Goal: Task Accomplishment & Management: Manage account settings

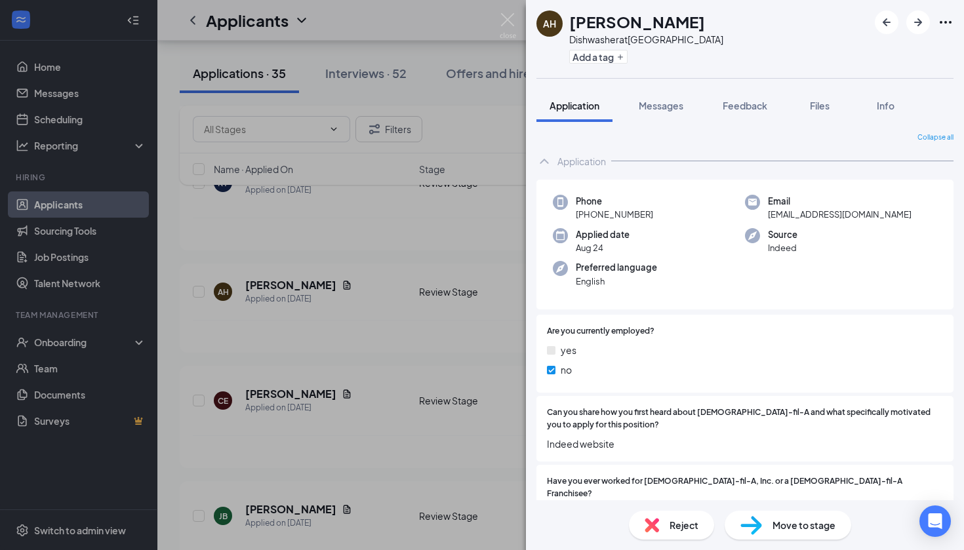
scroll to position [306, 0]
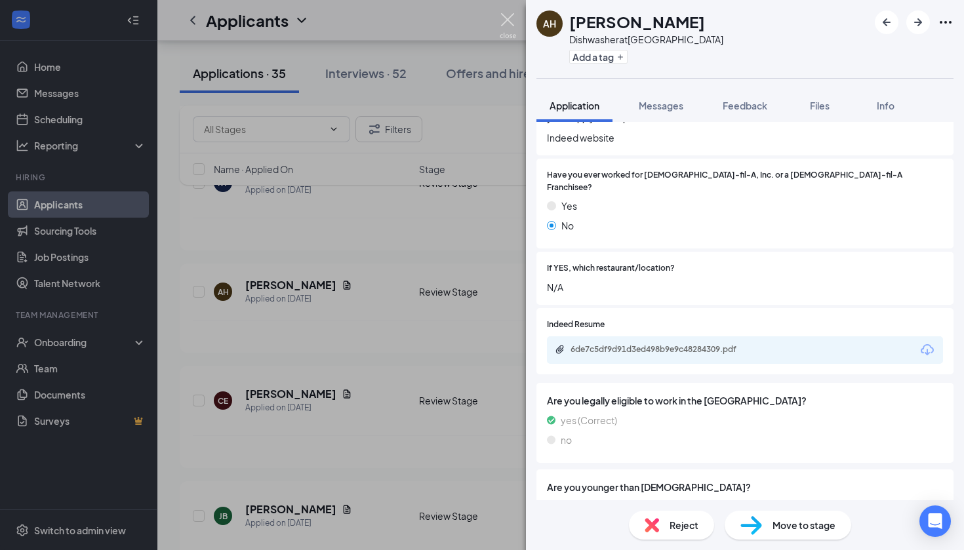
click at [507, 25] on img at bounding box center [508, 26] width 16 height 26
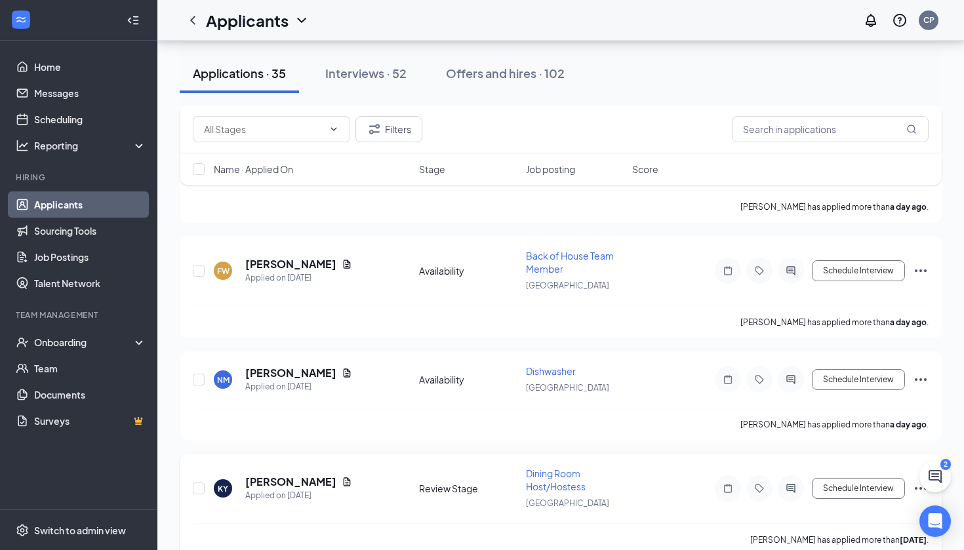
scroll to position [399, 0]
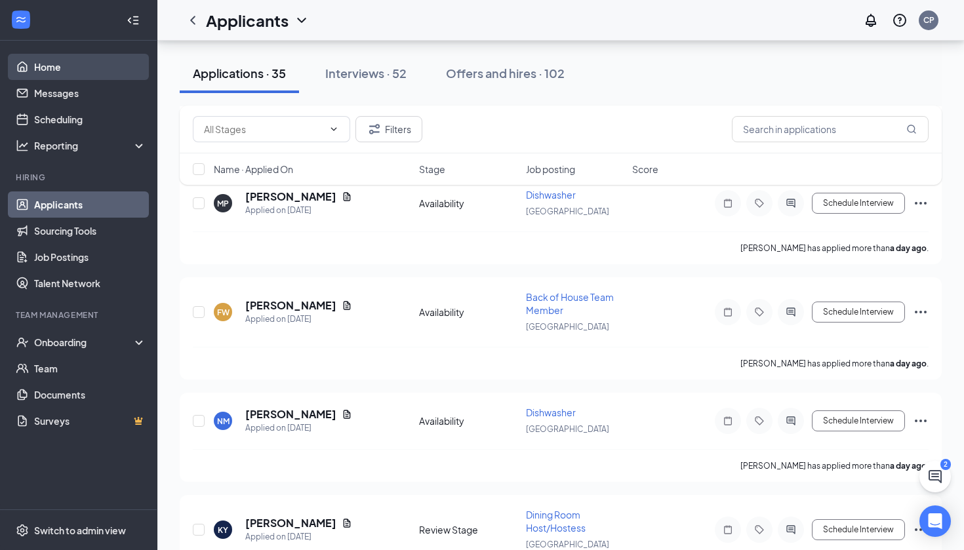
click at [66, 66] on link "Home" at bounding box center [90, 67] width 112 height 26
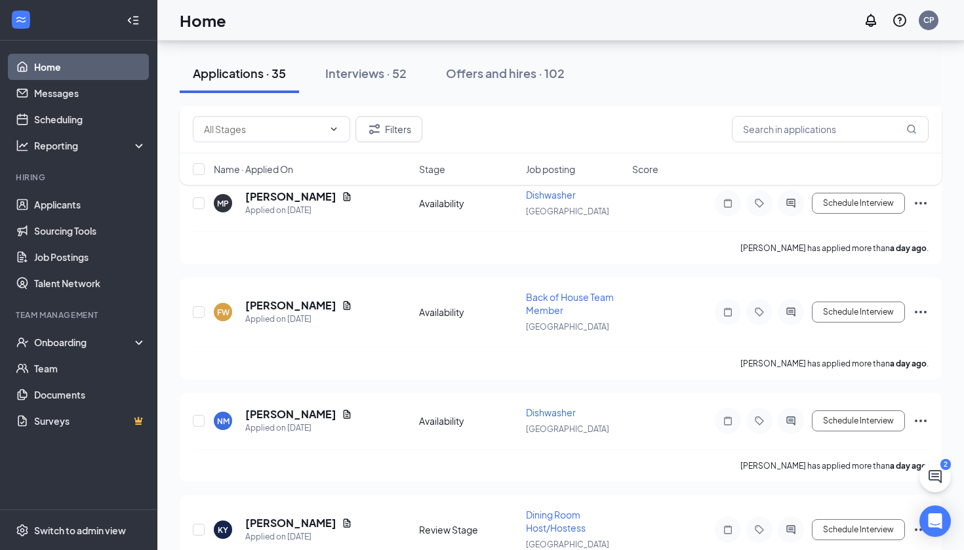
scroll to position [28, 0]
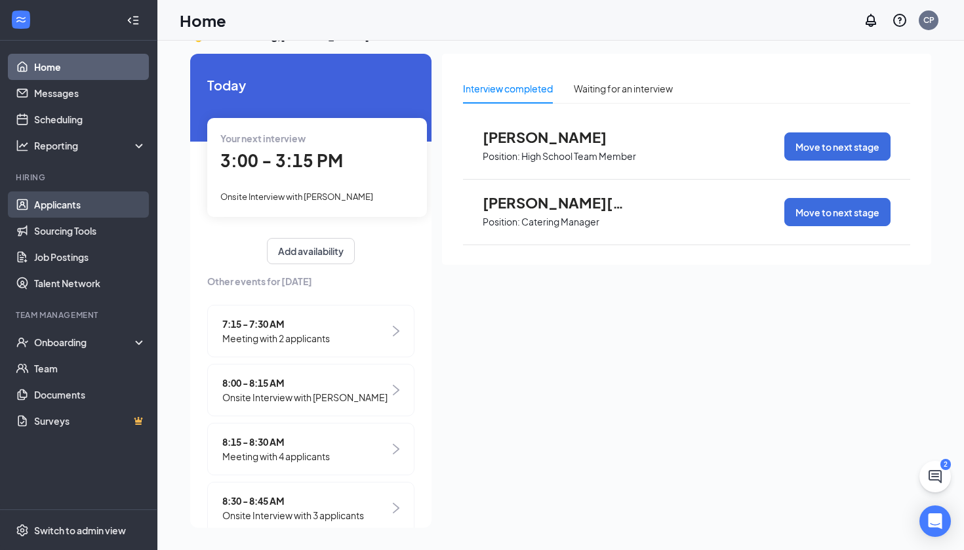
click at [83, 211] on link "Applicants" at bounding box center [90, 205] width 112 height 26
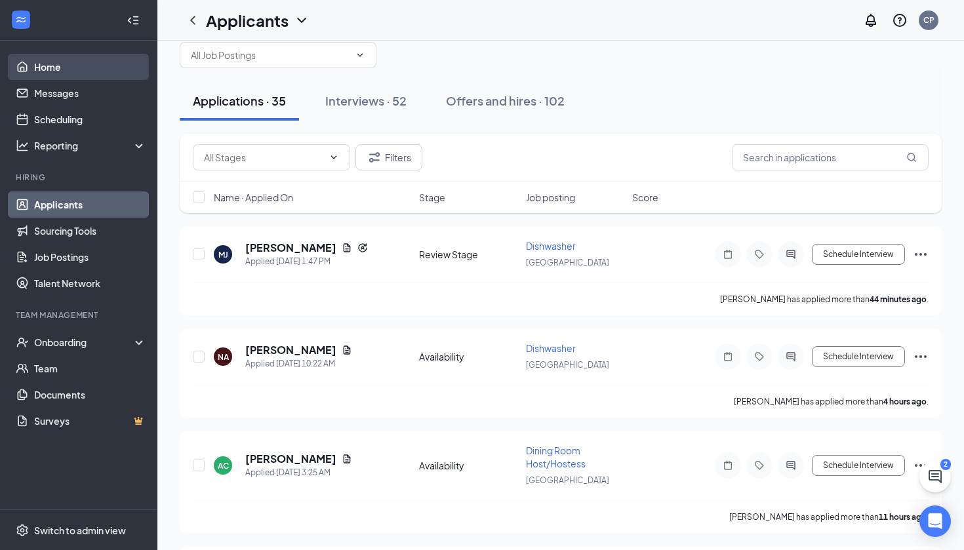
click at [62, 66] on link "Home" at bounding box center [90, 67] width 112 height 26
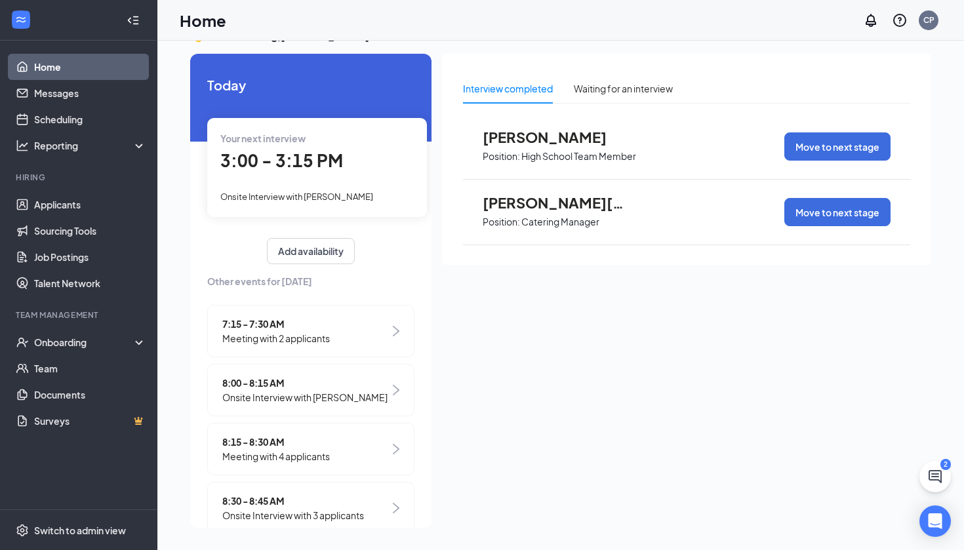
click at [347, 170] on div "3:00 - 3:15 PM" at bounding box center [317, 161] width 194 height 27
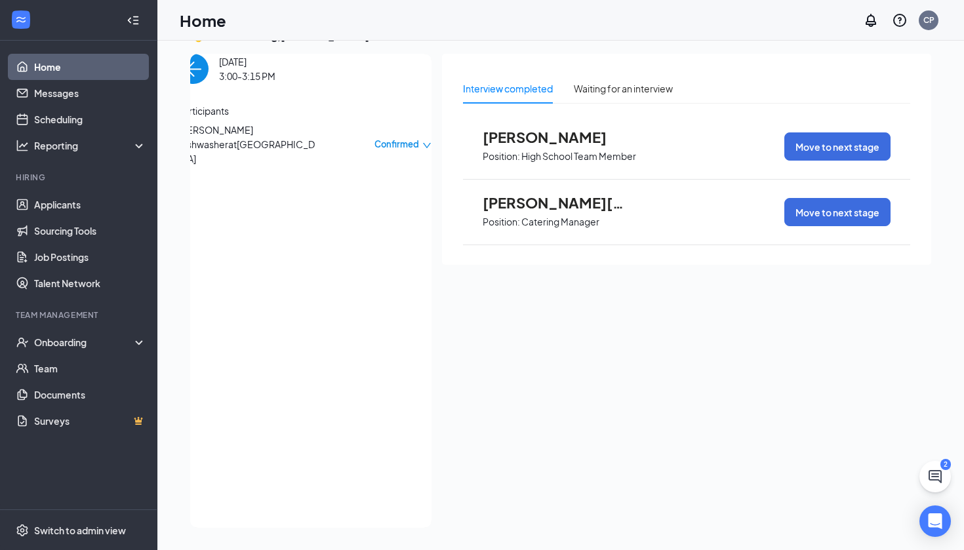
click at [236, 166] on span "Dishwasher at Garners Ferry Road" at bounding box center [247, 151] width 138 height 29
click at [231, 137] on span "[PERSON_NAME]" at bounding box center [247, 130] width 138 height 14
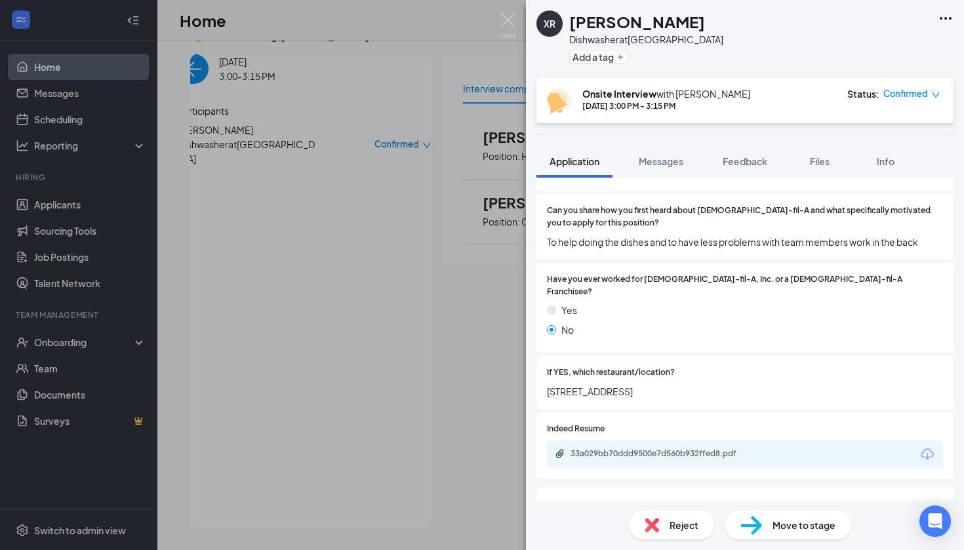
scroll to position [261, 0]
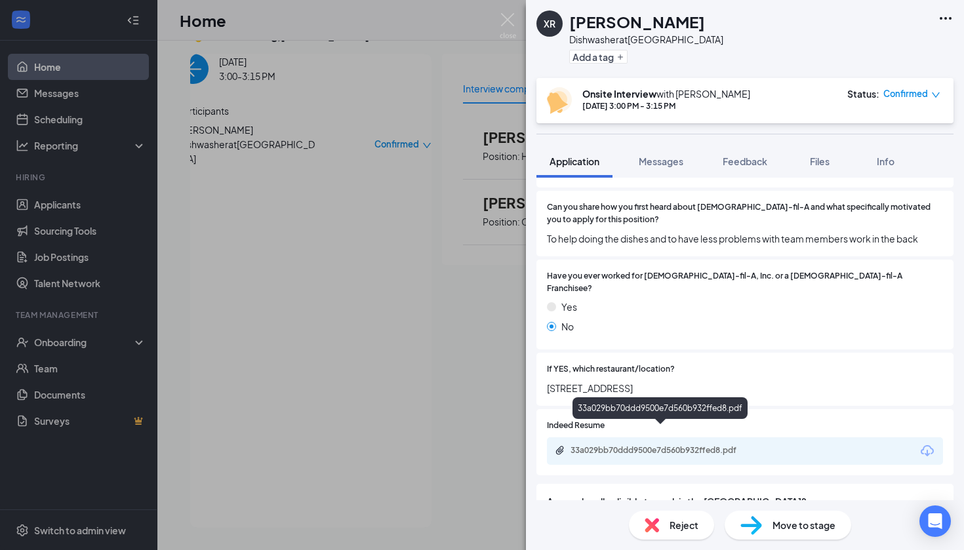
click at [612, 445] on div "33a029bb70ddd9500e7d560b932ffed8.pdf" at bounding box center [663, 450] width 184 height 10
click at [95, 54] on div "XR Xavier Ruffin Dishwasher at Garners Ferry Road Add a tag Onsite Interview wi…" at bounding box center [482, 275] width 964 height 550
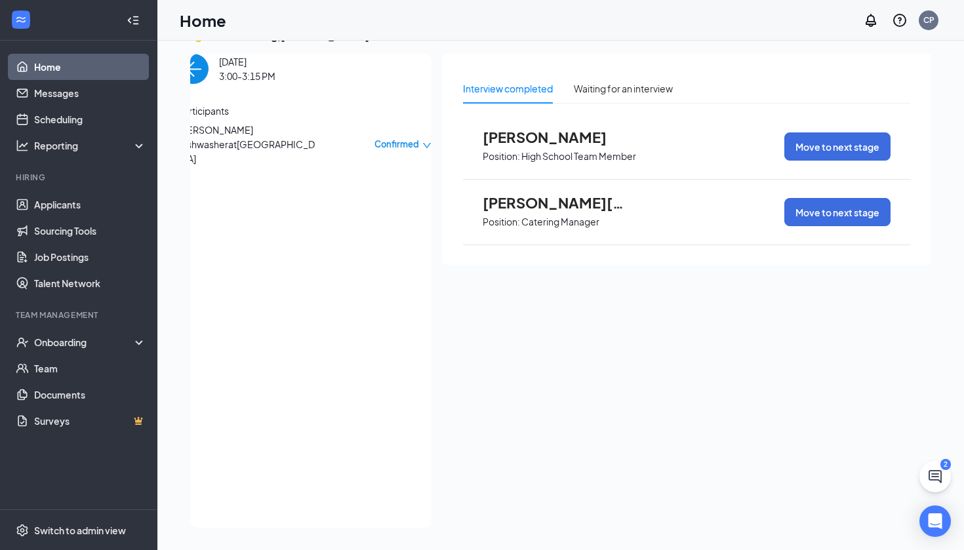
click at [95, 64] on link "Home" at bounding box center [90, 67] width 112 height 26
click at [84, 208] on link "Applicants" at bounding box center [90, 205] width 112 height 26
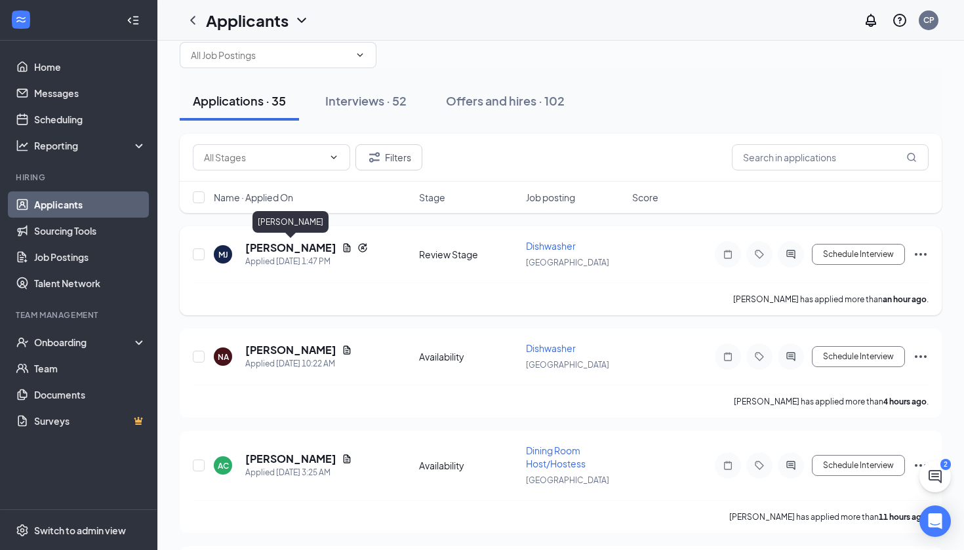
click at [316, 245] on h5 "Matthew Johnson" at bounding box center [290, 248] width 91 height 14
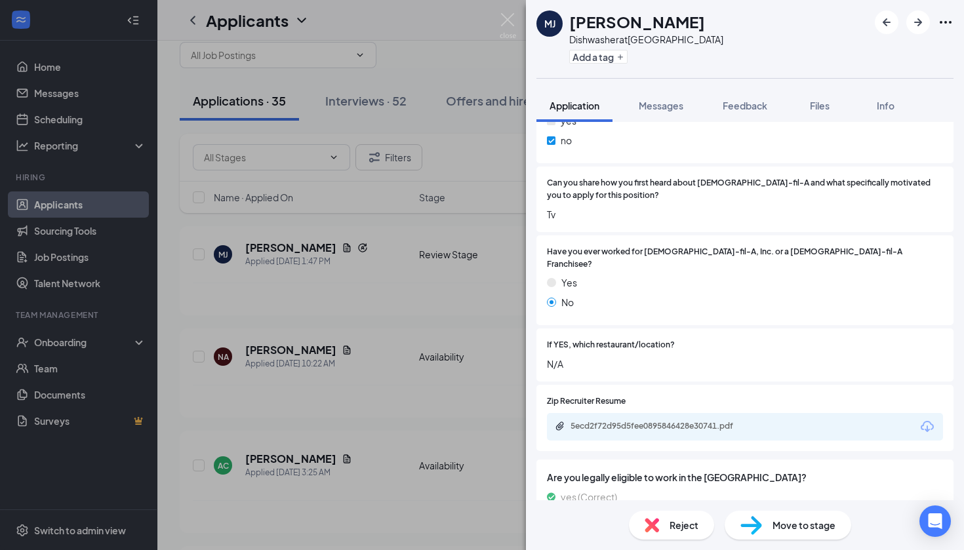
scroll to position [268, 0]
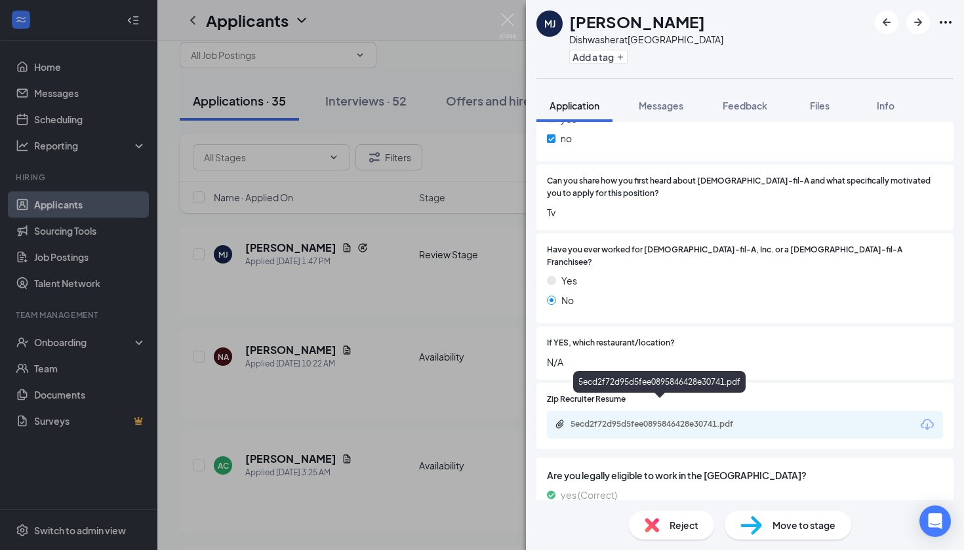
click at [654, 419] on div "5ecd2f72d95d5fee0895846428e30741.pdf" at bounding box center [663, 424] width 184 height 10
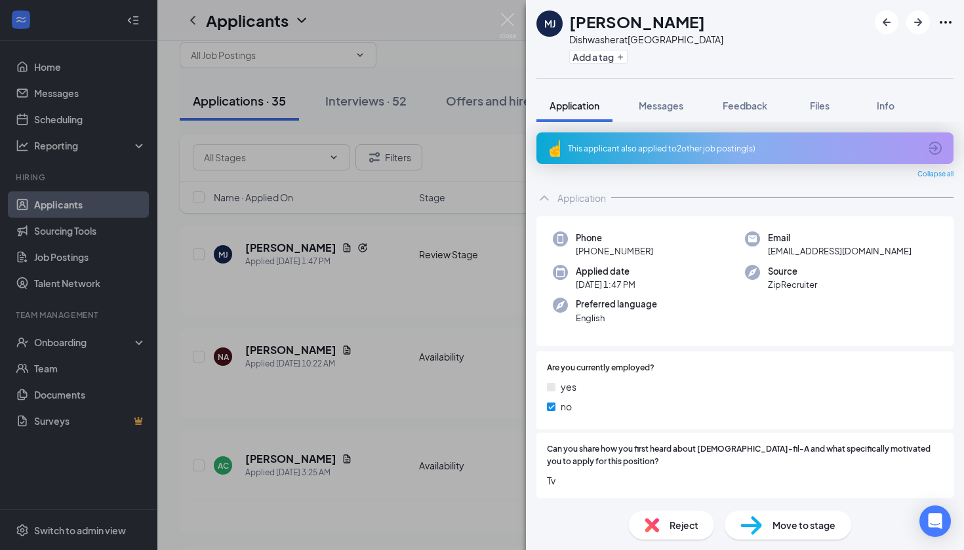
scroll to position [0, 0]
click at [611, 156] on div "This applicant also applied to 2 other job posting(s)" at bounding box center [745, 148] width 417 height 31
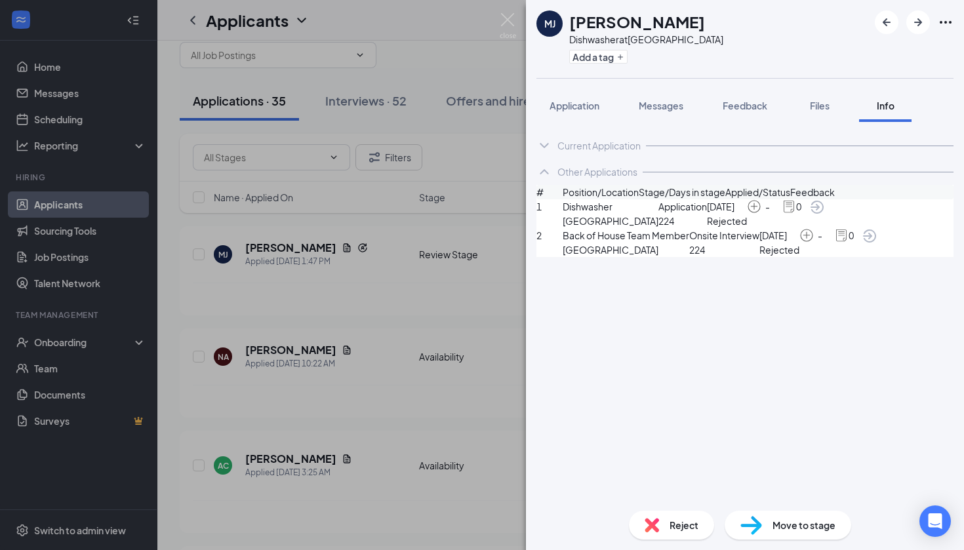
click at [796, 214] on img at bounding box center [789, 206] width 14 height 14
click at [762, 214] on img at bounding box center [754, 206] width 14 height 14
click at [825, 215] on icon "ArrowCircle" at bounding box center [818, 207] width 16 height 16
click at [877, 243] on icon "ArrowCircle" at bounding box center [869, 236] width 13 height 13
click at [684, 535] on div "Reject" at bounding box center [671, 525] width 85 height 29
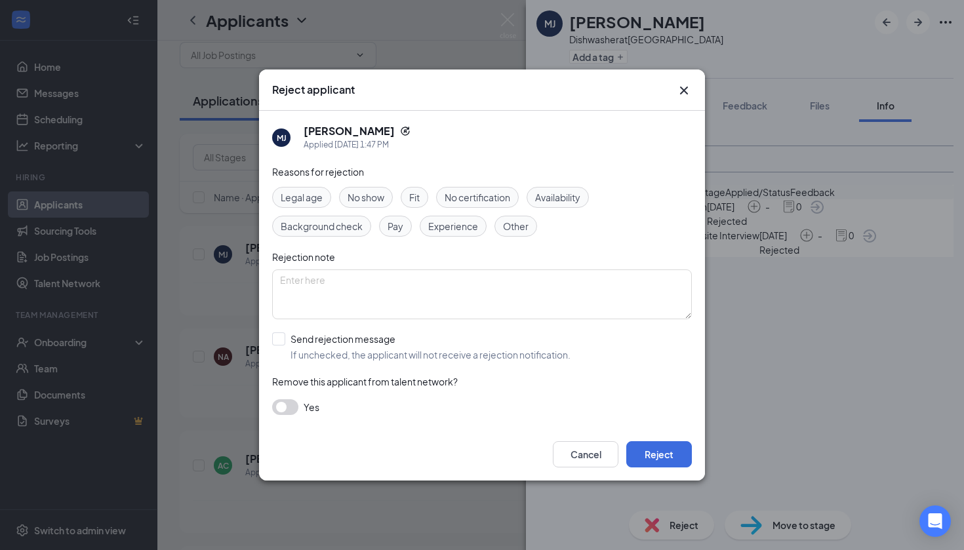
click at [290, 409] on button "button" at bounding box center [285, 408] width 26 height 16
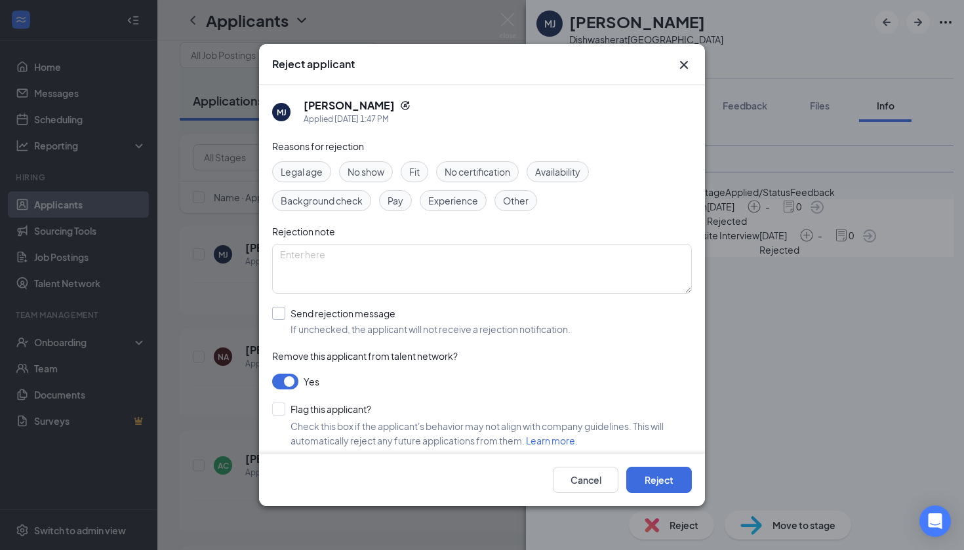
click at [284, 318] on div at bounding box center [278, 313] width 13 height 13
click at [284, 318] on input "Send rejection message If unchecked, the applicant will not receive a rejection…" at bounding box center [421, 321] width 299 height 29
checkbox input "true"
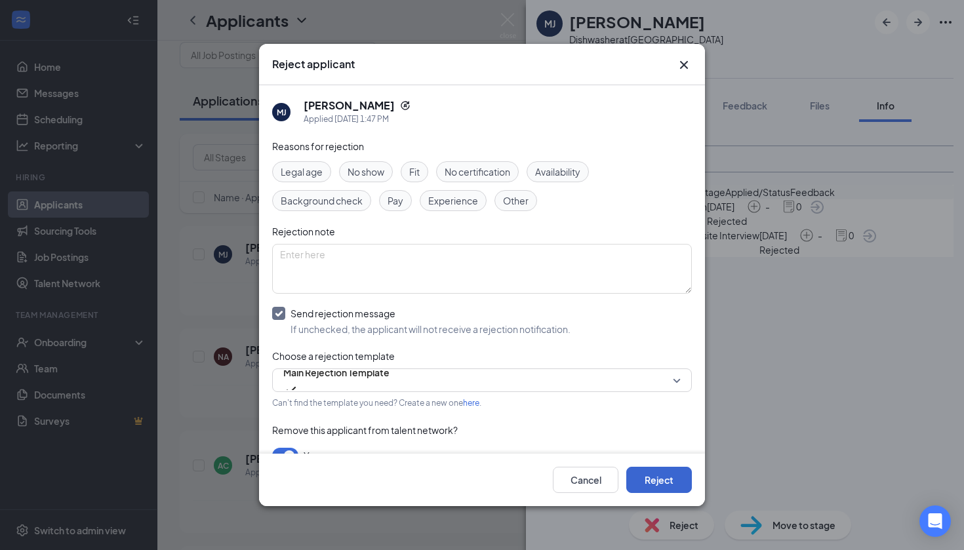
click at [676, 476] on button "Reject" at bounding box center [660, 480] width 66 height 26
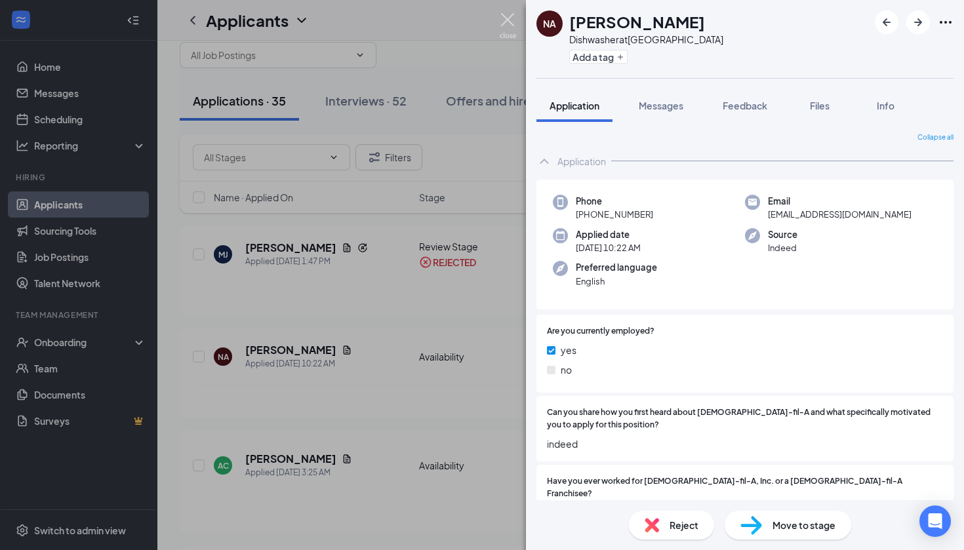
click at [510, 31] on img at bounding box center [508, 26] width 16 height 26
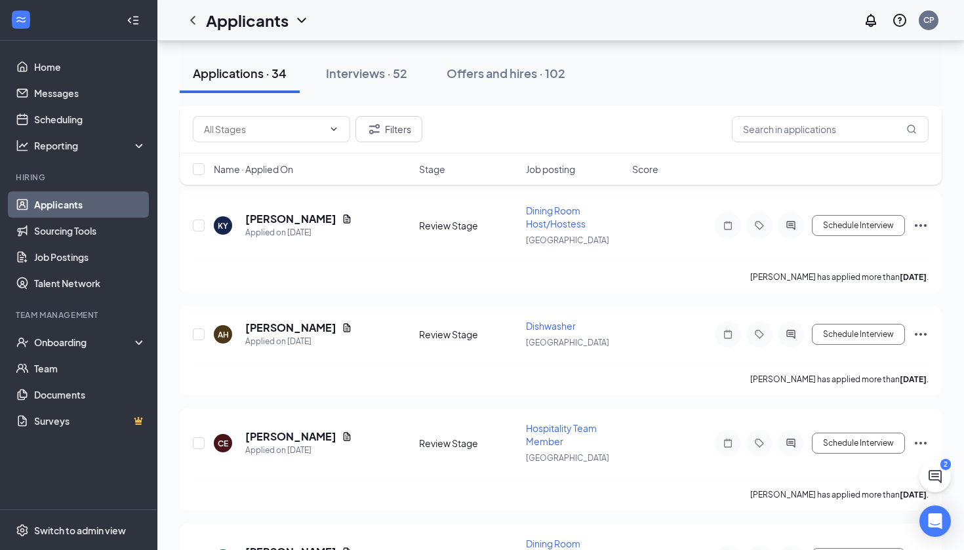
scroll to position [611, 0]
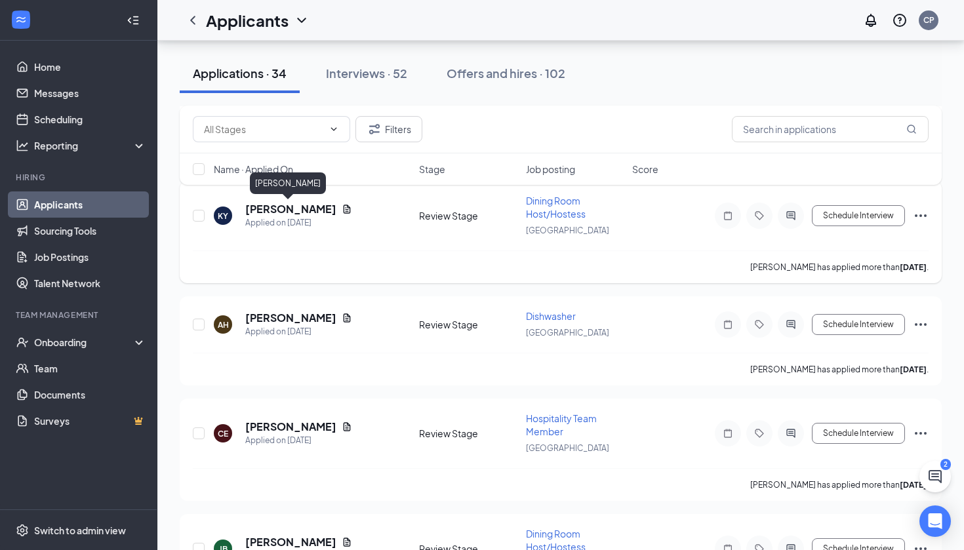
click at [286, 205] on h5 "Kyndra Young" at bounding box center [290, 209] width 91 height 14
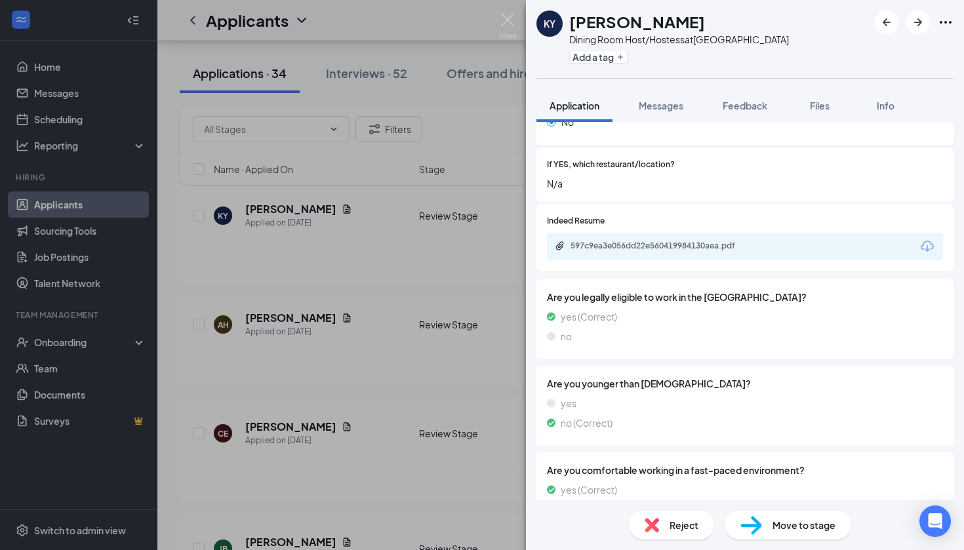
scroll to position [415, 0]
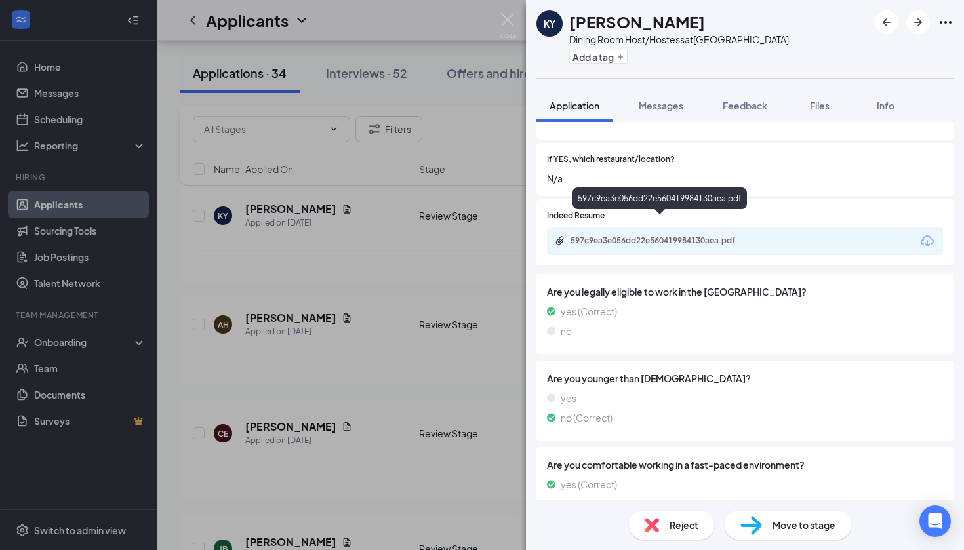
click at [718, 236] on div "597c9ea3e056dd22e560419984130aea.pdf" at bounding box center [663, 241] width 184 height 10
click at [788, 533] on div "Move to stage" at bounding box center [788, 525] width 127 height 29
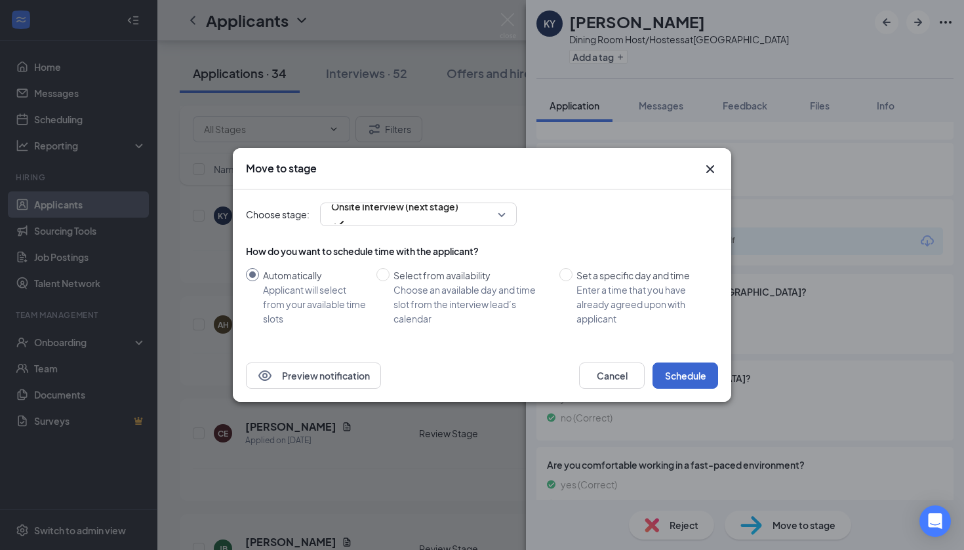
click at [693, 375] on button "Schedule" at bounding box center [686, 376] width 66 height 26
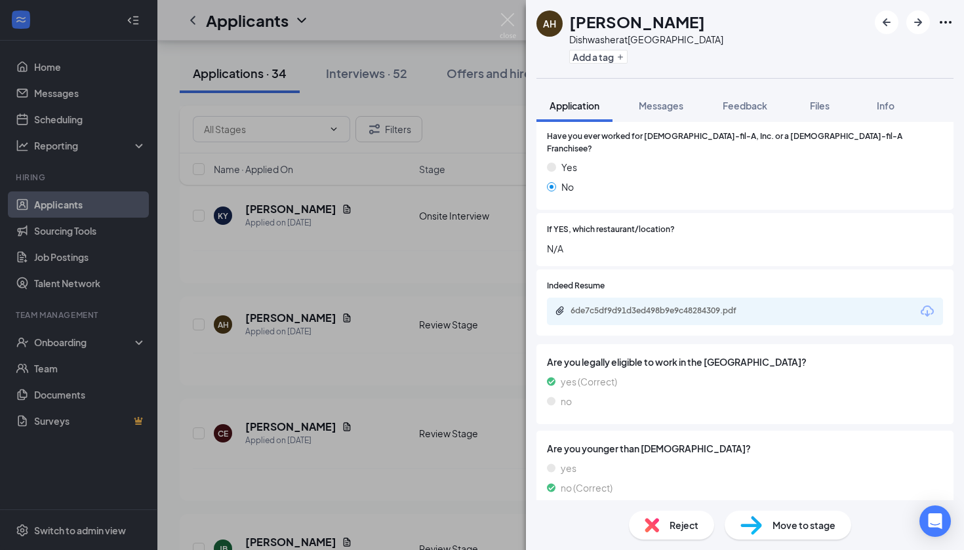
scroll to position [348, 0]
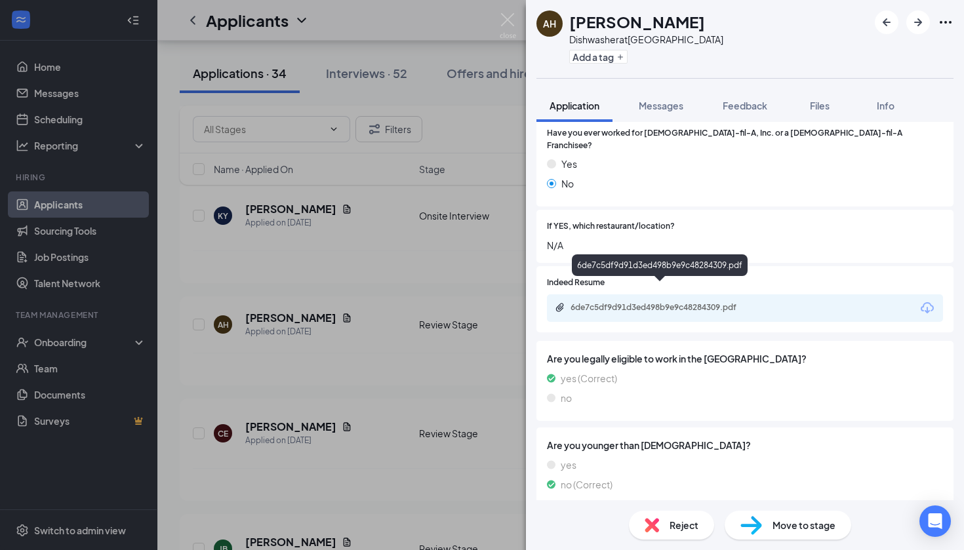
click at [602, 302] on div "6de7c5df9d91d3ed498b9e9c48284309.pdf" at bounding box center [663, 307] width 184 height 10
click at [508, 24] on img at bounding box center [508, 26] width 16 height 26
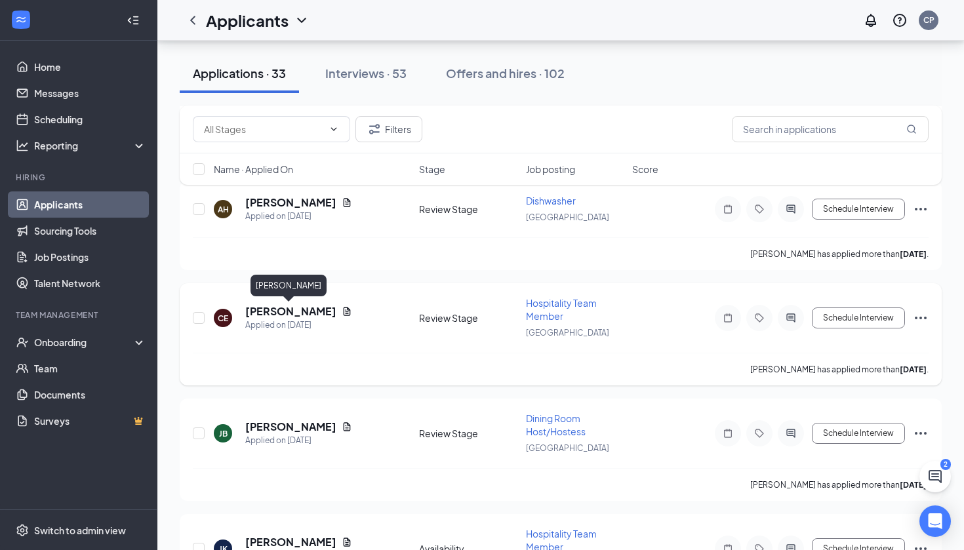
click at [302, 313] on h5 "Carolyn Eleazer" at bounding box center [290, 311] width 91 height 14
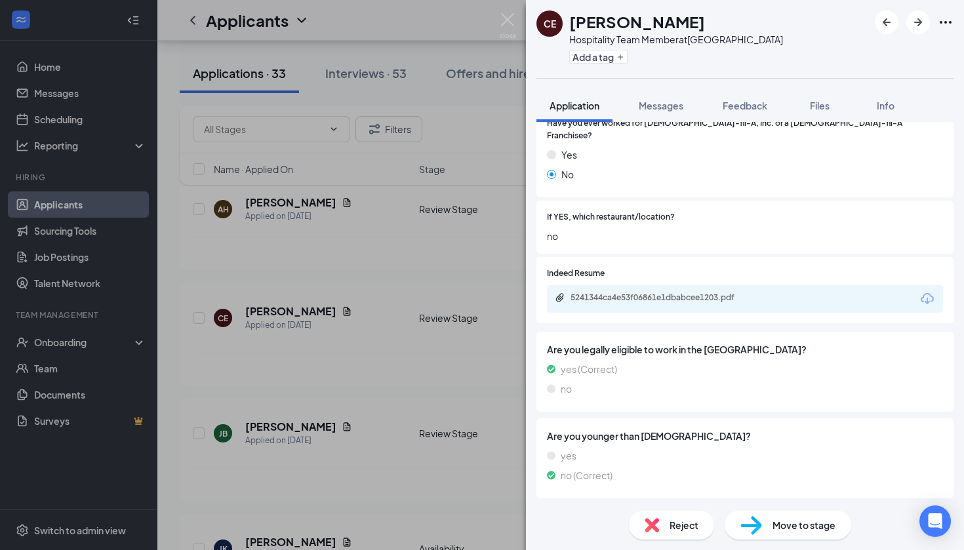
scroll to position [372, 0]
click at [588, 292] on div "5241344ca4e53f06861e1dbabcee1203.pdf" at bounding box center [663, 297] width 184 height 10
click at [592, 292] on div "5241344ca4e53f06861e1dbabcee1203.pdf" at bounding box center [663, 297] width 184 height 10
click at [512, 21] on img at bounding box center [508, 26] width 16 height 26
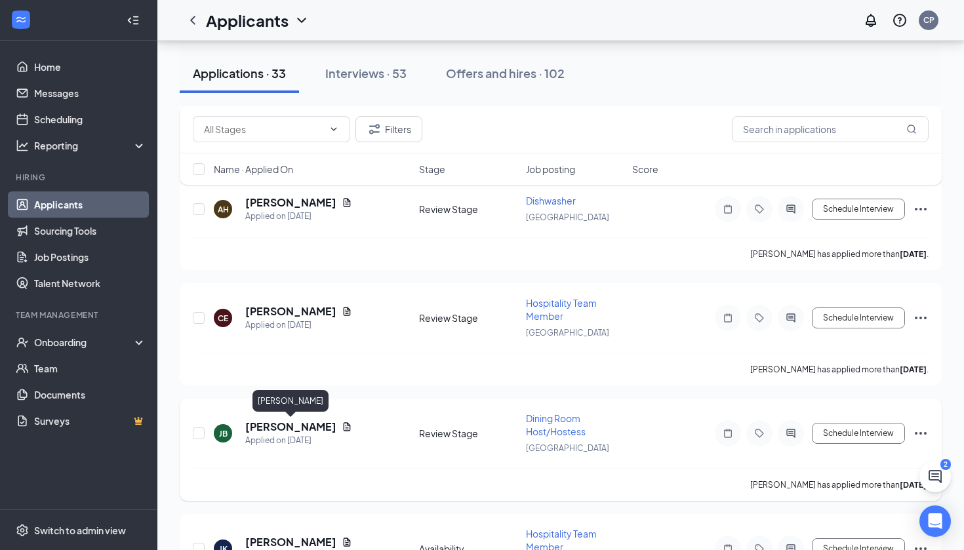
click at [316, 426] on h5 "Jacquelyn Brooks" at bounding box center [290, 427] width 91 height 14
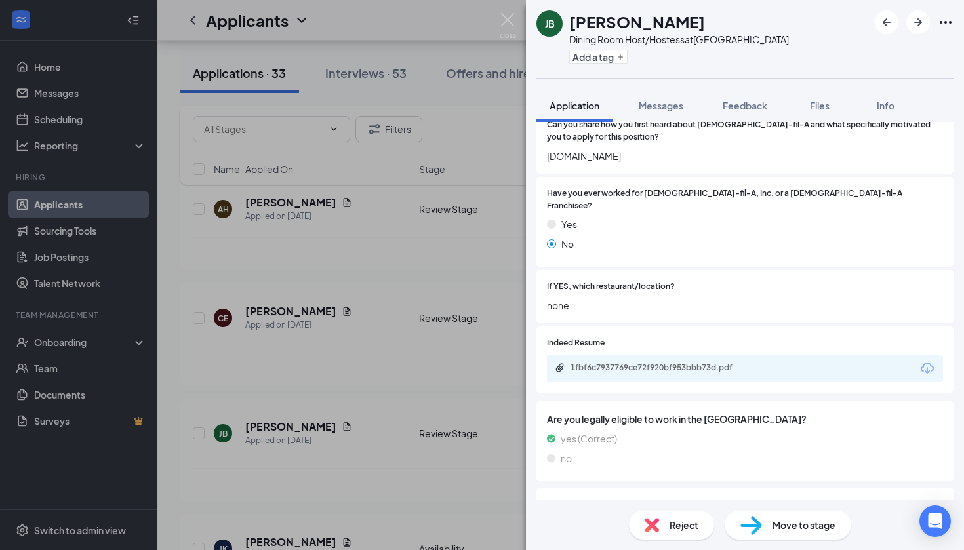
scroll to position [343, 0]
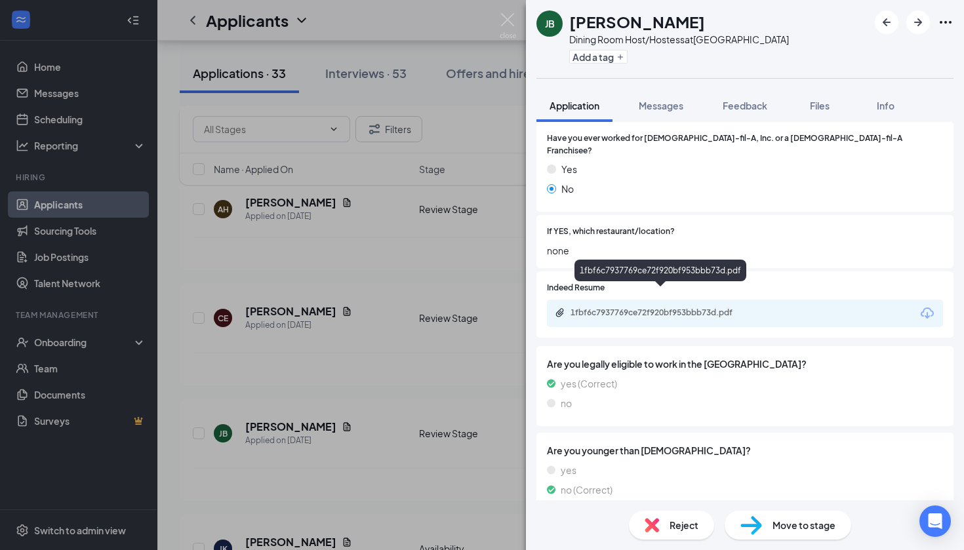
click at [651, 308] on div "1fbf6c7937769ce72f920bf953bbb73d.pdf" at bounding box center [663, 313] width 184 height 10
click at [506, 26] on img at bounding box center [508, 26] width 16 height 26
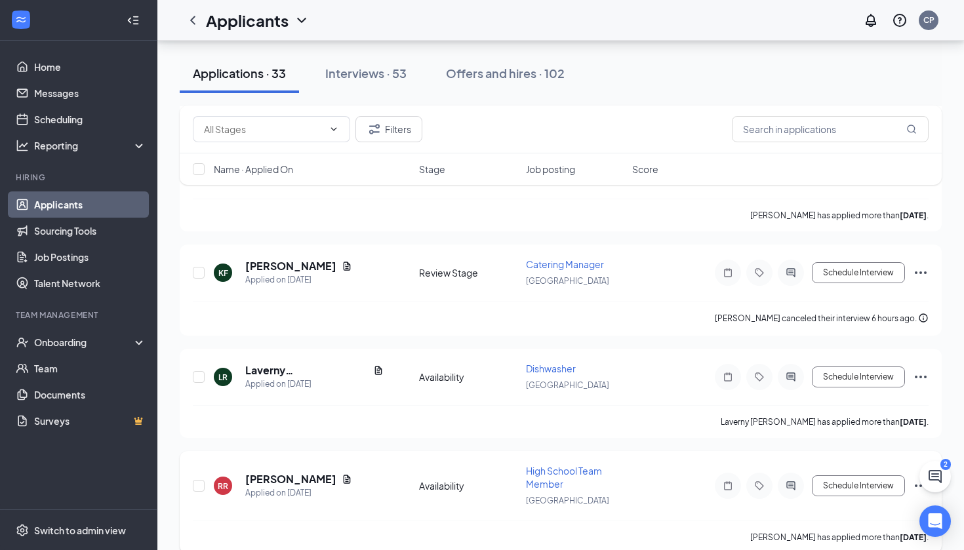
scroll to position [1069, 0]
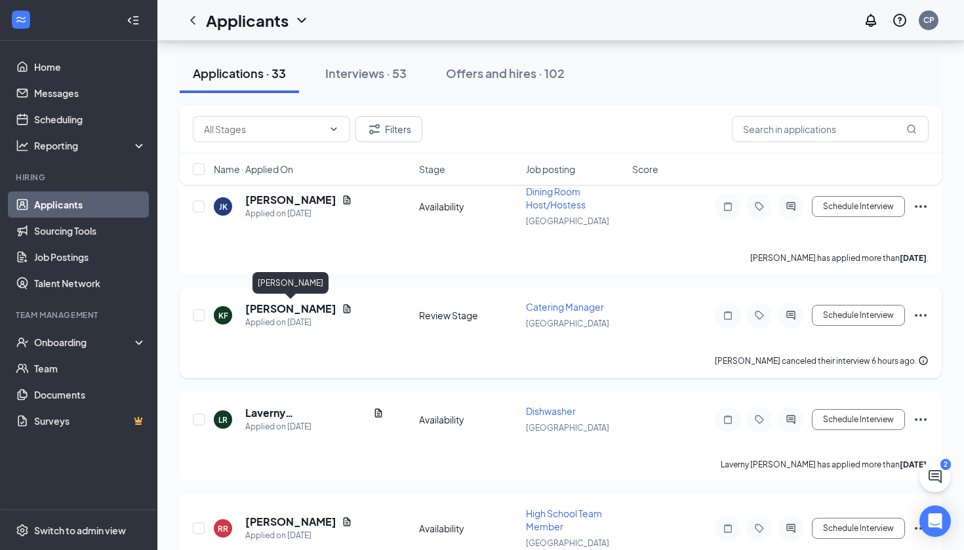
click at [313, 308] on h5 "Kiersten Freeman" at bounding box center [290, 309] width 91 height 14
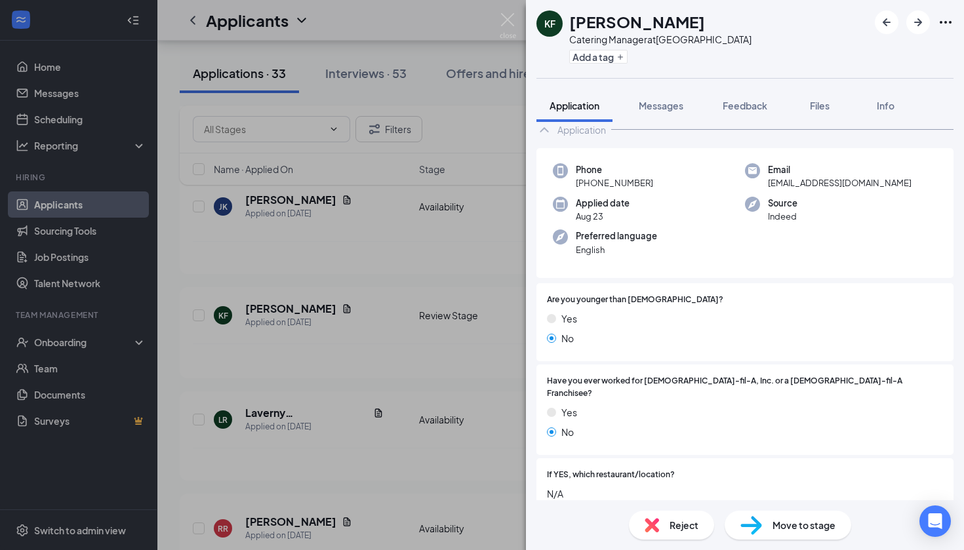
scroll to position [38, 0]
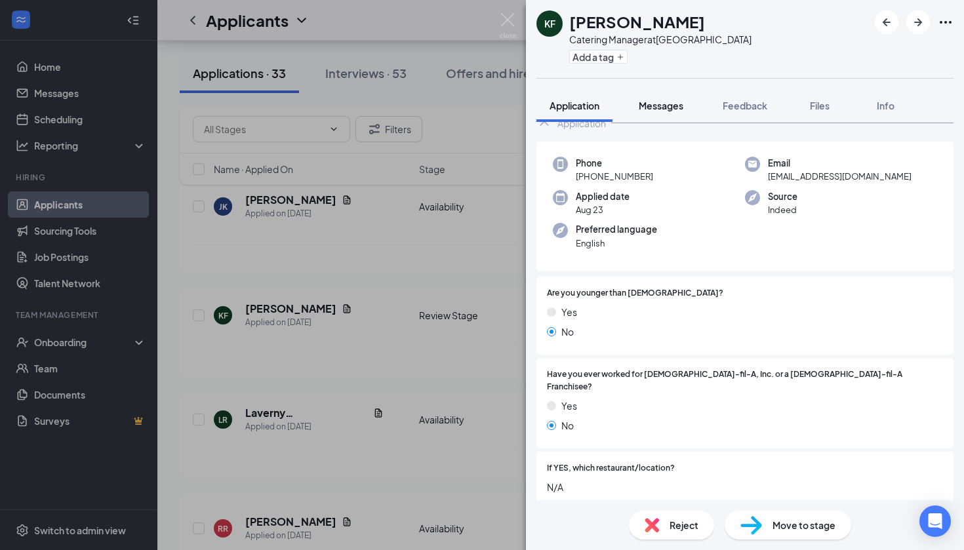
click at [680, 106] on span "Messages" at bounding box center [661, 106] width 45 height 12
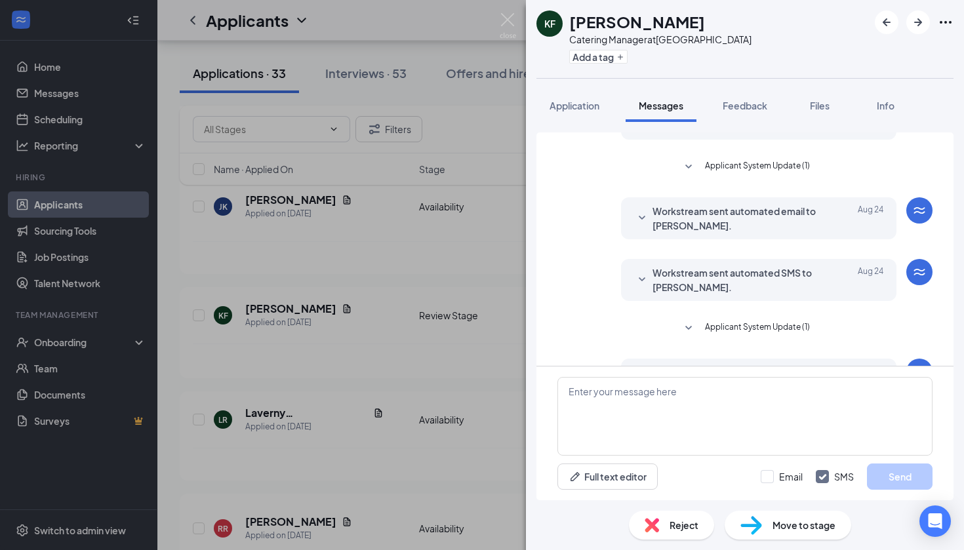
scroll to position [354, 0]
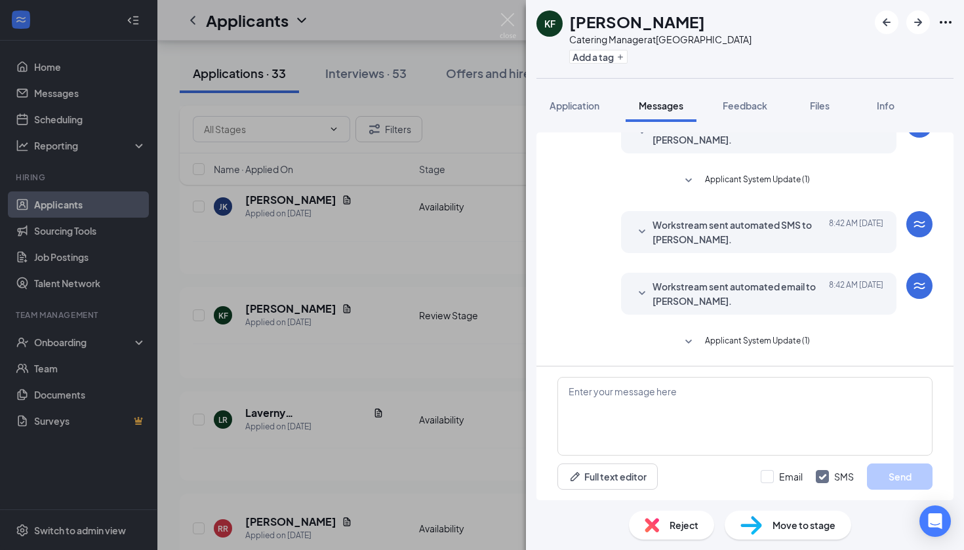
click at [720, 342] on span "Applicant System Update (1)" at bounding box center [757, 343] width 105 height 16
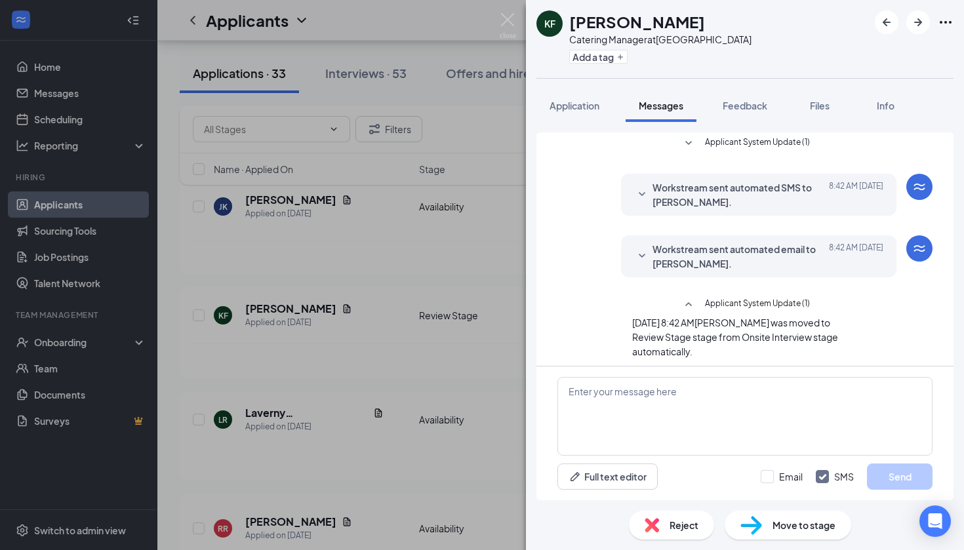
scroll to position [390, 0]
click at [714, 260] on span "Workstream sent automated email to Kiersten Freeman." at bounding box center [739, 257] width 172 height 29
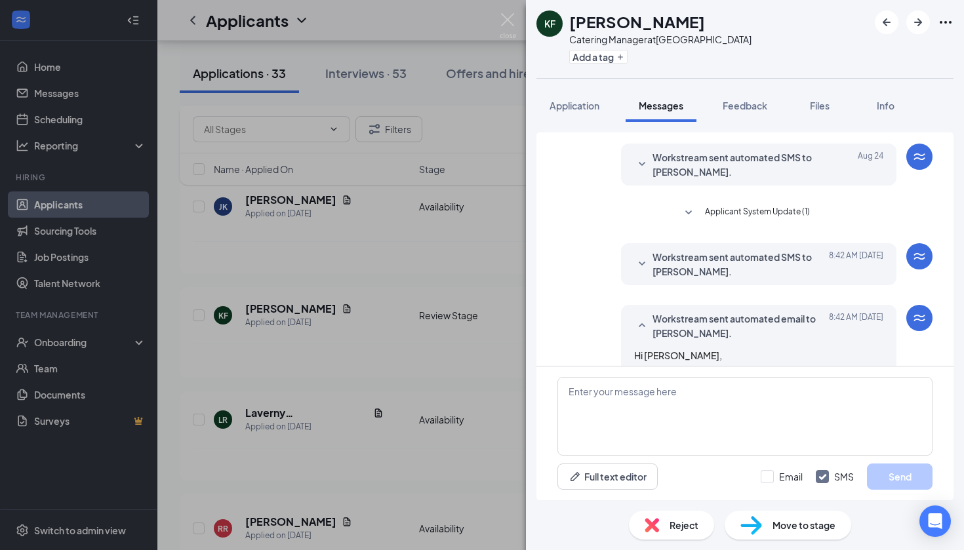
scroll to position [320, 0]
click at [726, 215] on span "Applicant System Update (1)" at bounding box center [757, 215] width 105 height 16
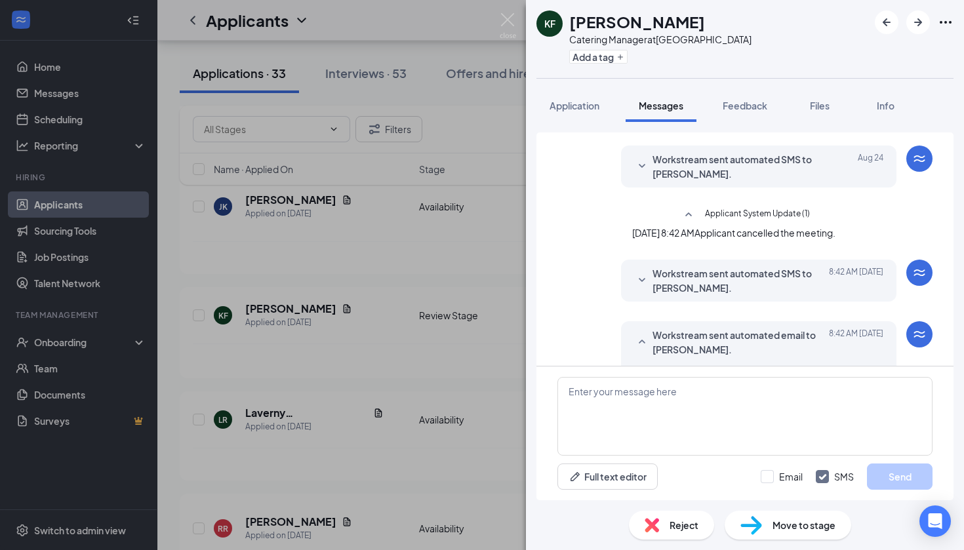
click at [747, 291] on span "Workstream sent automated SMS to Kiersten Freeman." at bounding box center [739, 280] width 172 height 29
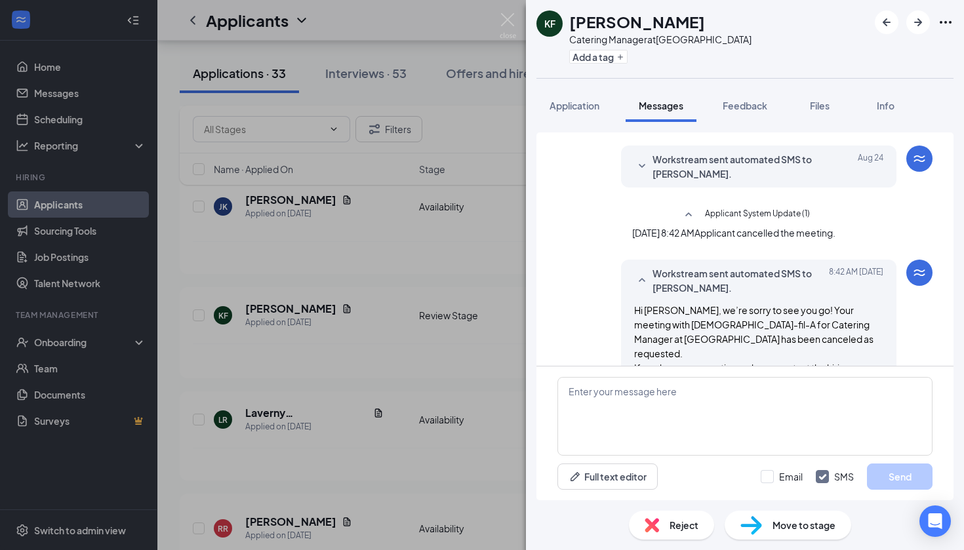
click at [739, 166] on span "Workstream sent automated SMS to Kiersten Freeman." at bounding box center [739, 166] width 172 height 29
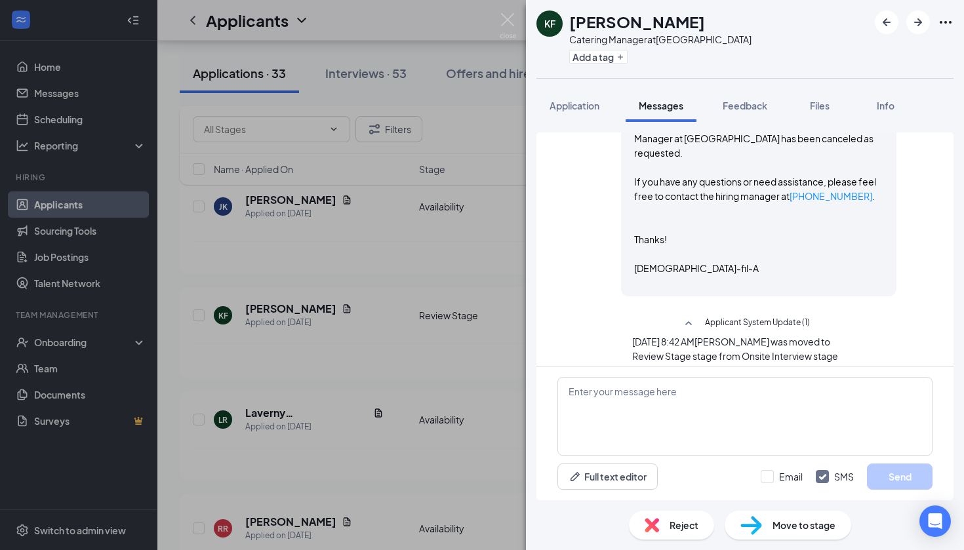
scroll to position [843, 0]
click at [826, 104] on span "Files" at bounding box center [820, 106] width 20 height 12
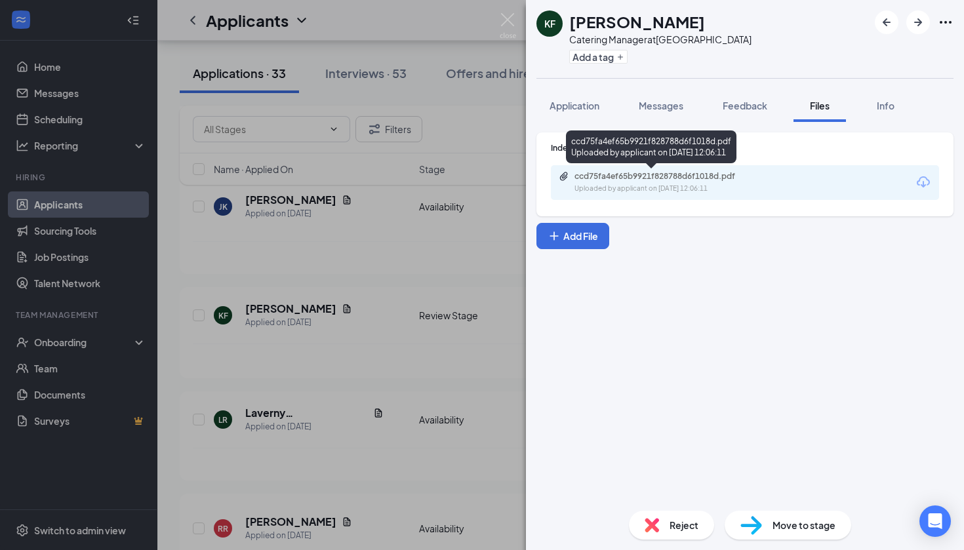
click at [627, 184] on div "Uploaded by applicant on Aug 23, 2025 at 12:06:11" at bounding box center [673, 189] width 197 height 10
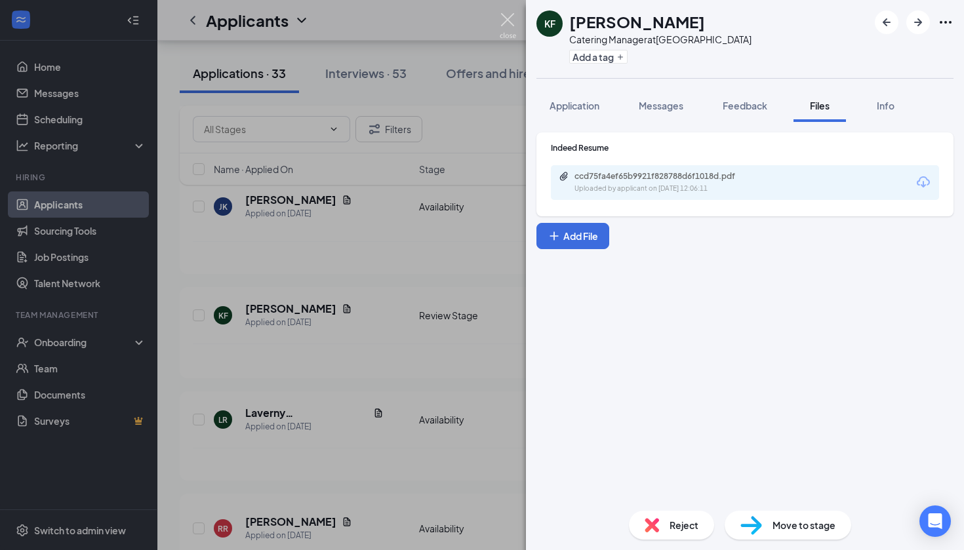
click at [513, 22] on img at bounding box center [508, 26] width 16 height 26
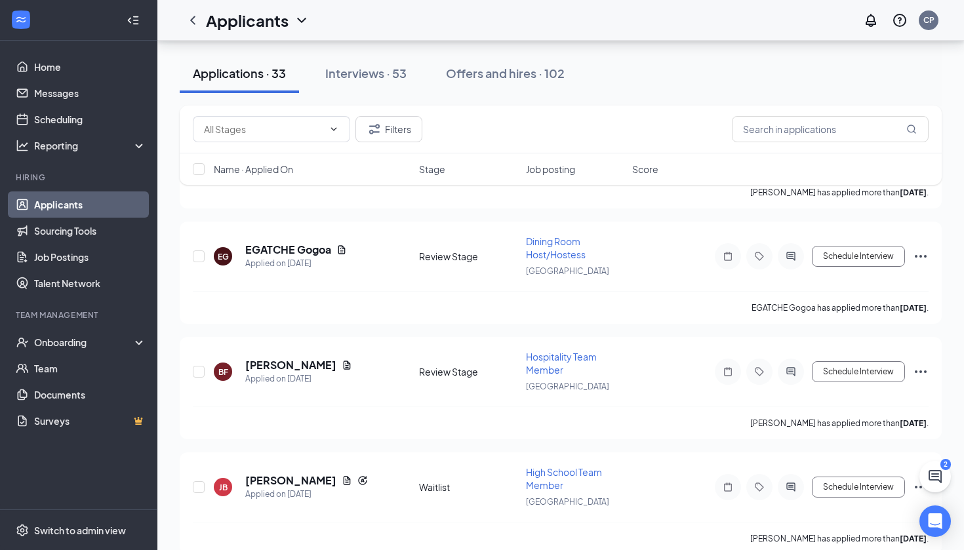
scroll to position [1458, 0]
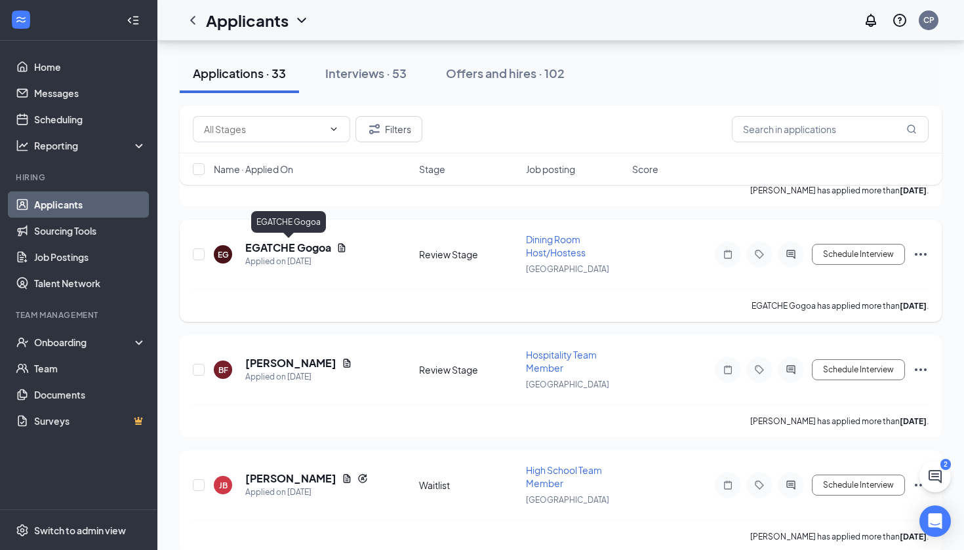
click at [316, 253] on h5 "EGATCHE Gogoa" at bounding box center [288, 248] width 86 height 14
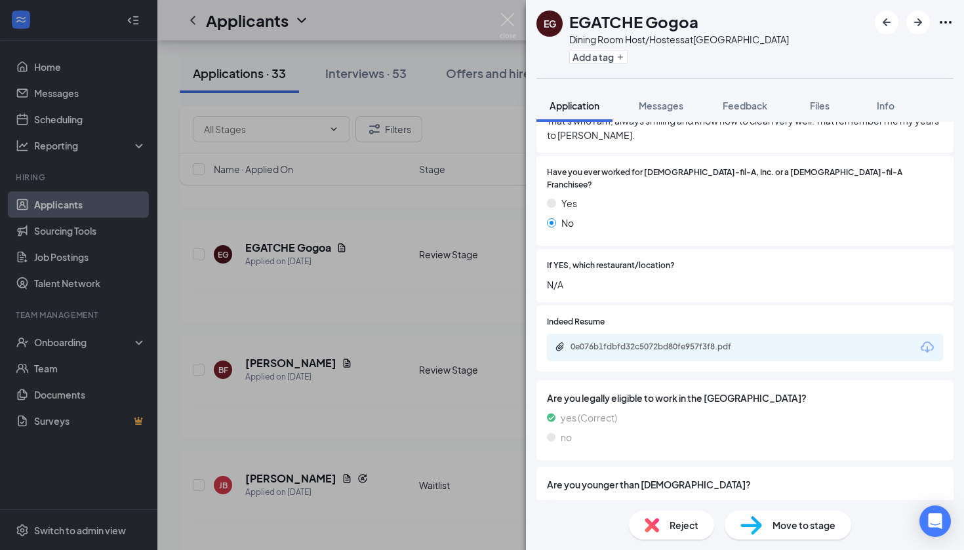
scroll to position [433, 0]
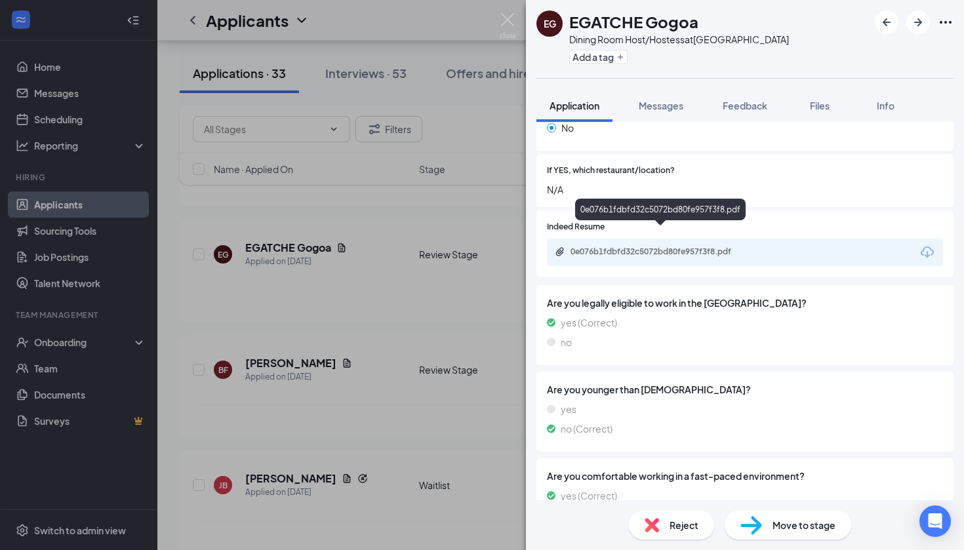
click at [670, 247] on div "0e076b1fdbfd32c5072bd80fe957f3f8.pdf" at bounding box center [663, 252] width 184 height 10
click at [678, 535] on div "Reject" at bounding box center [671, 525] width 85 height 29
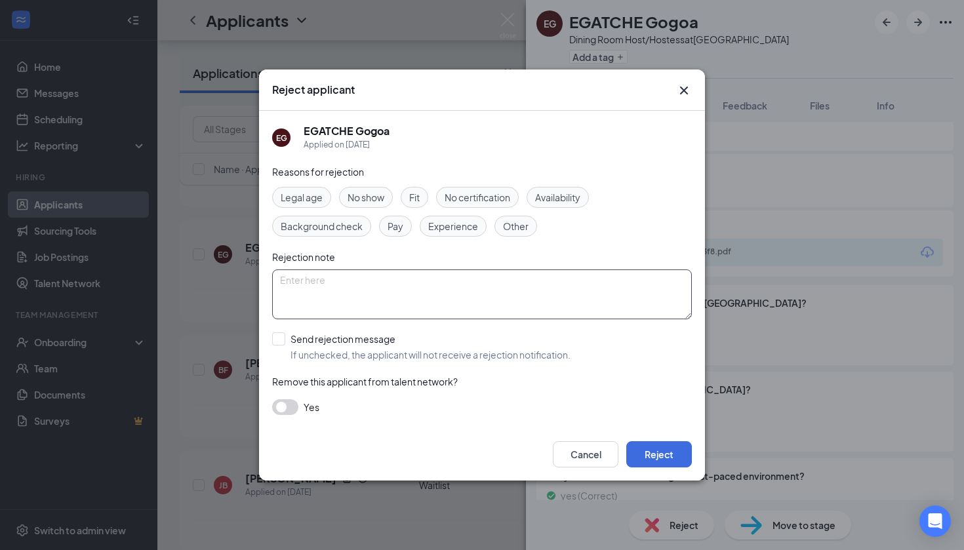
click at [348, 291] on textarea at bounding box center [482, 295] width 420 height 50
paste textarea "No Show for Interview 8/26"
type textarea "No Show for Interview 8/26"
drag, startPoint x: 403, startPoint y: 281, endPoint x: 278, endPoint y: 281, distance: 125.3
click at [278, 281] on textarea "No Show for Interview 8/26" at bounding box center [482, 295] width 420 height 50
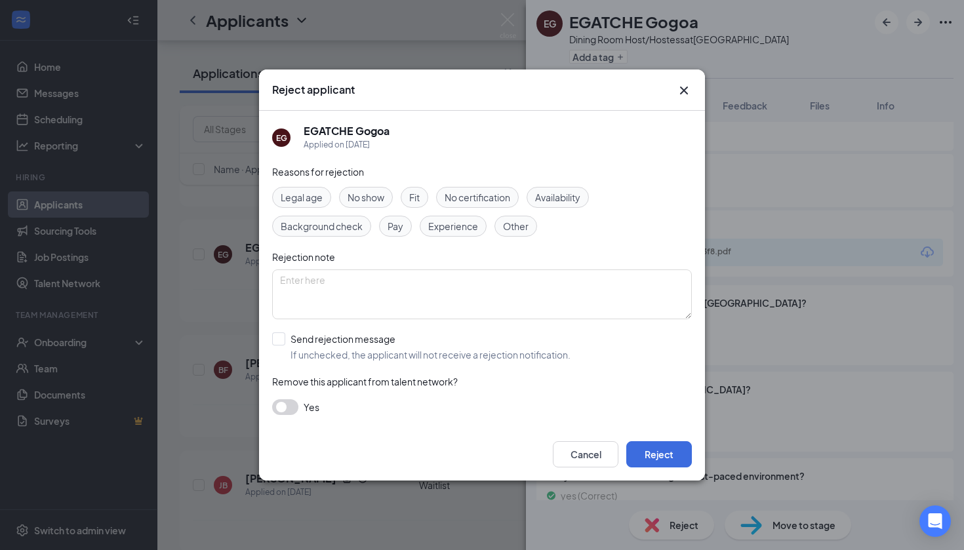
click at [420, 195] on span "Fit" at bounding box center [414, 197] width 10 height 14
click at [281, 339] on div at bounding box center [278, 339] width 13 height 13
click at [281, 339] on input "Send rejection message If unchecked, the applicant will not receive a rejection…" at bounding box center [421, 347] width 299 height 29
checkbox input "true"
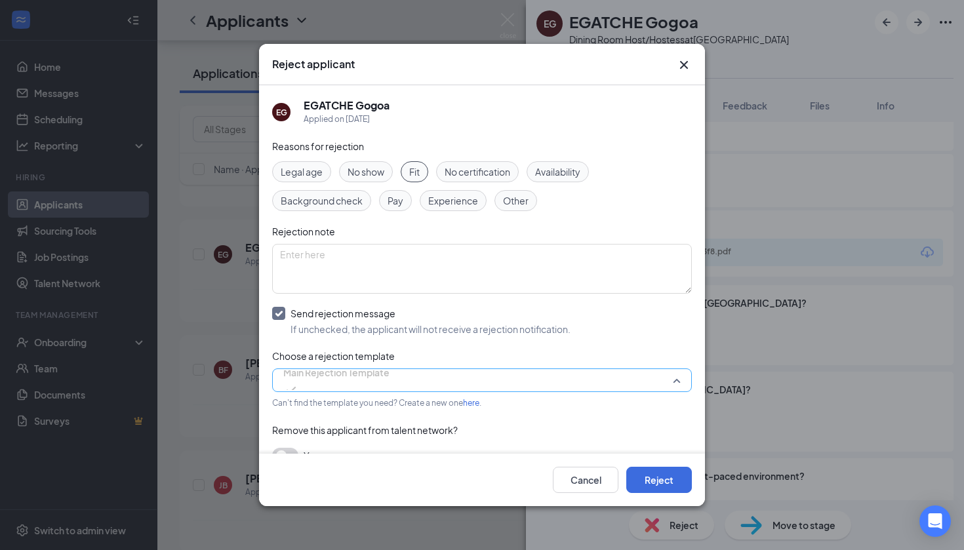
click at [318, 382] on span "Main Rejection Template" at bounding box center [336, 373] width 106 height 20
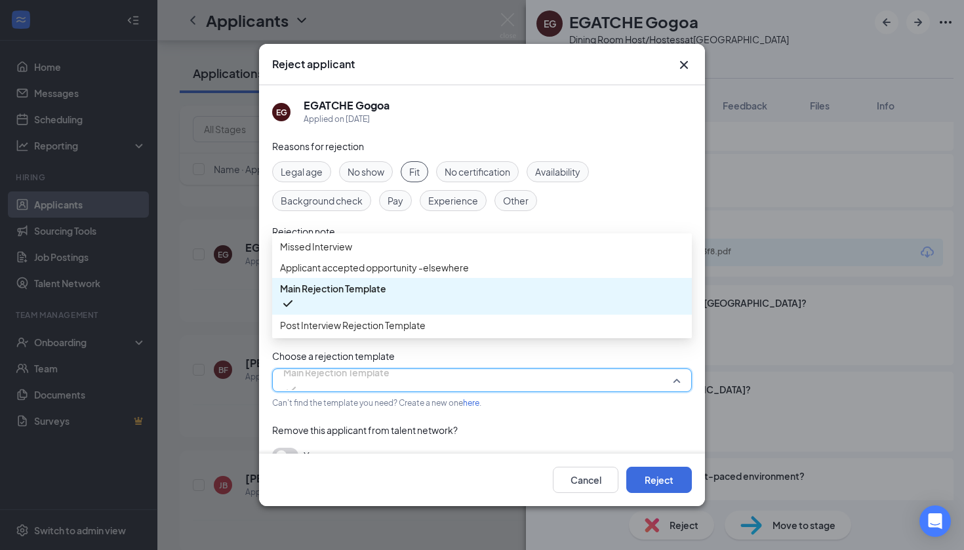
click at [346, 296] on span "Main Rejection Template" at bounding box center [333, 288] width 106 height 14
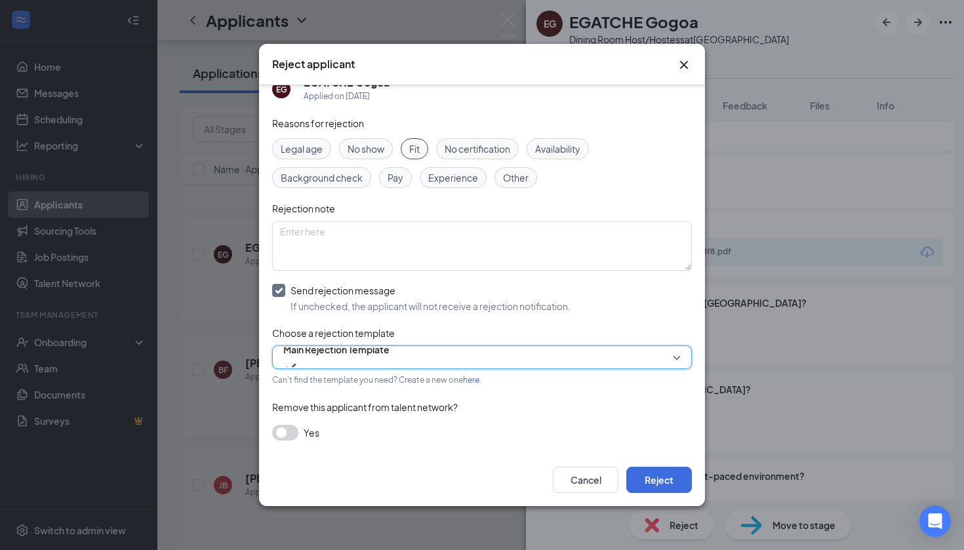
scroll to position [22, 0]
click at [288, 430] on button "button" at bounding box center [285, 434] width 26 height 16
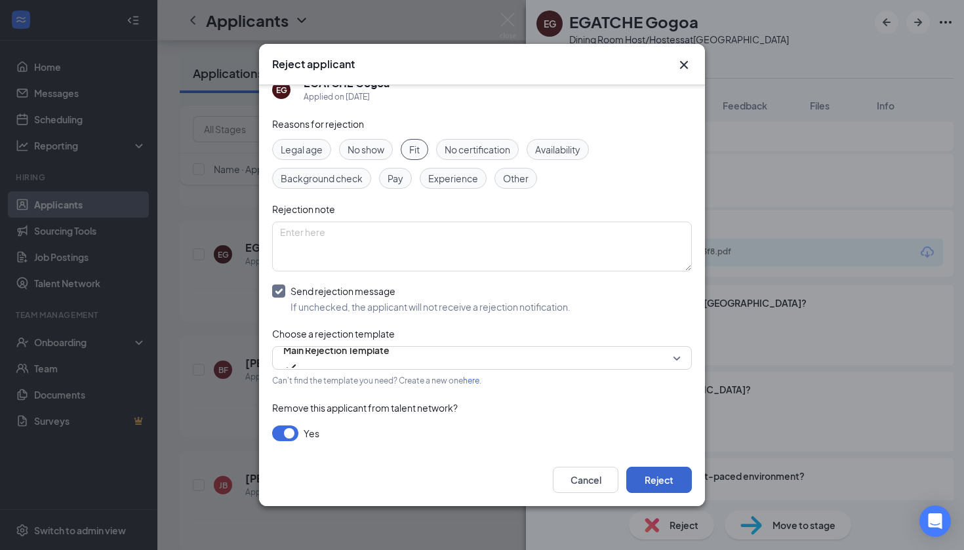
click at [646, 484] on button "Reject" at bounding box center [660, 480] width 66 height 26
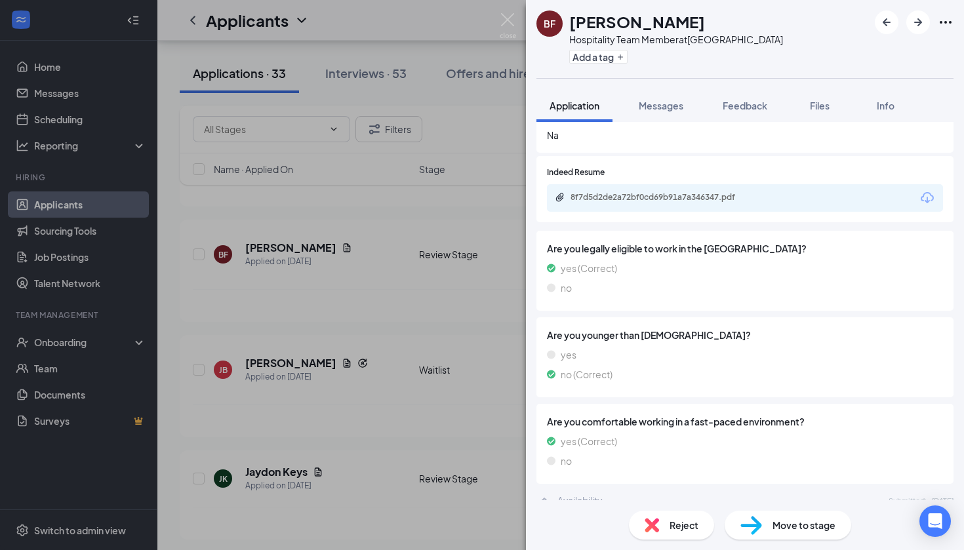
scroll to position [460, 0]
click at [624, 191] on div "8f7d5d2de2a72bf0cd69b91a7a346347.pdf" at bounding box center [663, 196] width 184 height 10
click at [775, 535] on div "Move to stage" at bounding box center [788, 525] width 127 height 29
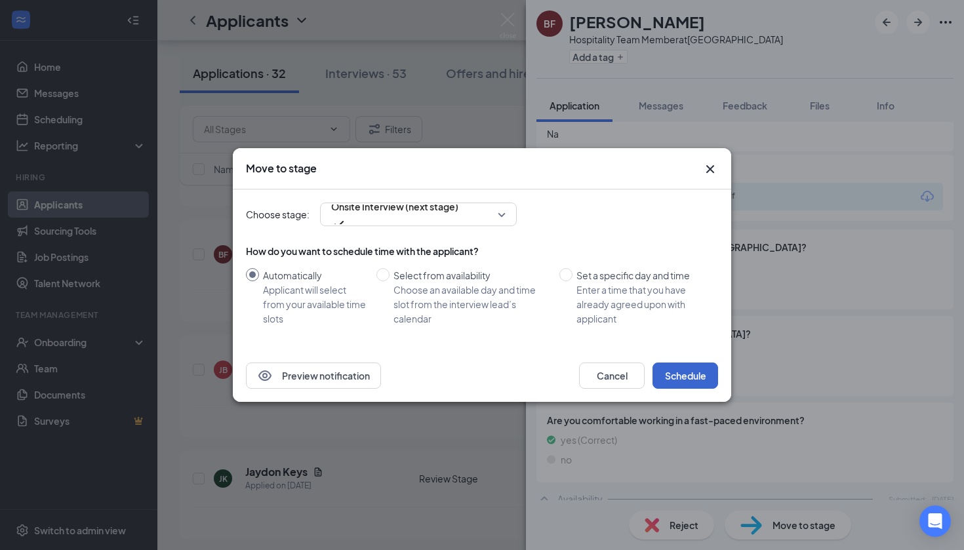
click at [680, 384] on button "Schedule" at bounding box center [686, 376] width 66 height 26
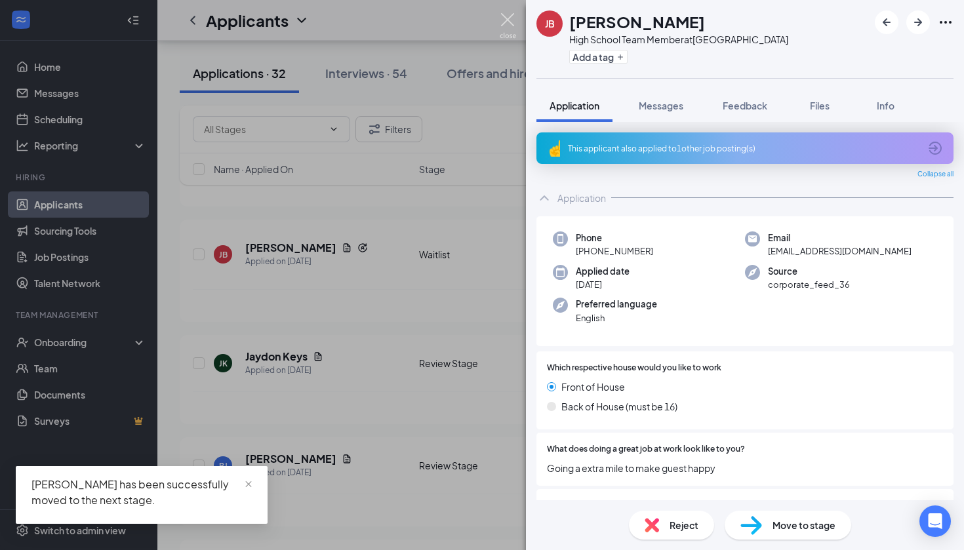
click at [507, 26] on img at bounding box center [508, 26] width 16 height 26
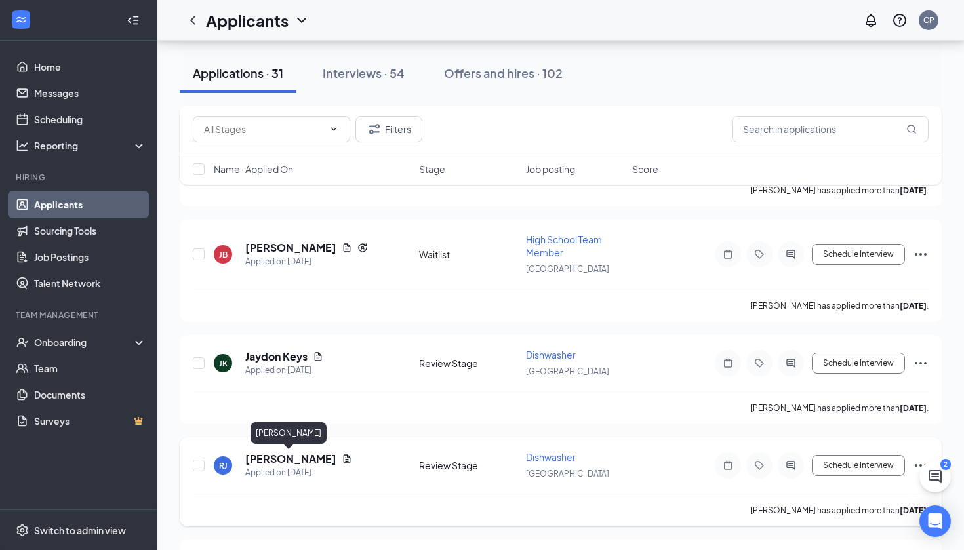
click at [258, 461] on h5 "Ronnie Johnson" at bounding box center [290, 459] width 91 height 14
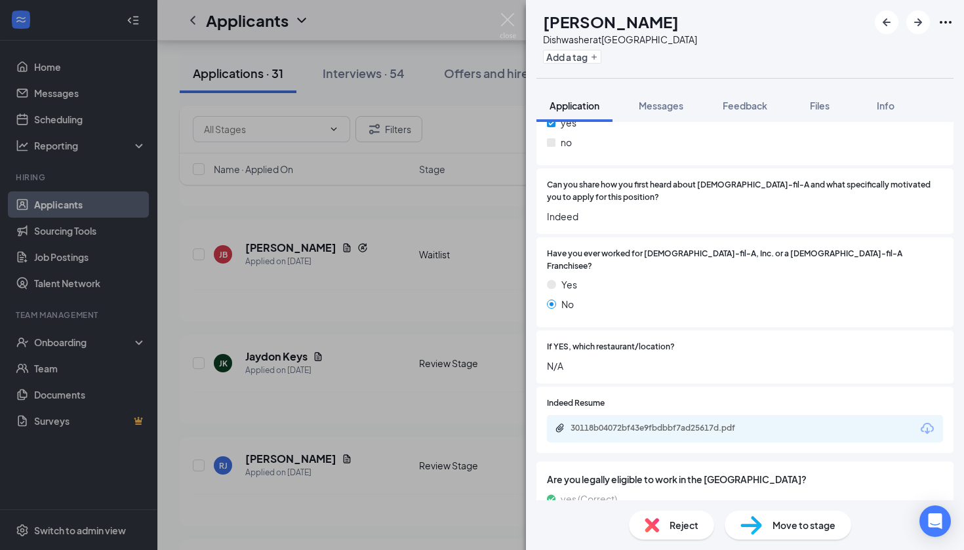
scroll to position [229, 0]
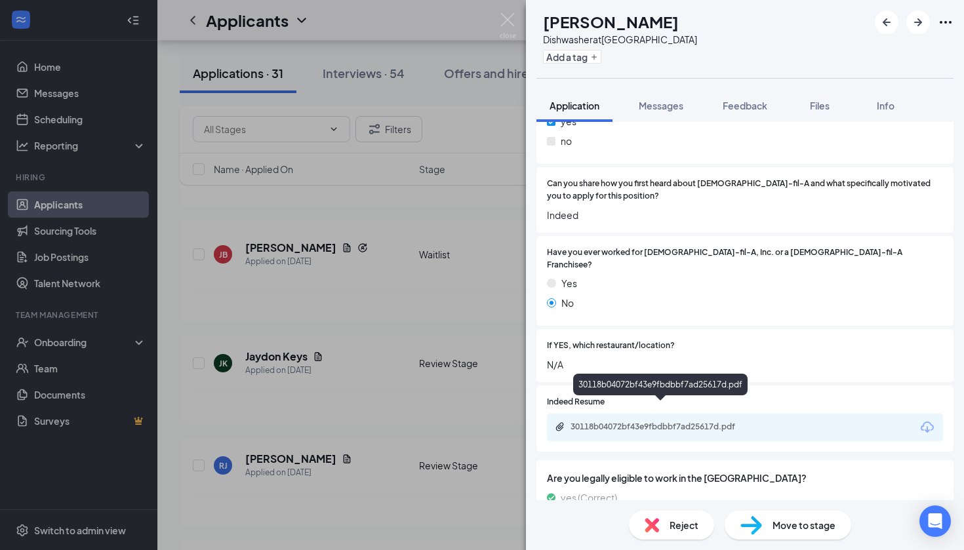
click at [634, 422] on div "30118b04072bf43e9fbdbbf7ad25617d.pdf" at bounding box center [663, 427] width 184 height 10
click at [765, 518] on div "Move to stage" at bounding box center [788, 525] width 127 height 29
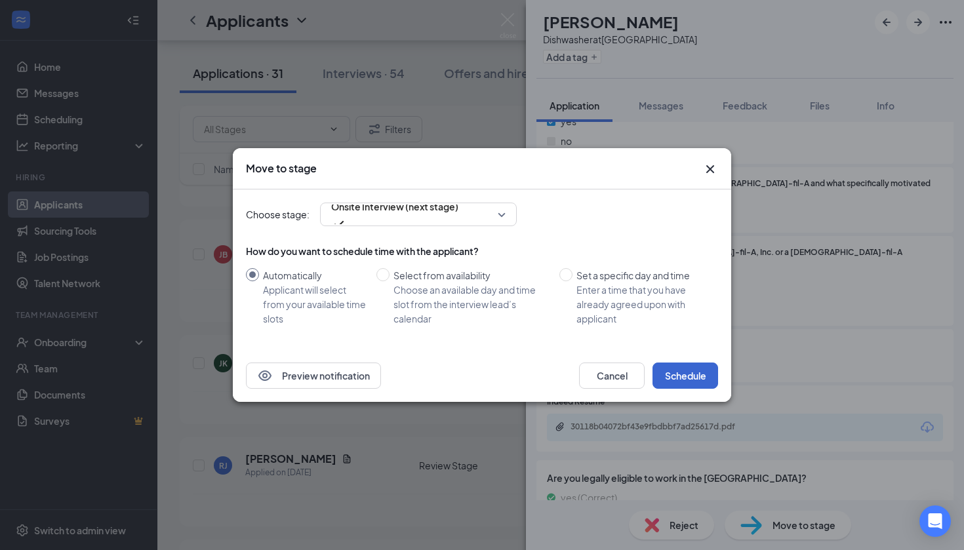
click at [673, 380] on button "Schedule" at bounding box center [686, 376] width 66 height 26
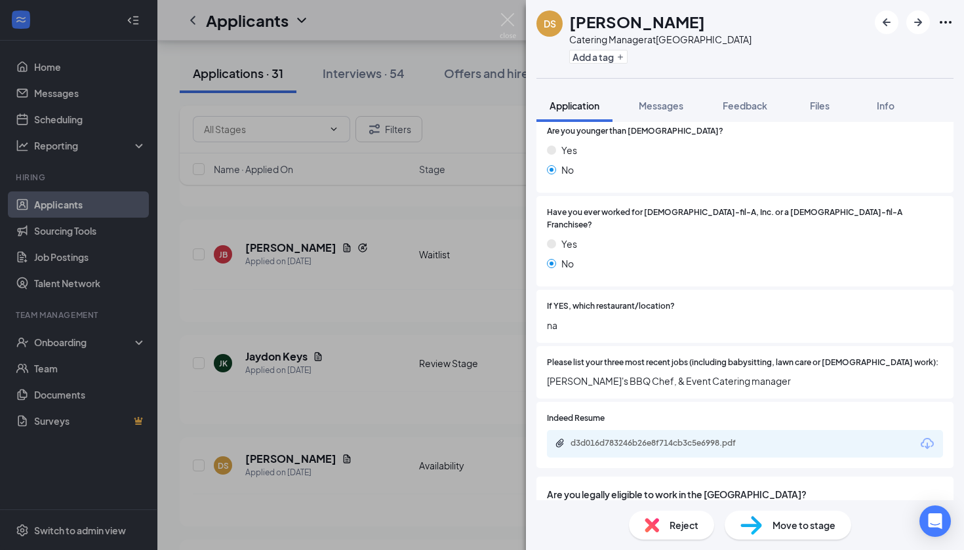
scroll to position [201, 0]
click at [707, 438] on div "d3d016d783246b26e8f714cb3c5e6998.pdf" at bounding box center [663, 443] width 184 height 10
click at [511, 31] on img at bounding box center [508, 26] width 16 height 26
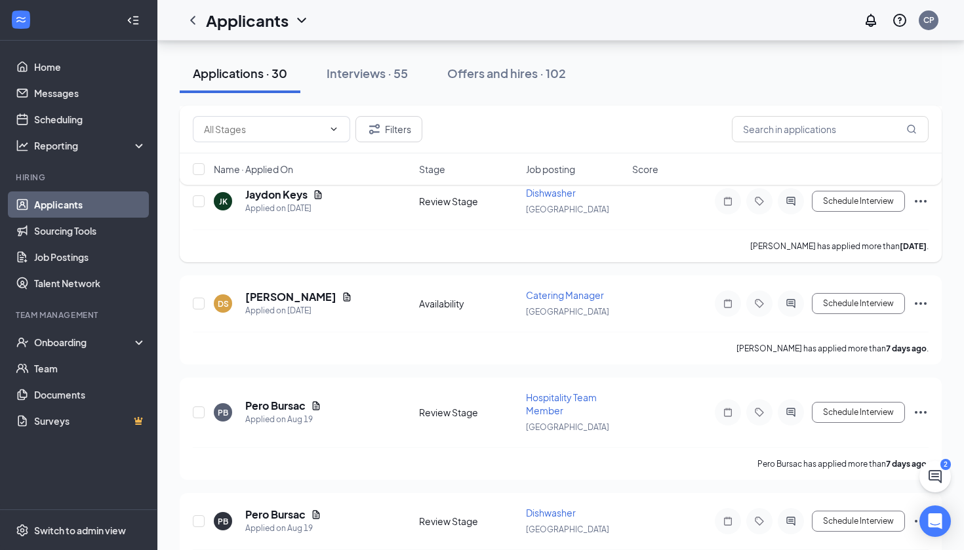
scroll to position [1623, 0]
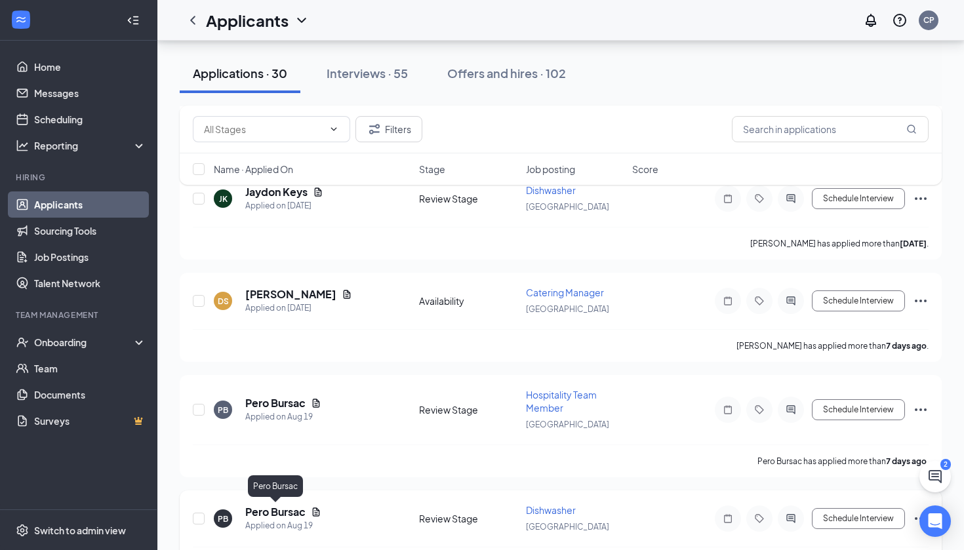
click at [276, 509] on h5 "Pero Bursac" at bounding box center [275, 512] width 60 height 14
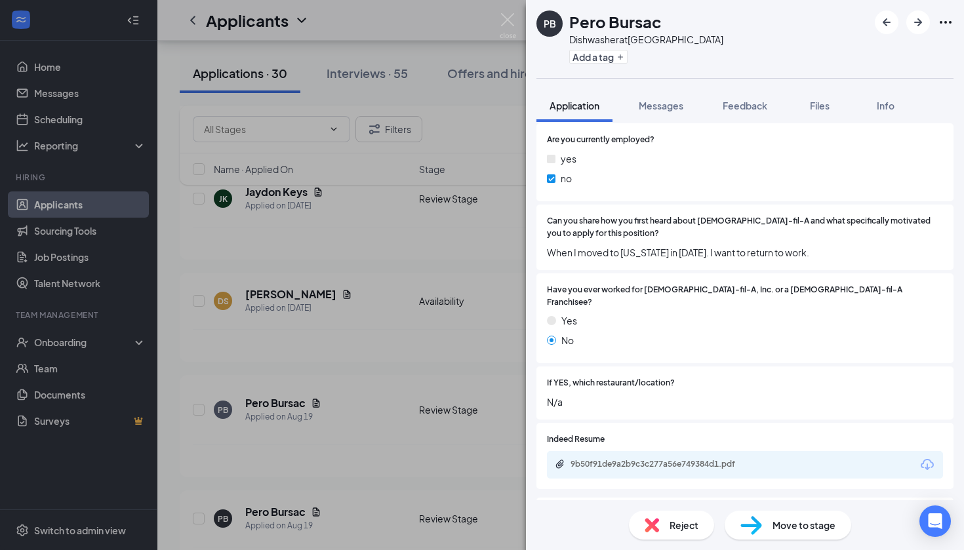
scroll to position [331, 0]
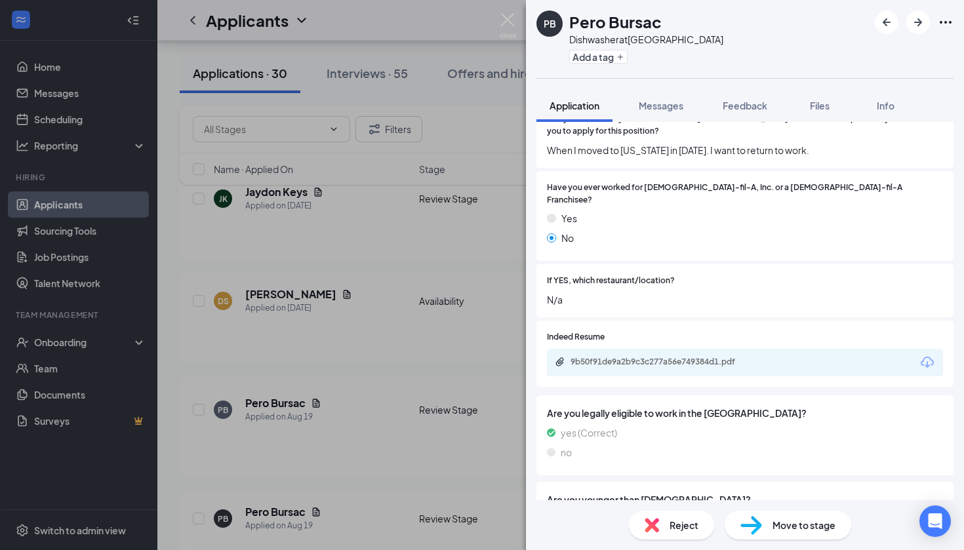
click at [657, 352] on div "9b50f91de9a2b9c3c277a56e749384d1.pdf" at bounding box center [745, 363] width 396 height 28
click at [657, 357] on div "9b50f91de9a2b9c3c277a56e749384d1.pdf" at bounding box center [663, 362] width 184 height 10
click at [766, 525] on div "Move to stage" at bounding box center [788, 525] width 127 height 29
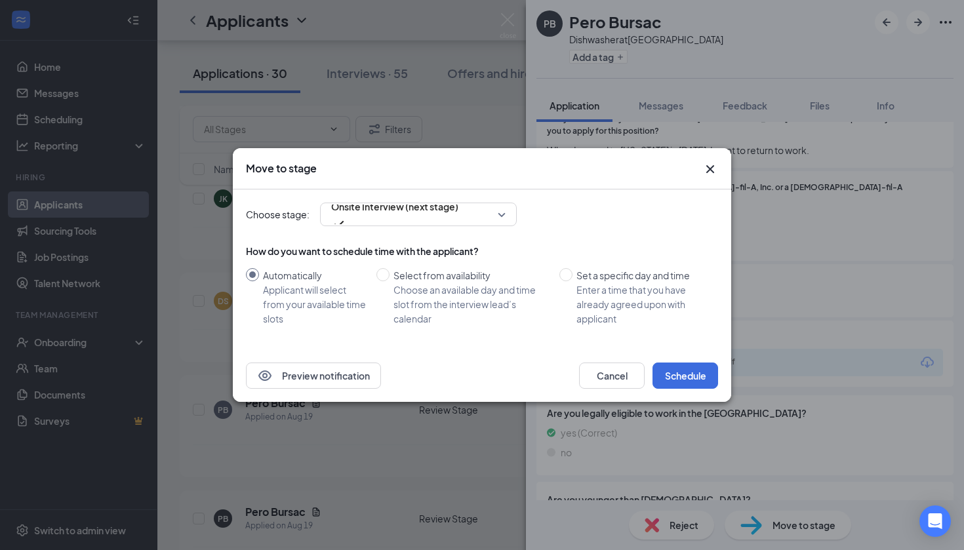
click at [712, 170] on icon "Cross" at bounding box center [711, 169] width 16 height 16
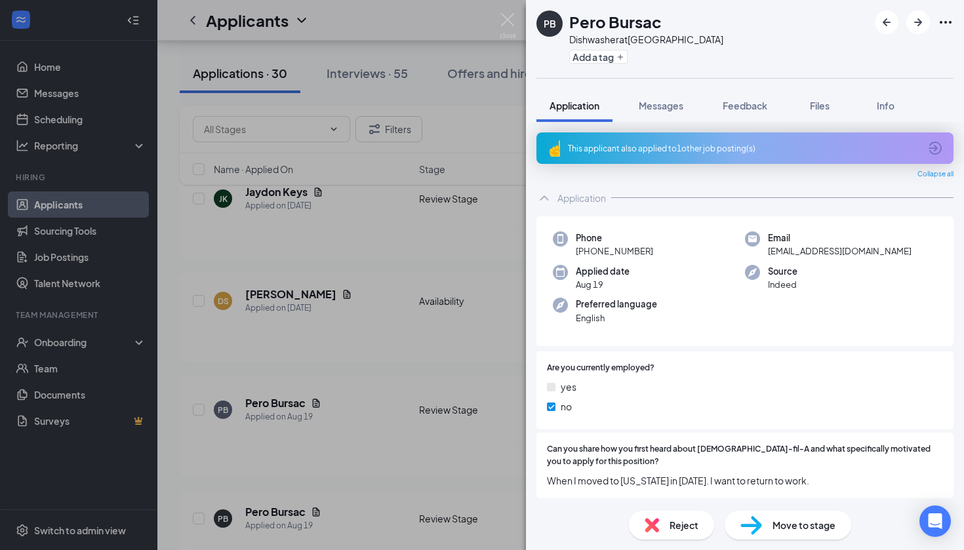
scroll to position [0, 0]
click at [670, 108] on span "Messages" at bounding box center [661, 106] width 45 height 12
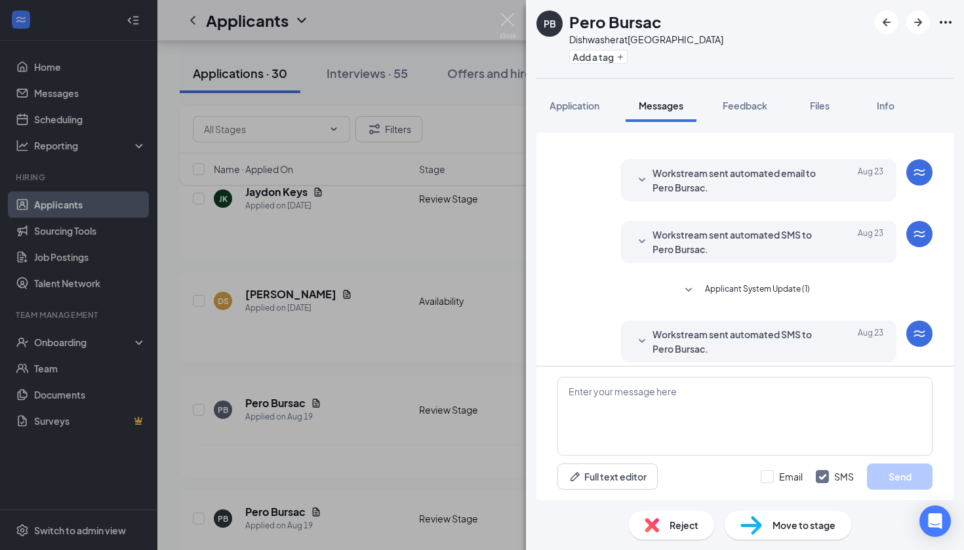
scroll to position [331, 0]
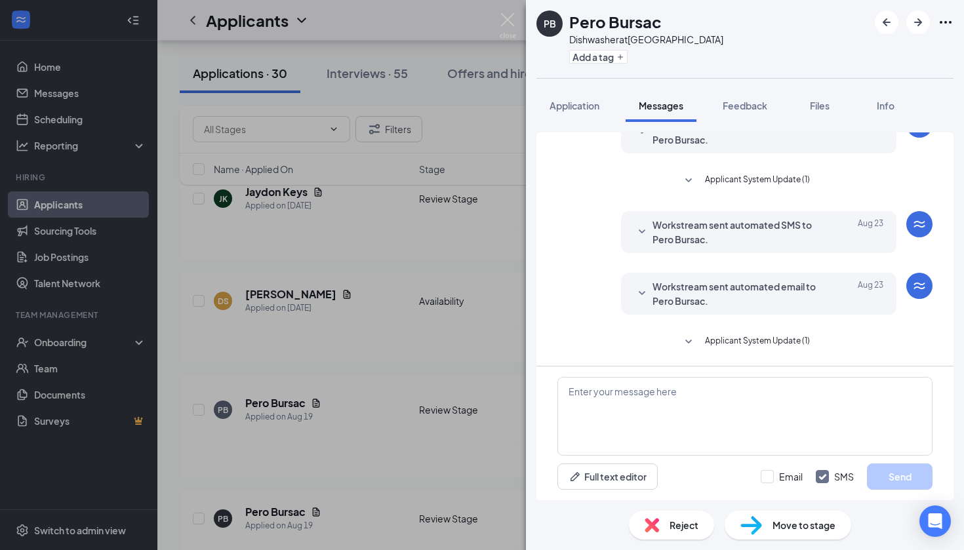
click at [670, 302] on span "Workstream sent automated email to Pero Bursac." at bounding box center [739, 293] width 172 height 29
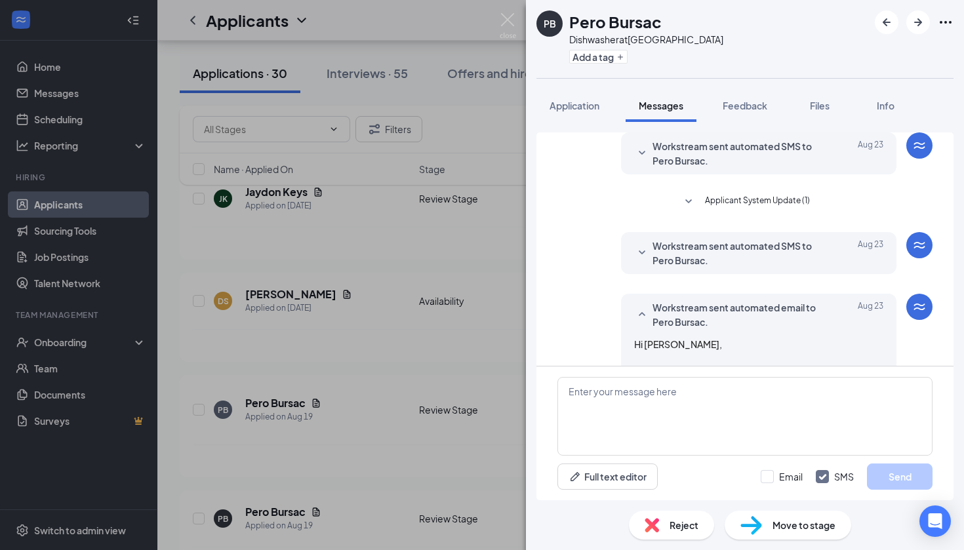
scroll to position [309, 0]
click at [682, 263] on span "Workstream sent automated SMS to Pero Bursac." at bounding box center [739, 253] width 172 height 29
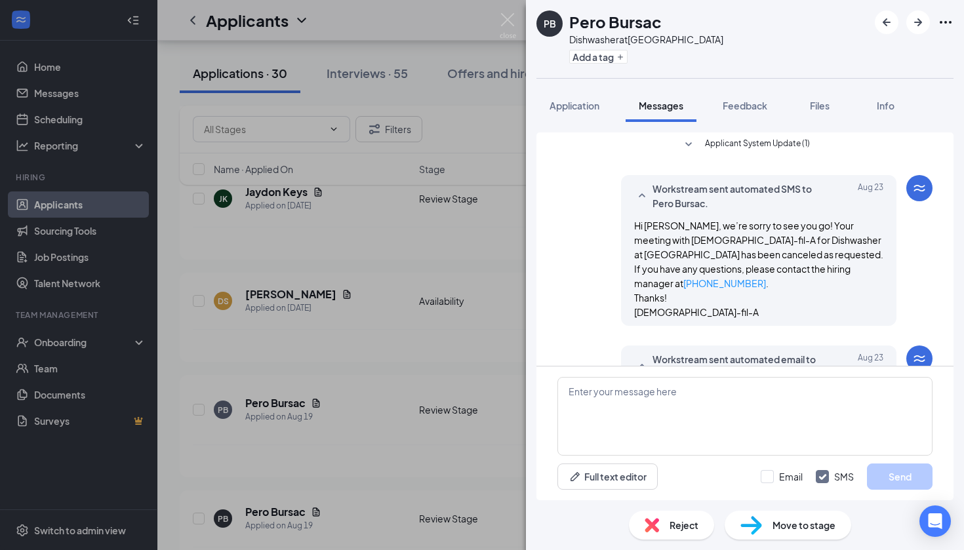
scroll to position [365, 0]
click at [686, 529] on span "Reject" at bounding box center [684, 525] width 29 height 14
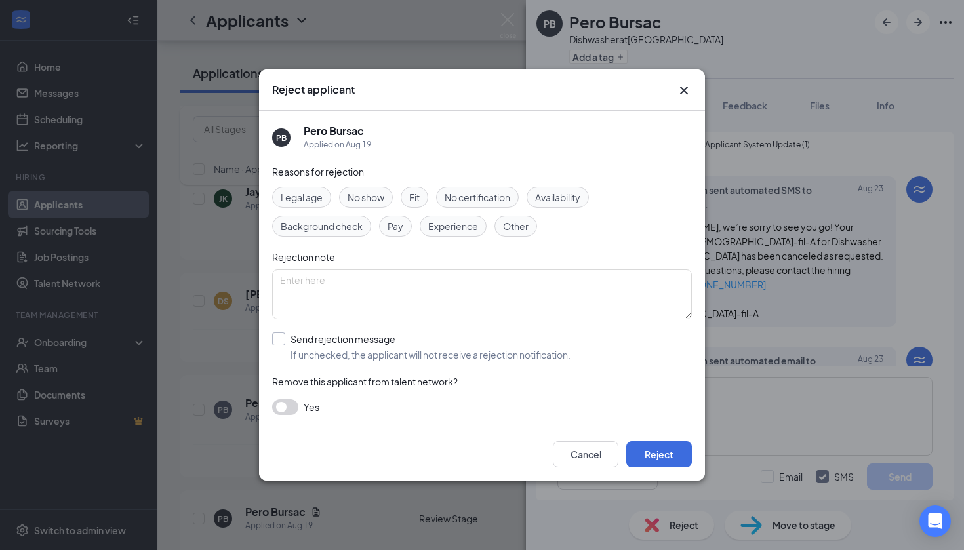
click at [340, 346] on div "Send rejection message If unchecked, the applicant will not receive a rejection…" at bounding box center [431, 347] width 280 height 29
click at [340, 346] on input "Send rejection message If unchecked, the applicant will not receive a rejection…" at bounding box center [421, 347] width 299 height 29
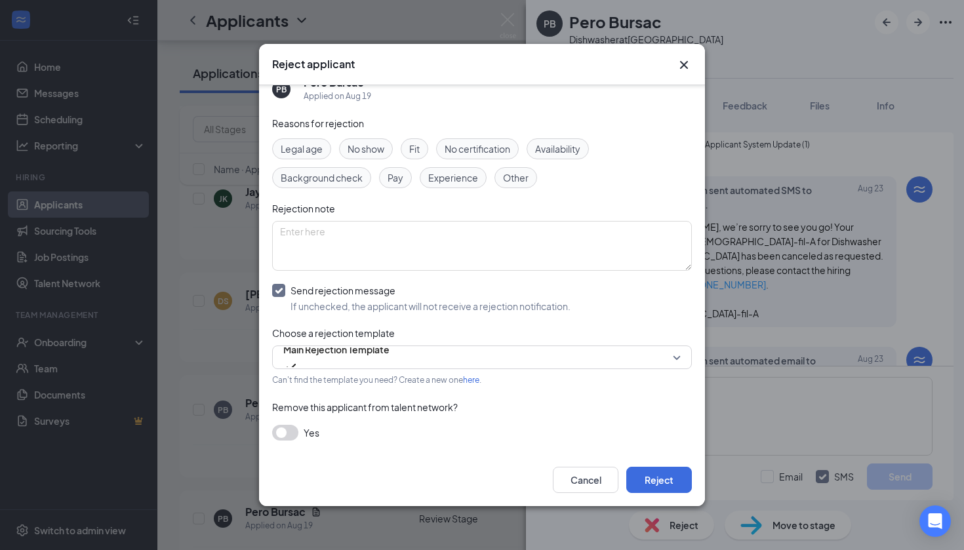
scroll to position [22, 0]
click at [285, 294] on div at bounding box center [278, 291] width 13 height 13
click at [285, 294] on input "Send rejection message If unchecked, the applicant will not receive a rejection…" at bounding box center [421, 299] width 299 height 29
checkbox input "false"
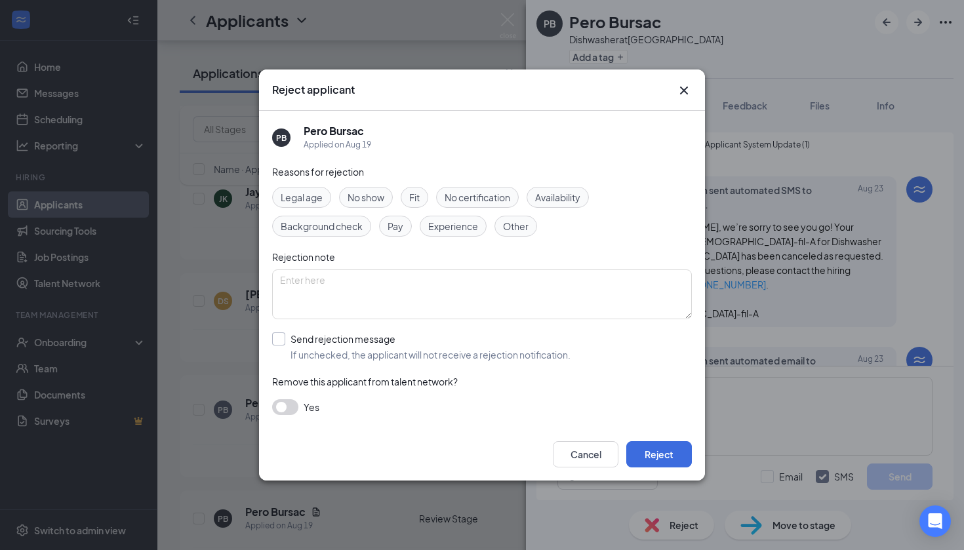
scroll to position [0, 0]
click at [653, 457] on button "Reject" at bounding box center [660, 455] width 66 height 26
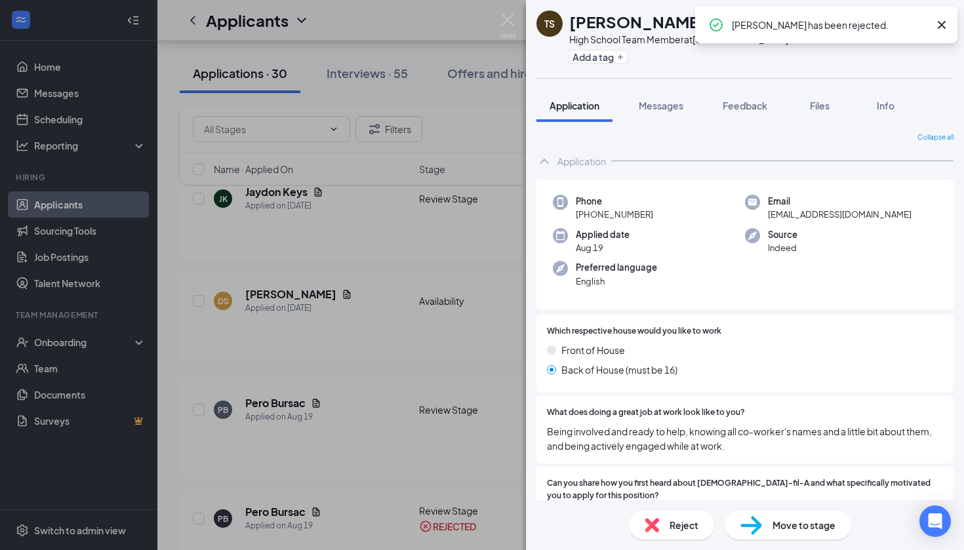
click at [286, 407] on div "TS Tillman Simons High School Team Member at Garners Ferry Road Add a tag Appli…" at bounding box center [482, 275] width 964 height 550
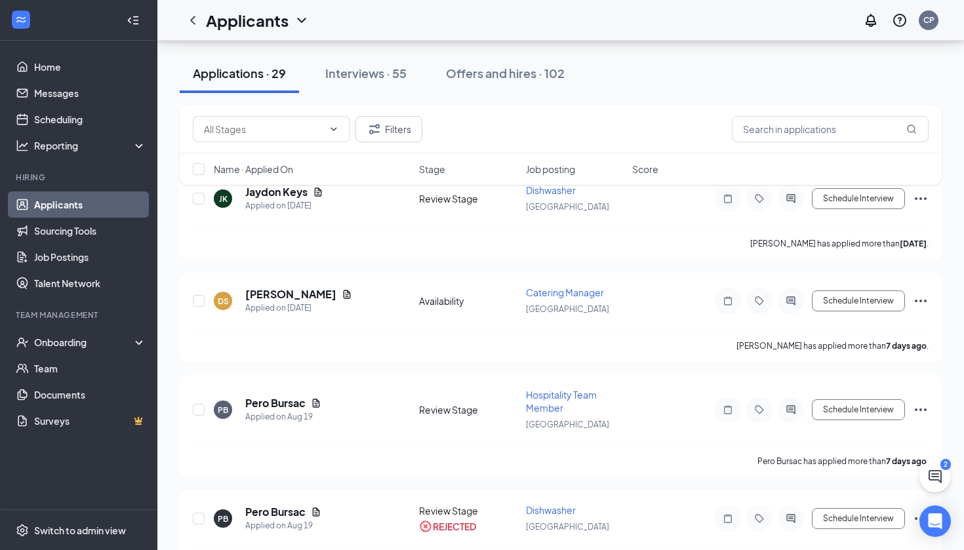
click at [286, 407] on h5 "Pero Bursac" at bounding box center [275, 403] width 60 height 14
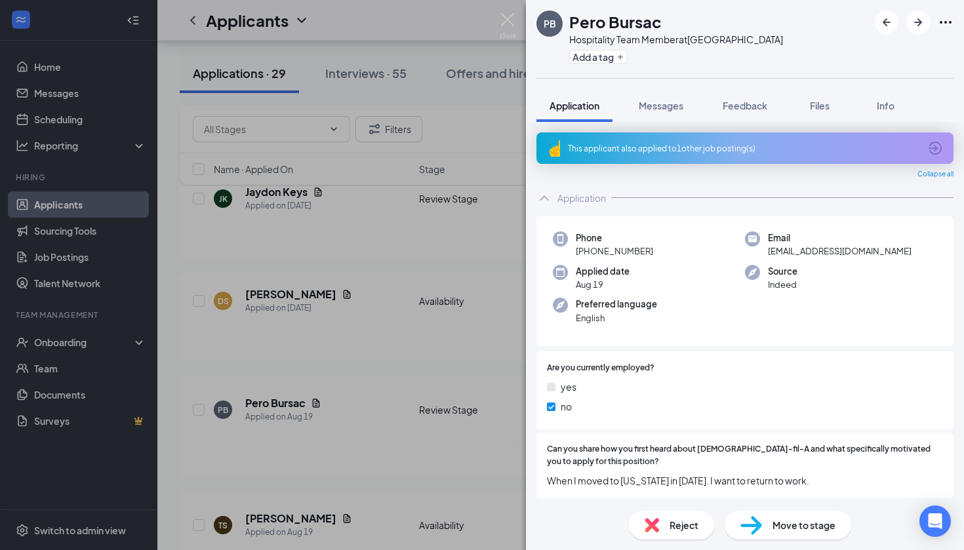
click at [628, 146] on div "This applicant also applied to 1 other job posting(s)" at bounding box center [744, 148] width 352 height 11
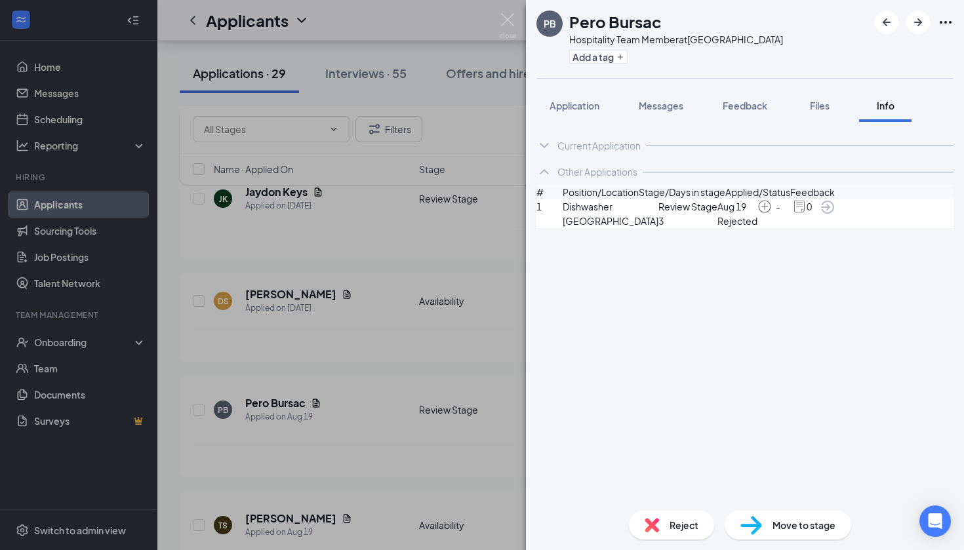
click at [680, 526] on span "Reject" at bounding box center [684, 525] width 29 height 14
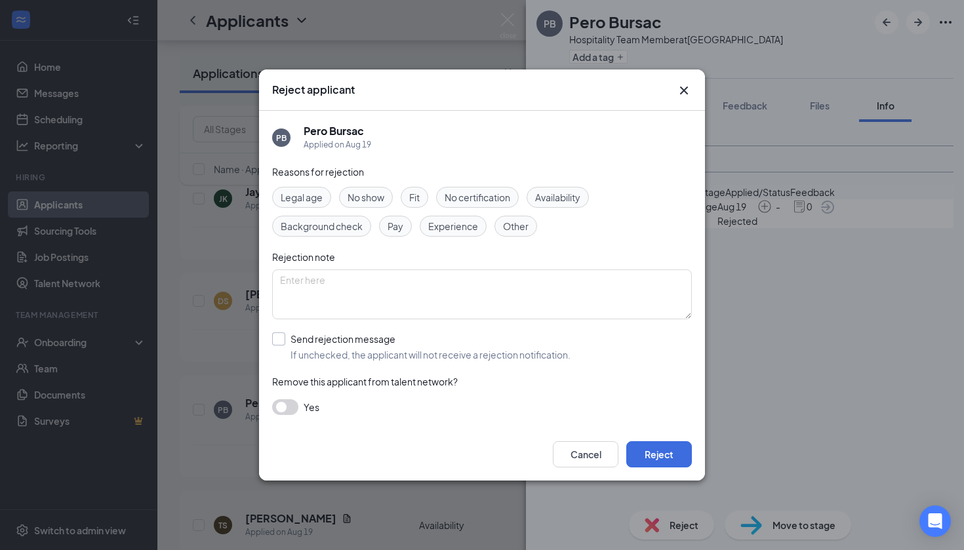
click at [461, 342] on div "Send rejection message" at bounding box center [431, 339] width 280 height 13
click at [461, 342] on input "Send rejection message If unchecked, the applicant will not receive a rejection…" at bounding box center [421, 347] width 299 height 29
checkbox input "true"
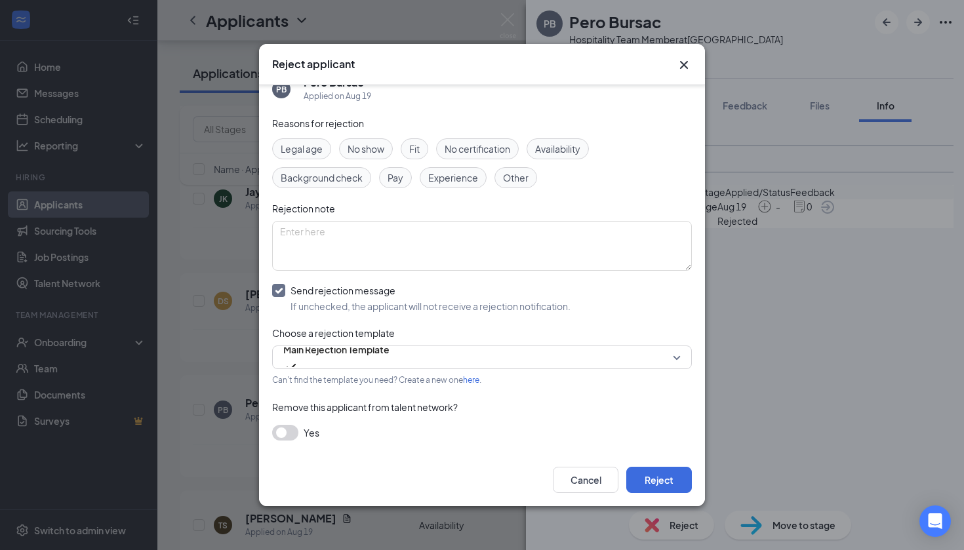
scroll to position [22, 0]
click at [289, 434] on button "button" at bounding box center [285, 434] width 26 height 16
click at [659, 476] on button "Reject" at bounding box center [660, 480] width 66 height 26
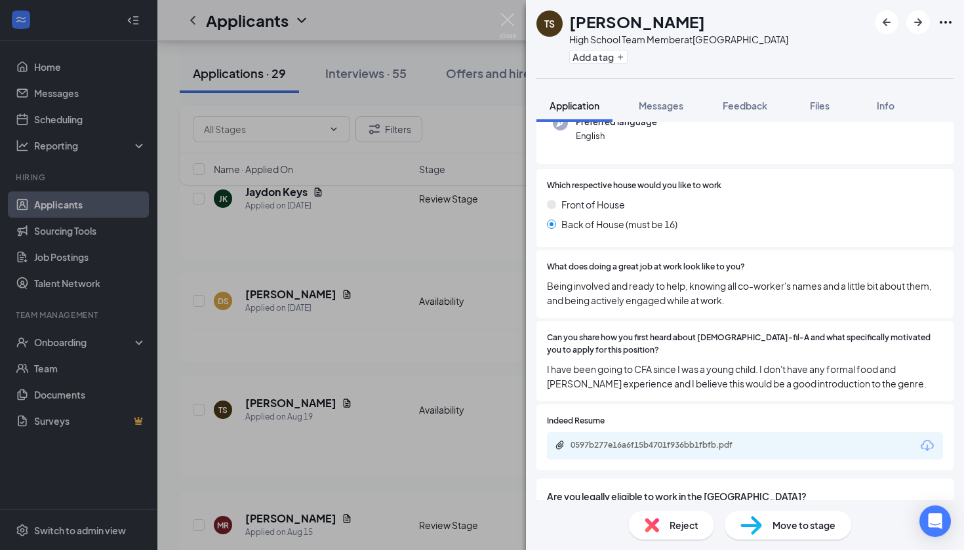
scroll to position [144, 0]
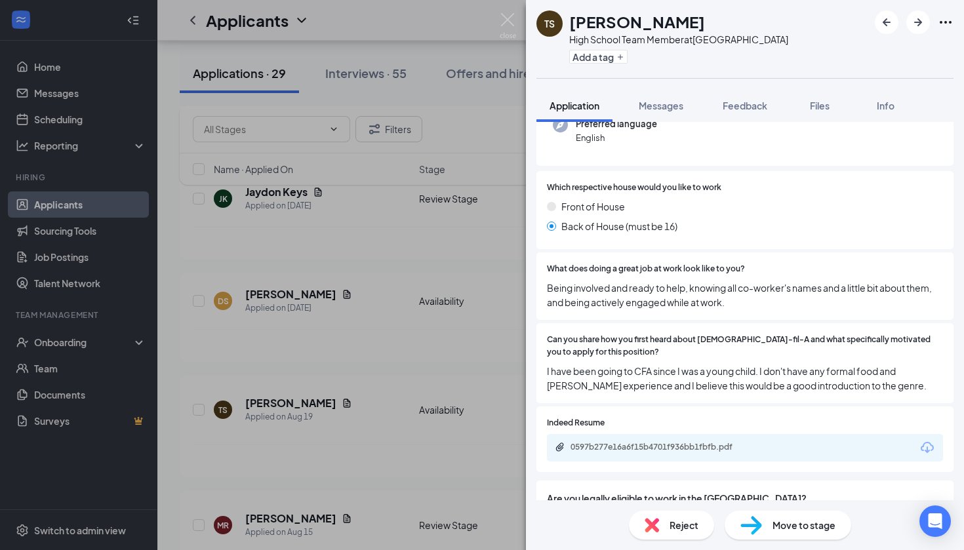
click at [699, 434] on div "0597b277e16a6f15b4701f936bb1fbfb.pdf" at bounding box center [745, 448] width 396 height 28
click at [699, 442] on div "0597b277e16a6f15b4701f936bb1fbfb.pdf" at bounding box center [663, 447] width 184 height 10
click at [777, 527] on span "Move to stage" at bounding box center [804, 525] width 63 height 14
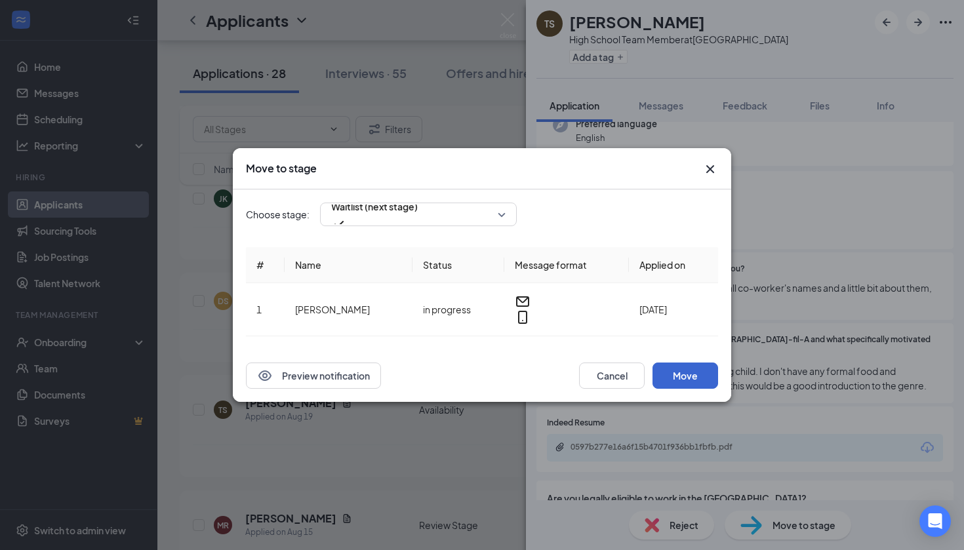
click at [686, 374] on button "Move" at bounding box center [686, 376] width 66 height 26
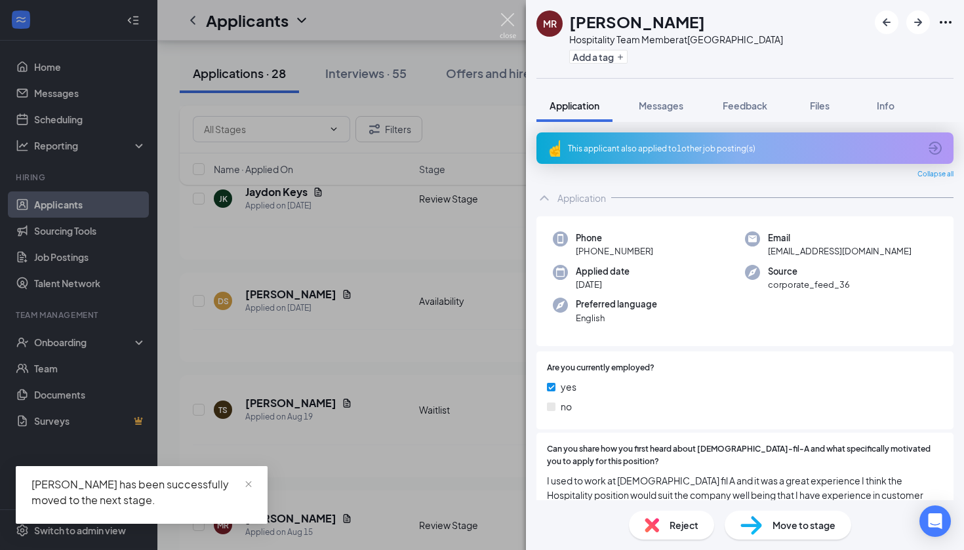
click at [510, 25] on img at bounding box center [508, 26] width 16 height 26
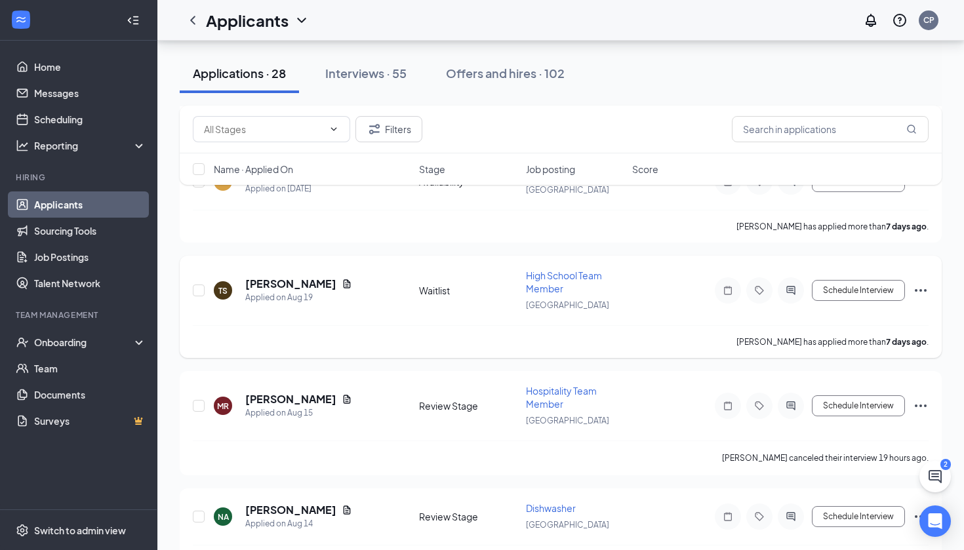
scroll to position [1762, 0]
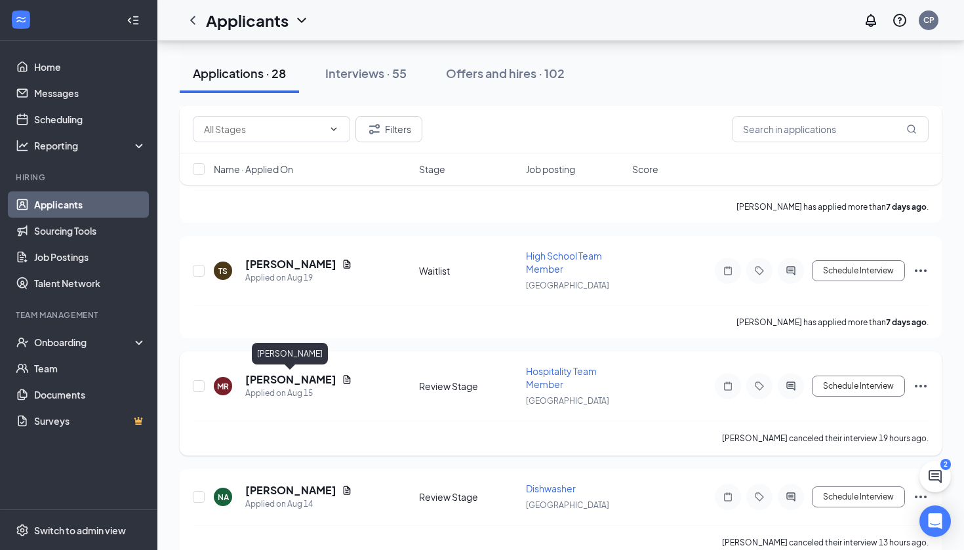
click at [296, 381] on h5 "Micheleano Riley" at bounding box center [290, 380] width 91 height 14
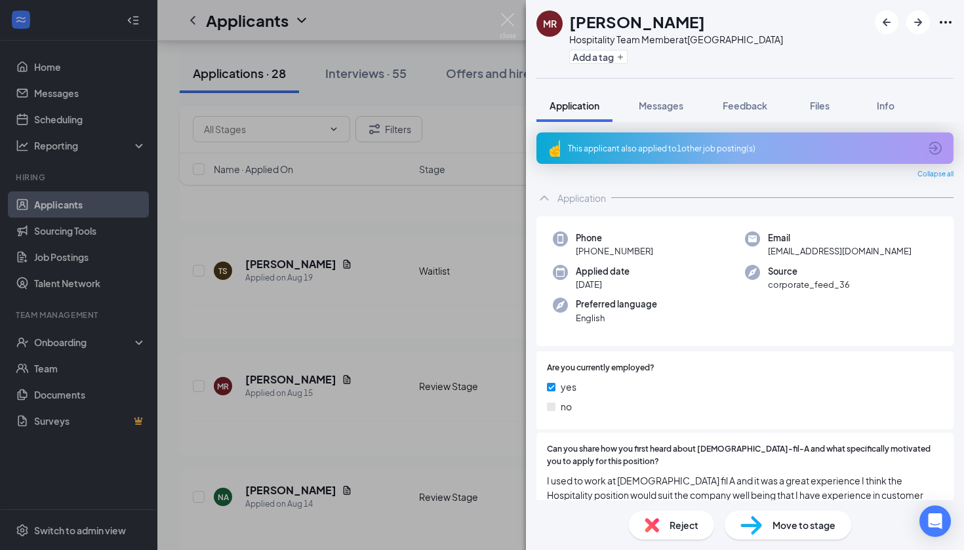
click at [609, 149] on div "This applicant also applied to 1 other job posting(s)" at bounding box center [744, 148] width 352 height 11
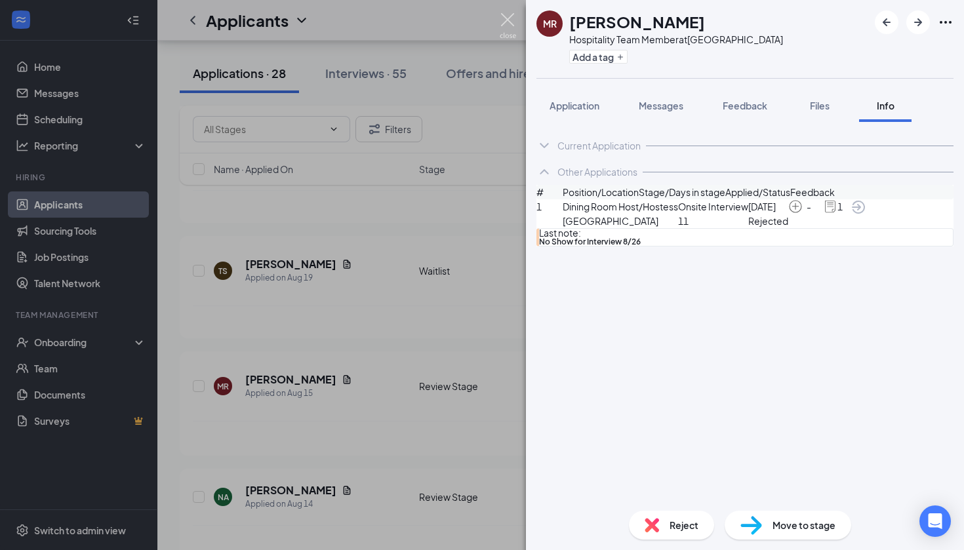
click at [510, 20] on img at bounding box center [508, 26] width 16 height 26
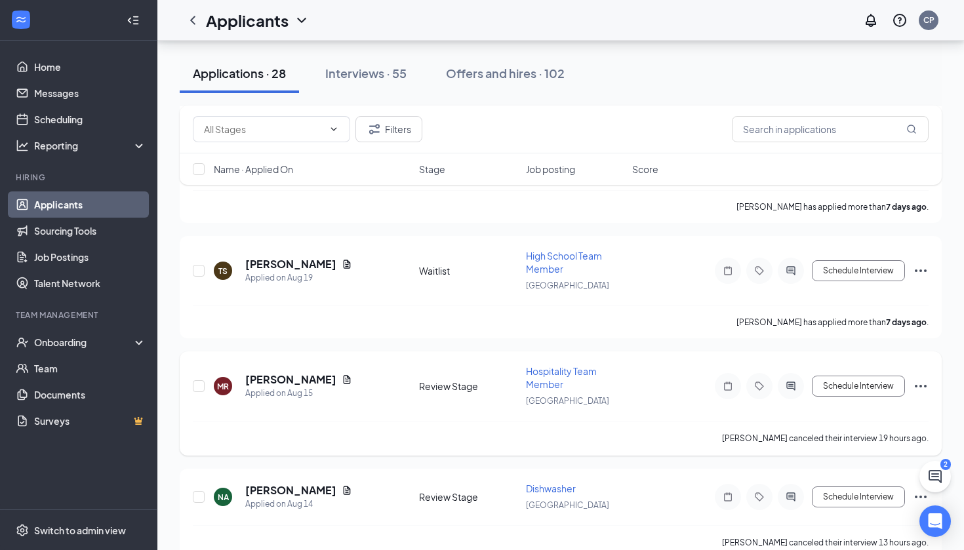
click at [926, 392] on icon "Ellipses" at bounding box center [921, 387] width 16 height 16
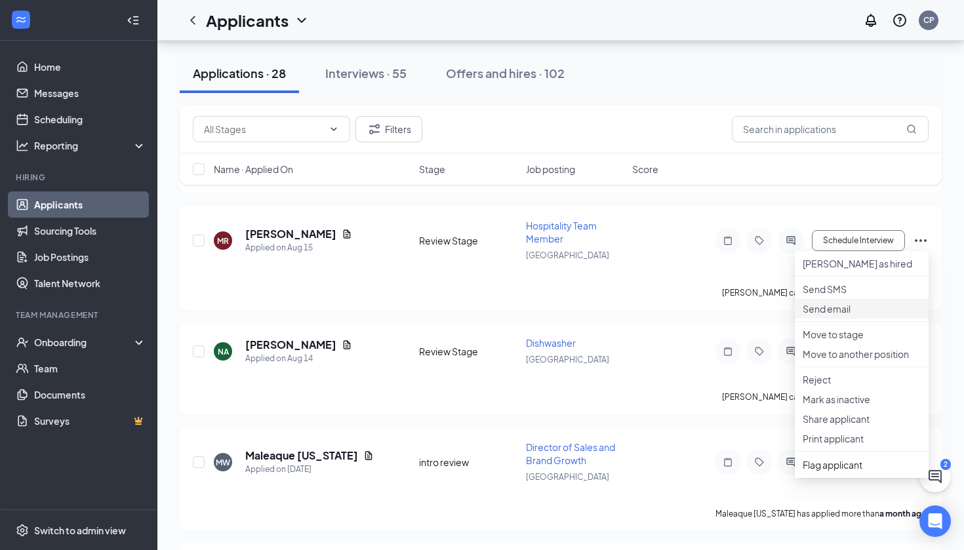
scroll to position [1914, 0]
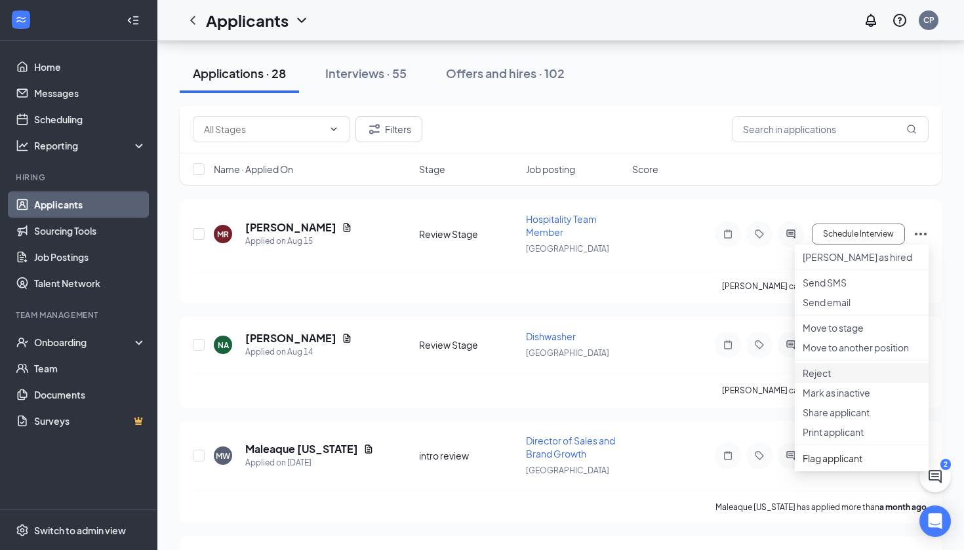
click at [835, 380] on p "Reject" at bounding box center [862, 373] width 118 height 13
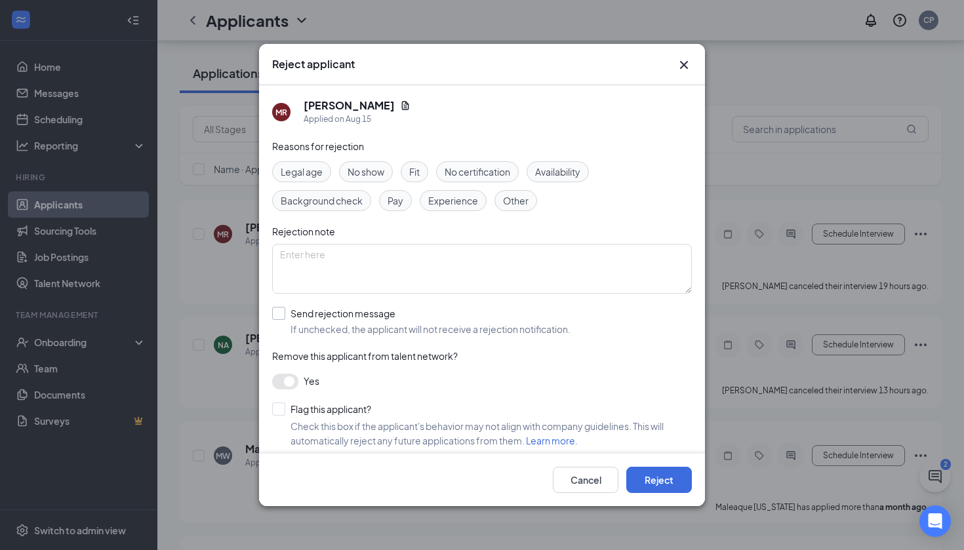
click at [282, 308] on div at bounding box center [278, 313] width 13 height 13
click at [282, 308] on input "Send rejection message If unchecked, the applicant will not receive a rejection…" at bounding box center [421, 321] width 299 height 29
checkbox input "true"
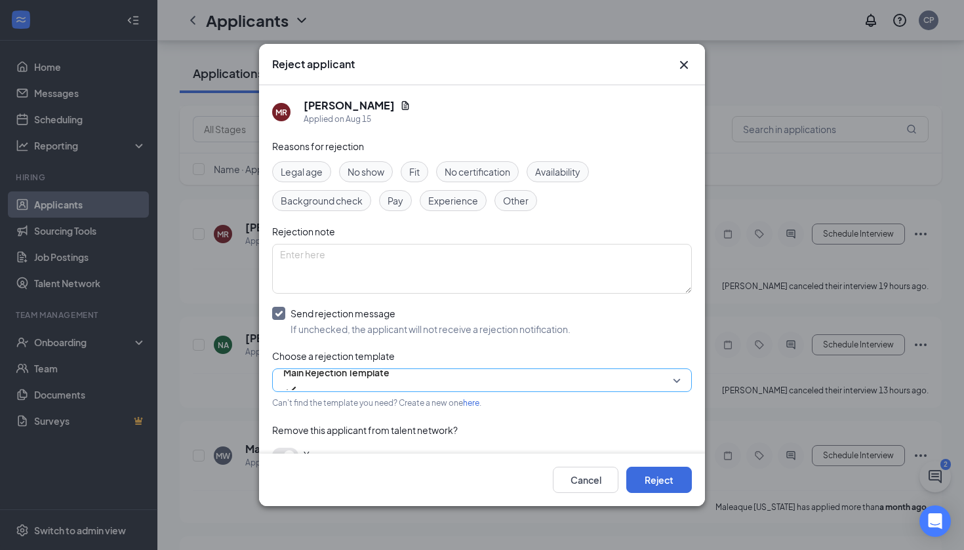
click at [332, 381] on span "Main Rejection Template" at bounding box center [336, 373] width 106 height 20
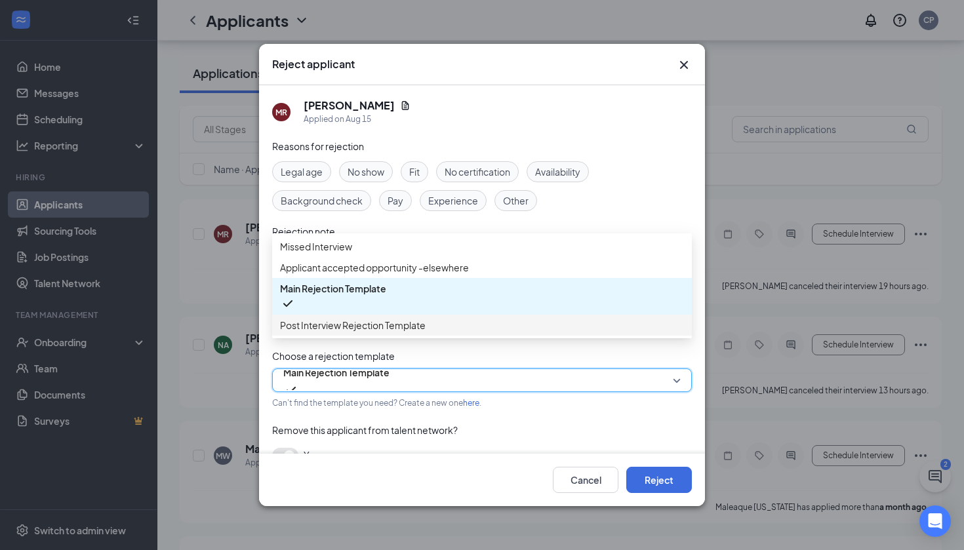
click at [403, 407] on span "Can't find the template you need? Create a new one here ." at bounding box center [376, 403] width 209 height 10
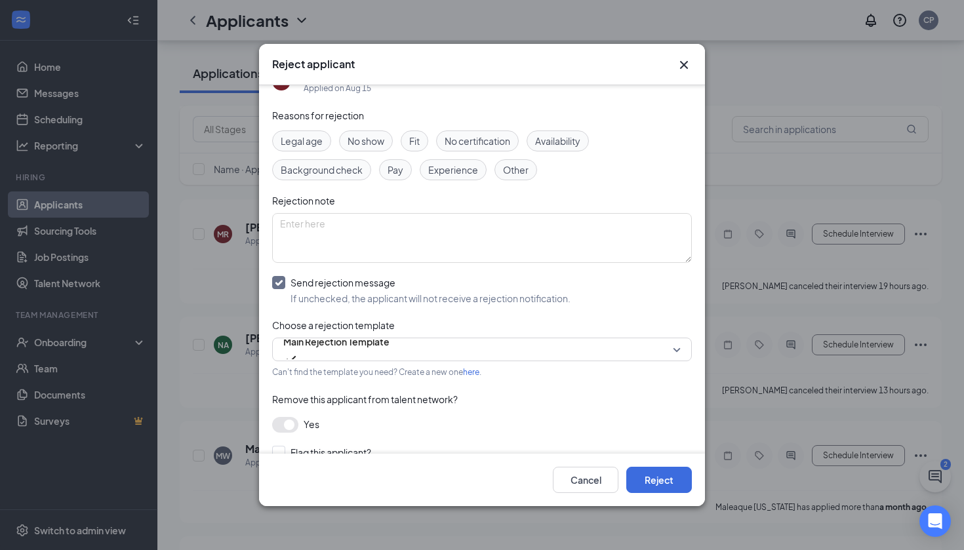
scroll to position [74, 0]
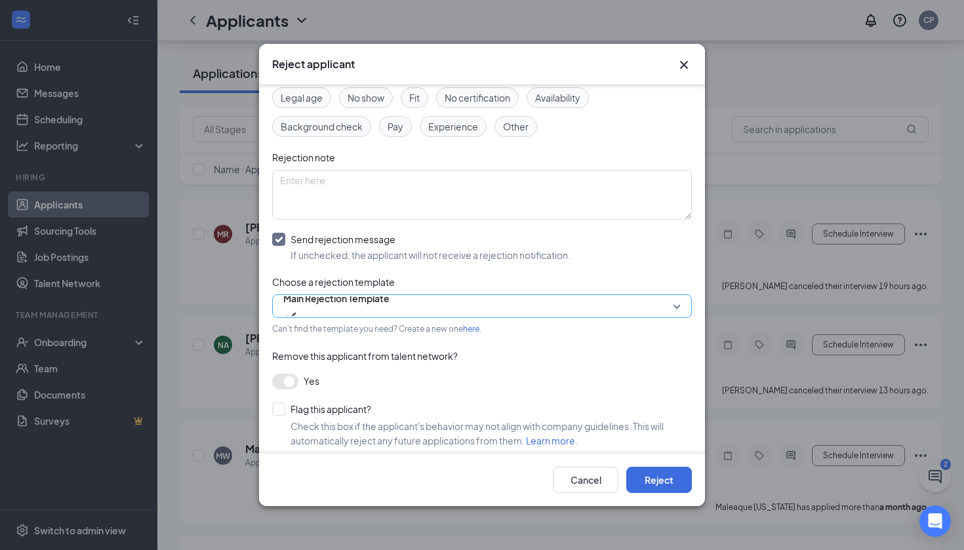
click at [320, 308] on span "Main Rejection Template" at bounding box center [336, 299] width 106 height 20
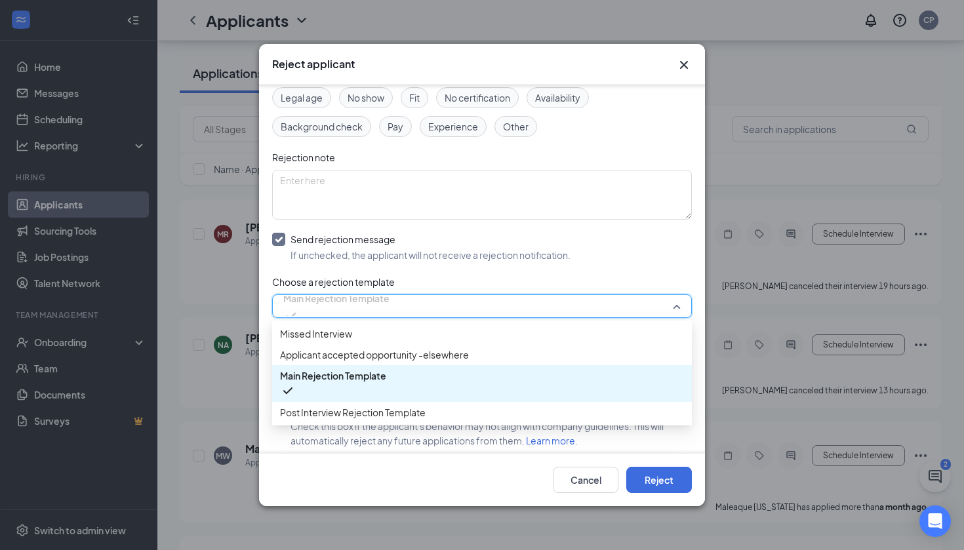
click at [342, 392] on div "Main Rejection Template" at bounding box center [482, 383] width 420 height 37
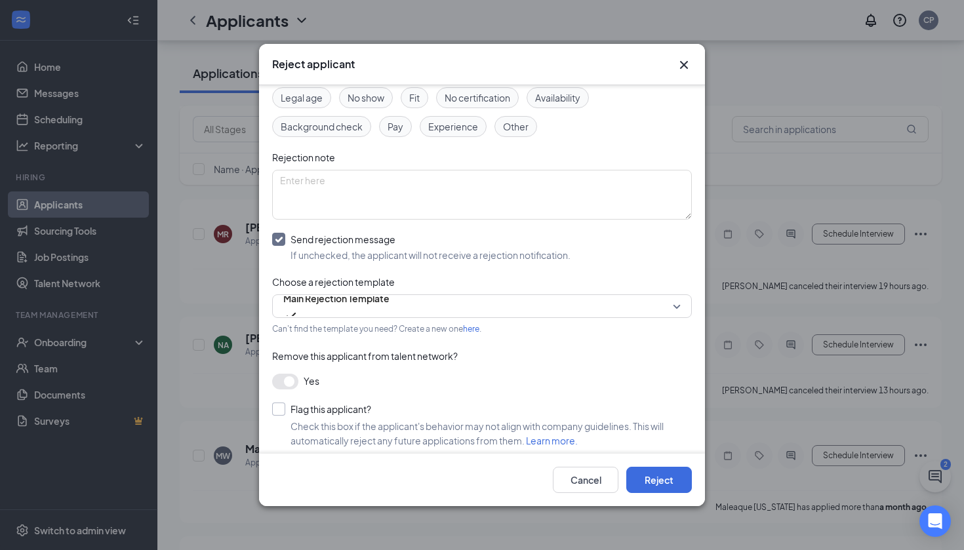
click at [279, 405] on input "Flag this applicant?" at bounding box center [321, 409] width 99 height 13
checkbox input "true"
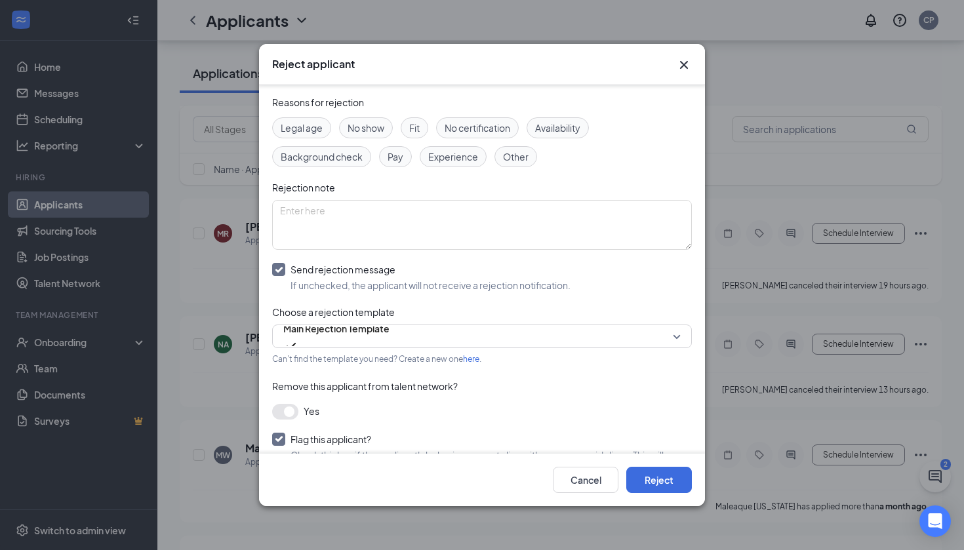
scroll to position [49, 0]
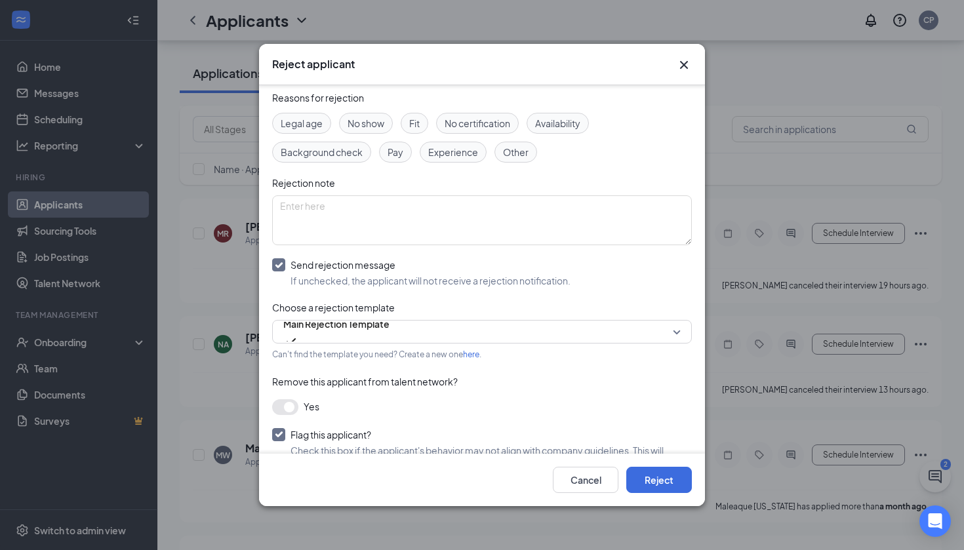
click at [274, 263] on input "Send rejection message If unchecked, the applicant will not receive a rejection…" at bounding box center [421, 272] width 299 height 29
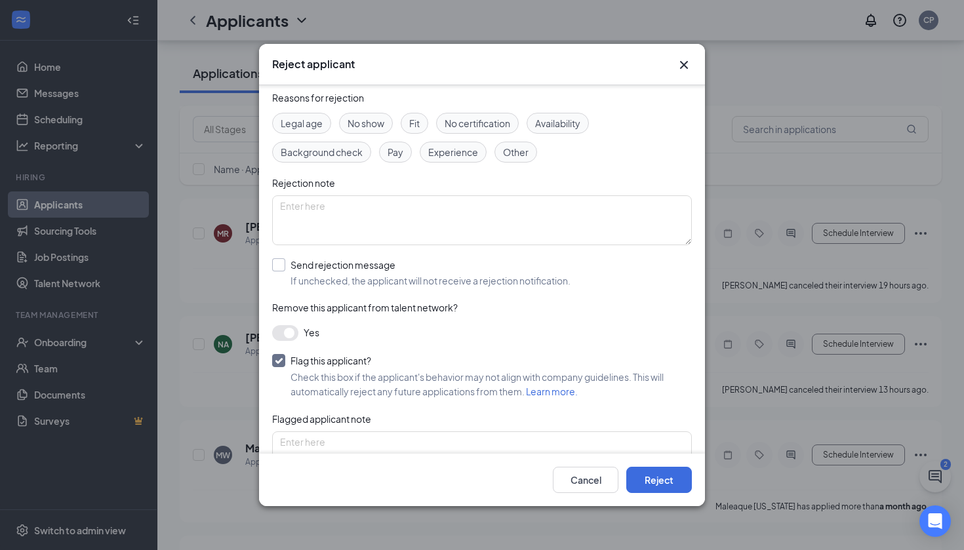
click at [274, 263] on input "Send rejection message If unchecked, the applicant will not receive a rejection…" at bounding box center [421, 272] width 299 height 29
checkbox input "true"
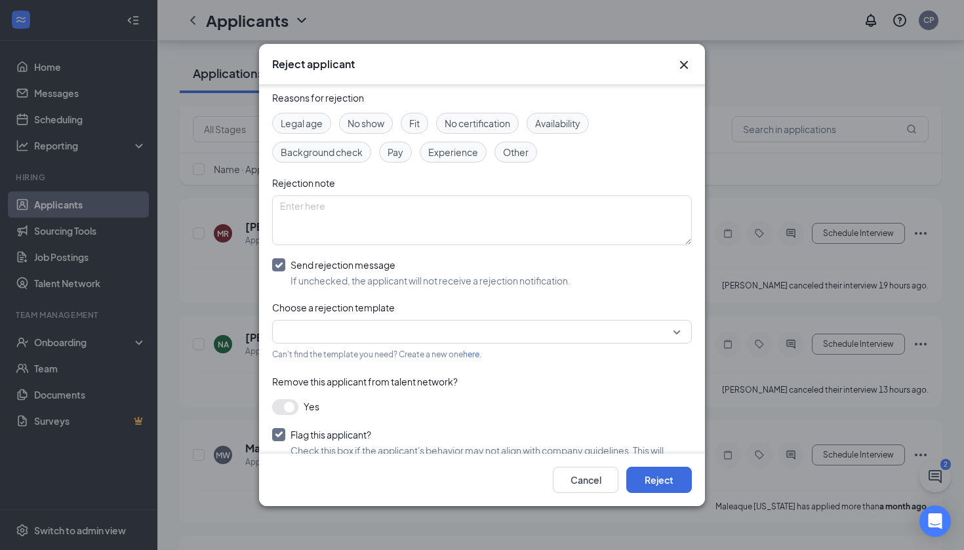
click at [283, 431] on icon "Checkmark" at bounding box center [279, 434] width 11 height 11
click at [283, 431] on input "Flag this applicant?" at bounding box center [321, 434] width 99 height 13
checkbox input "false"
click at [564, 482] on button "Cancel" at bounding box center [586, 480] width 66 height 26
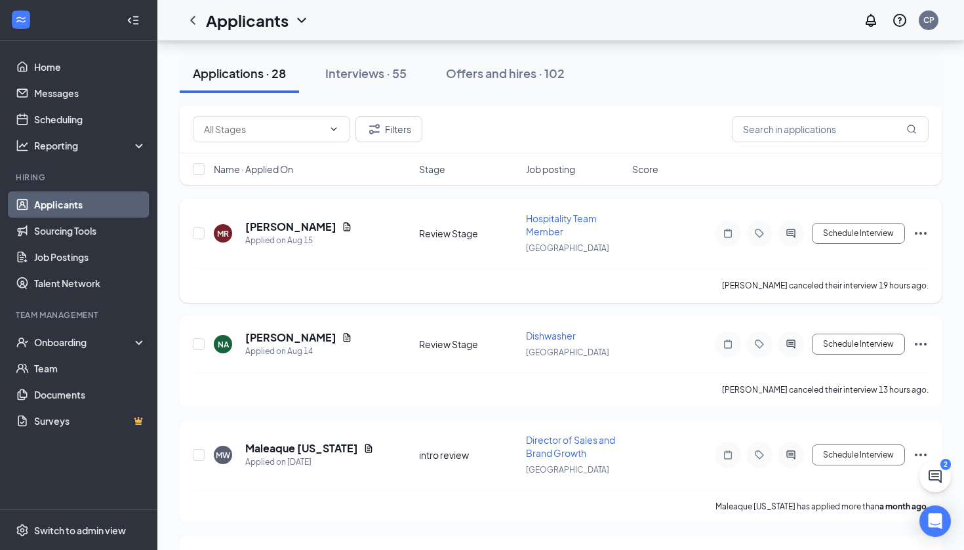
click at [919, 232] on icon "Ellipses" at bounding box center [921, 234] width 16 height 16
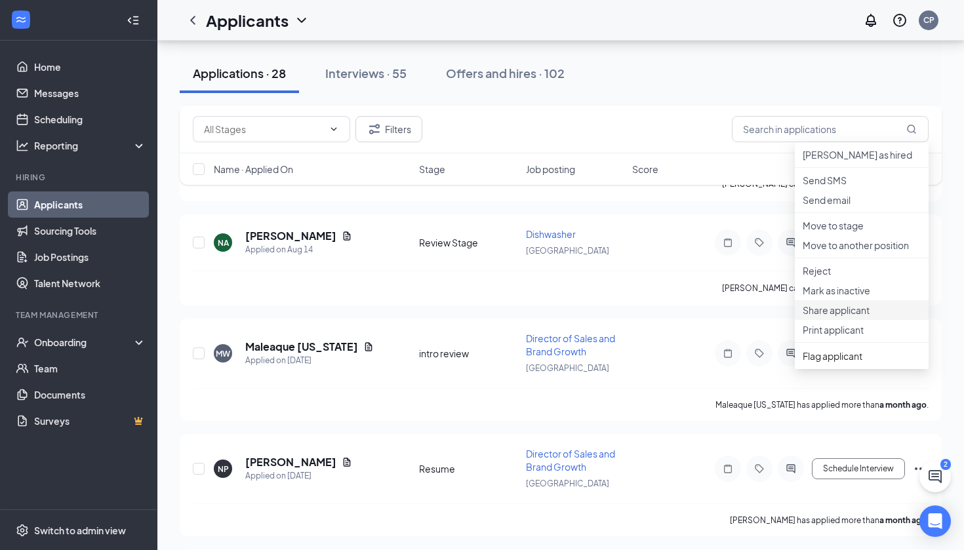
scroll to position [2019, 0]
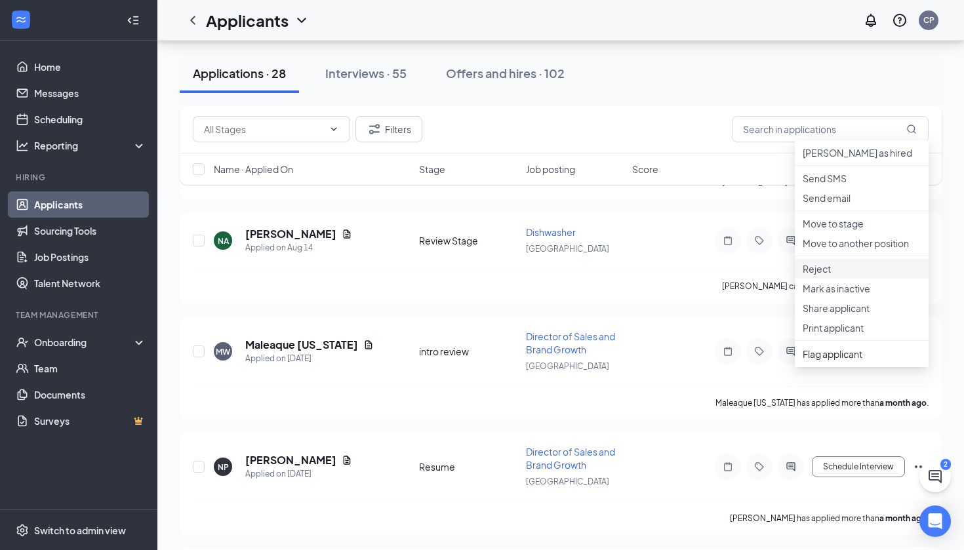
click at [845, 276] on p "Reject" at bounding box center [862, 268] width 118 height 13
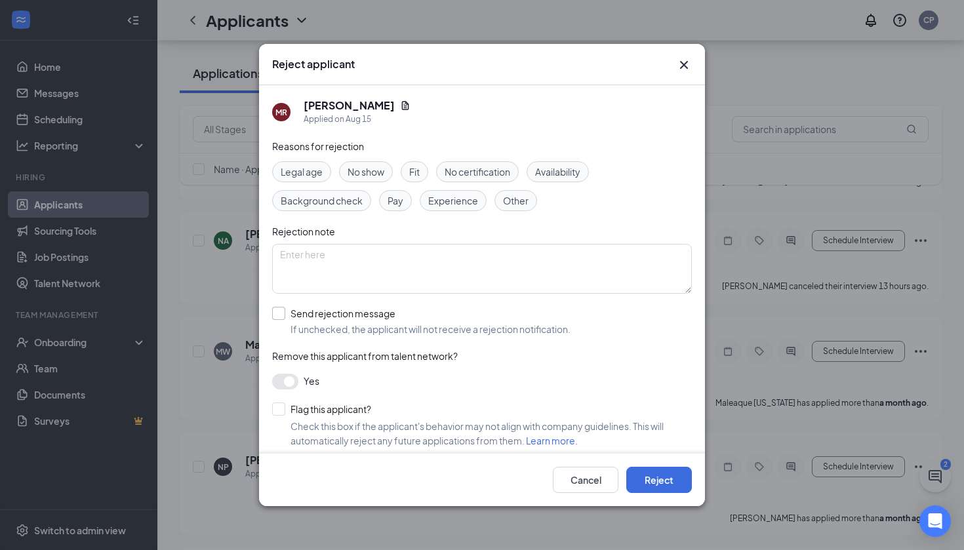
click at [285, 313] on label "Send rejection message If unchecked, the applicant will not receive a rejection…" at bounding box center [421, 321] width 299 height 29
click at [285, 313] on input "Send rejection message If unchecked, the applicant will not receive a rejection…" at bounding box center [421, 321] width 299 height 29
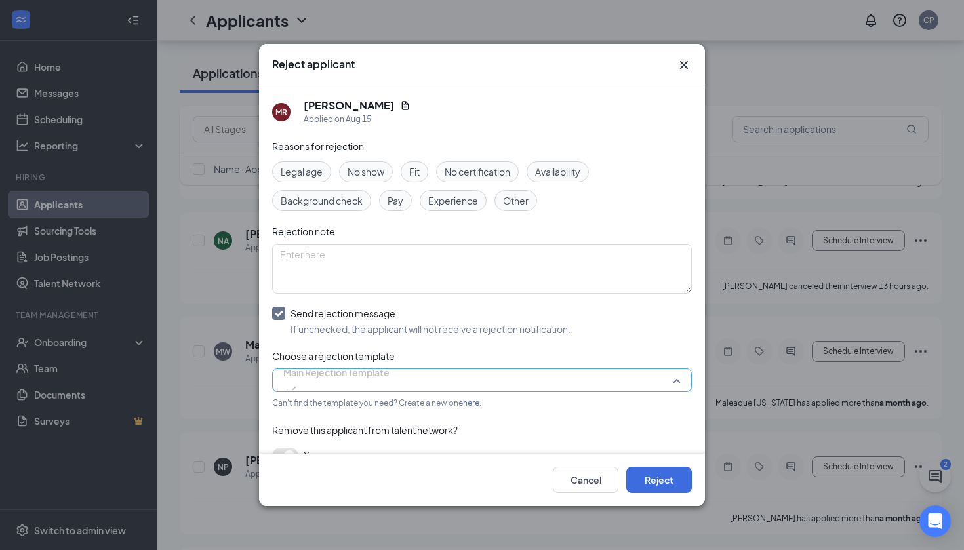
click at [384, 380] on span "Main Rejection Template" at bounding box center [336, 373] width 106 height 20
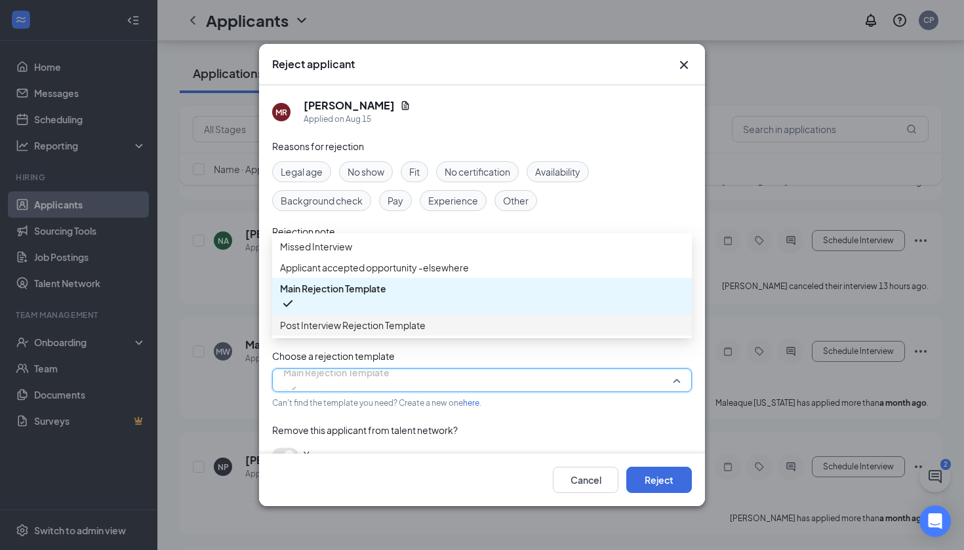
click at [371, 424] on span "Remove this applicant from talent network?" at bounding box center [365, 430] width 186 height 12
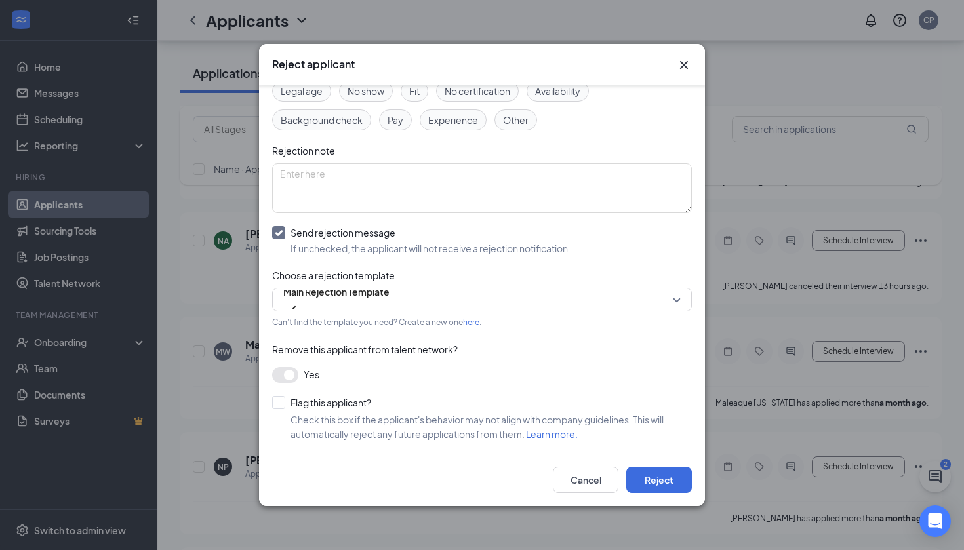
click at [283, 235] on icon "Checkmark" at bounding box center [279, 233] width 11 height 11
click at [283, 235] on input "Send rejection message If unchecked, the applicant will not receive a rejection…" at bounding box center [421, 240] width 299 height 29
checkbox input "false"
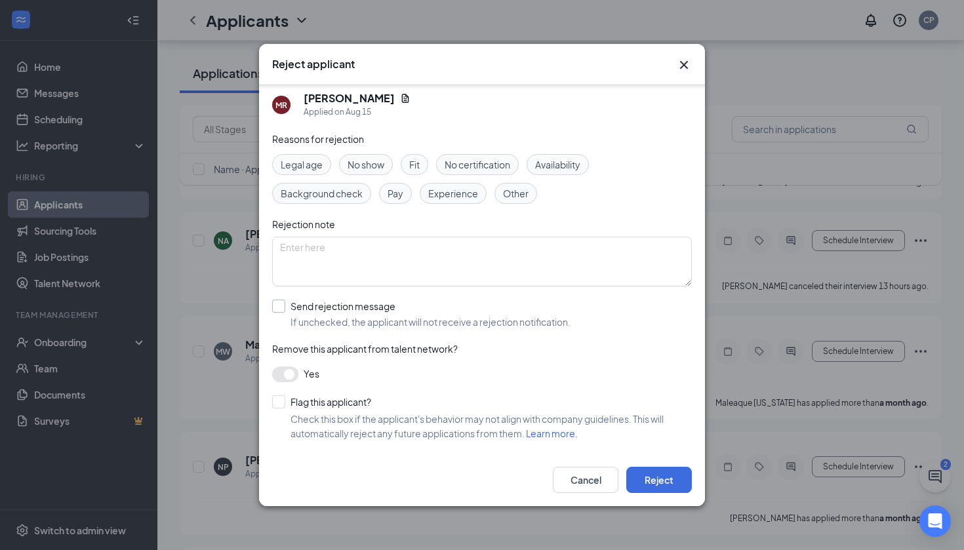
scroll to position [7, 0]
click at [284, 408] on div at bounding box center [278, 402] width 13 height 13
click at [284, 408] on input "Flag this applicant?" at bounding box center [321, 402] width 99 height 13
checkbox input "true"
click at [651, 487] on button "Reject" at bounding box center [660, 480] width 66 height 26
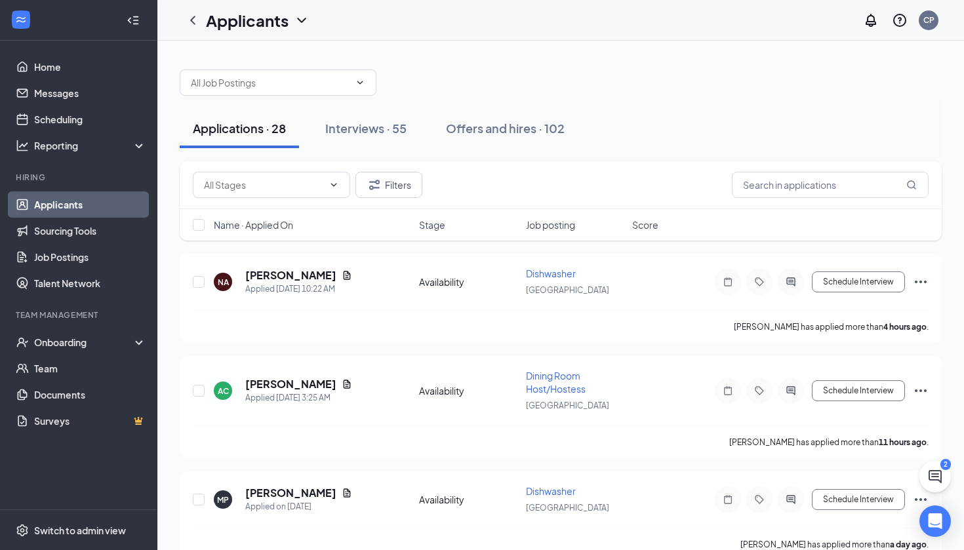
scroll to position [0, 0]
click at [426, 220] on span "Stage" at bounding box center [432, 224] width 26 height 13
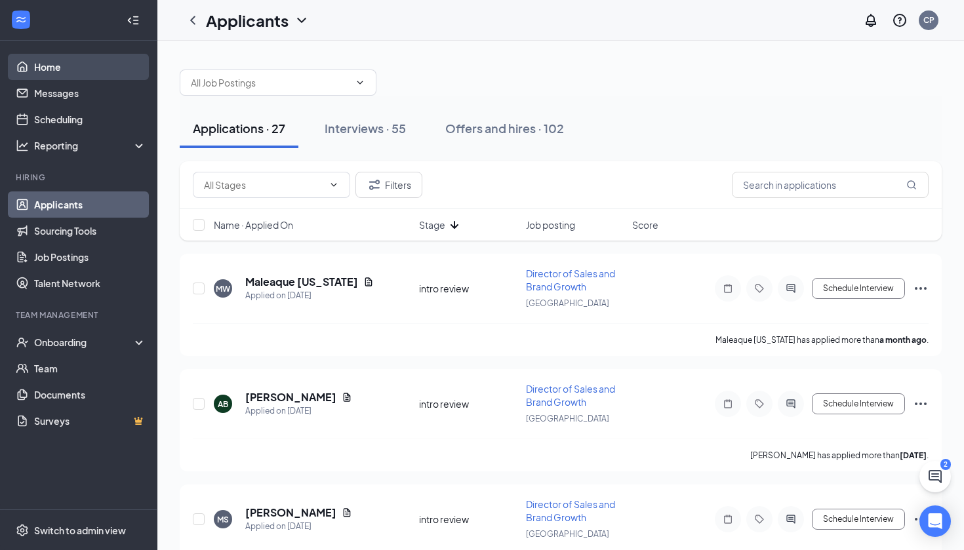
click at [99, 59] on link "Home" at bounding box center [90, 67] width 112 height 26
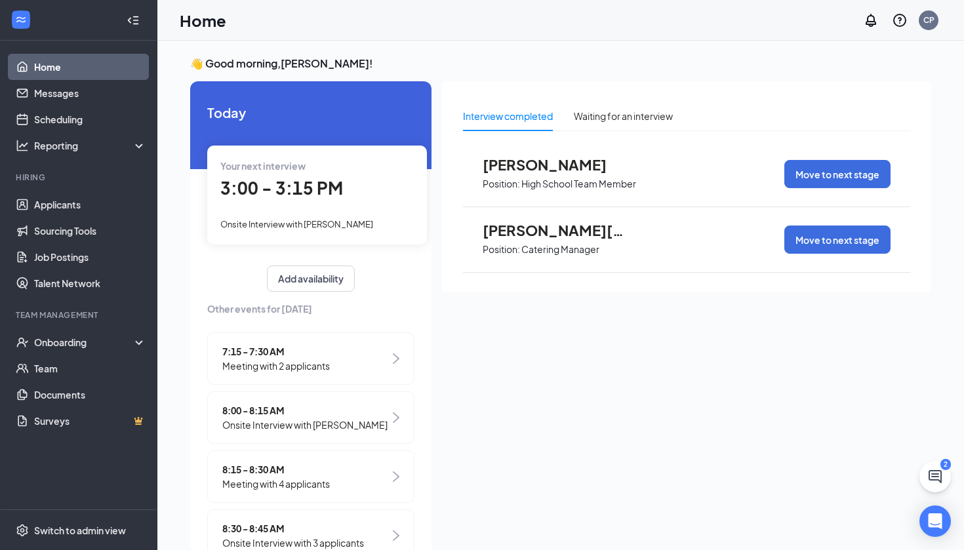
click at [323, 188] on span "3:00 - 3:15 PM" at bounding box center [281, 188] width 123 height 22
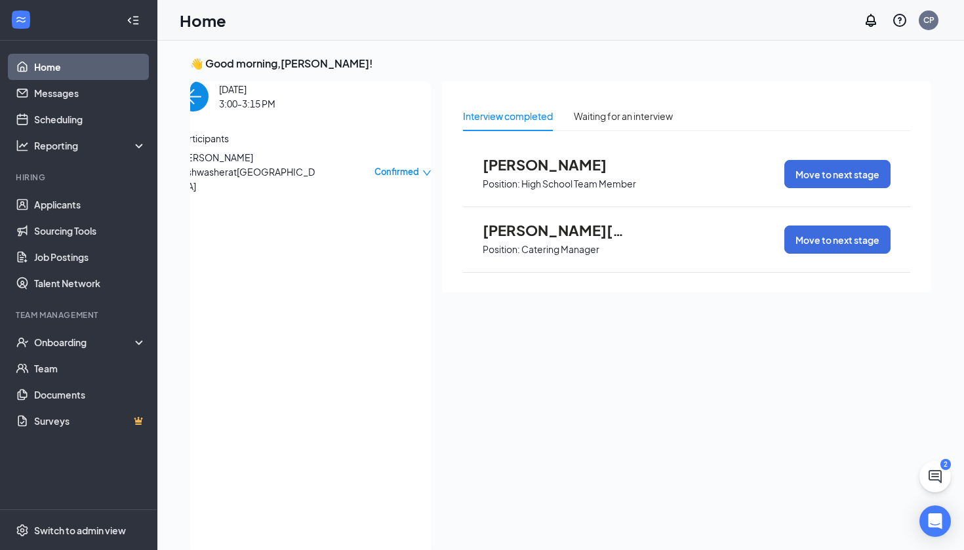
scroll to position [5, 0]
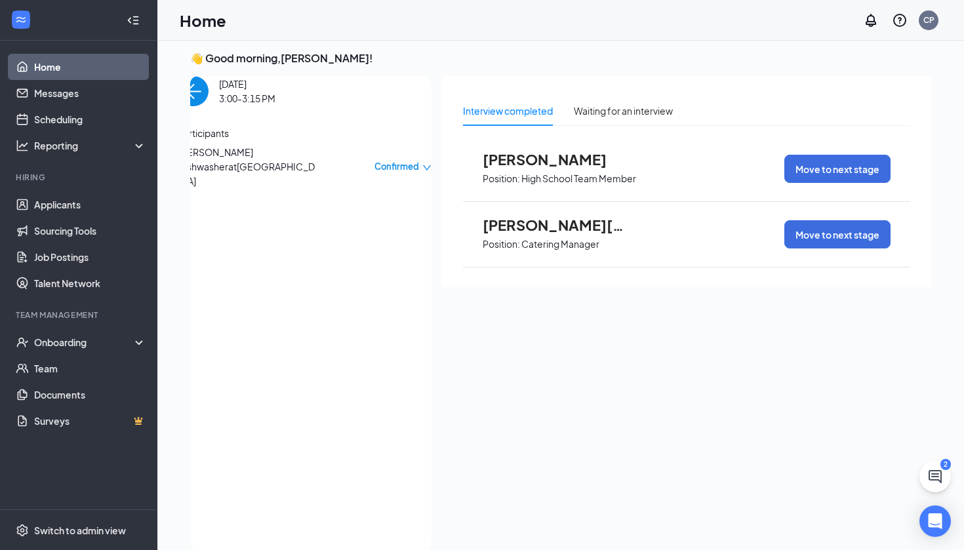
click at [255, 187] on span "Dishwasher at Garners Ferry Road" at bounding box center [247, 173] width 138 height 29
click at [253, 159] on span "[PERSON_NAME]" at bounding box center [247, 152] width 138 height 14
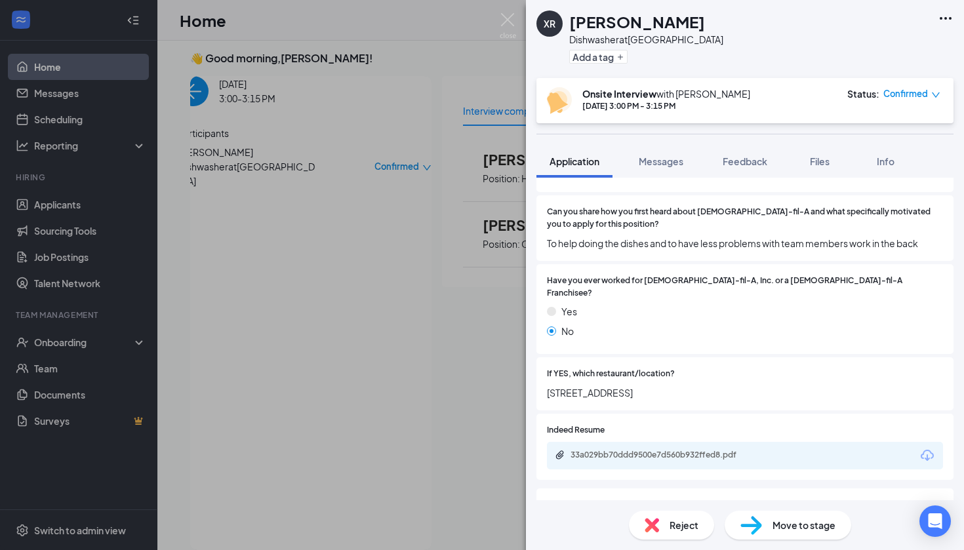
scroll to position [260, 0]
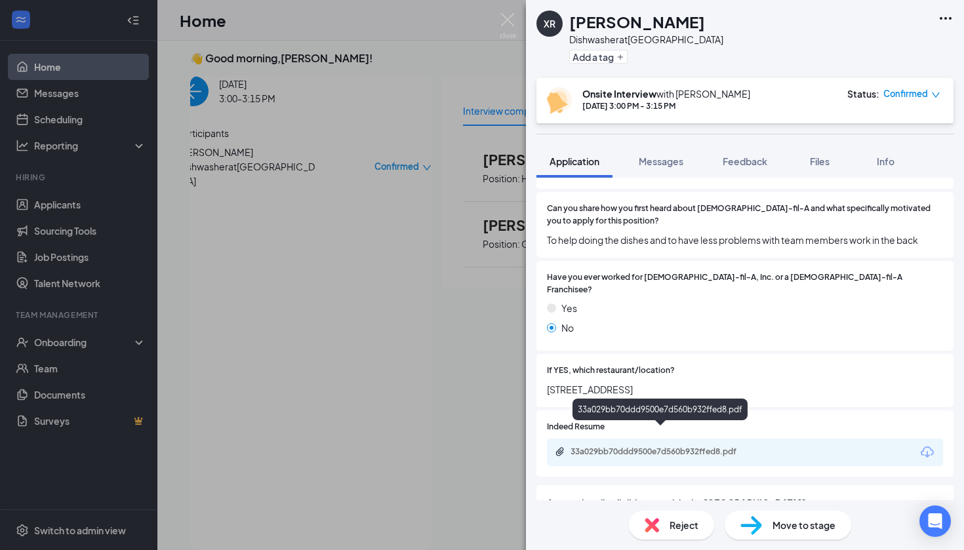
click at [666, 447] on div "33a029bb70ddd9500e7d560b932ffed8.pdf" at bounding box center [663, 452] width 184 height 10
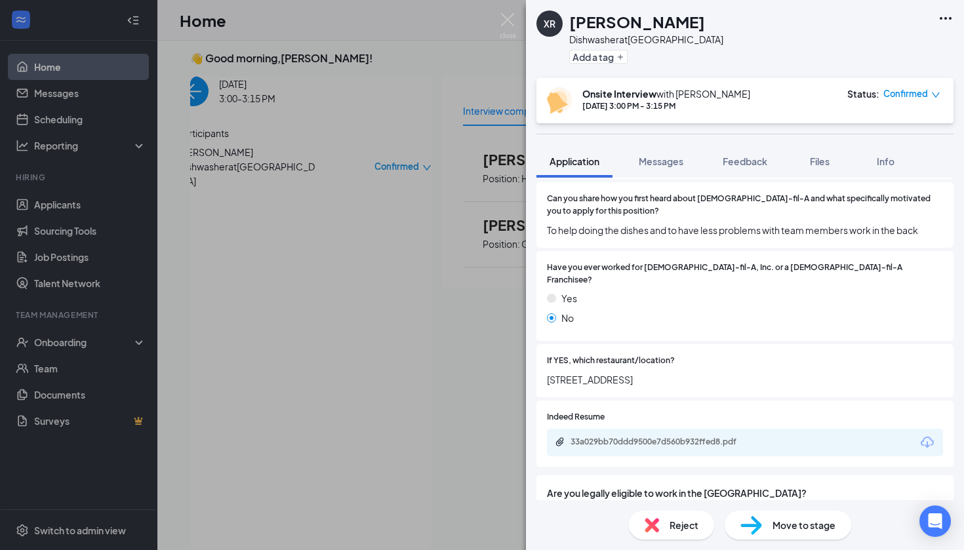
scroll to position [251, 0]
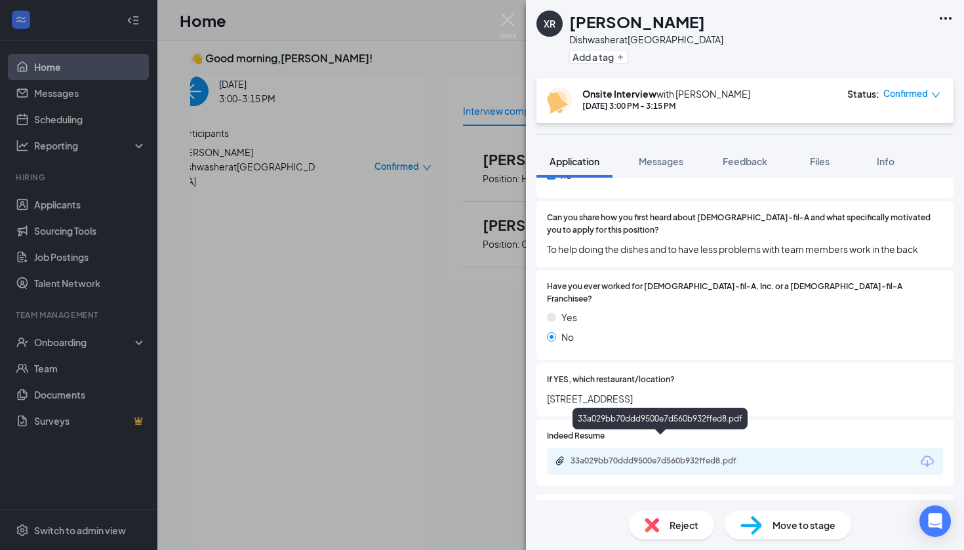
click at [692, 456] on div "33a029bb70ddd9500e7d560b932ffed8.pdf" at bounding box center [663, 461] width 184 height 10
click at [506, 27] on img at bounding box center [508, 26] width 16 height 26
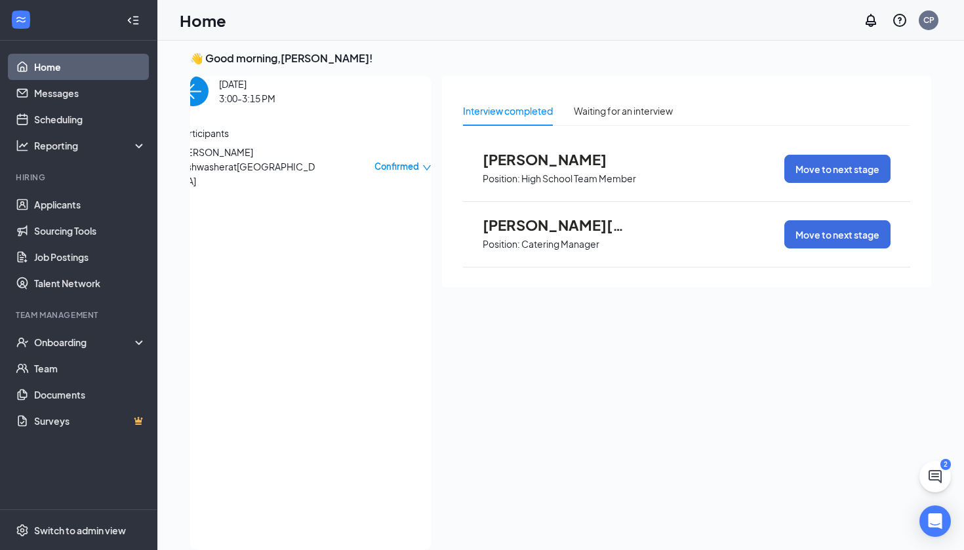
click at [375, 173] on span "Confirmed" at bounding box center [397, 166] width 45 height 13
click at [532, 305] on div "Interview completed Waiting for an interview Kashmere Corley Position: High Sch…" at bounding box center [686, 309] width 489 height 466
click at [539, 230] on span "[PERSON_NAME][US_STATE]" at bounding box center [555, 225] width 144 height 17
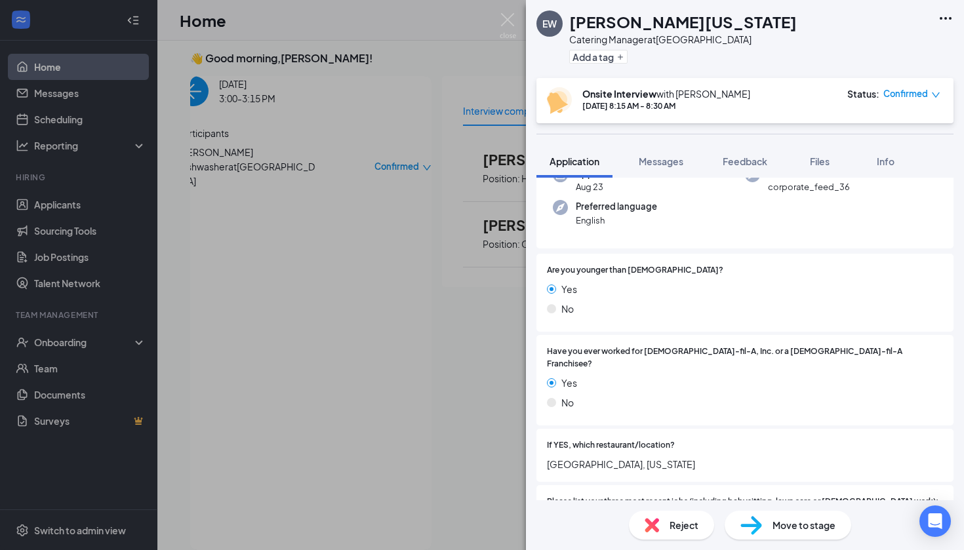
scroll to position [260, 0]
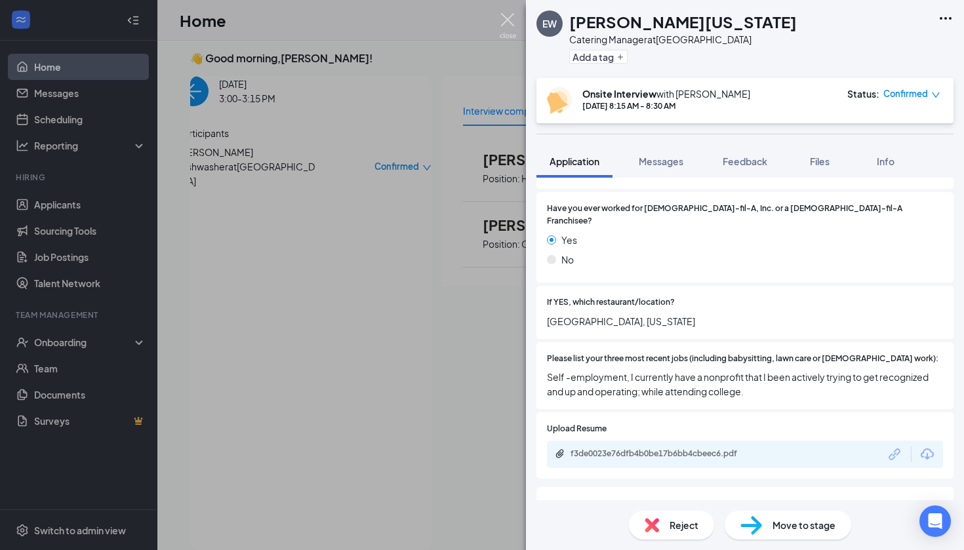
click at [510, 22] on img at bounding box center [508, 26] width 16 height 26
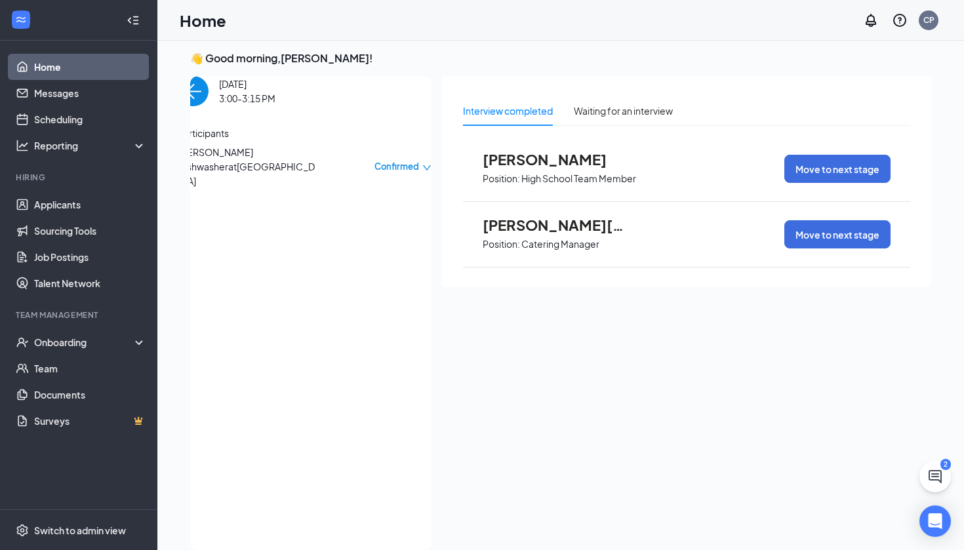
click at [207, 106] on img "back-button" at bounding box center [193, 91] width 30 height 30
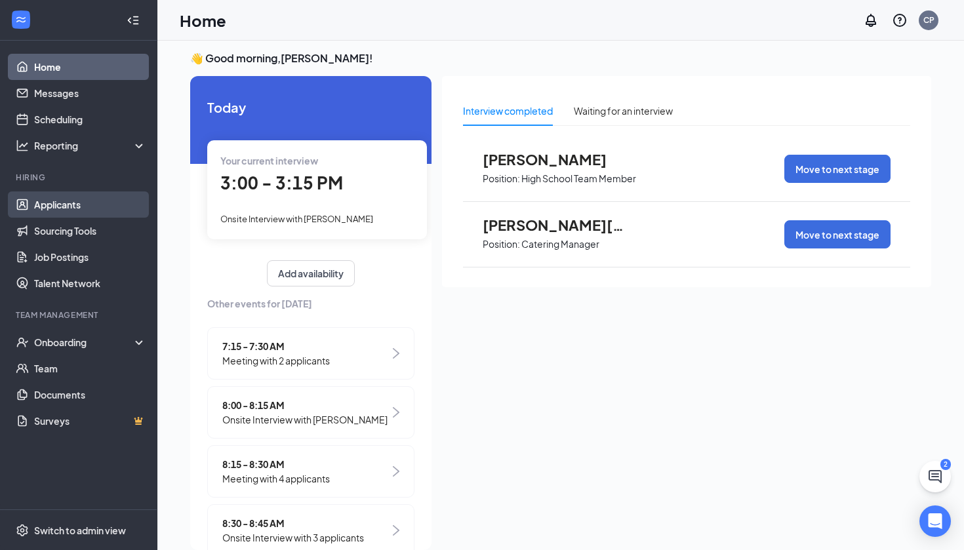
click at [114, 201] on link "Applicants" at bounding box center [90, 205] width 112 height 26
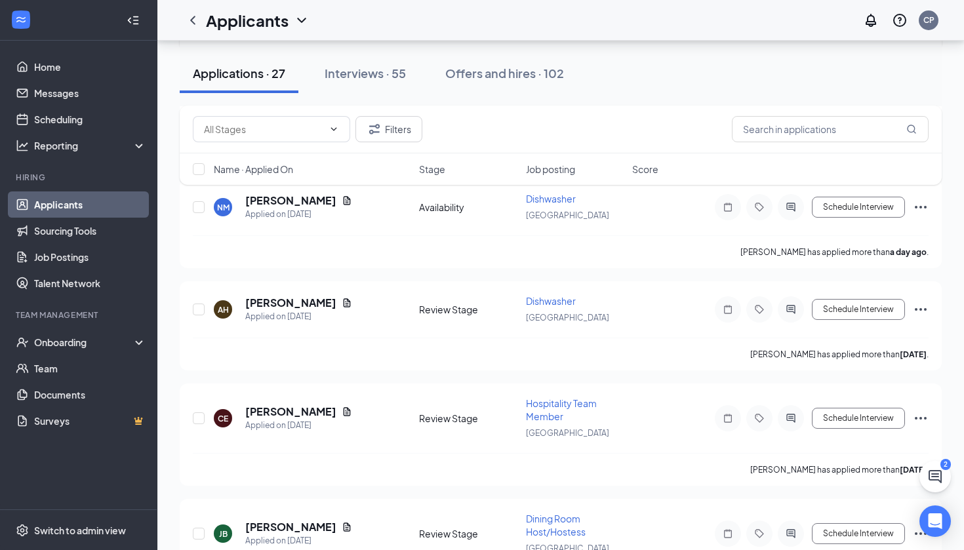
scroll to position [533, 0]
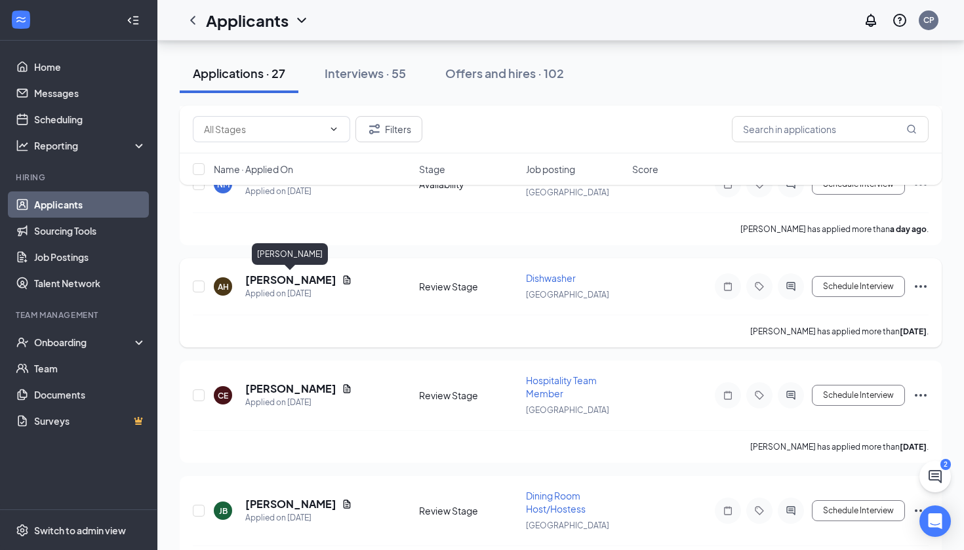
click at [286, 283] on h5 "Anthony Hopkins" at bounding box center [290, 280] width 91 height 14
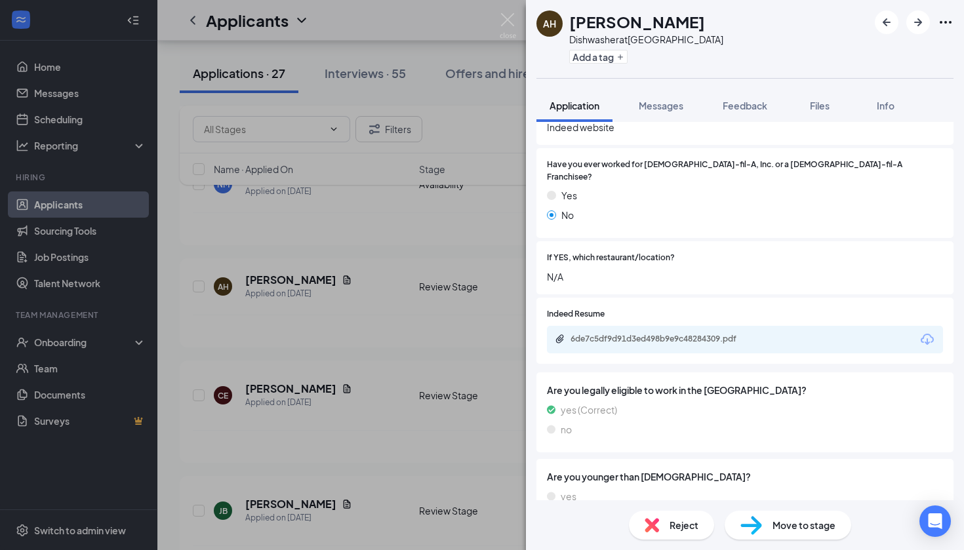
scroll to position [321, 0]
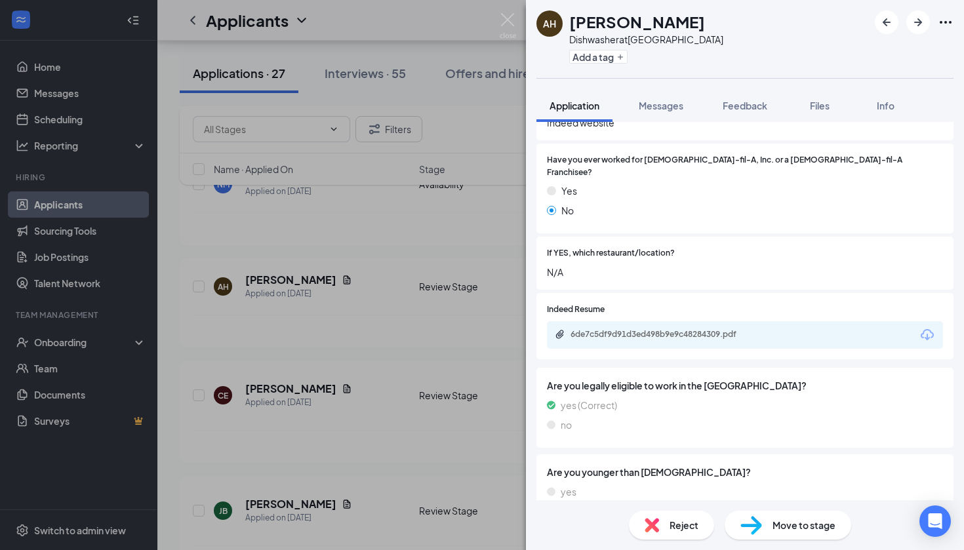
click at [616, 321] on div "6de7c5df9d91d3ed498b9e9c48284309.pdf" at bounding box center [745, 335] width 396 height 28
click at [617, 329] on div "6de7c5df9d91d3ed498b9e9c48284309.pdf" at bounding box center [663, 334] width 184 height 10
click at [398, 342] on div "AH Anthony Hopkins Dishwasher at Garners Ferry Road Add a tag Application Messa…" at bounding box center [482, 275] width 964 height 550
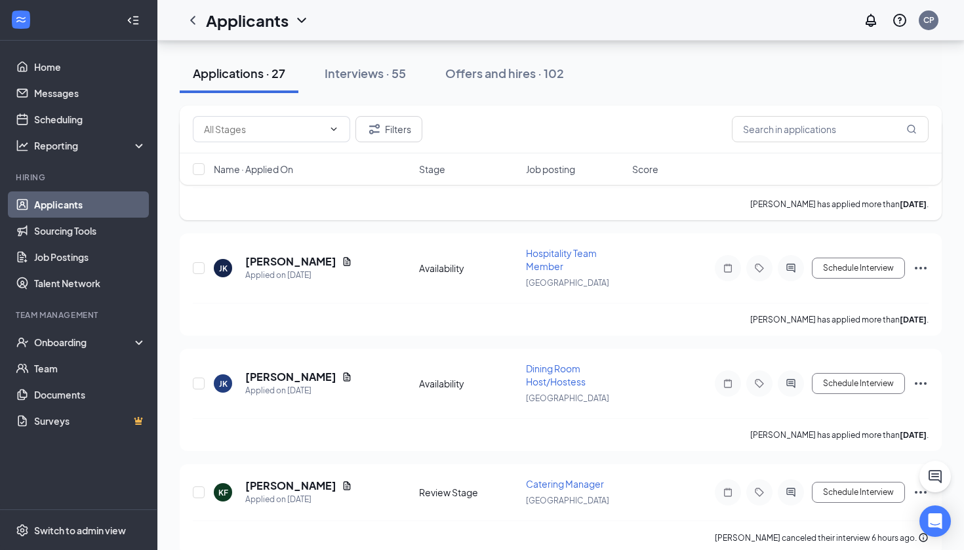
scroll to position [894, 0]
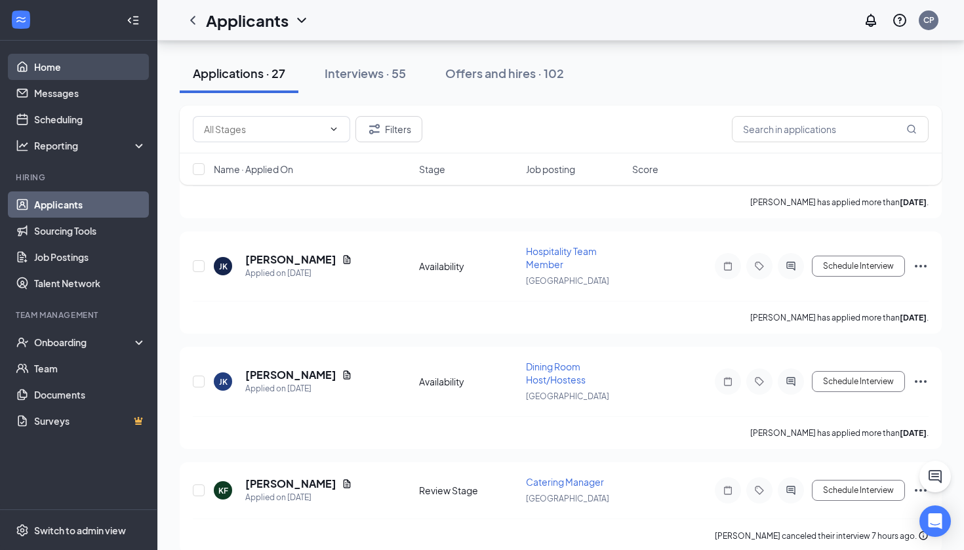
click at [91, 72] on link "Home" at bounding box center [90, 67] width 112 height 26
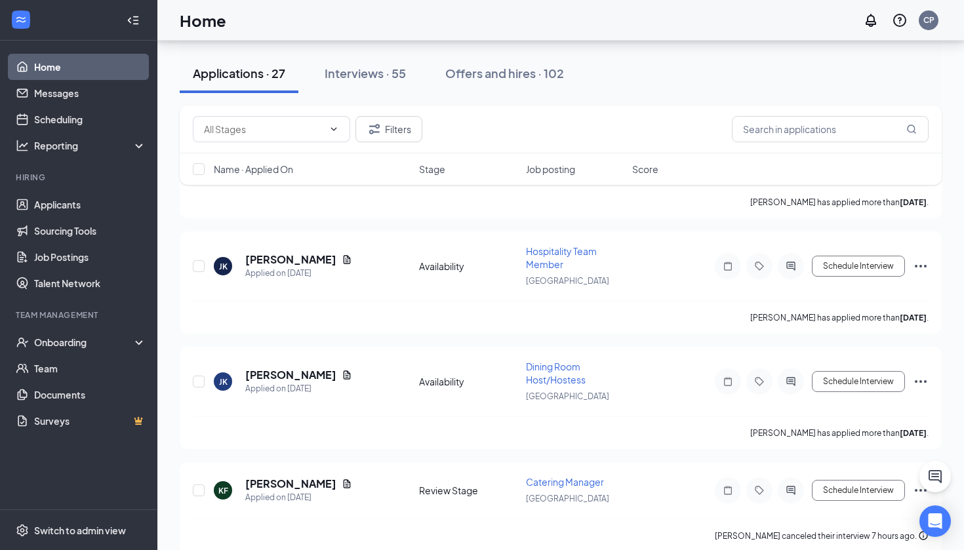
scroll to position [28, 0]
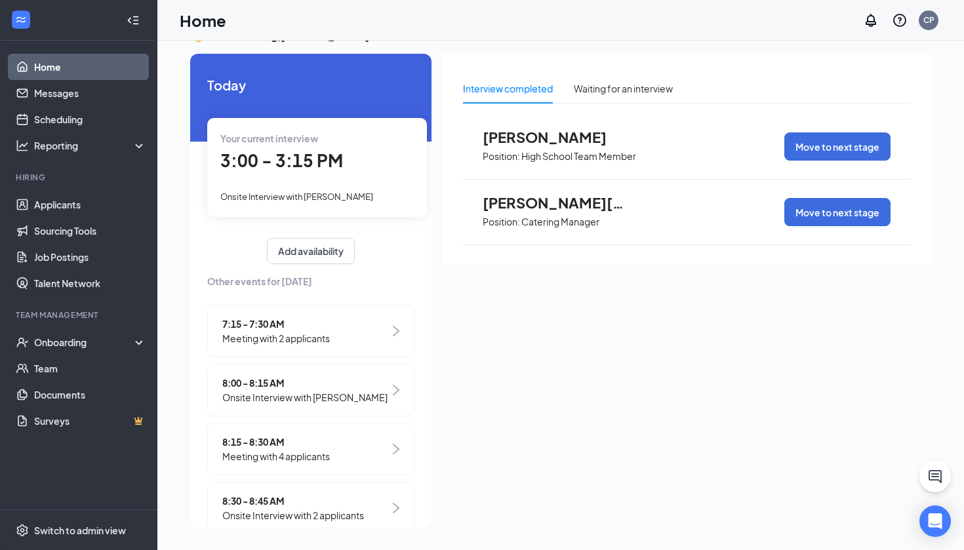
click at [278, 163] on span "3:00 - 3:15 PM" at bounding box center [281, 161] width 123 height 22
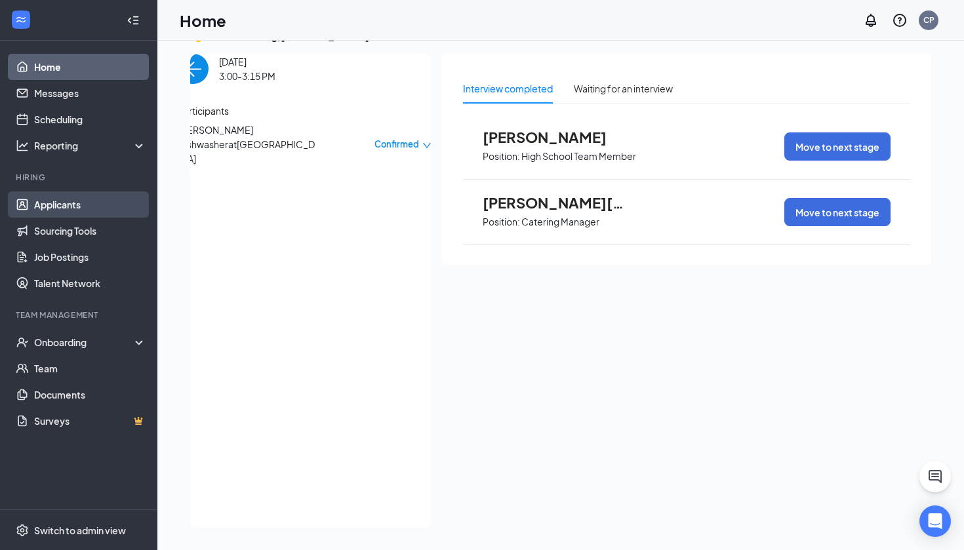
click at [106, 210] on link "Applicants" at bounding box center [90, 205] width 112 height 26
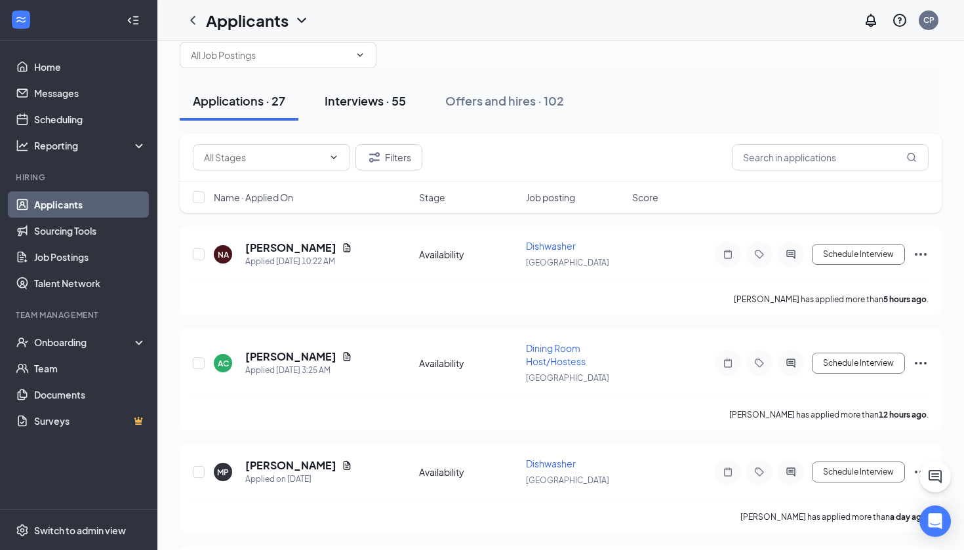
click at [391, 96] on div "Interviews · 55" at bounding box center [365, 101] width 81 height 16
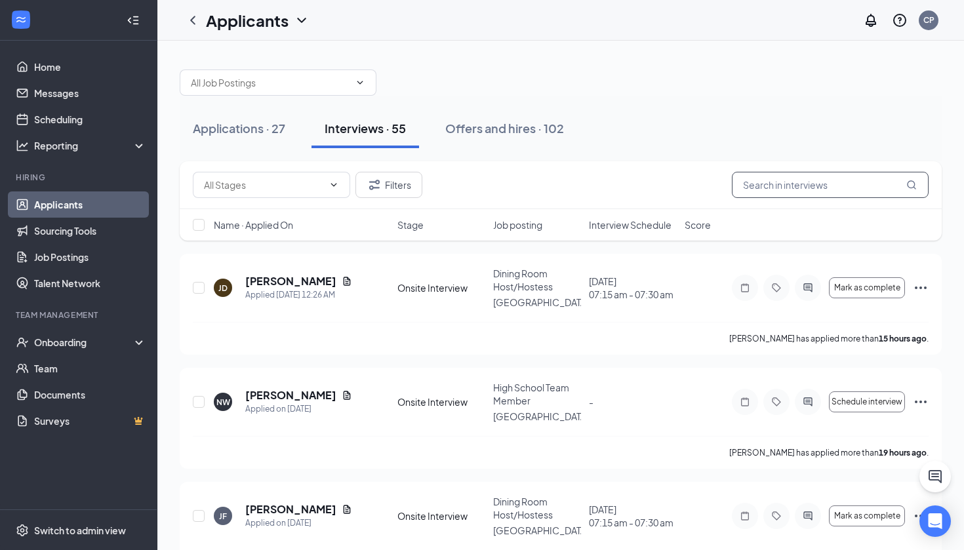
click at [787, 190] on input "text" at bounding box center [830, 185] width 197 height 26
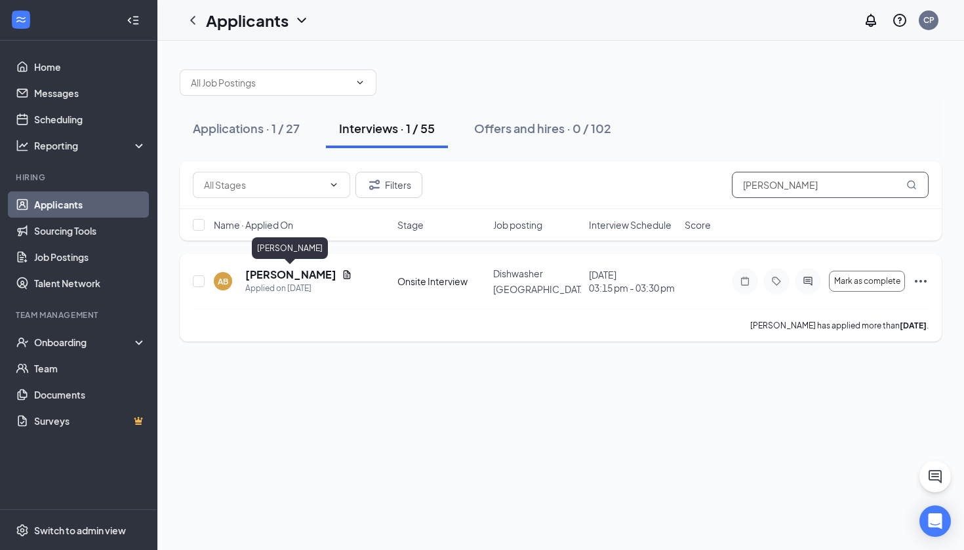
type input "anthony"
click at [263, 277] on h5 "[PERSON_NAME]" at bounding box center [290, 275] width 91 height 14
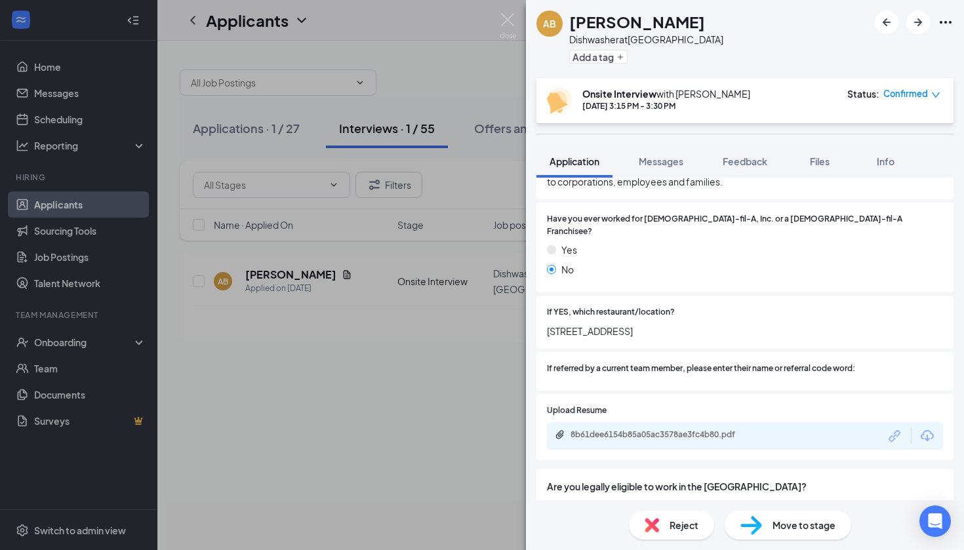
scroll to position [335, 0]
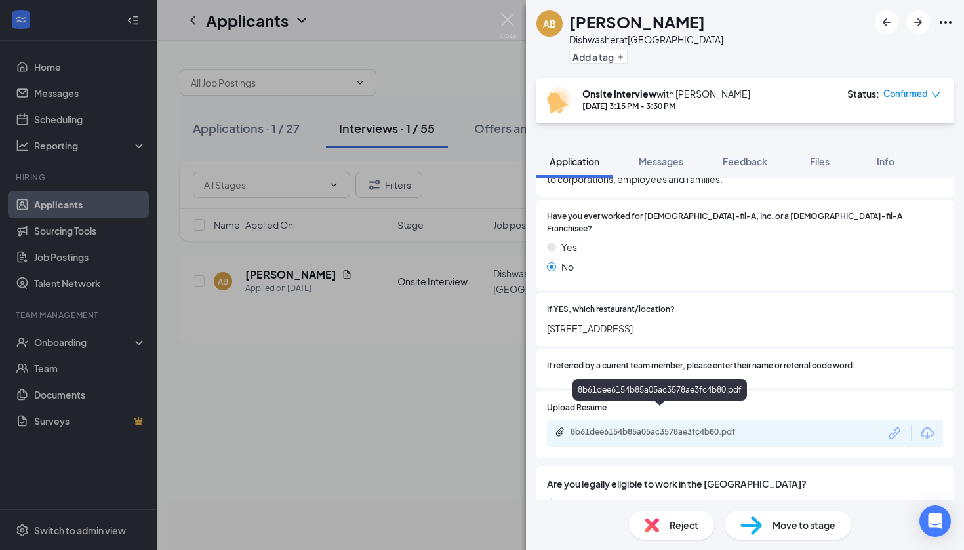
click at [699, 427] on div "8b61dee6154b85a05ac3578ae3fc4b80.pdf" at bounding box center [663, 432] width 184 height 10
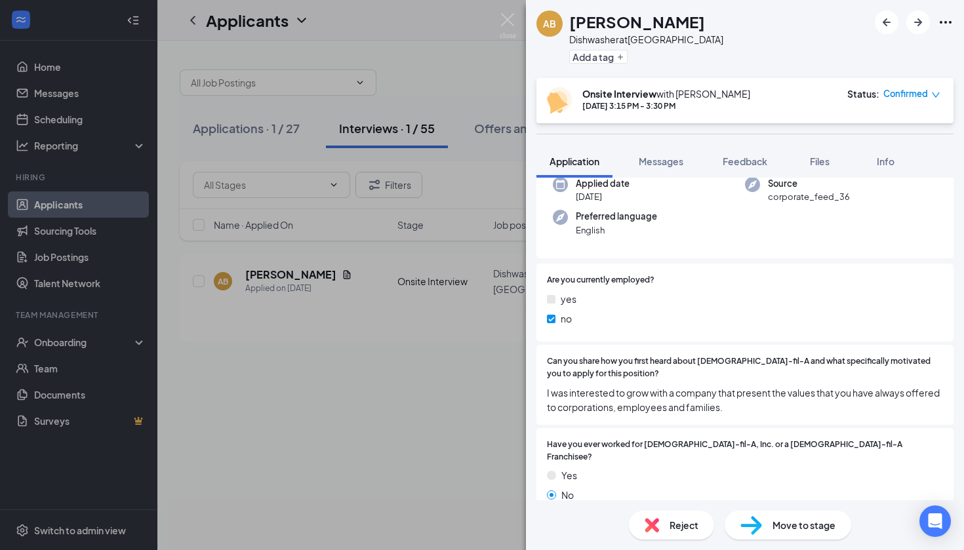
scroll to position [113, 0]
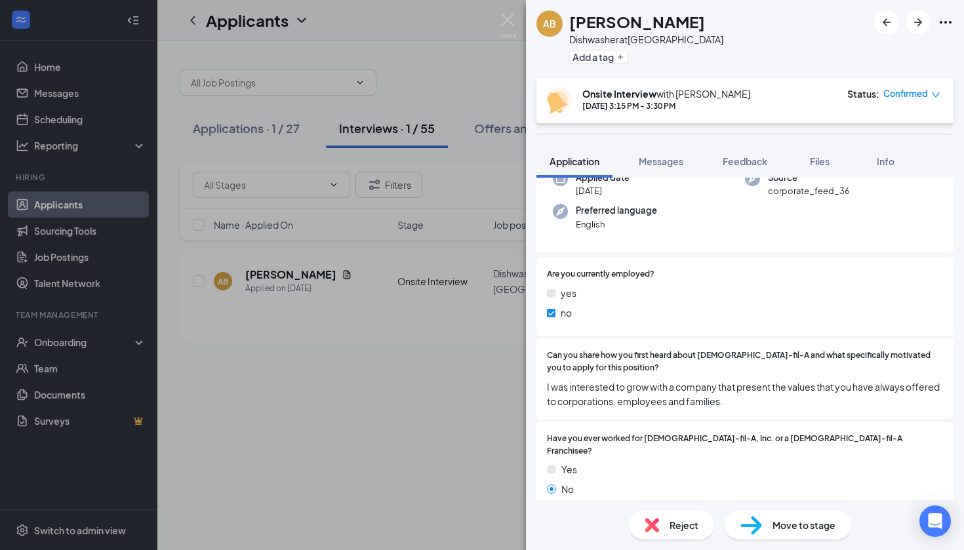
click at [259, 278] on div "AB Anthony Bradley Dishwasher at Garners Ferry Road Add a tag Onsite Interview …" at bounding box center [482, 275] width 964 height 550
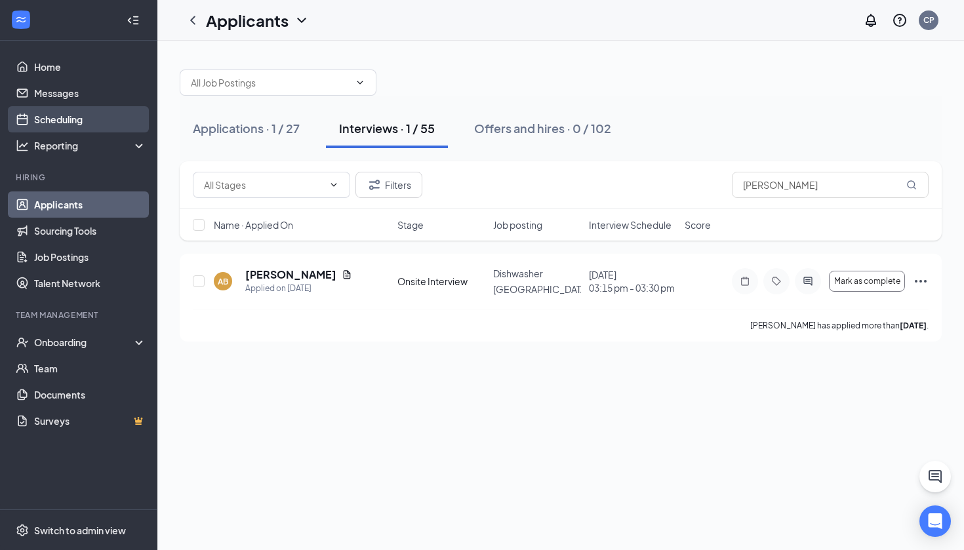
click at [99, 122] on link "Scheduling" at bounding box center [90, 119] width 112 height 26
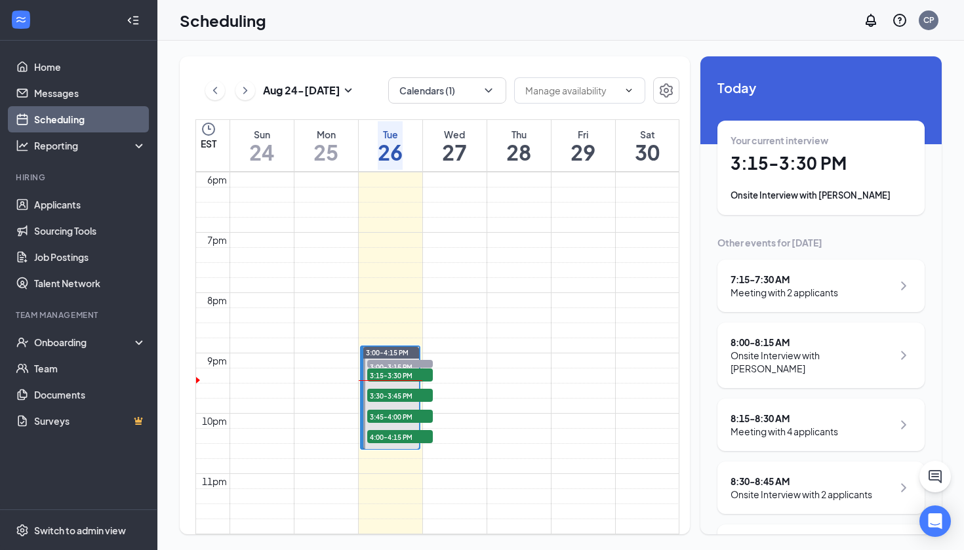
scroll to position [1126, 0]
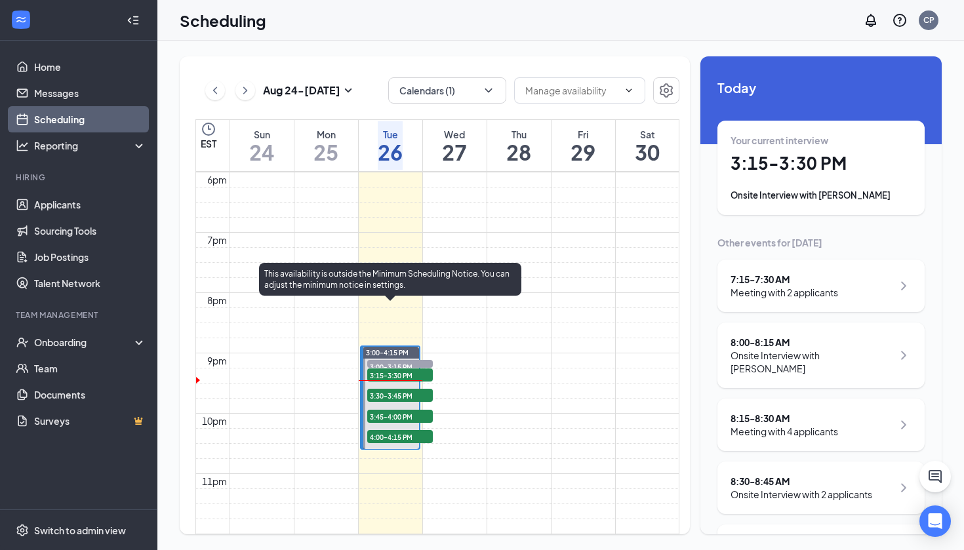
click at [395, 369] on span "3:15-3:30 PM" at bounding box center [400, 375] width 66 height 13
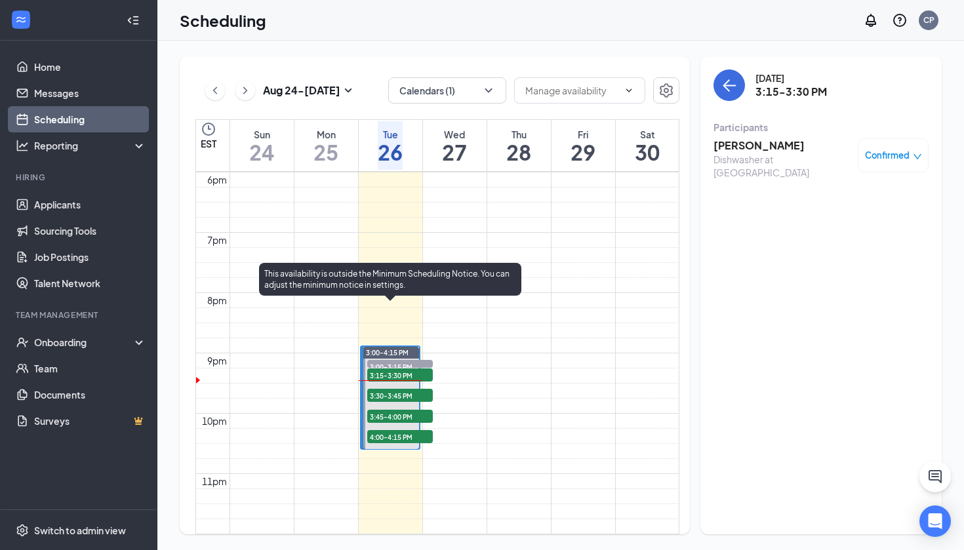
click at [405, 360] on span "3:00-3:15 PM" at bounding box center [400, 366] width 66 height 13
click at [404, 369] on span "3:15-3:30 PM" at bounding box center [400, 375] width 66 height 13
click at [407, 389] on span "3:30-3:45 PM" at bounding box center [400, 395] width 66 height 13
click at [413, 369] on span "3:15-3:30 PM" at bounding box center [400, 375] width 66 height 13
click at [410, 389] on span "3:30-3:45 PM" at bounding box center [400, 395] width 66 height 13
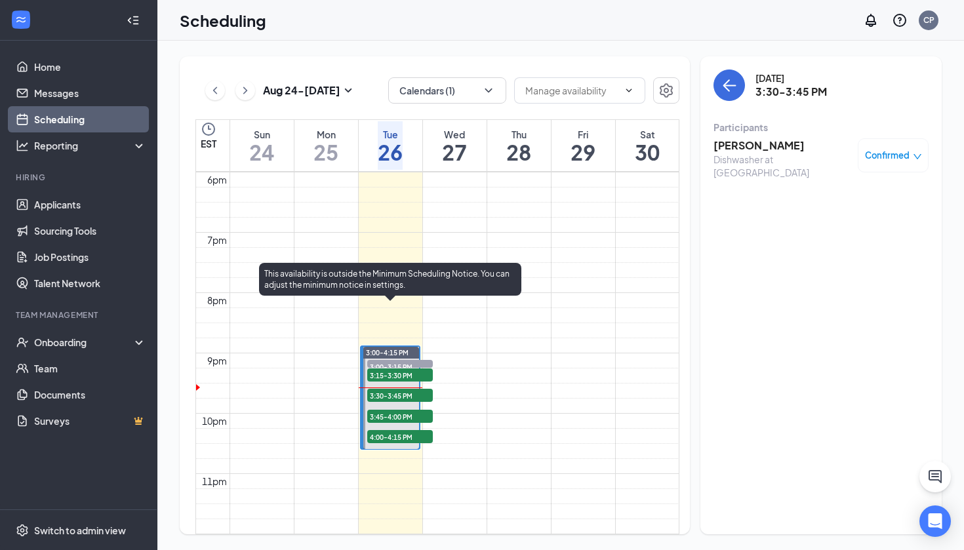
click at [399, 369] on span "3:15-3:30 PM" at bounding box center [400, 375] width 66 height 13
click at [418, 389] on span "3:30-3:45 PM" at bounding box center [400, 395] width 66 height 13
click at [393, 389] on span "3:30-3:45 PM" at bounding box center [400, 395] width 66 height 13
click at [392, 410] on span "3:45-4:00 PM" at bounding box center [400, 416] width 66 height 13
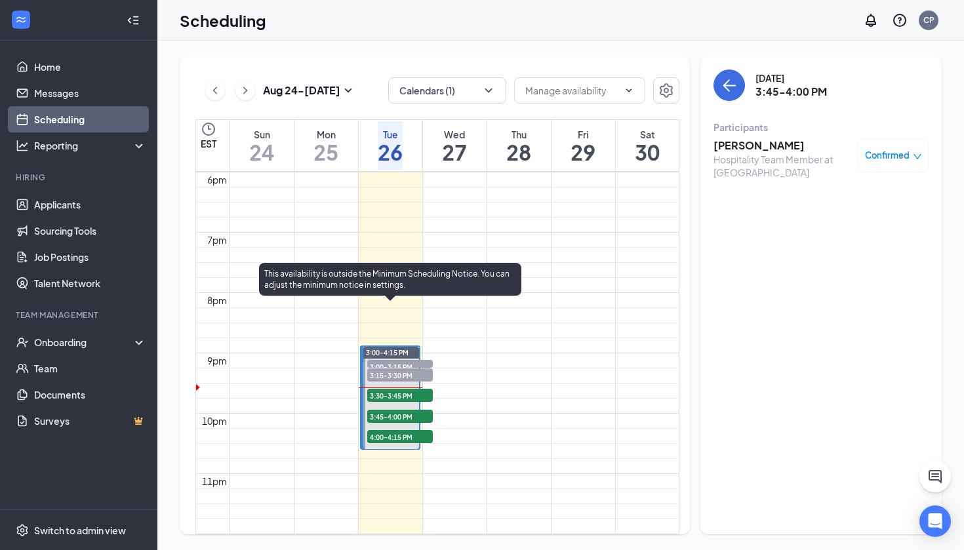
click at [393, 389] on span "3:30-3:45 PM" at bounding box center [400, 395] width 66 height 13
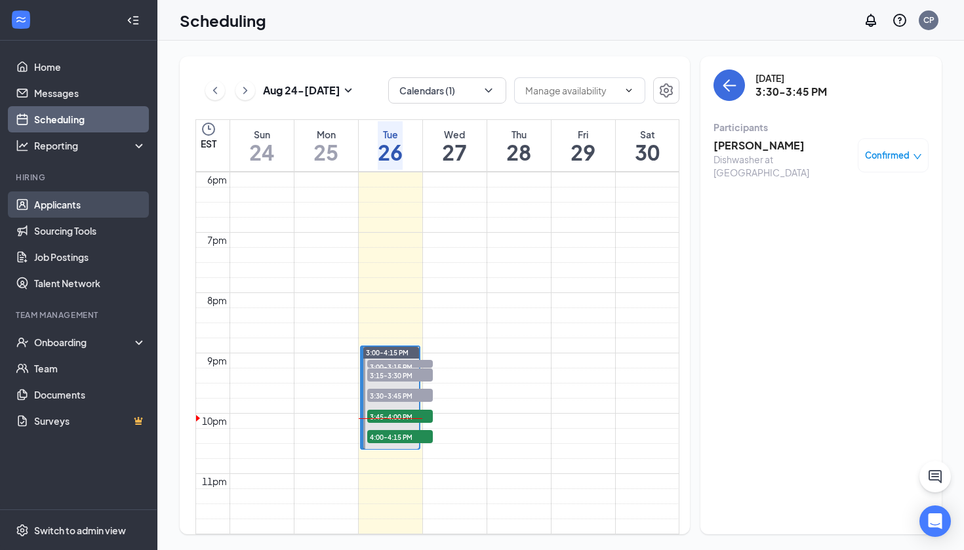
click at [91, 198] on link "Applicants" at bounding box center [90, 205] width 112 height 26
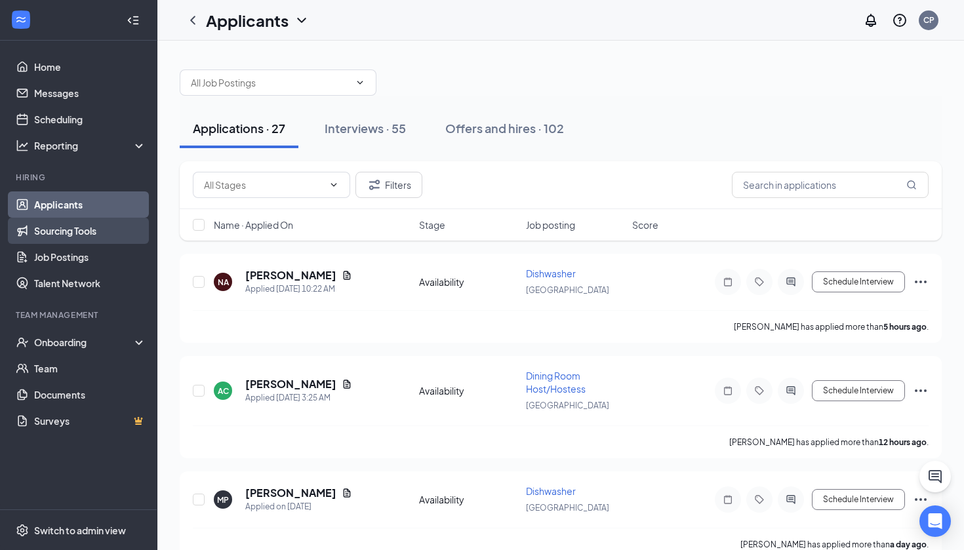
click at [86, 229] on link "Sourcing Tools" at bounding box center [90, 231] width 112 height 26
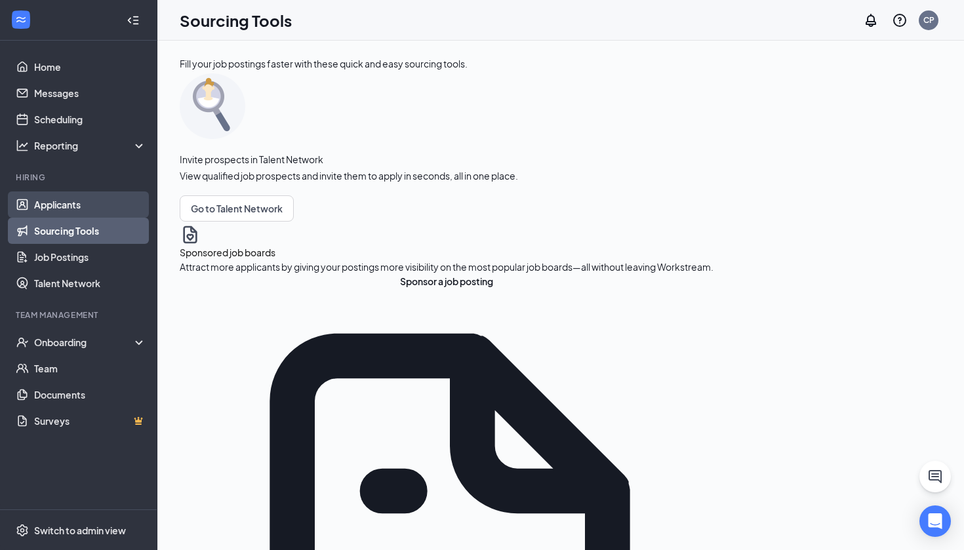
click at [83, 206] on link "Applicants" at bounding box center [90, 205] width 112 height 26
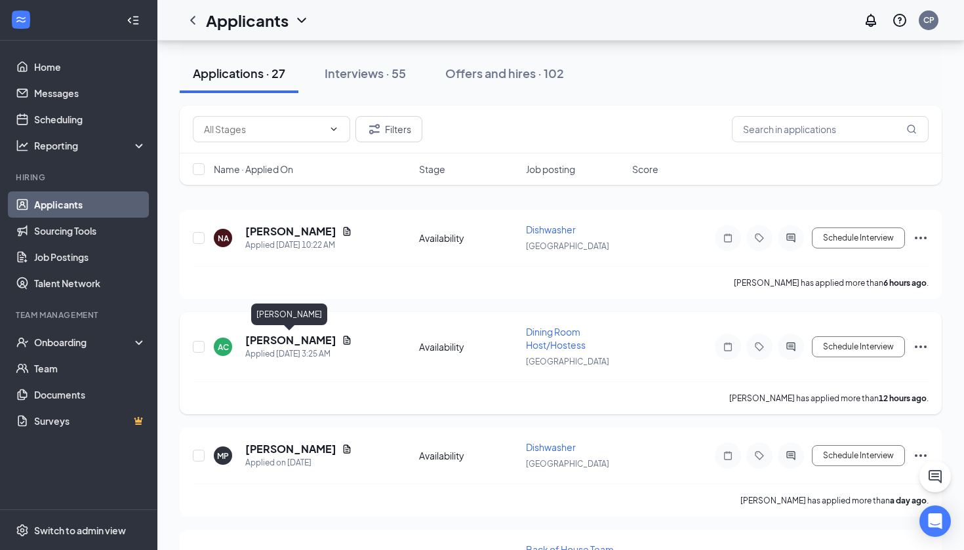
scroll to position [58, 0]
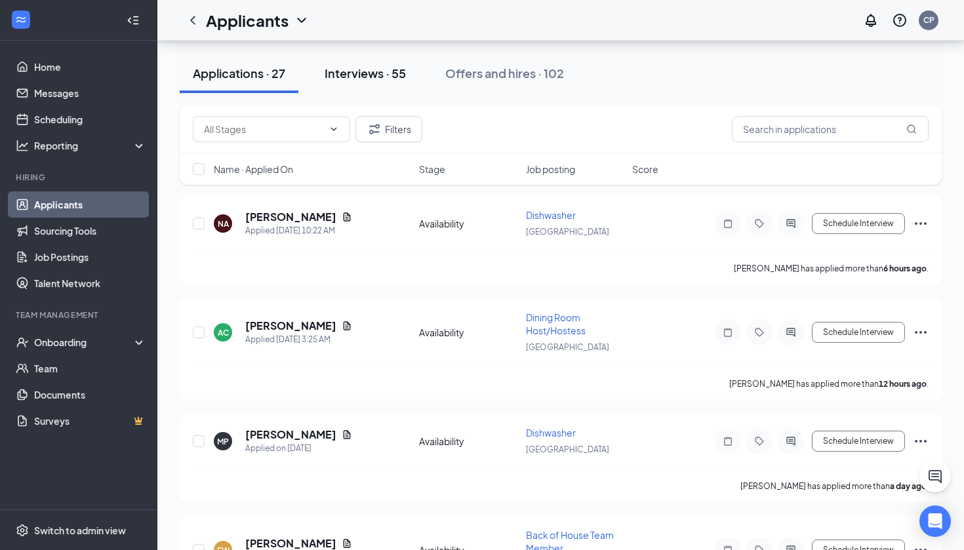
click at [371, 67] on div "Interviews · 55" at bounding box center [365, 73] width 81 height 16
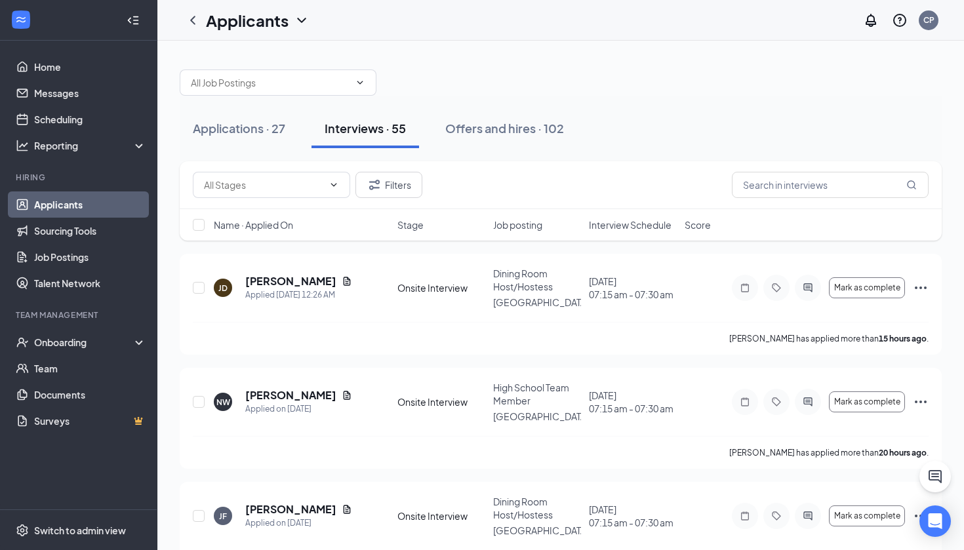
click at [635, 223] on span "Interview Schedule" at bounding box center [630, 224] width 83 height 13
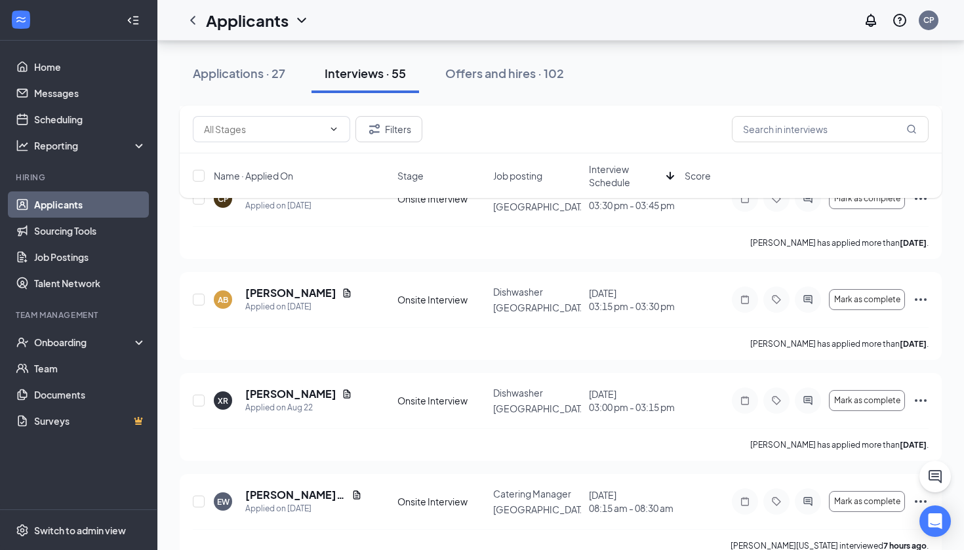
scroll to position [2934, 0]
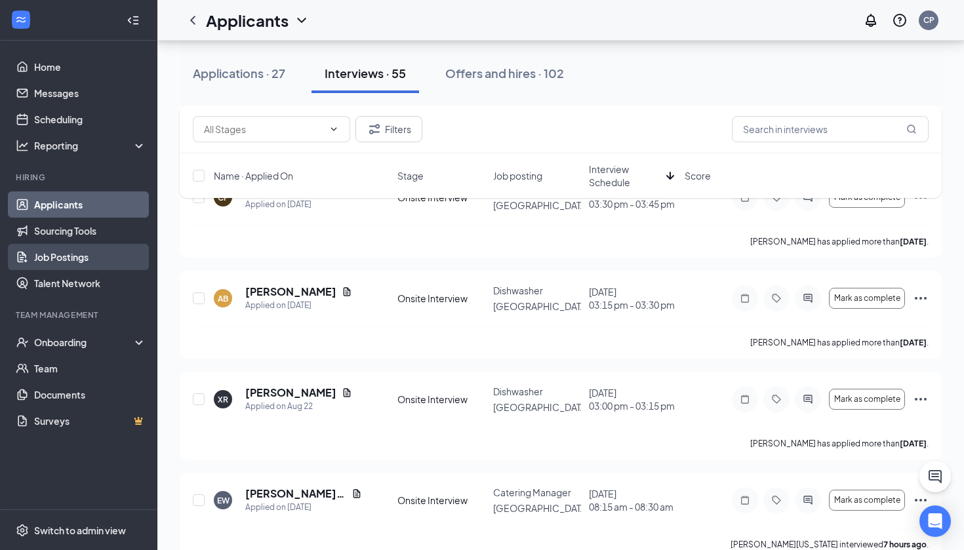
click at [102, 256] on link "Job Postings" at bounding box center [90, 257] width 112 height 26
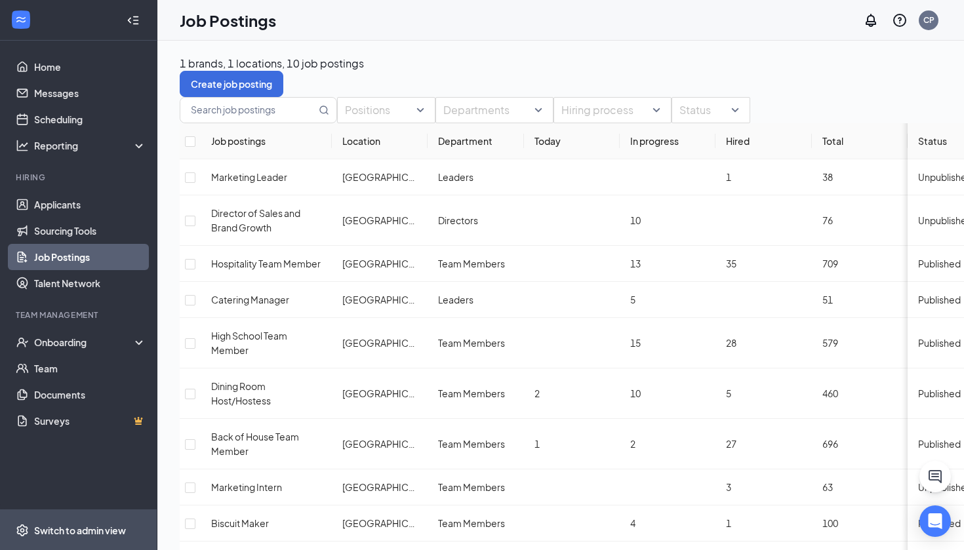
click at [92, 530] on div "Switch to admin view" at bounding box center [80, 530] width 92 height 13
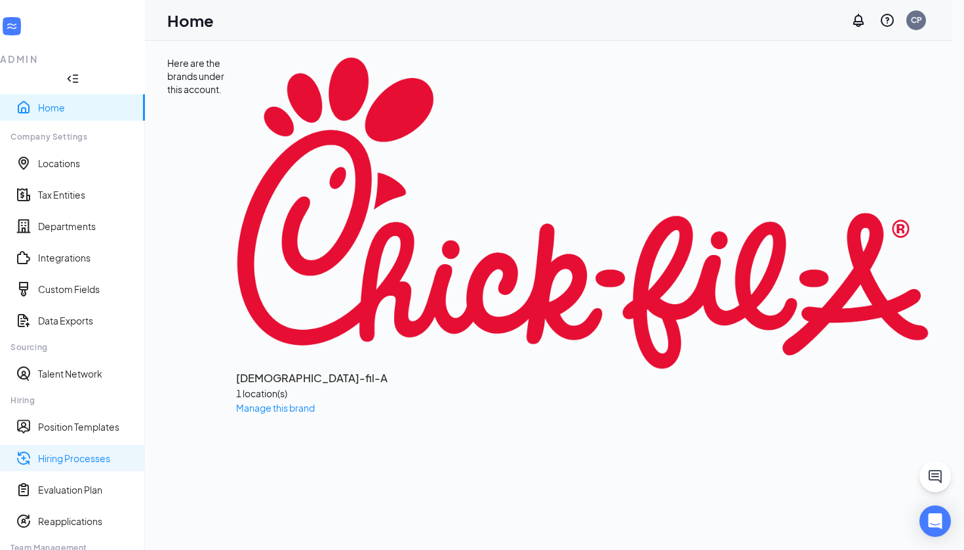
click at [89, 452] on link "Hiring Processes" at bounding box center [86, 458] width 96 height 13
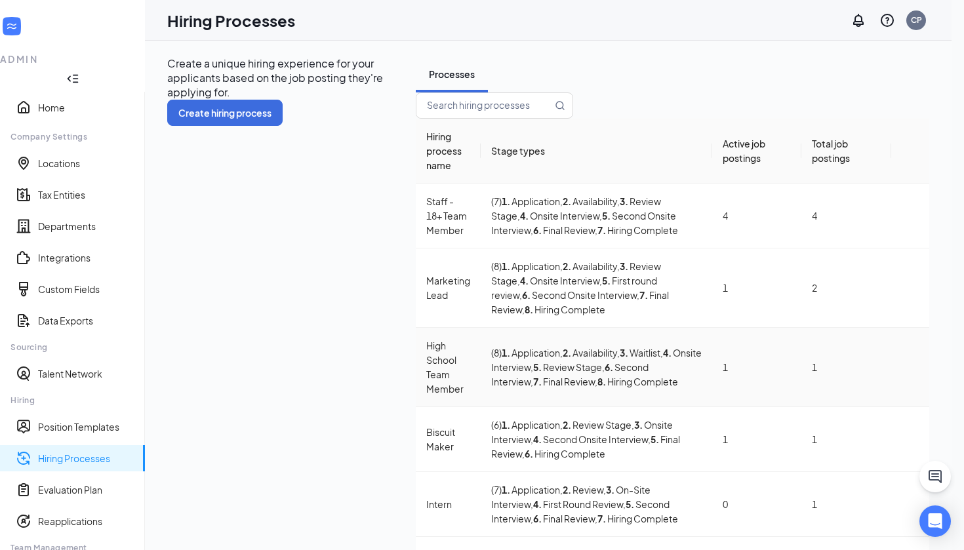
click at [426, 339] on div "High School Team Member" at bounding box center [448, 368] width 44 height 58
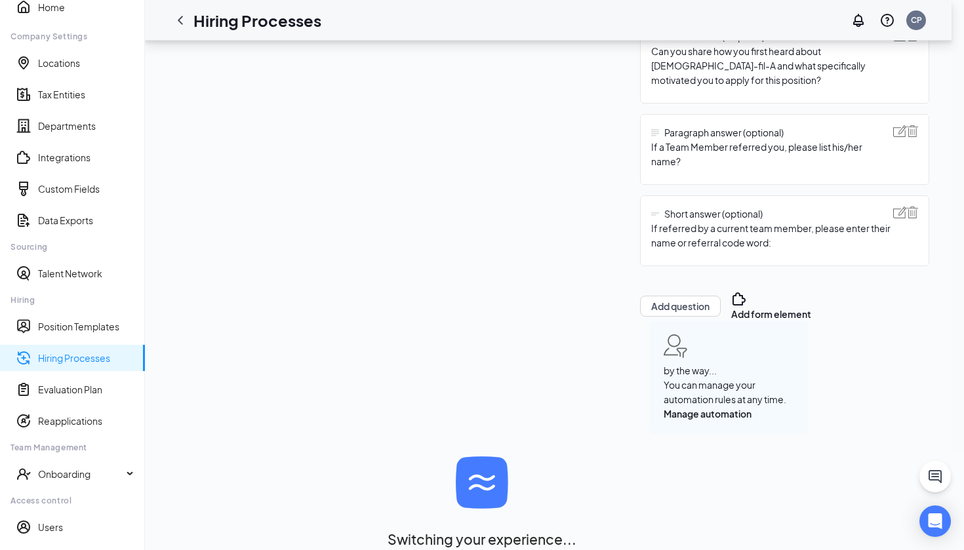
scroll to position [934, 0]
drag, startPoint x: 570, startPoint y: 433, endPoint x: 423, endPoint y: 423, distance: 147.3
click at [651, 255] on div "Short answer (optional) If referred by a current team member, please enter thei…" at bounding box center [772, 231] width 242 height 49
copy span "If referred by a current team member, please enter their name or referral code …"
click at [91, 365] on link "Hiring Processes" at bounding box center [86, 358] width 96 height 13
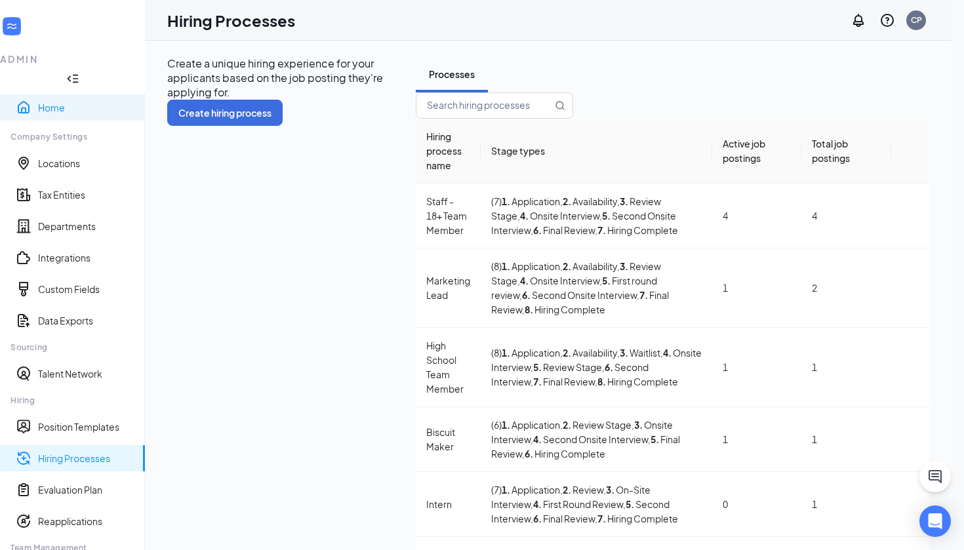
click at [91, 101] on link "Home" at bounding box center [86, 107] width 96 height 13
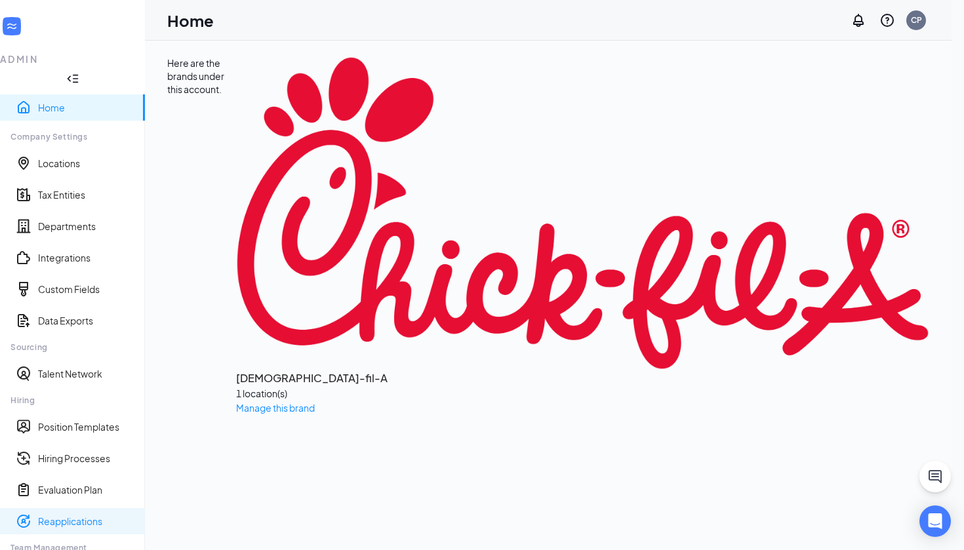
scroll to position [107, 0]
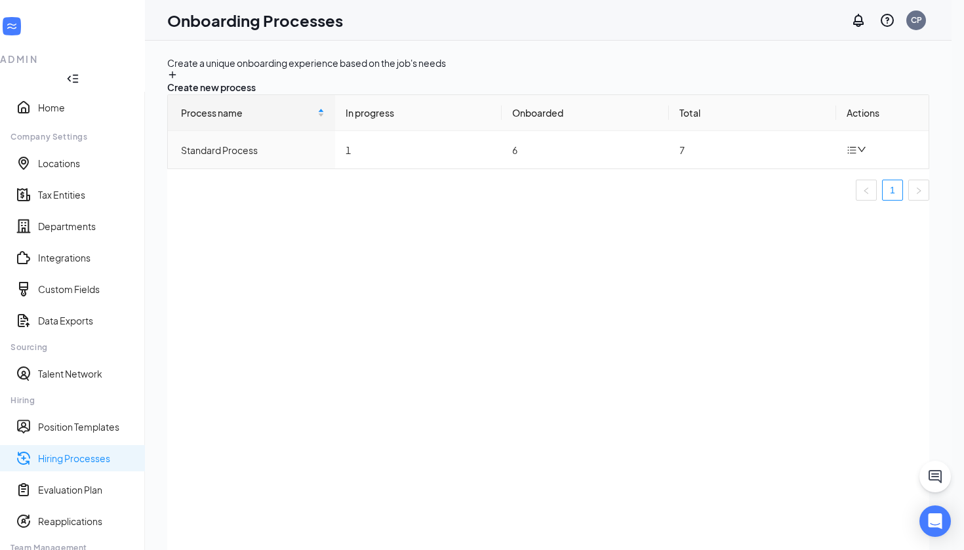
click at [95, 452] on link "Hiring Processes" at bounding box center [86, 458] width 96 height 13
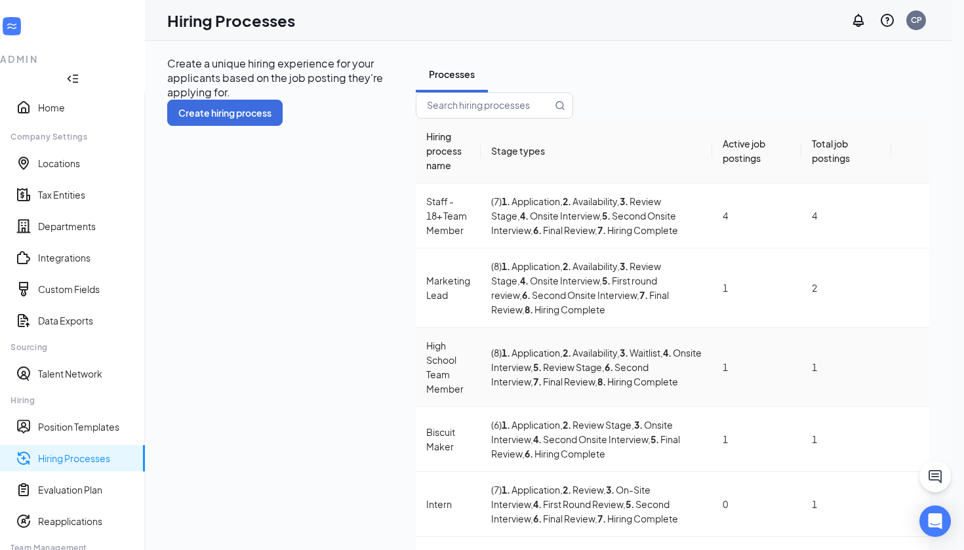
click at [426, 339] on div "High School Team Member" at bounding box center [448, 368] width 44 height 58
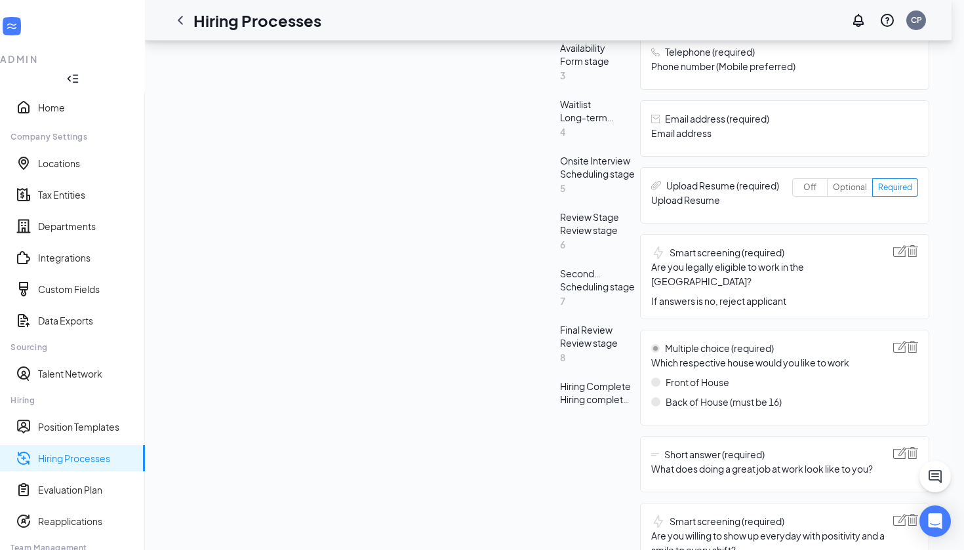
scroll to position [353, 0]
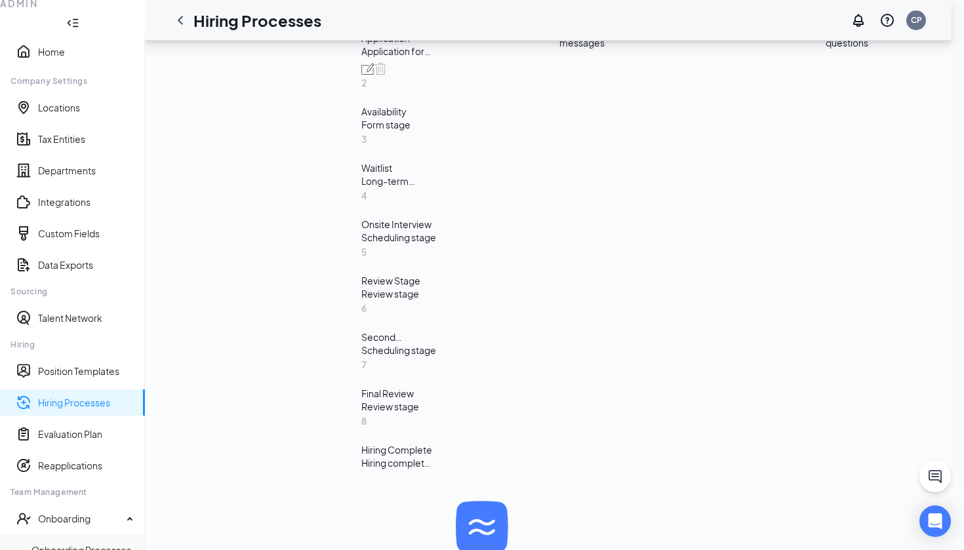
scroll to position [251, 0]
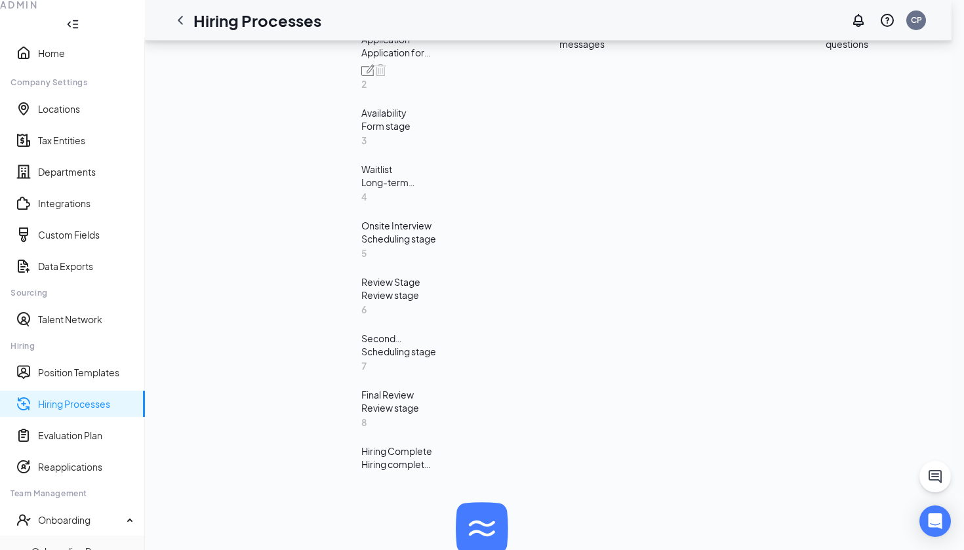
click at [130, 27] on div at bounding box center [72, 24] width 145 height 26
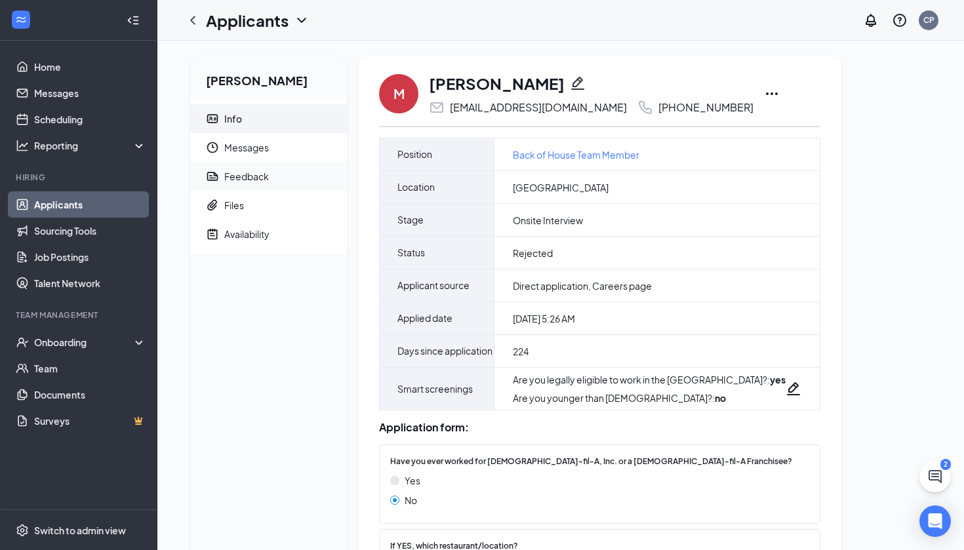
click at [257, 182] on div "Feedback" at bounding box center [246, 176] width 45 height 13
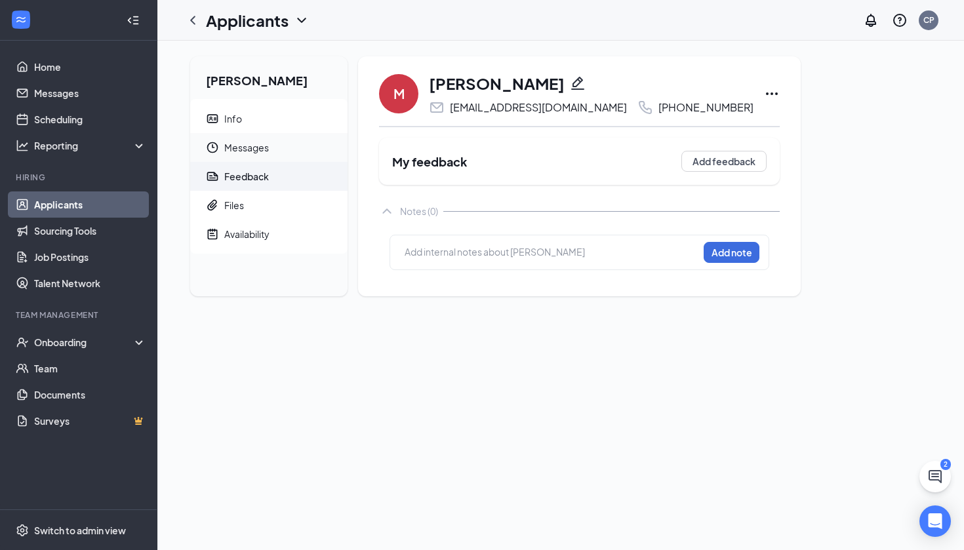
click at [265, 152] on span "Messages" at bounding box center [280, 147] width 113 height 29
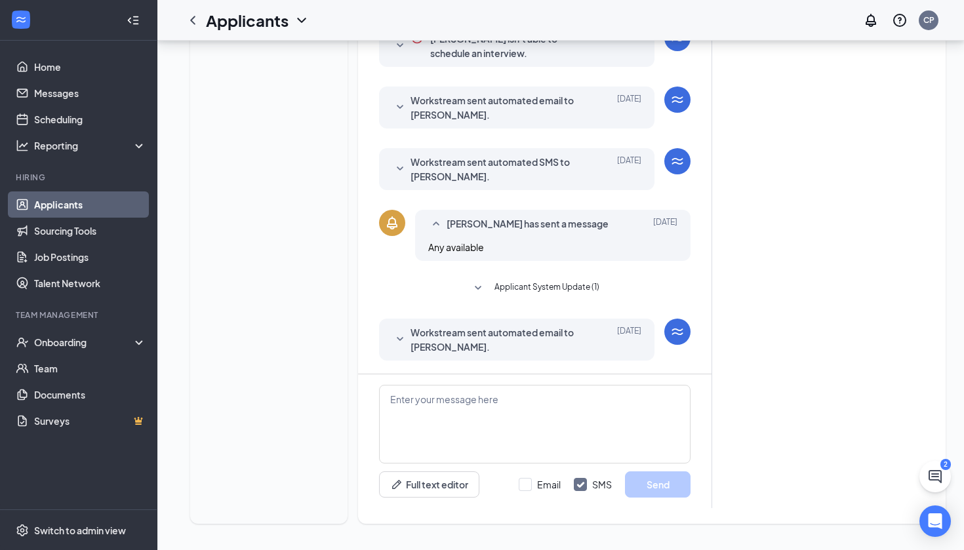
scroll to position [289, 0]
click at [503, 277] on div "Load earlier interactions (about 2 more) Applicant System Update (1) Workstream…" at bounding box center [535, 106] width 312 height 535
click at [480, 175] on span "Workstream sent automated SMS to Matthew Johnson." at bounding box center [497, 169] width 172 height 29
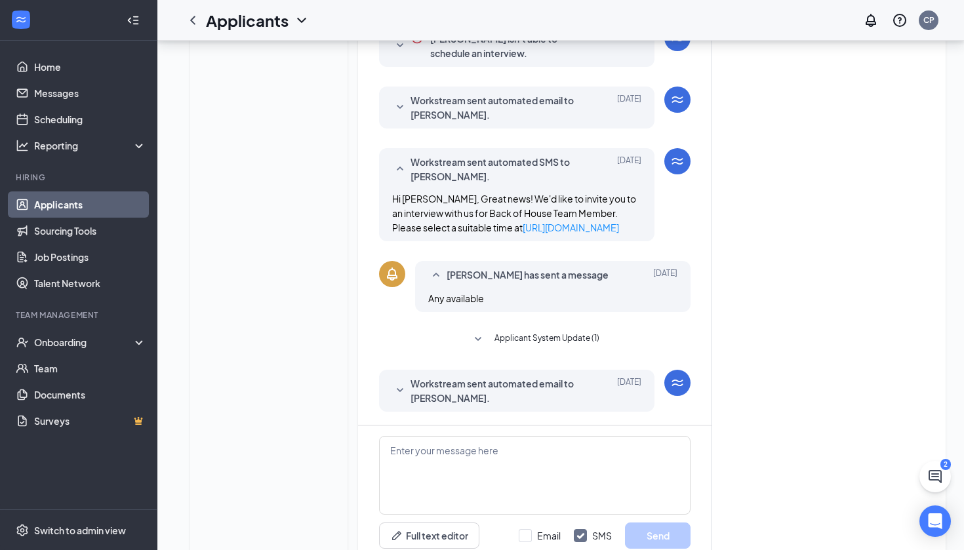
click at [495, 348] on span "Applicant System Update (1)" at bounding box center [547, 340] width 105 height 16
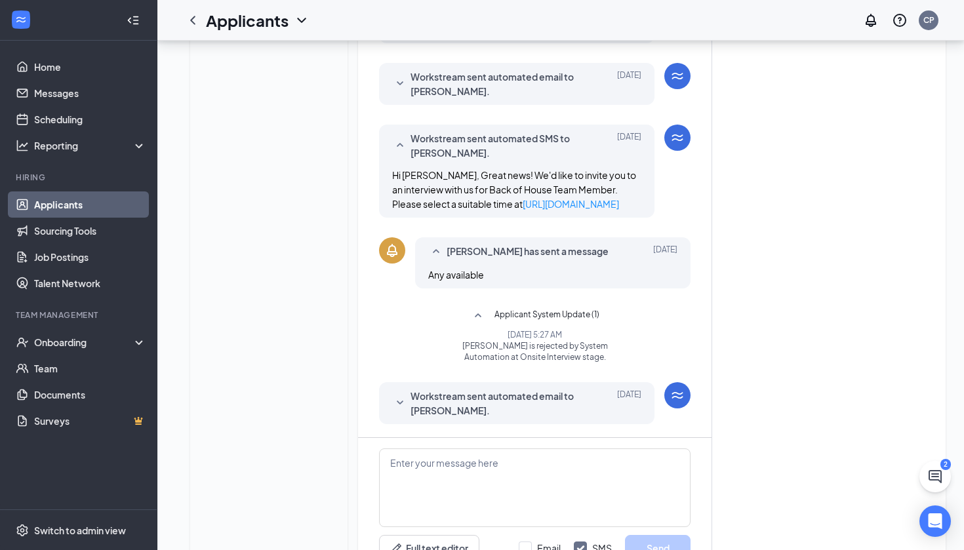
scroll to position [314, 0]
click at [518, 409] on span "Workstream sent automated email to Matthew Johnson." at bounding box center [497, 402] width 172 height 29
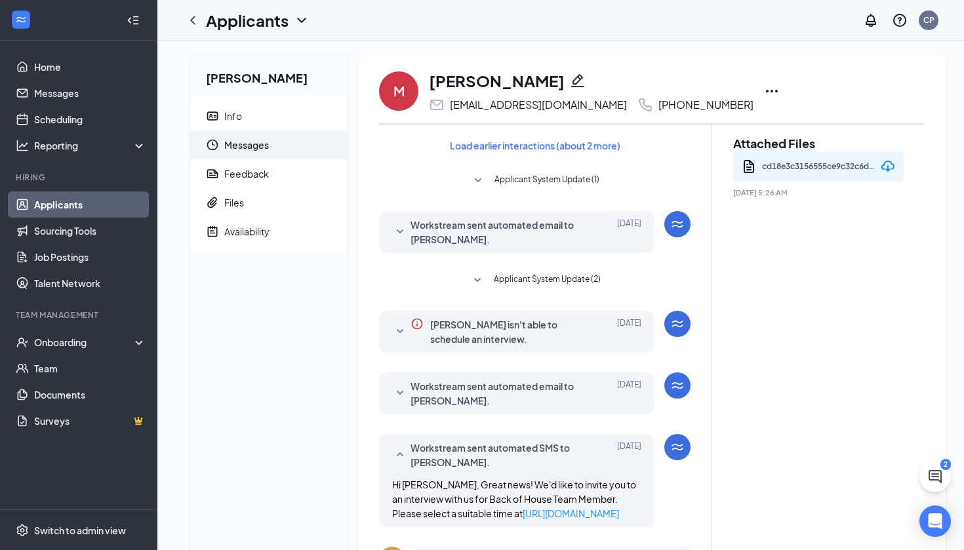
scroll to position [3, 0]
click at [411, 385] on span "Workstream sent automated email to Matthew Johnson." at bounding box center [497, 393] width 172 height 29
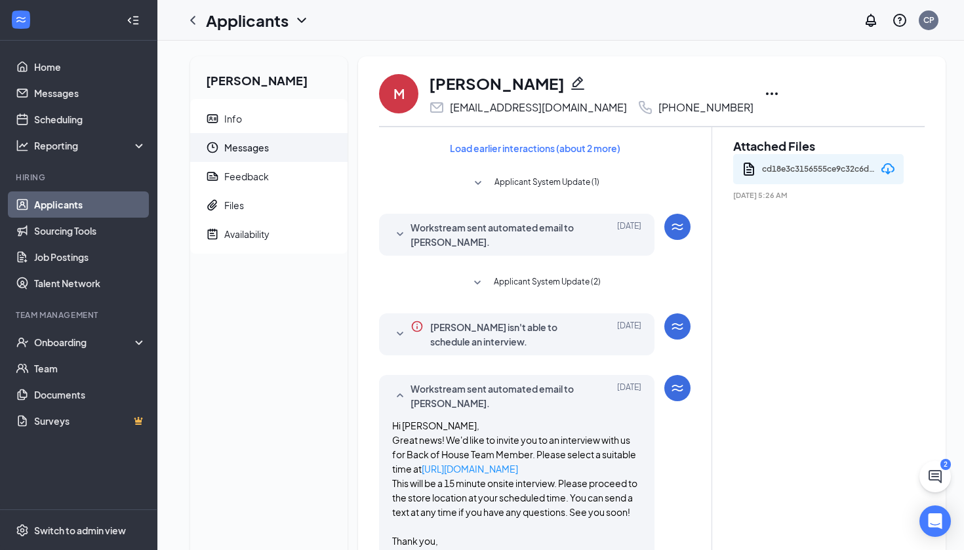
scroll to position [0, 0]
click at [888, 173] on icon "Download" at bounding box center [888, 168] width 13 height 11
click at [72, 71] on link "Home" at bounding box center [90, 67] width 112 height 26
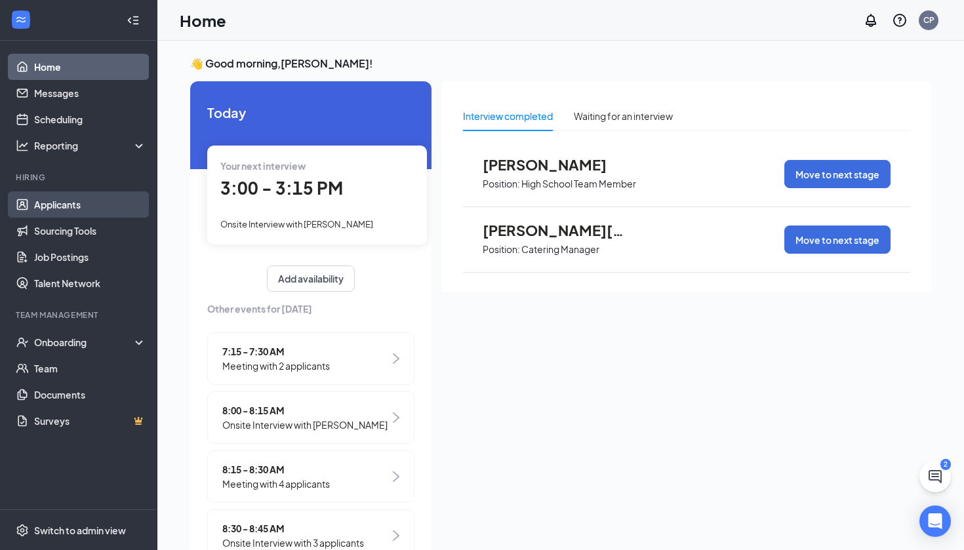
click at [93, 212] on link "Applicants" at bounding box center [90, 205] width 112 height 26
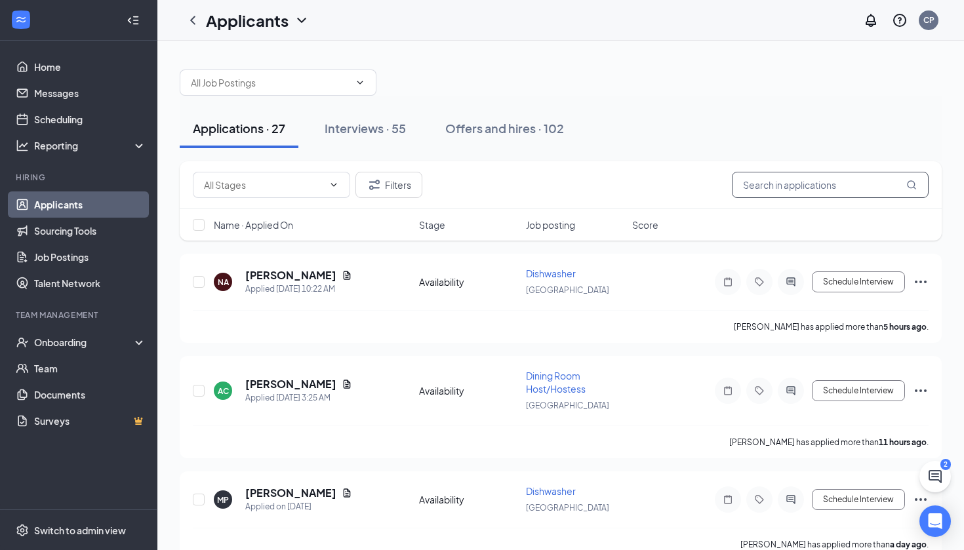
click at [870, 192] on input "text" at bounding box center [830, 185] width 197 height 26
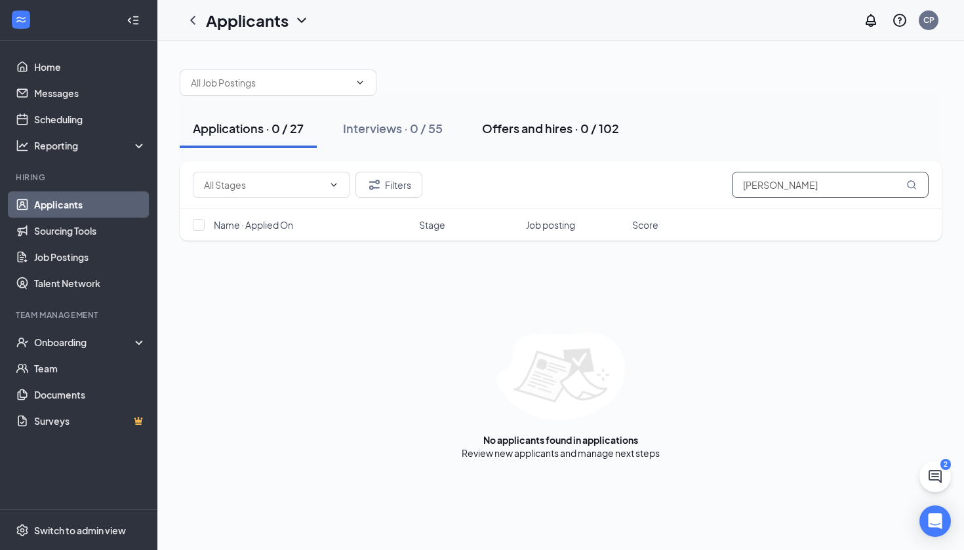
drag, startPoint x: 766, startPoint y: 182, endPoint x: 617, endPoint y: 145, distance: 153.4
click at [617, 145] on div "Applications · 0 / 27 Interviews · 0 / 55 Offers and hires · 0 / 102 Filters An…" at bounding box center [561, 257] width 762 height 403
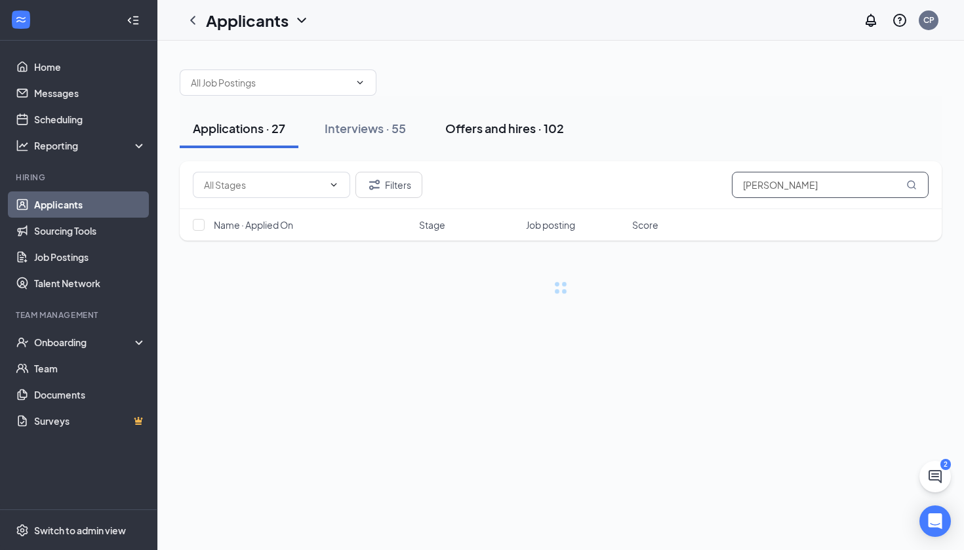
type input "moore"
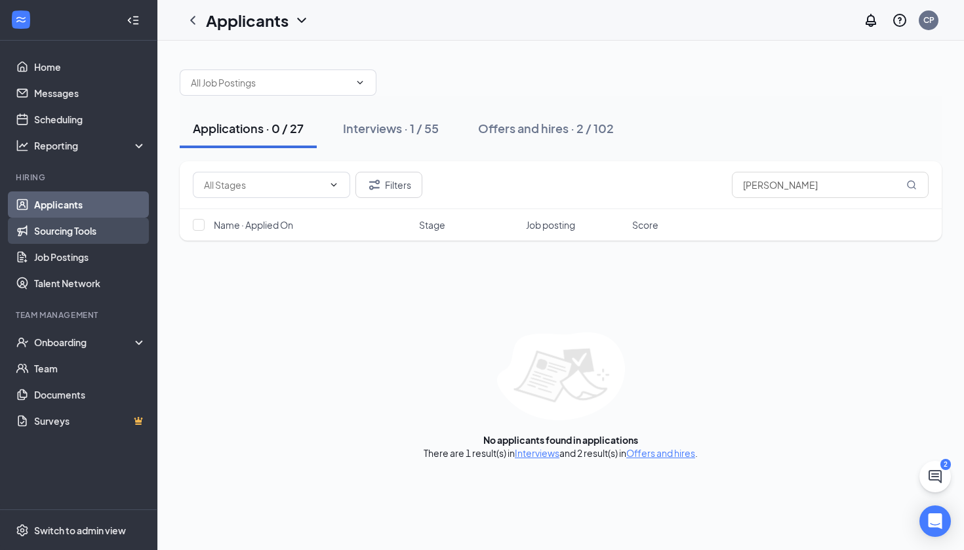
click at [76, 240] on link "Sourcing Tools" at bounding box center [90, 231] width 112 height 26
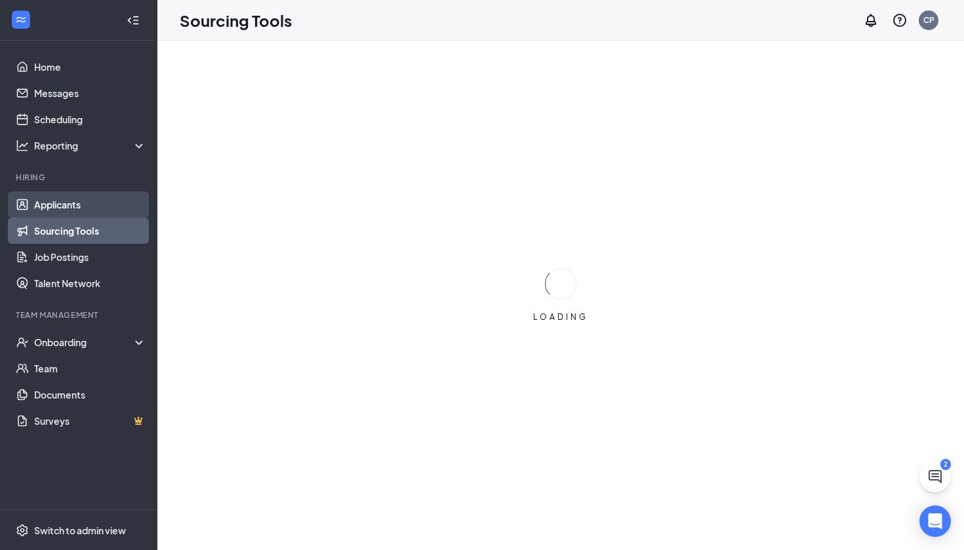
click at [84, 212] on link "Applicants" at bounding box center [90, 205] width 112 height 26
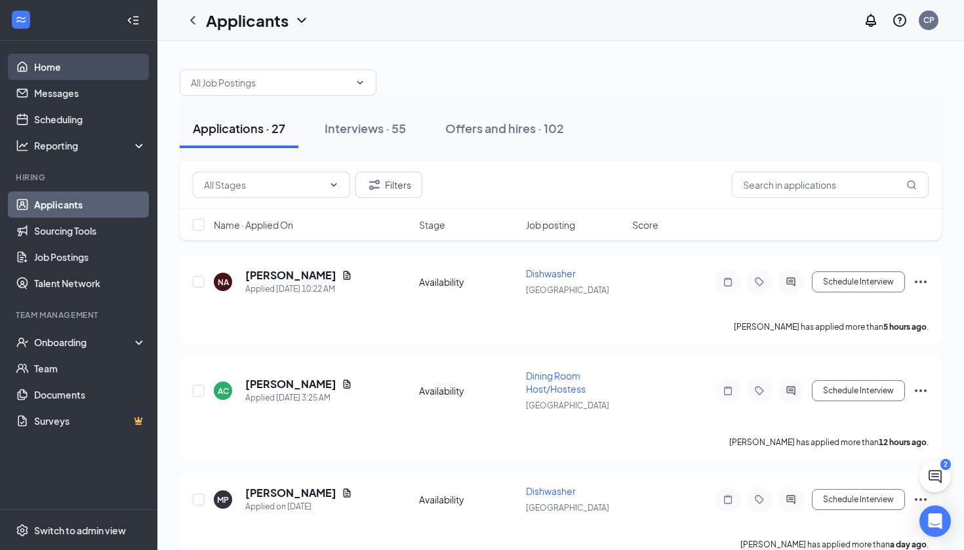
click at [80, 75] on link "Home" at bounding box center [90, 67] width 112 height 26
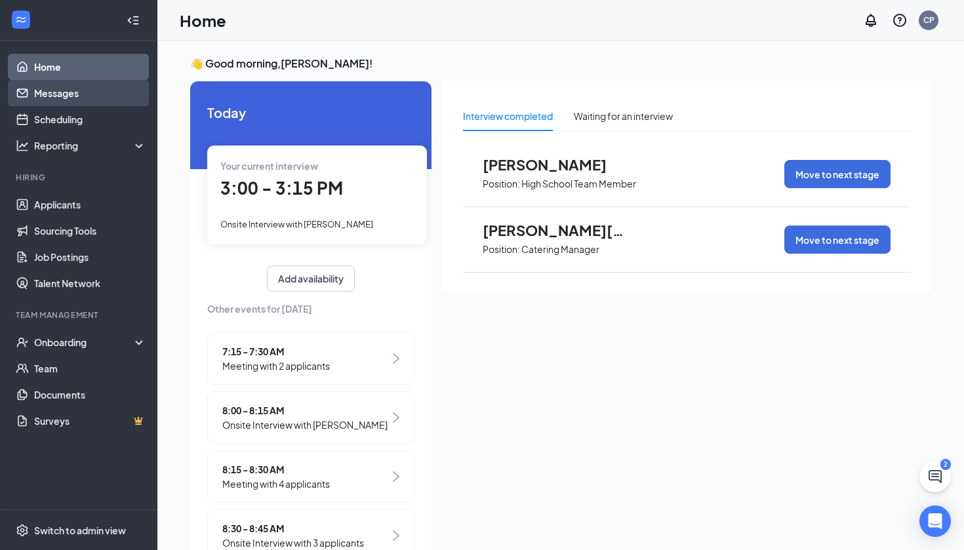
click at [91, 92] on link "Messages" at bounding box center [90, 93] width 112 height 26
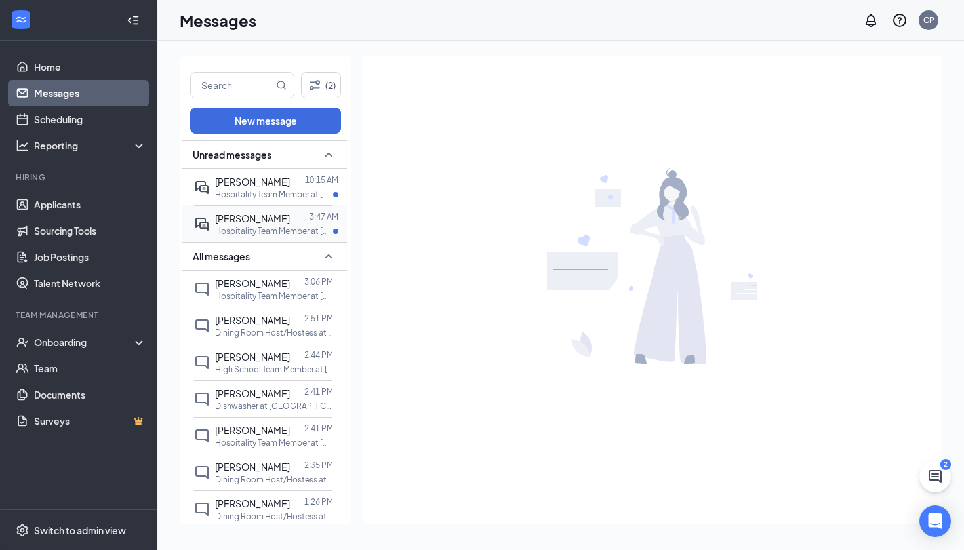
click at [264, 219] on span "[PERSON_NAME]" at bounding box center [252, 219] width 75 height 12
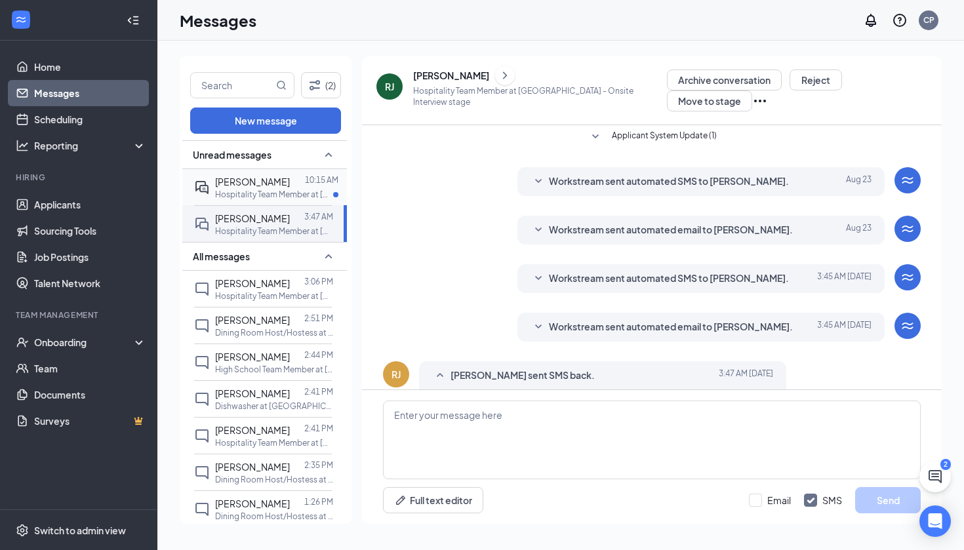
scroll to position [264, 0]
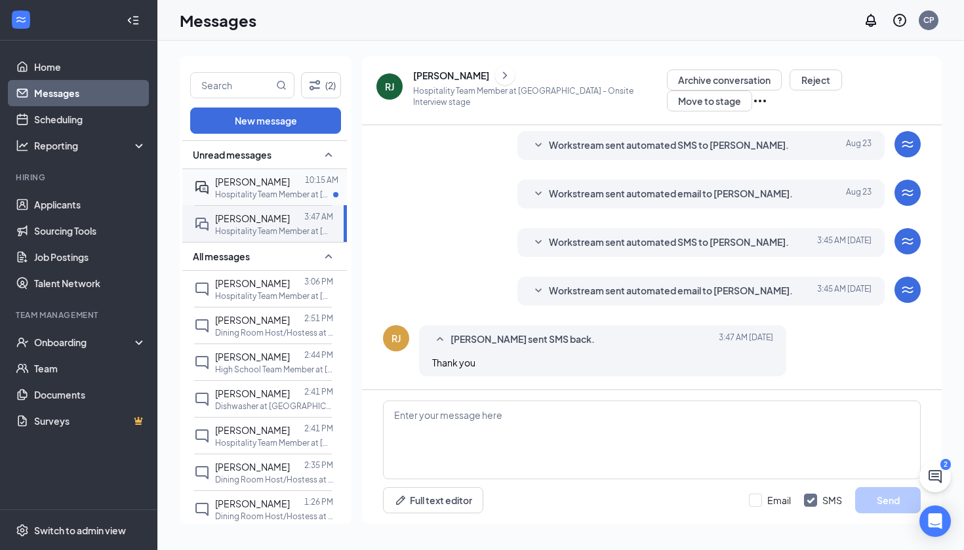
click at [256, 194] on p "Hospitality Team Member at Garners Ferry Road" at bounding box center [274, 194] width 118 height 11
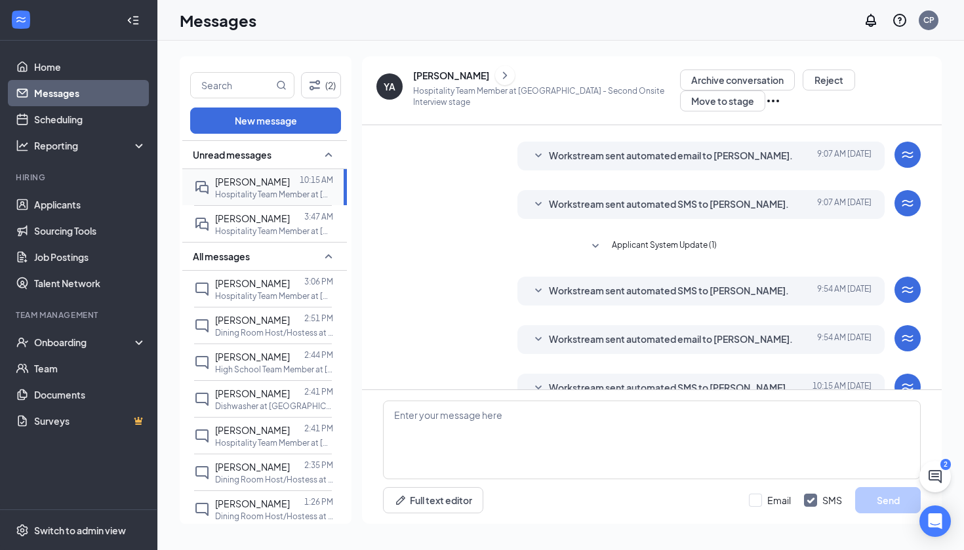
scroll to position [432, 0]
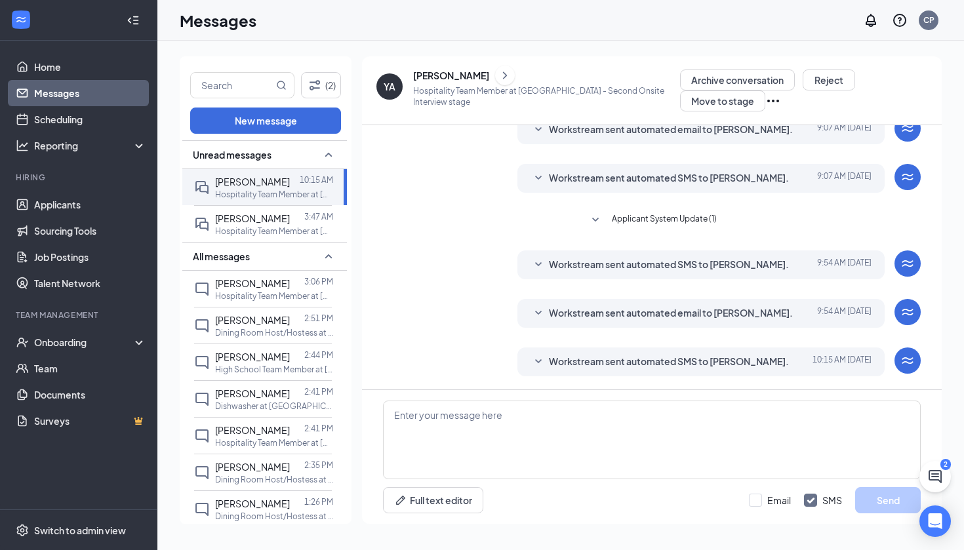
click at [629, 357] on span "Workstream sent automated SMS to Ylezelle Alvarado." at bounding box center [669, 362] width 240 height 16
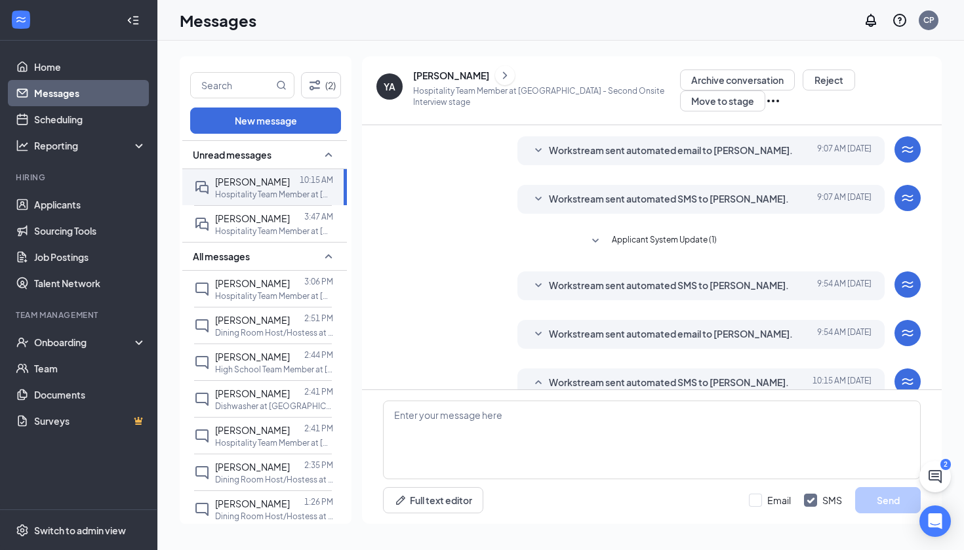
scroll to position [375, 0]
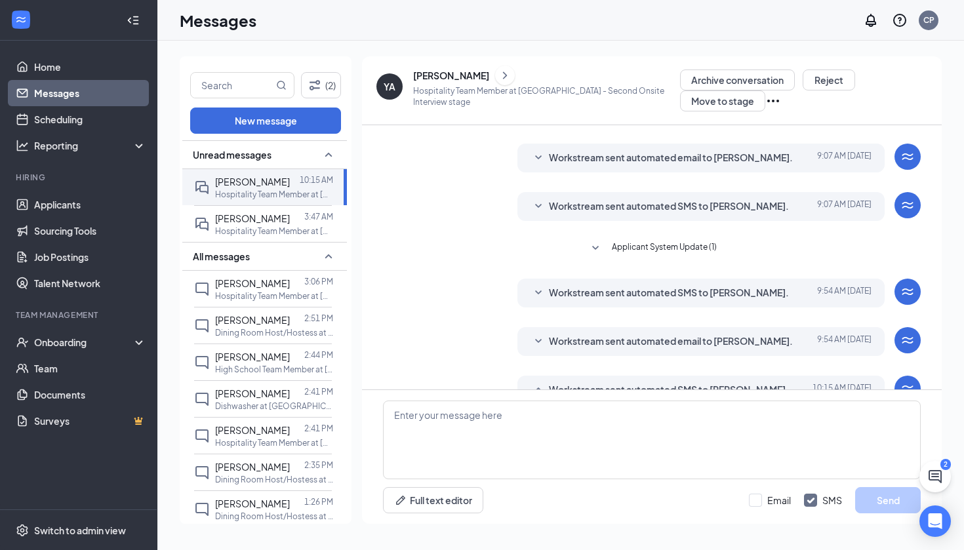
click at [625, 350] on span "Workstream sent automated email to Ylezelle Alvarado." at bounding box center [671, 342] width 244 height 16
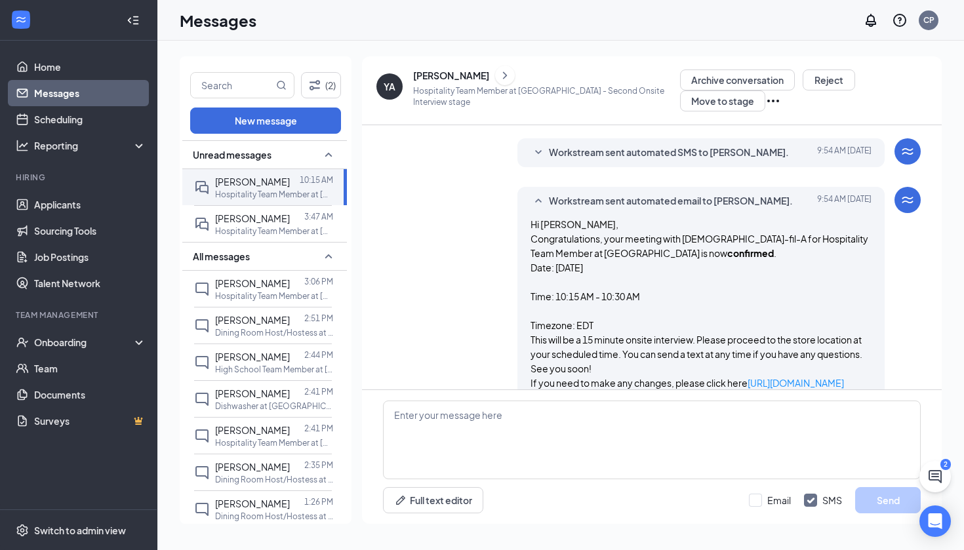
scroll to position [516, 0]
click at [565, 160] on span "Workstream sent automated SMS to Ylezelle Alvarado." at bounding box center [669, 152] width 240 height 16
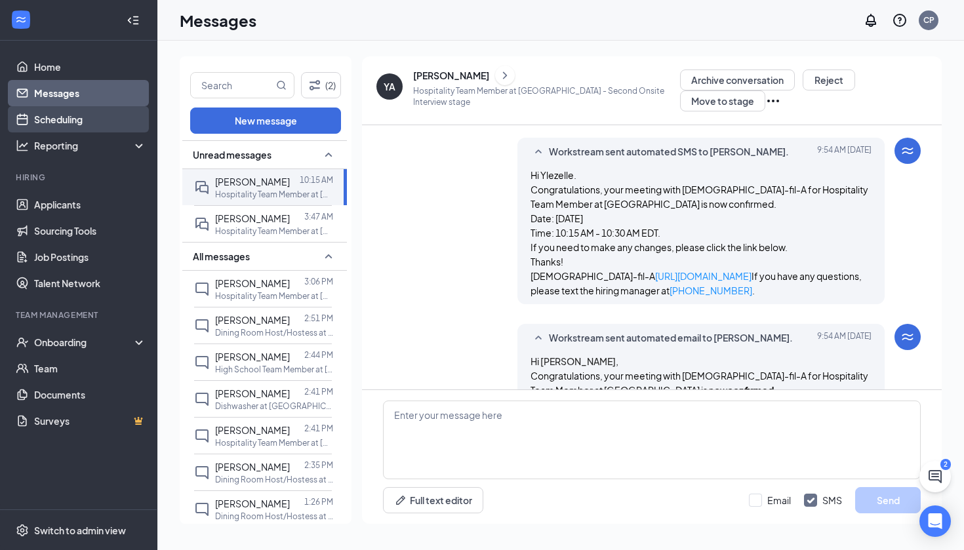
click at [94, 112] on link "Scheduling" at bounding box center [90, 119] width 112 height 26
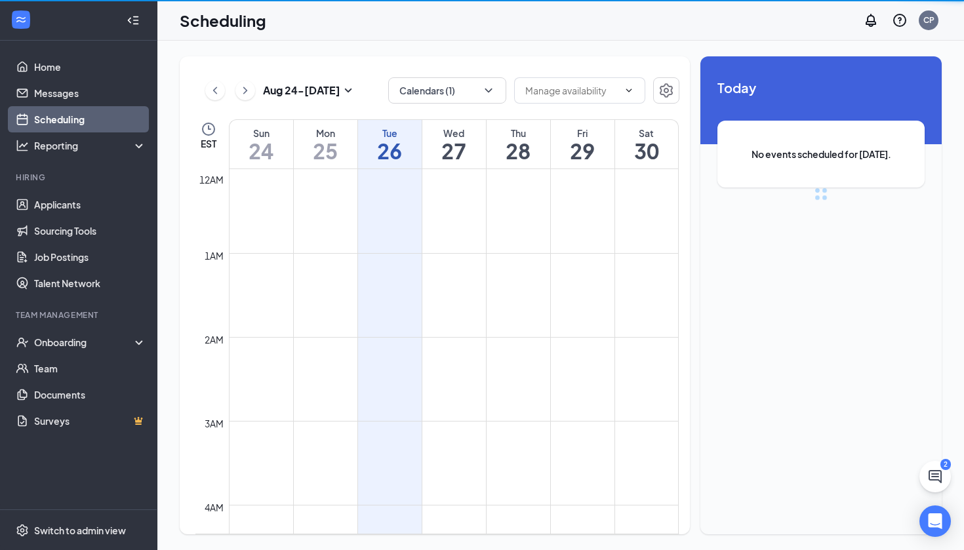
scroll to position [645, 0]
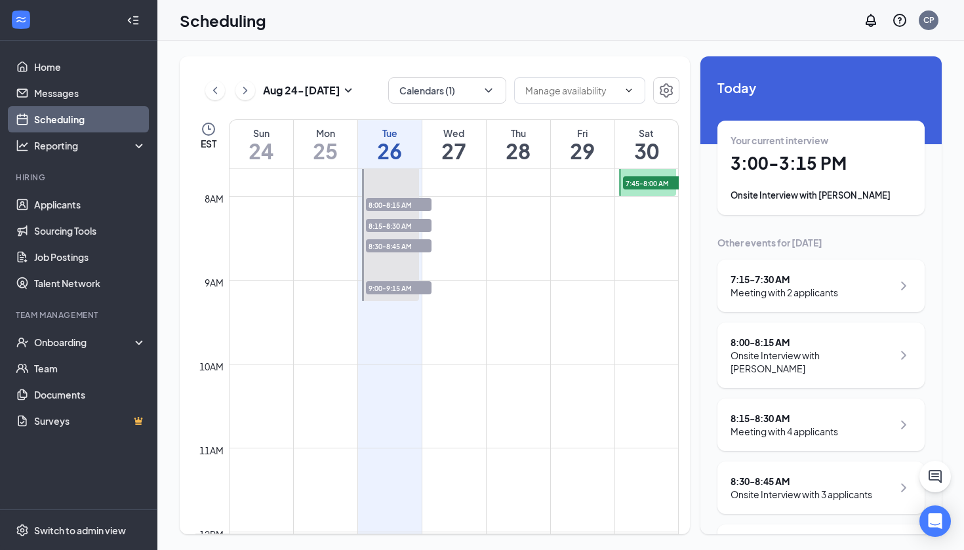
click at [644, 180] on span "7:45-8:00 AM" at bounding box center [656, 182] width 66 height 13
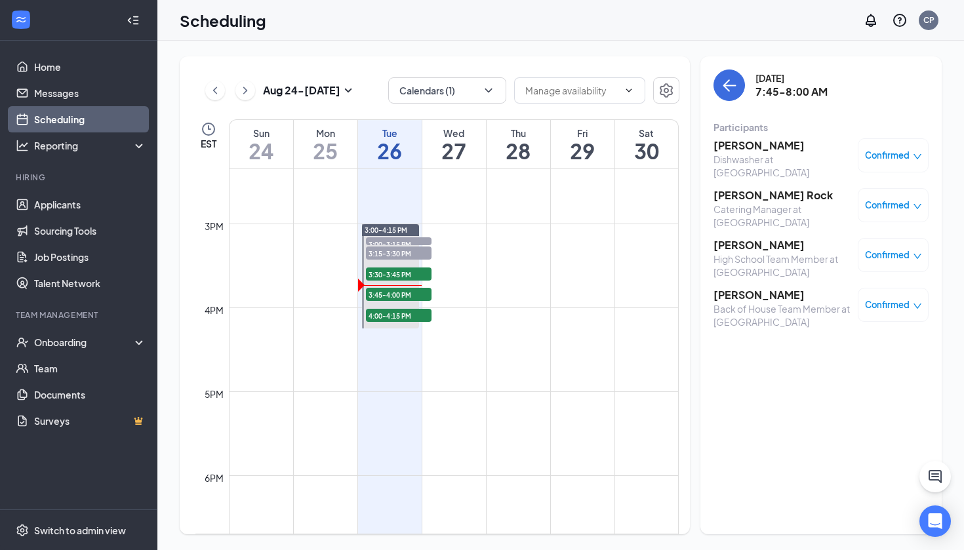
scroll to position [1203, 0]
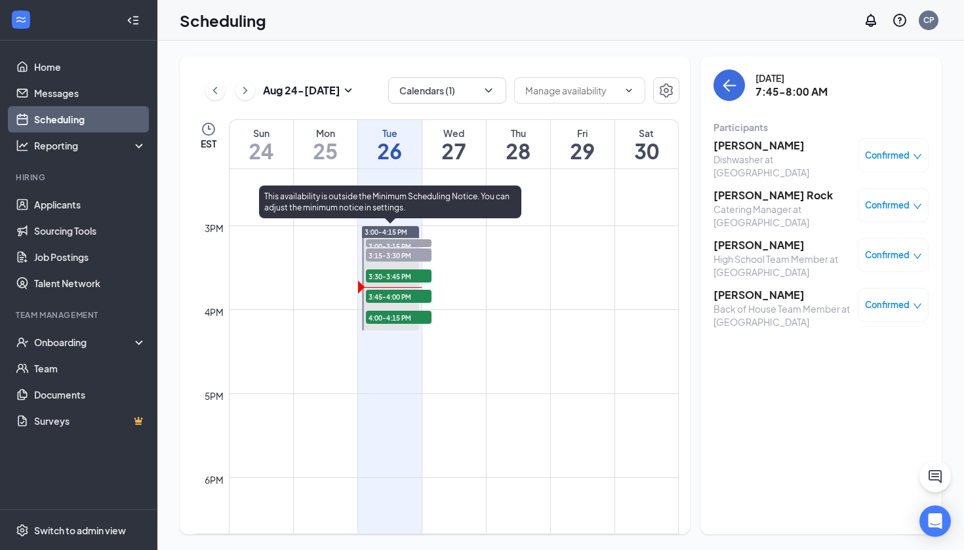
click at [402, 278] on span "3:30-3:45 PM" at bounding box center [399, 276] width 66 height 13
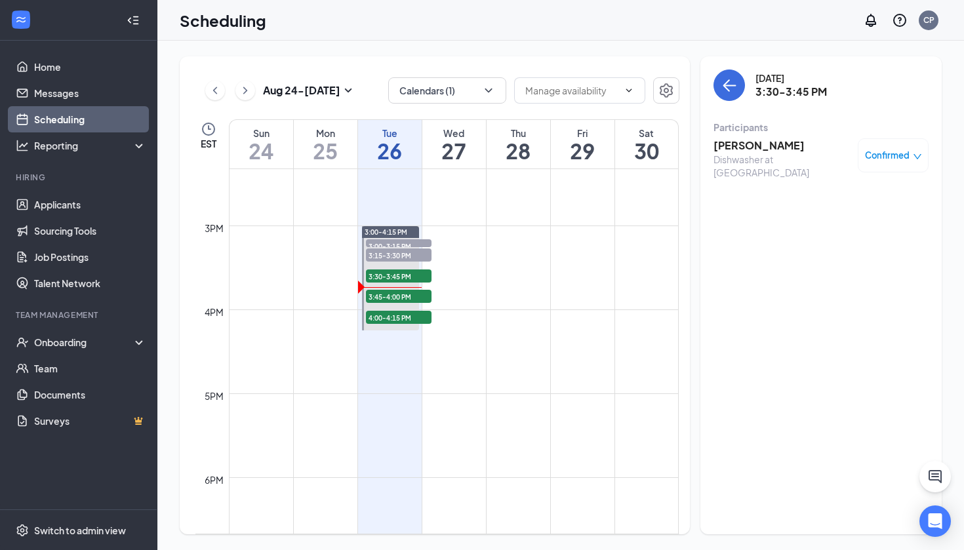
click at [737, 148] on h3 "[PERSON_NAME]" at bounding box center [783, 145] width 138 height 14
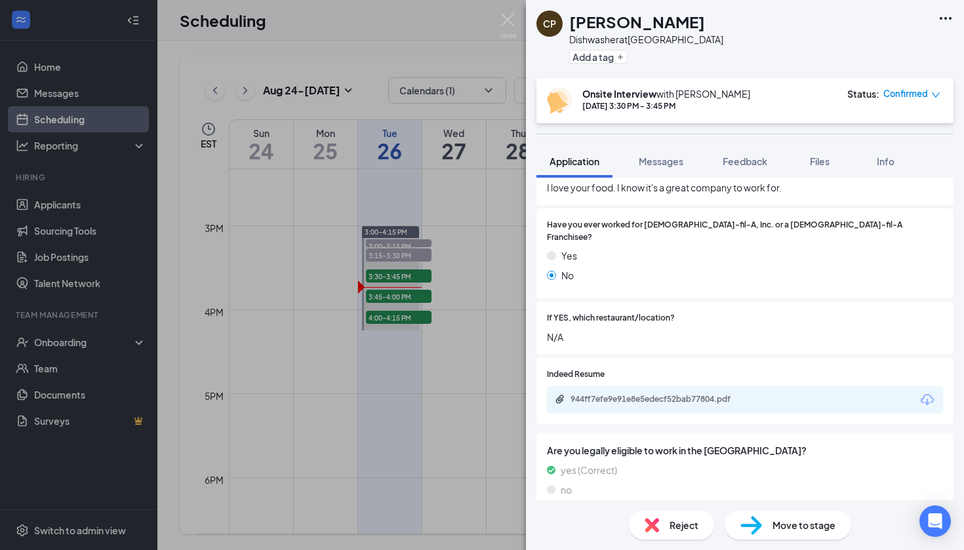
scroll to position [326, 0]
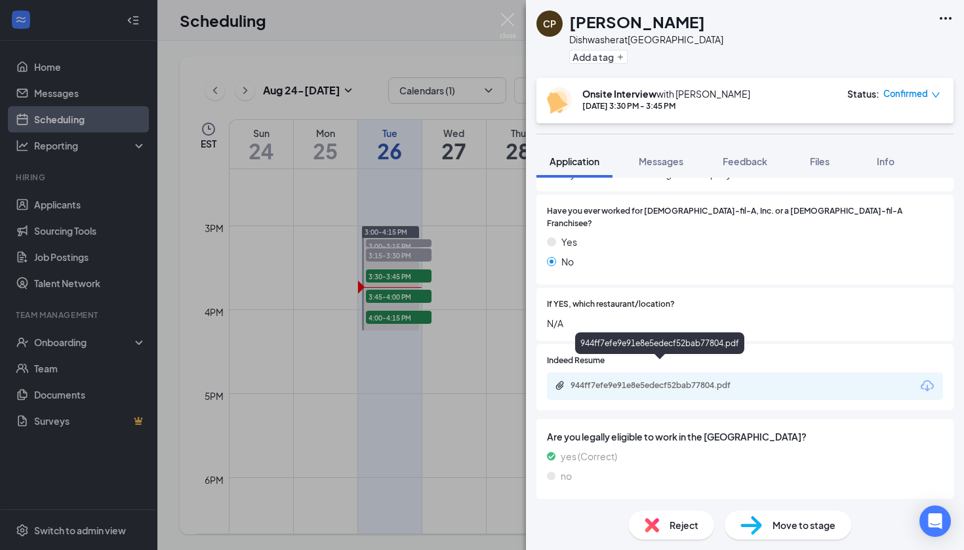
click at [679, 381] on div "944ff7efe9e91e8e5edecf52bab77804.pdf" at bounding box center [663, 386] width 184 height 10
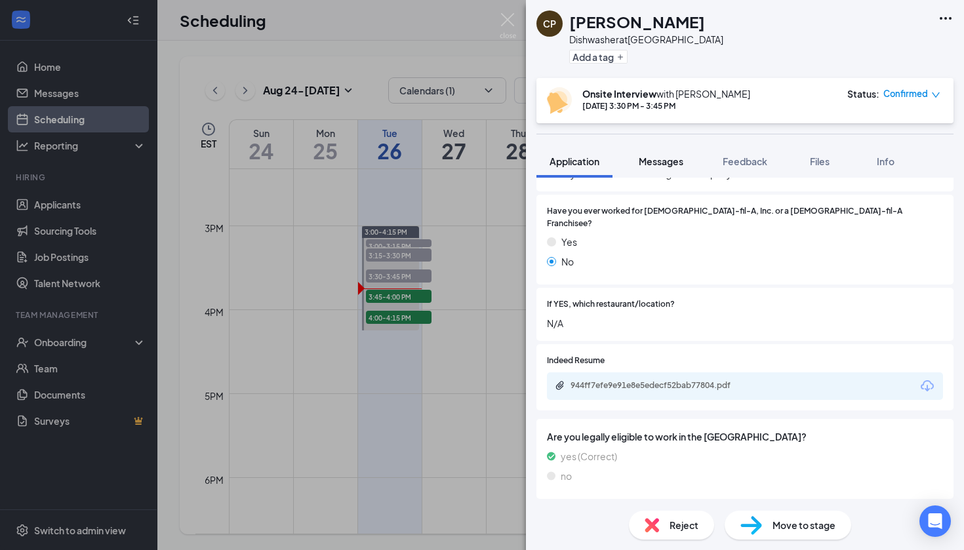
click at [670, 162] on span "Messages" at bounding box center [661, 161] width 45 height 12
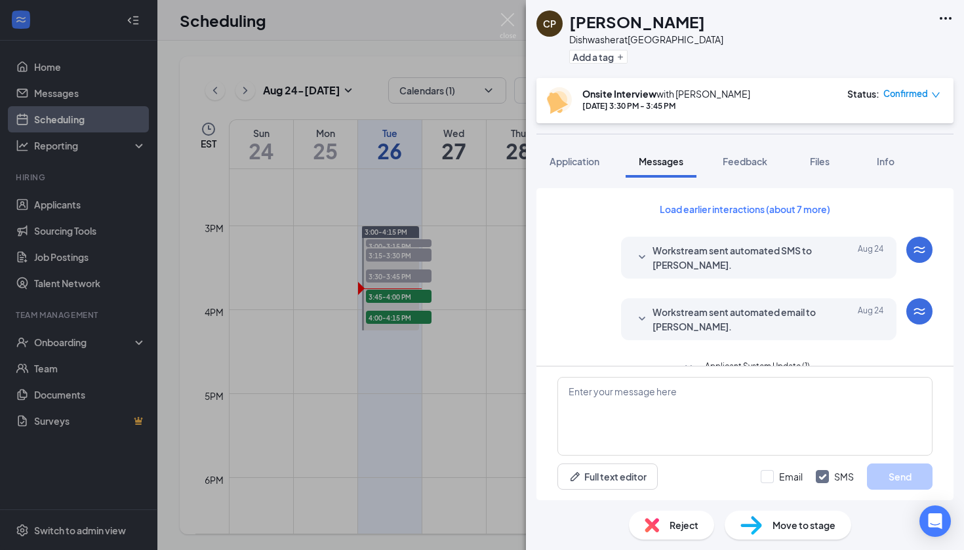
scroll to position [434, 0]
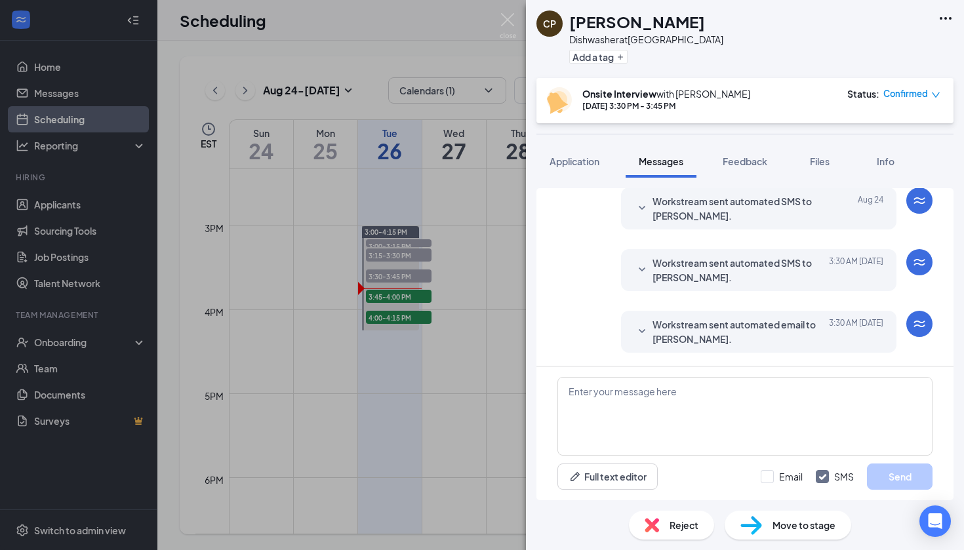
click at [718, 323] on span "Workstream sent automated email to Corey Purdue." at bounding box center [739, 332] width 172 height 29
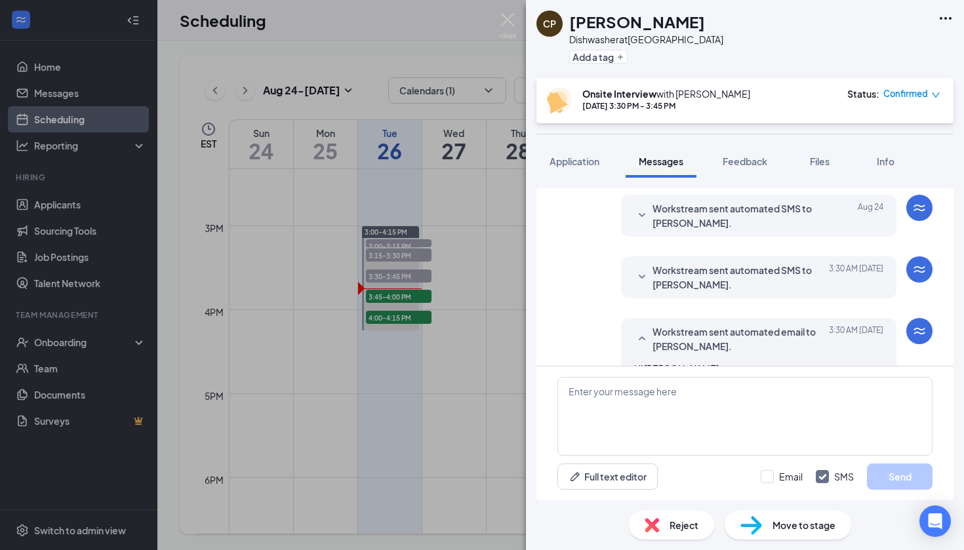
click at [722, 281] on span "Workstream sent automated SMS to Corey Purdue." at bounding box center [739, 277] width 172 height 29
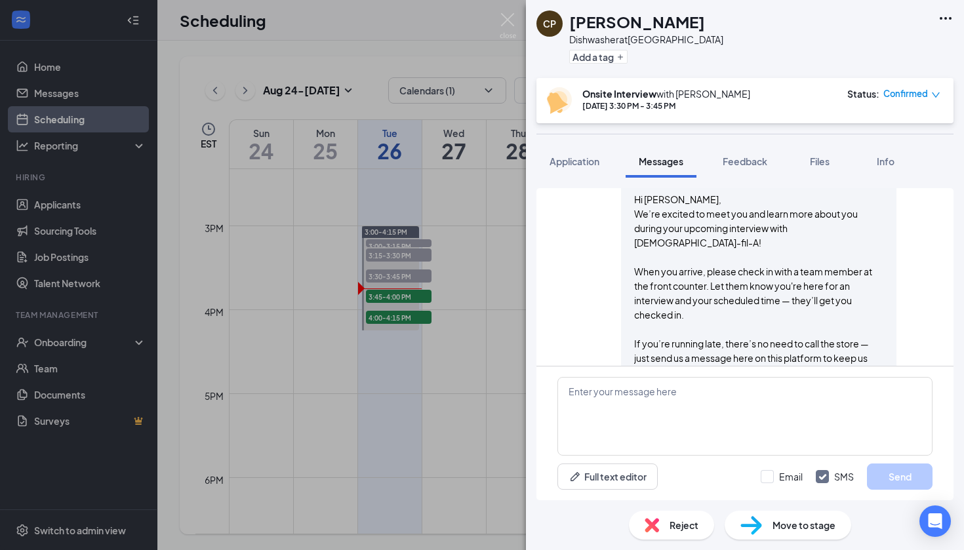
scroll to position [856, 0]
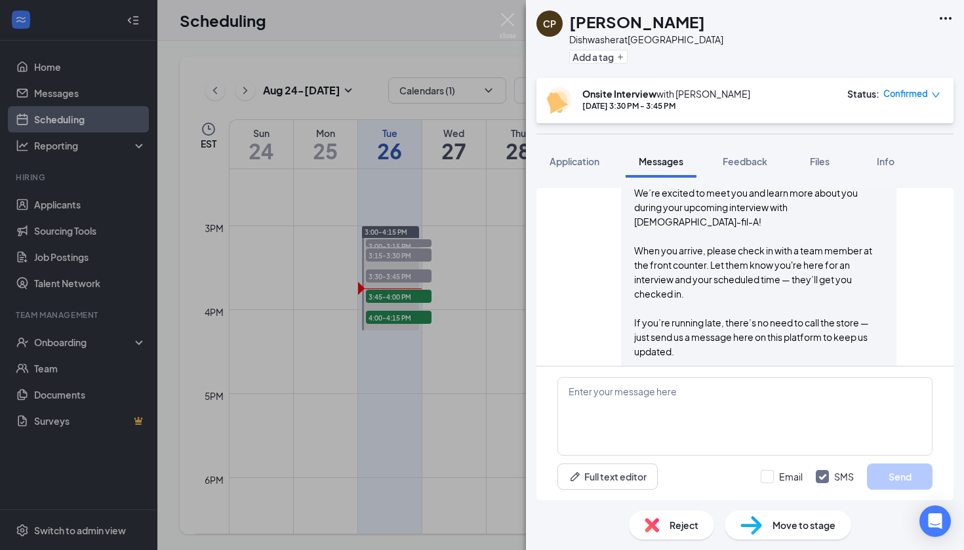
click at [388, 322] on div "CP Corey Purdue Dishwasher at Garners Ferry Road Add a tag Onsite Interview wit…" at bounding box center [482, 275] width 964 height 550
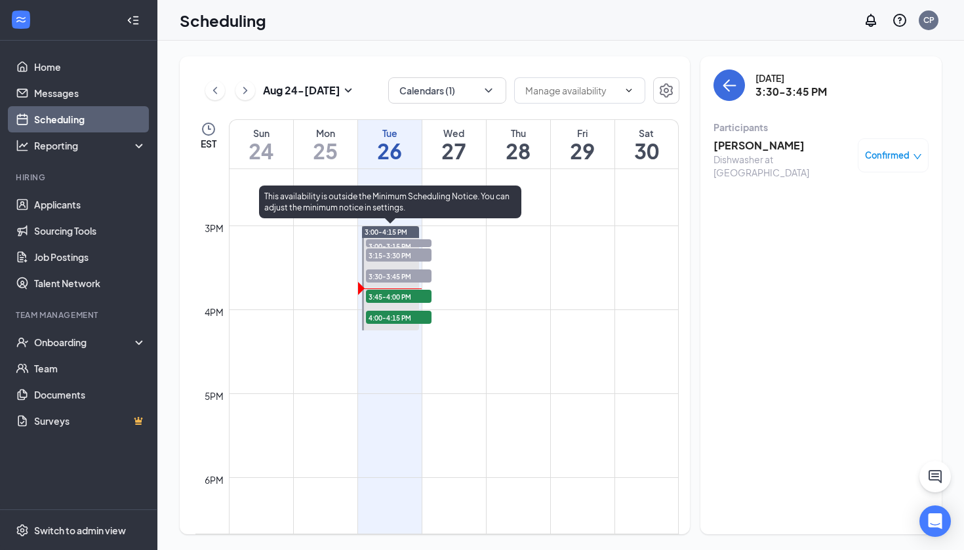
click at [394, 297] on span "3:45-4:00 PM" at bounding box center [399, 296] width 66 height 13
click at [402, 299] on span "3:45-4:00 PM" at bounding box center [399, 296] width 66 height 13
click at [410, 317] on span "4:00-4:15 PM" at bounding box center [399, 317] width 66 height 13
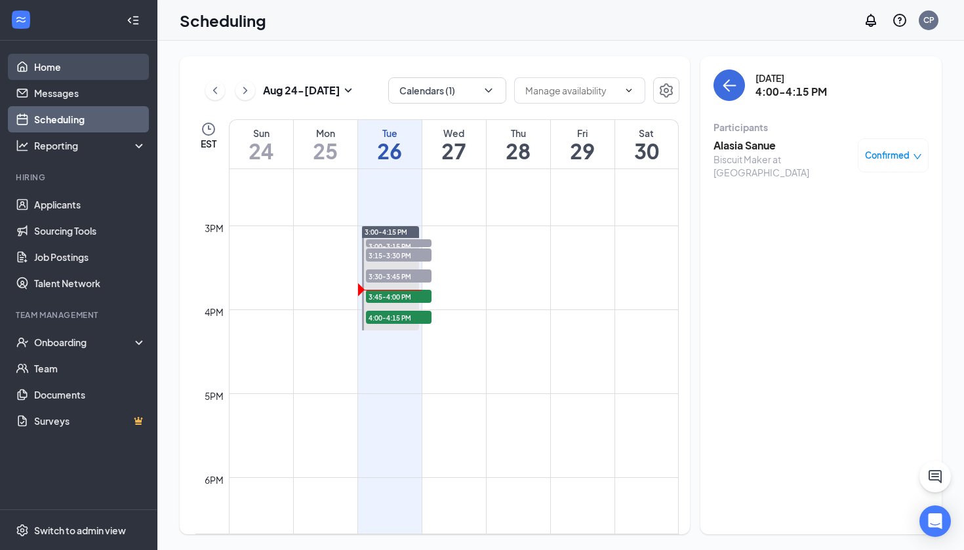
click at [120, 70] on link "Home" at bounding box center [90, 67] width 112 height 26
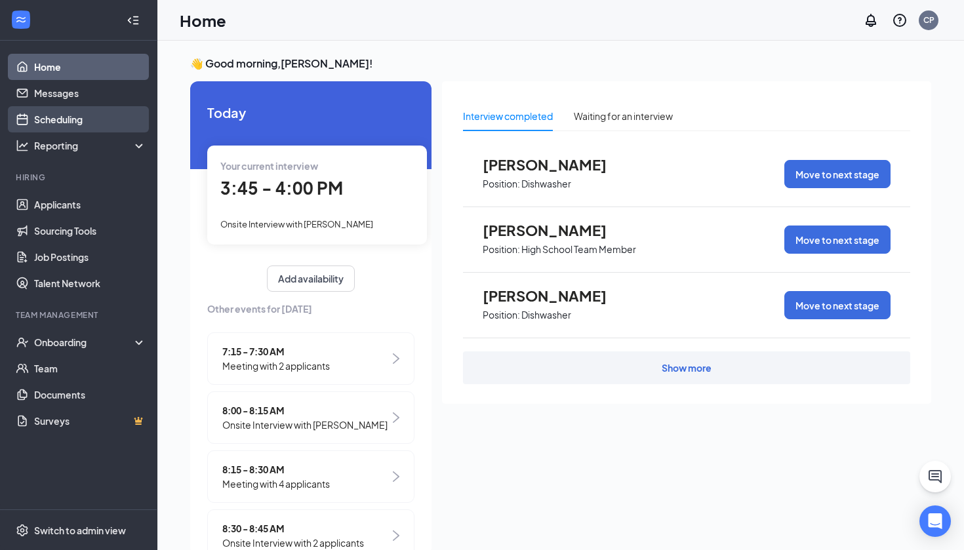
click at [60, 122] on link "Scheduling" at bounding box center [90, 119] width 112 height 26
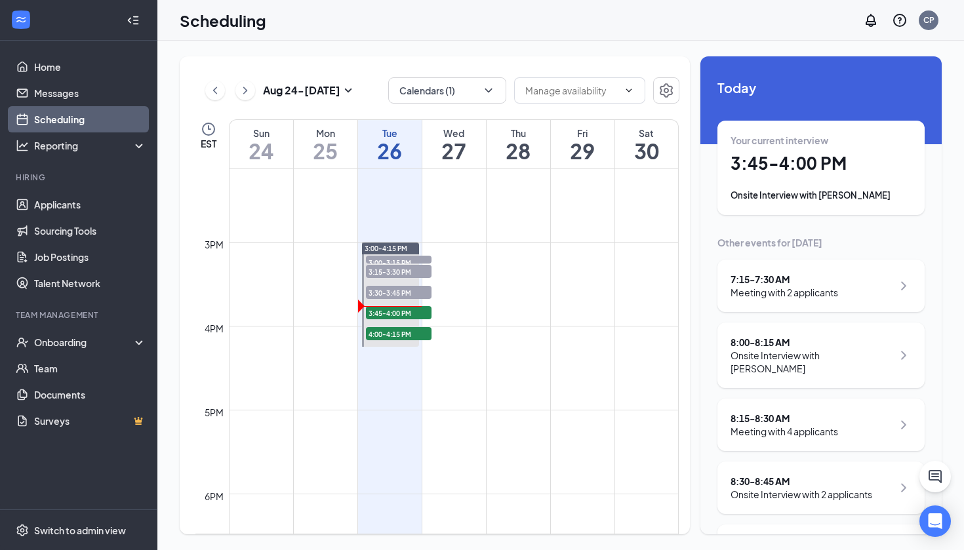
scroll to position [1188, 0]
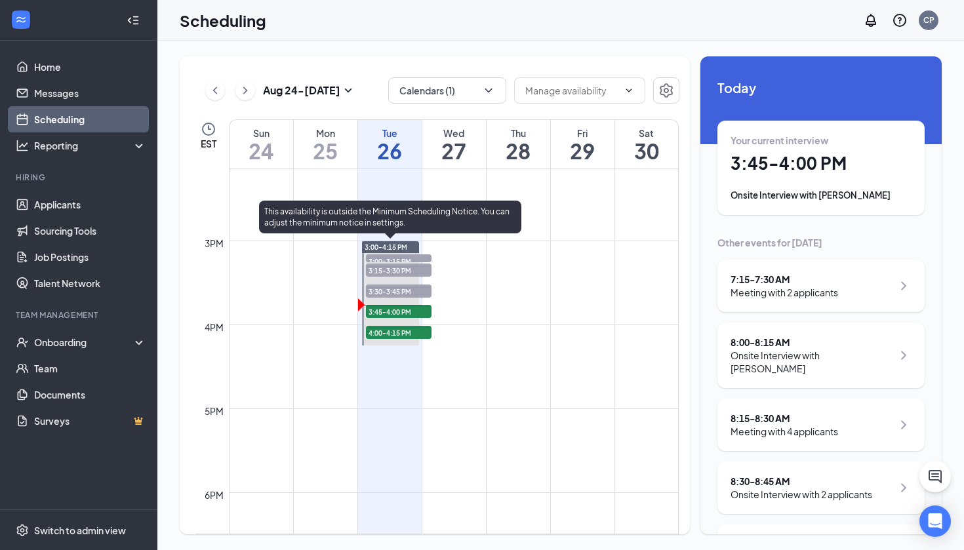
click at [385, 312] on span "3:45-4:00 PM" at bounding box center [399, 311] width 66 height 13
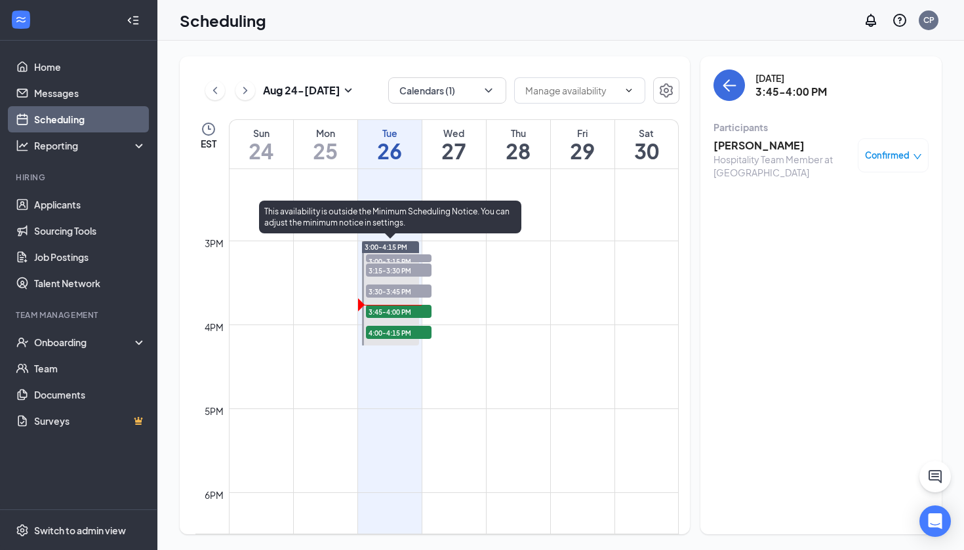
click at [384, 331] on span "4:00-4:15 PM" at bounding box center [399, 332] width 66 height 13
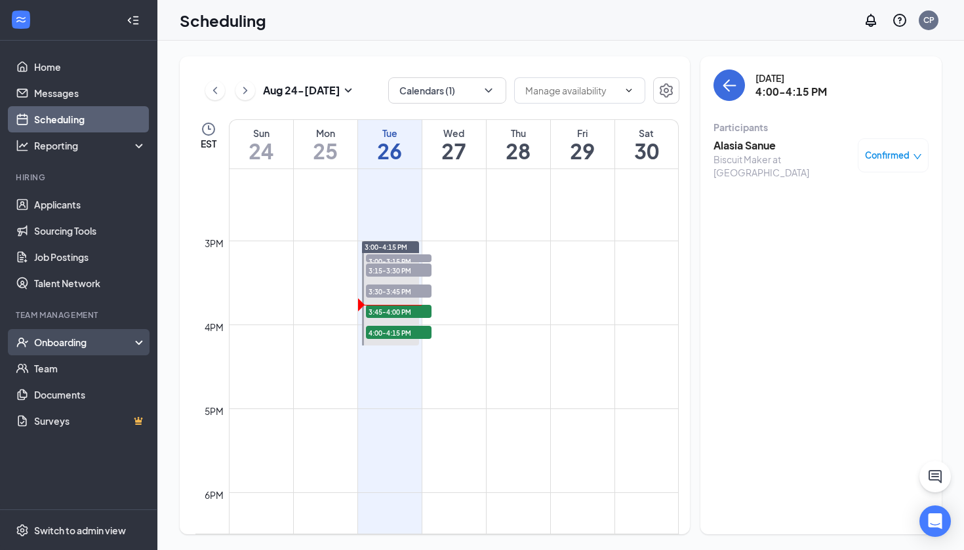
click at [119, 348] on div "Onboarding" at bounding box center [84, 342] width 101 height 13
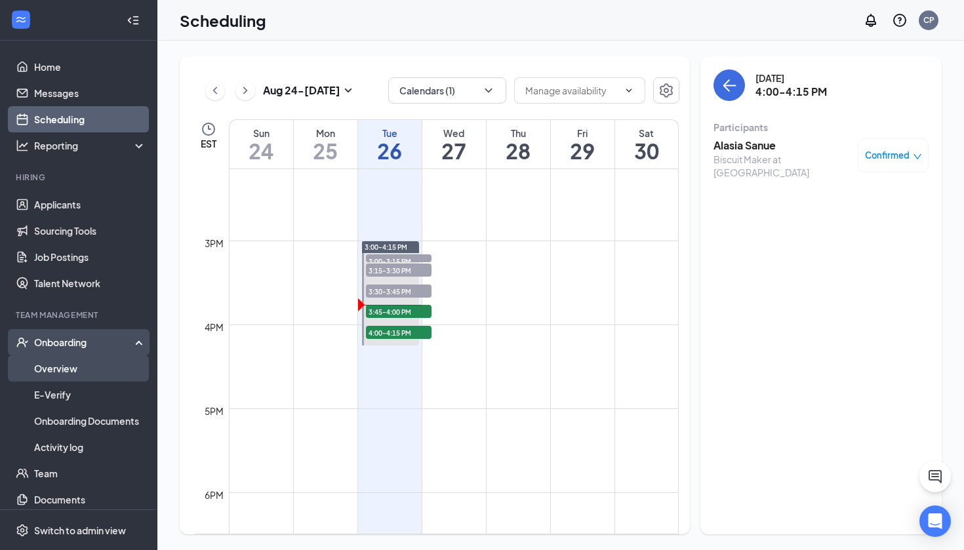
click at [83, 375] on link "Overview" at bounding box center [90, 369] width 112 height 26
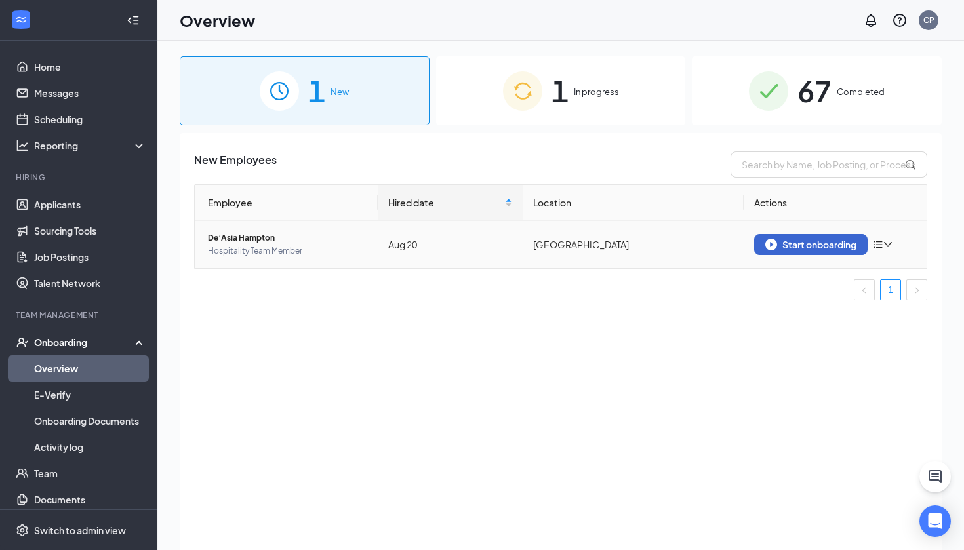
click at [779, 244] on div "Start onboarding" at bounding box center [811, 245] width 91 height 12
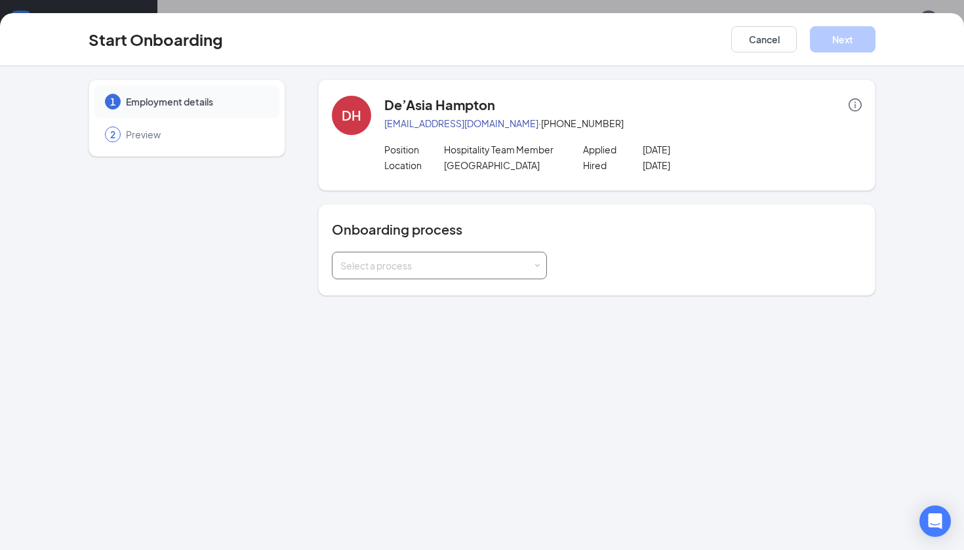
click at [506, 268] on div "Select a process" at bounding box center [437, 265] width 192 height 13
click at [484, 292] on li "Standard Process" at bounding box center [439, 294] width 215 height 24
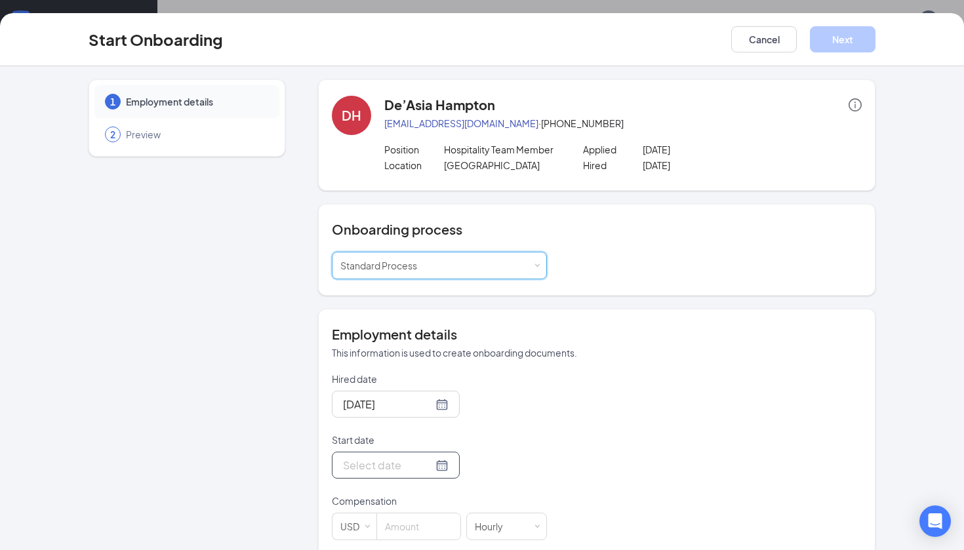
click at [381, 471] on input "Start date" at bounding box center [388, 465] width 90 height 16
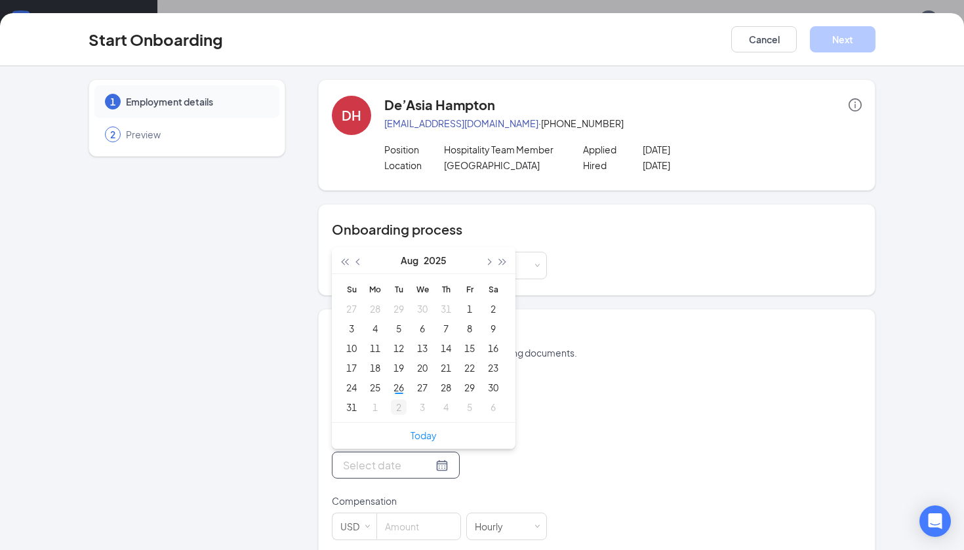
type input "Sep 2, 2025"
type input "Aug 27, 2025"
type input "Aug 1, 2025"
click at [503, 265] on span "button" at bounding box center [503, 262] width 7 height 7
click at [344, 264] on span "button" at bounding box center [344, 262] width 7 height 7
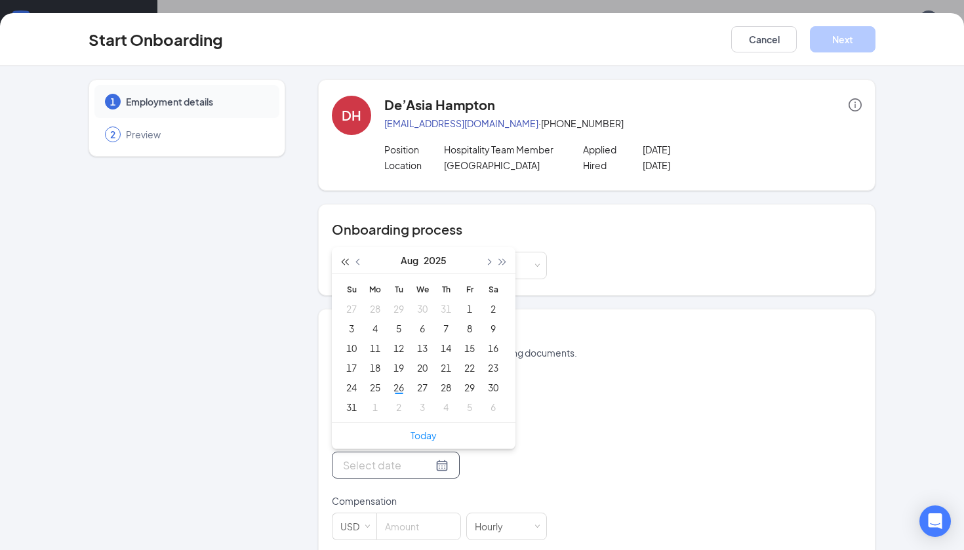
click at [348, 260] on span "button" at bounding box center [344, 262] width 7 height 7
click at [490, 262] on span "button" at bounding box center [488, 262] width 7 height 7
type input "Sep 5, 2024"
type input "Sep 11, 2024"
type input "Sep 4, 2024"
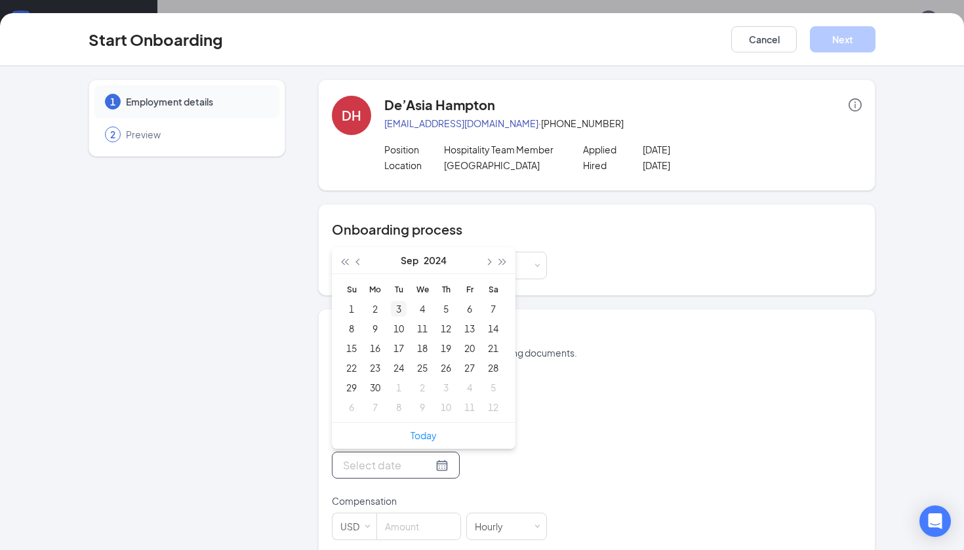
type input "[DATE]"
click at [399, 306] on div "3" at bounding box center [399, 309] width 16 height 16
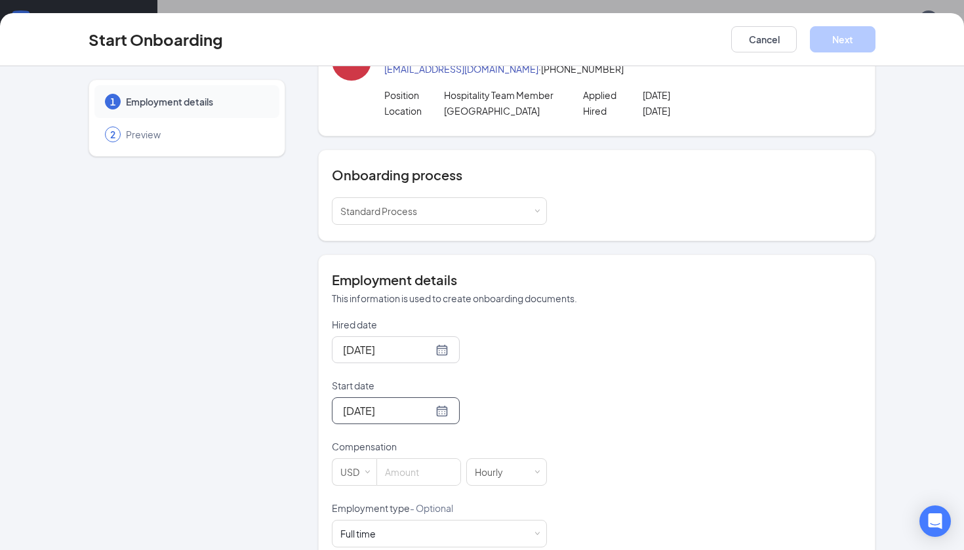
scroll to position [56, 0]
click at [432, 473] on input at bounding box center [418, 470] width 83 height 26
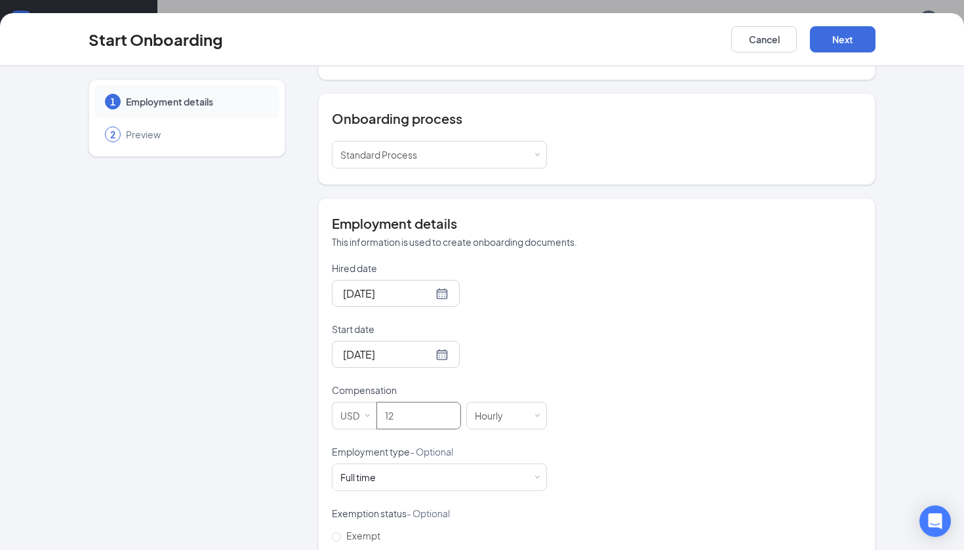
scroll to position [119, 0]
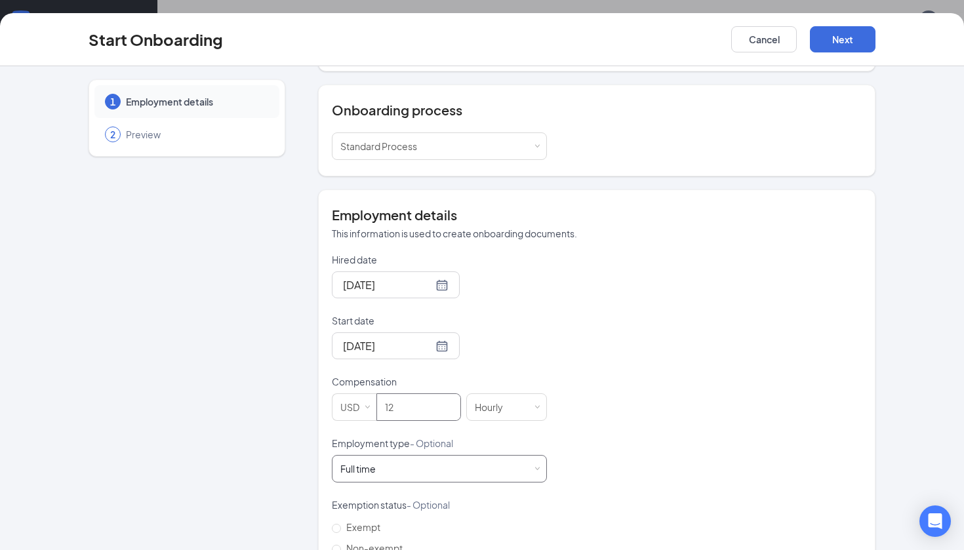
type input "12"
click at [440, 480] on div "Full time Works 30+ hours per week and is reasonably expected to work" at bounding box center [440, 469] width 198 height 26
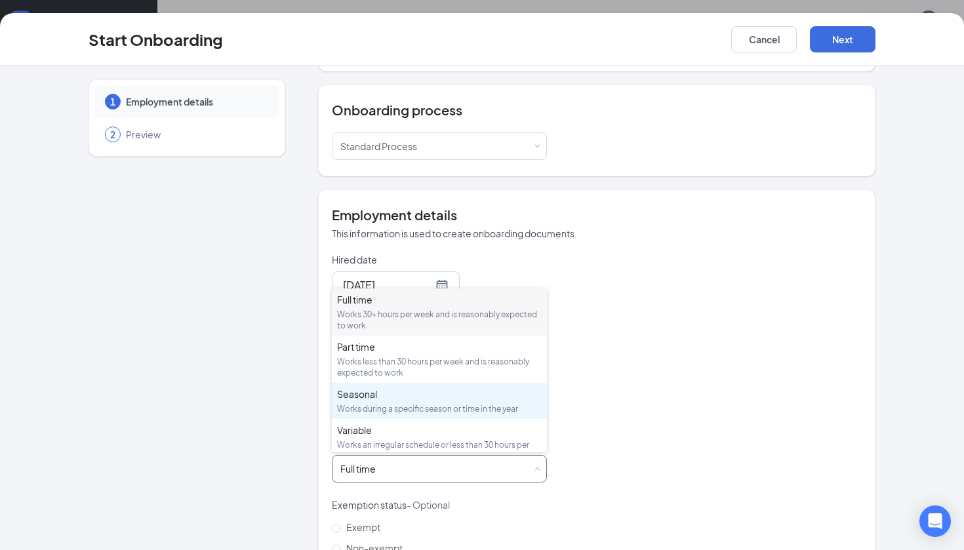
click at [421, 398] on div "Seasonal" at bounding box center [439, 394] width 205 height 13
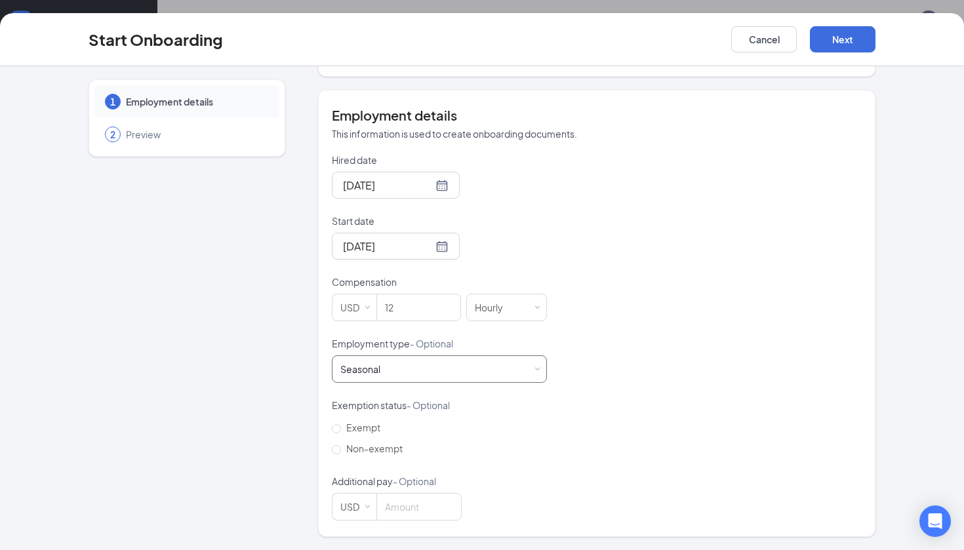
scroll to position [218, 0]
click at [453, 379] on div "Seasonal Works during a specific season or time in the year" at bounding box center [440, 371] width 198 height 26
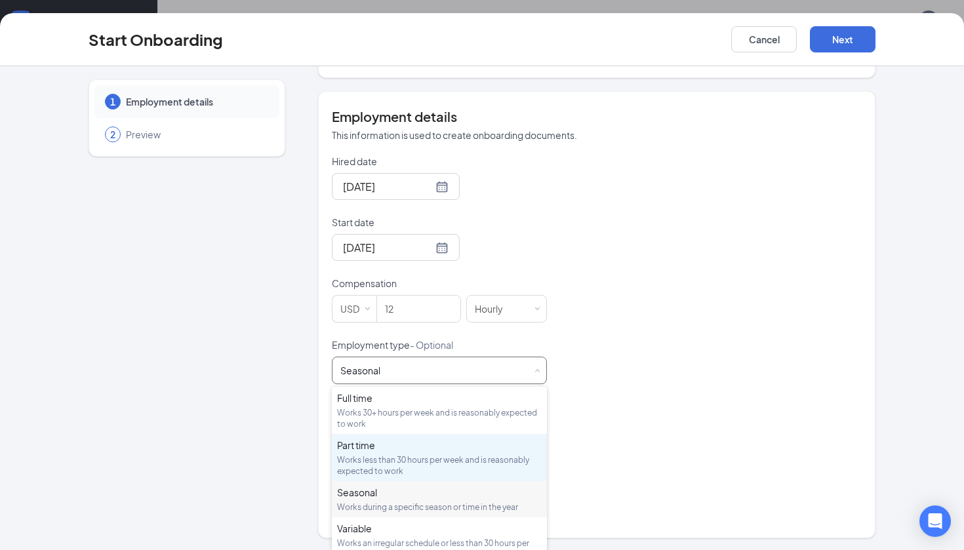
click at [424, 457] on div "Works less than 30 hours per week and is reasonably expected to work" at bounding box center [439, 466] width 205 height 22
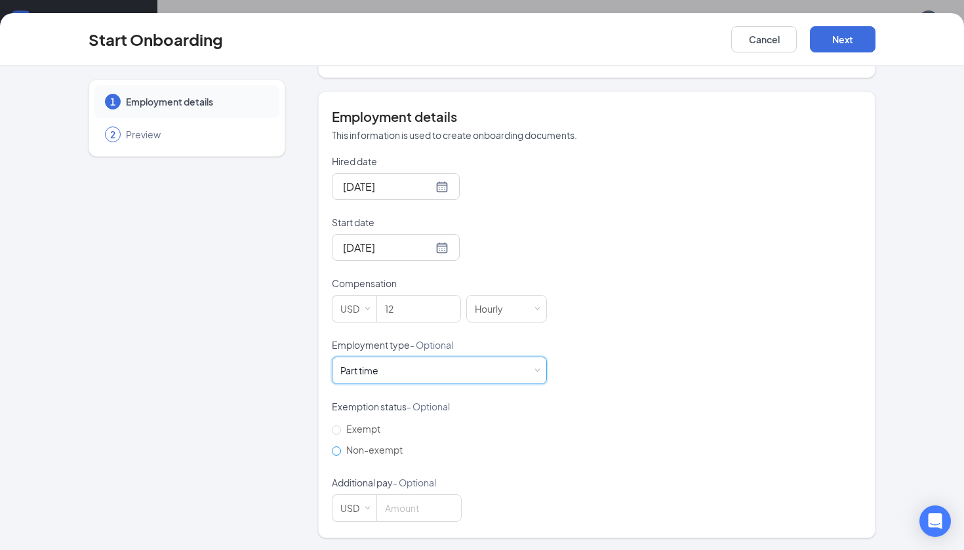
click at [374, 448] on span "Non-exempt" at bounding box center [374, 450] width 67 height 12
click at [341, 448] on input "Non-exempt" at bounding box center [336, 451] width 9 height 9
radio input "true"
click at [836, 39] on button "Next" at bounding box center [843, 39] width 66 height 26
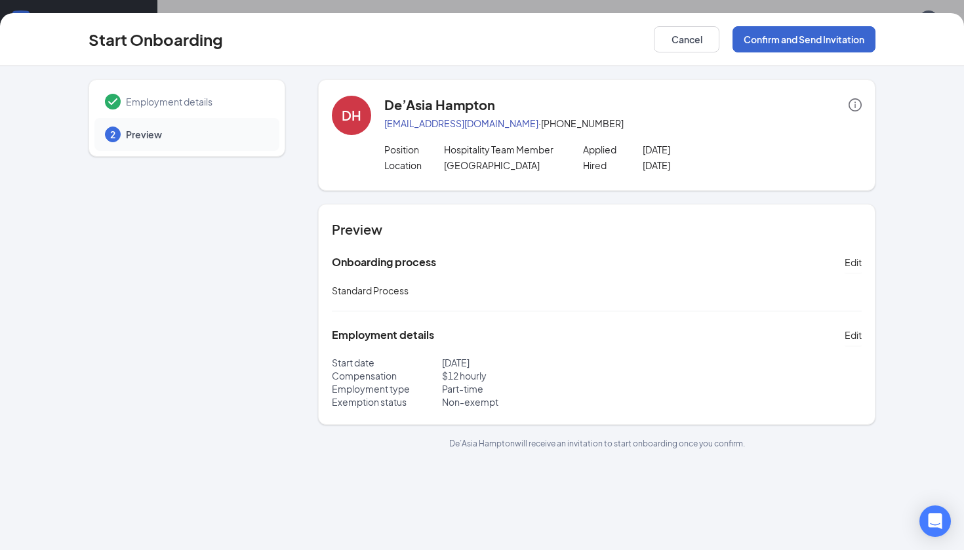
scroll to position [0, 0]
click at [836, 39] on button "Confirm and Send Invitation" at bounding box center [804, 39] width 143 height 26
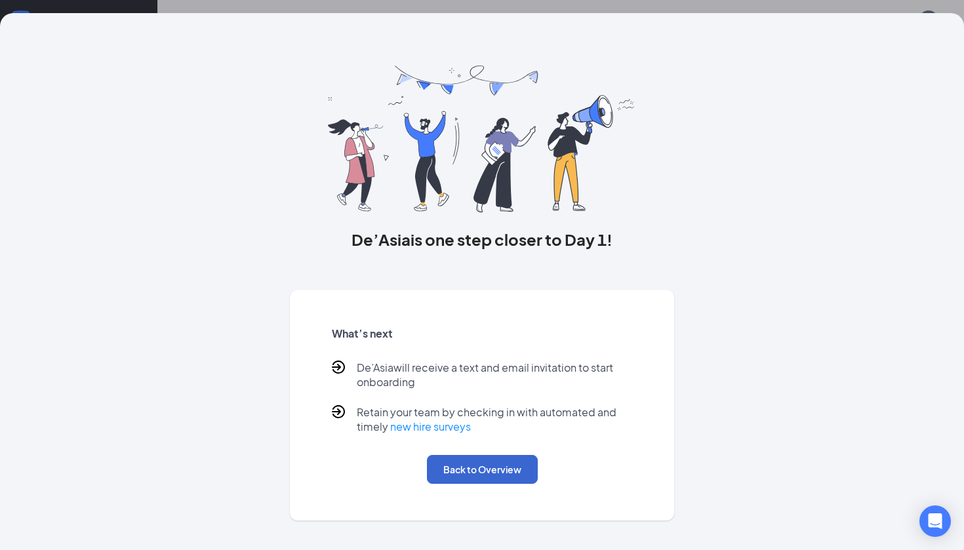
click at [473, 462] on button "Back to Overview" at bounding box center [482, 469] width 111 height 29
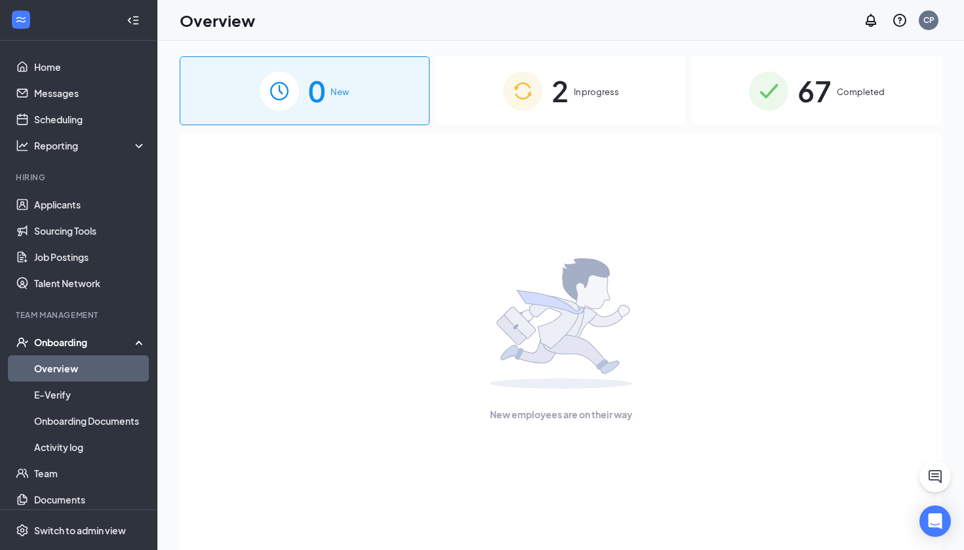
click at [550, 96] on div "2 In progress" at bounding box center [561, 90] width 250 height 69
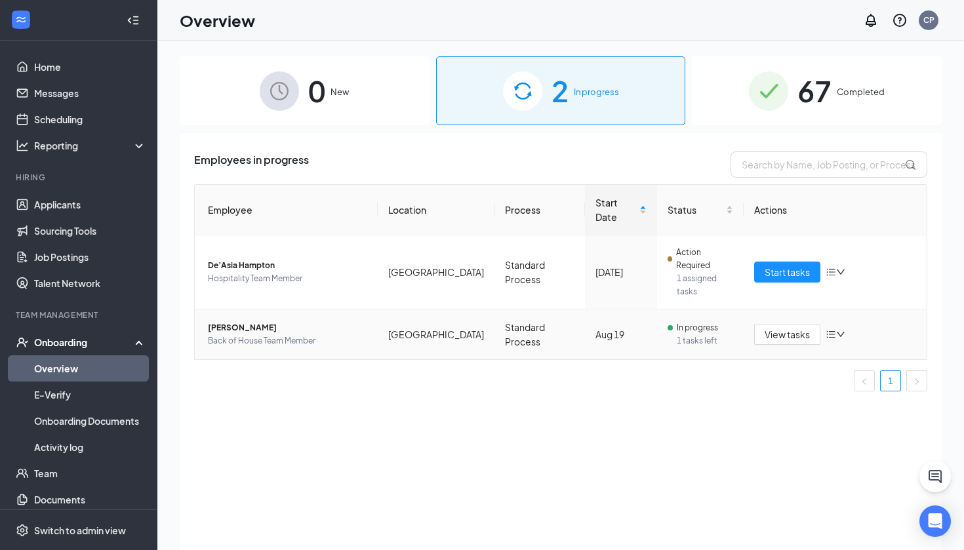
click at [259, 335] on span "Back of House Team Member" at bounding box center [287, 341] width 159 height 13
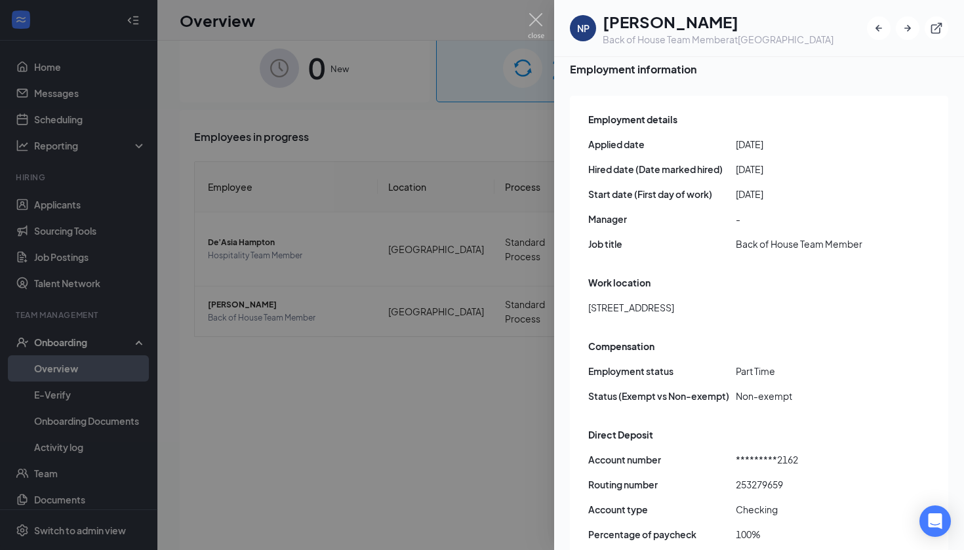
scroll to position [24, 0]
click at [539, 24] on img at bounding box center [536, 26] width 16 height 26
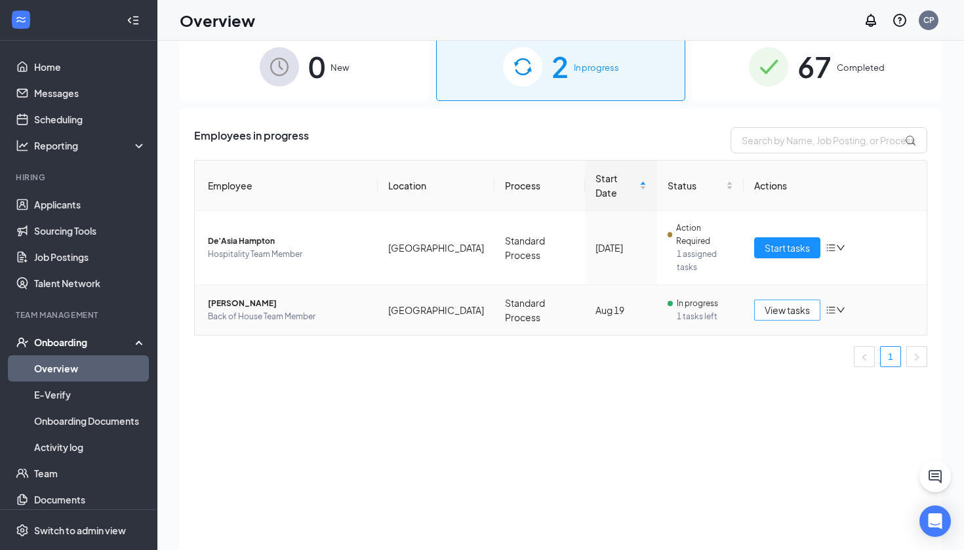
click at [810, 303] on span "View tasks" at bounding box center [787, 310] width 45 height 14
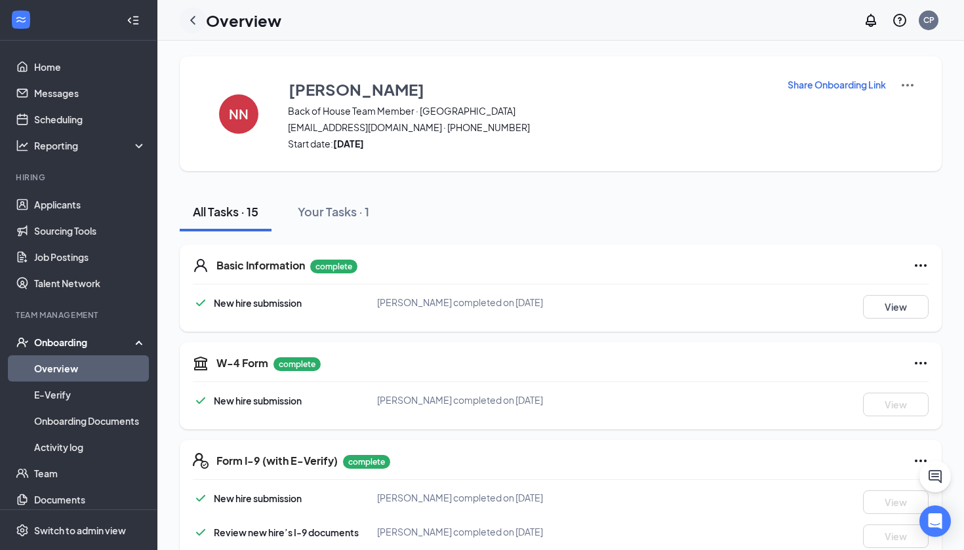
click at [193, 24] on icon "ChevronLeft" at bounding box center [193, 20] width 16 height 16
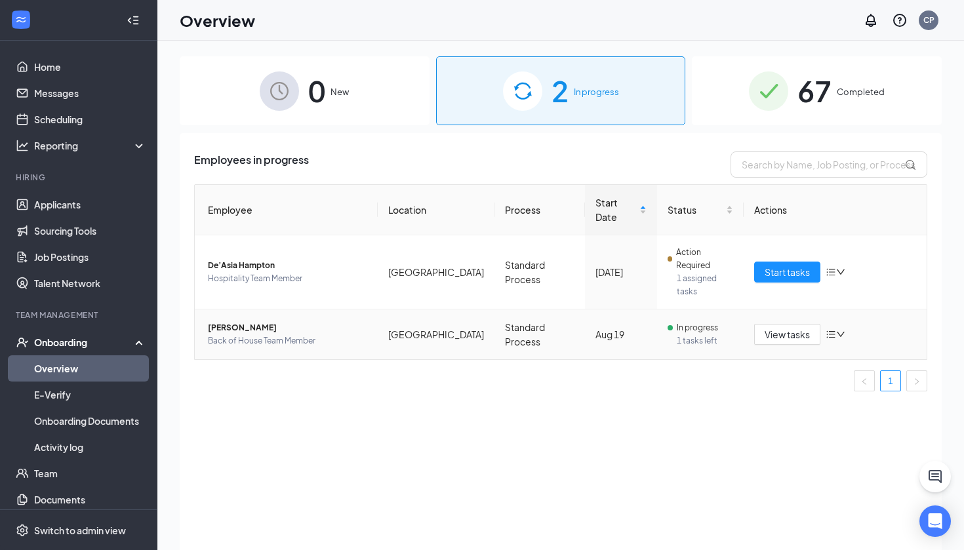
click at [842, 330] on icon "down" at bounding box center [840, 334] width 9 height 9
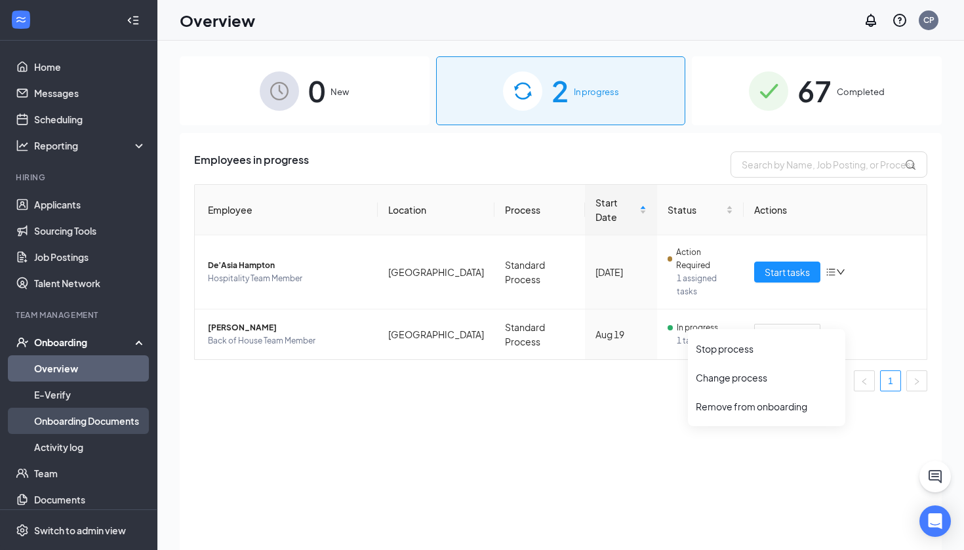
click at [97, 417] on link "Onboarding Documents" at bounding box center [90, 421] width 112 height 26
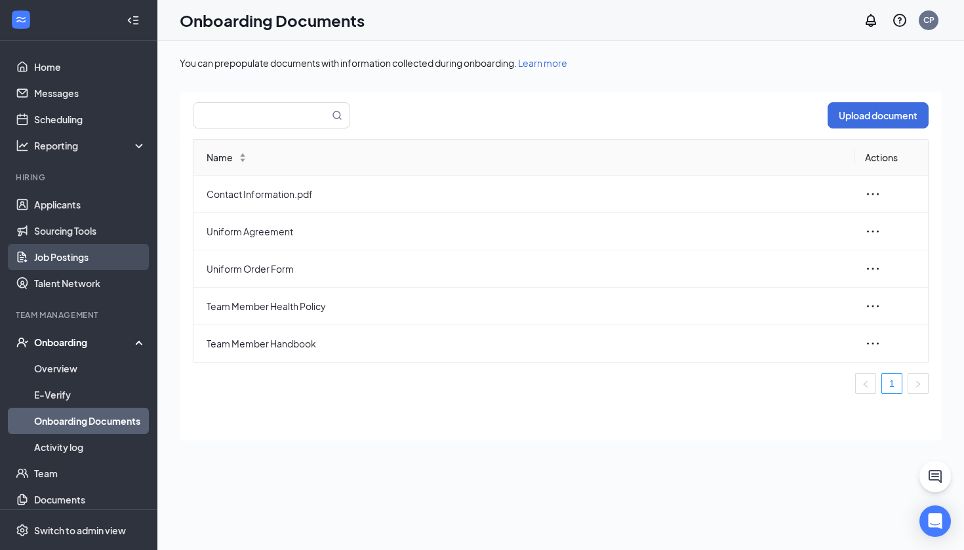
click at [98, 254] on link "Job Postings" at bounding box center [90, 257] width 112 height 26
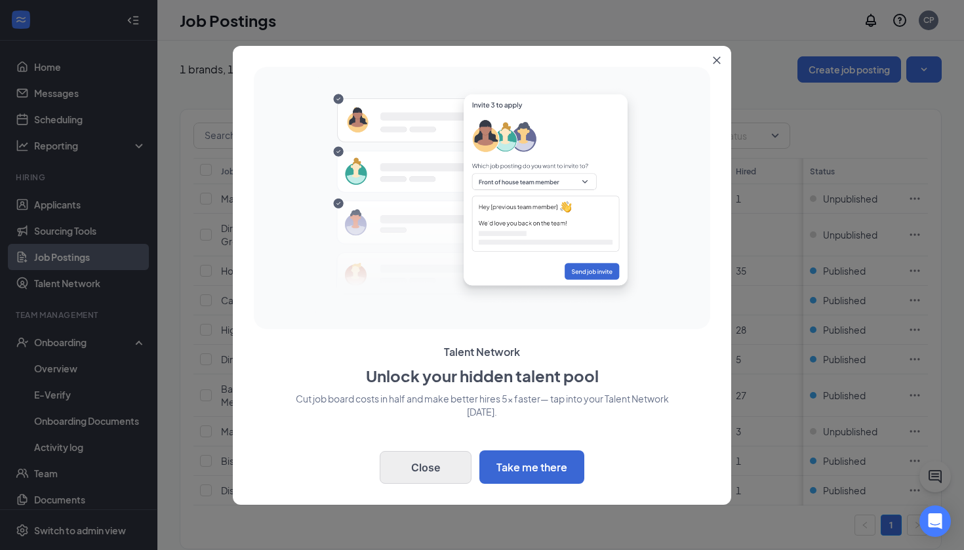
click at [435, 466] on button "Close" at bounding box center [426, 467] width 92 height 33
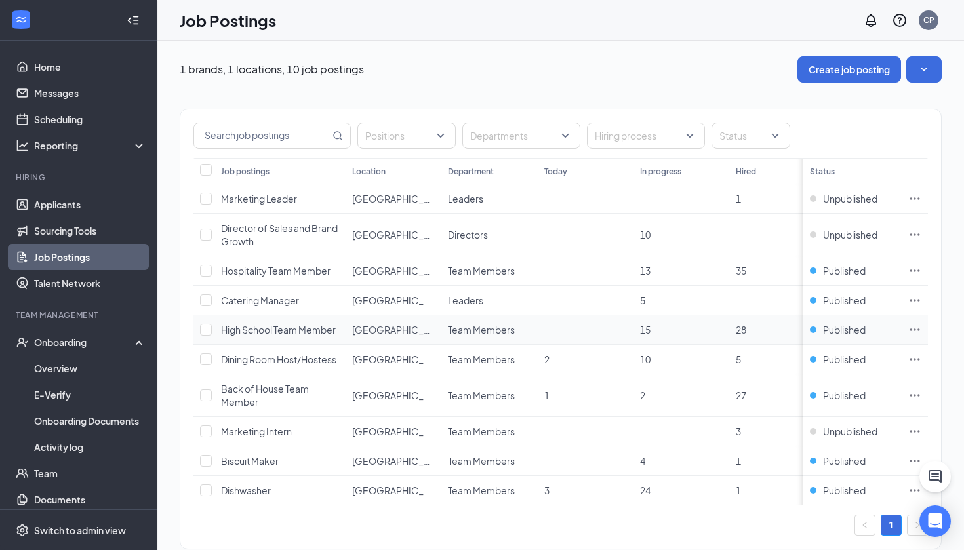
click at [292, 334] on span "High School Team Member" at bounding box center [278, 330] width 115 height 12
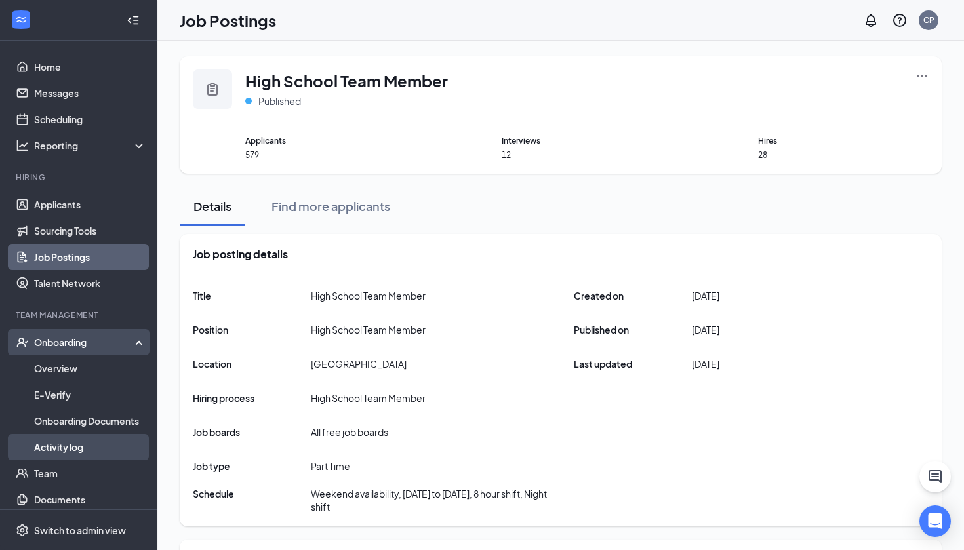
click at [70, 447] on link "Activity log" at bounding box center [90, 447] width 112 height 26
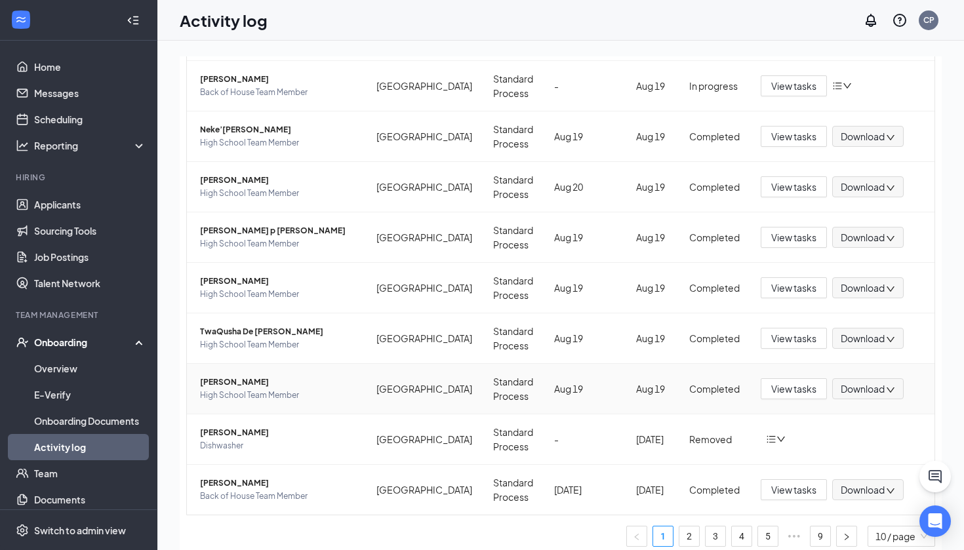
scroll to position [165, 0]
click at [690, 541] on link "2" at bounding box center [690, 537] width 20 height 20
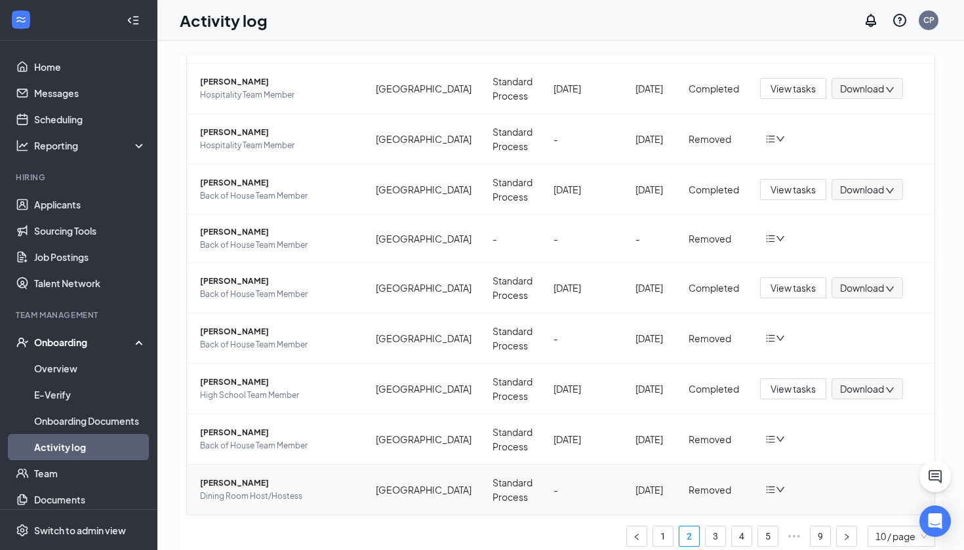
click at [780, 491] on icon "down" at bounding box center [780, 489] width 9 height 9
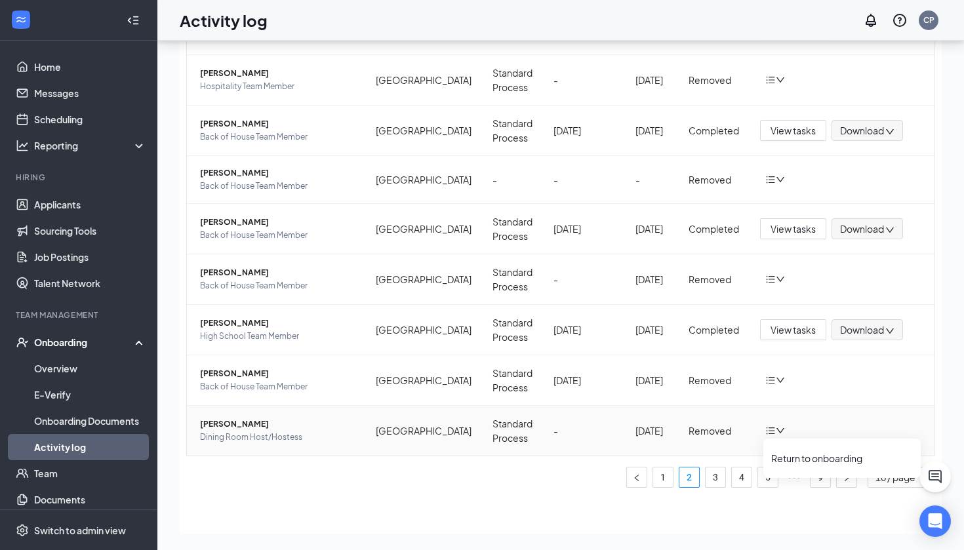
scroll to position [59, 0]
click at [225, 424] on span "Peggy Jackson" at bounding box center [277, 424] width 155 height 13
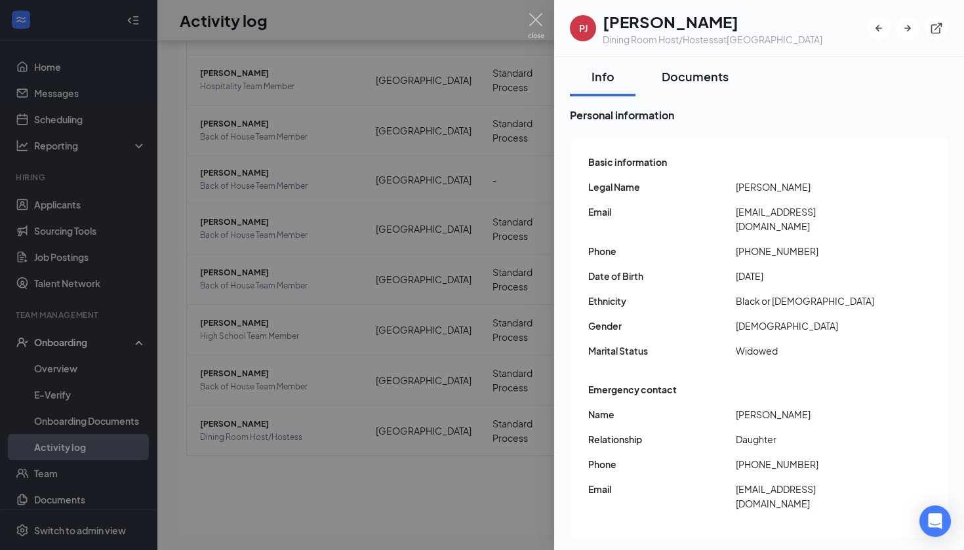
click at [718, 68] on div "Documents" at bounding box center [695, 76] width 67 height 16
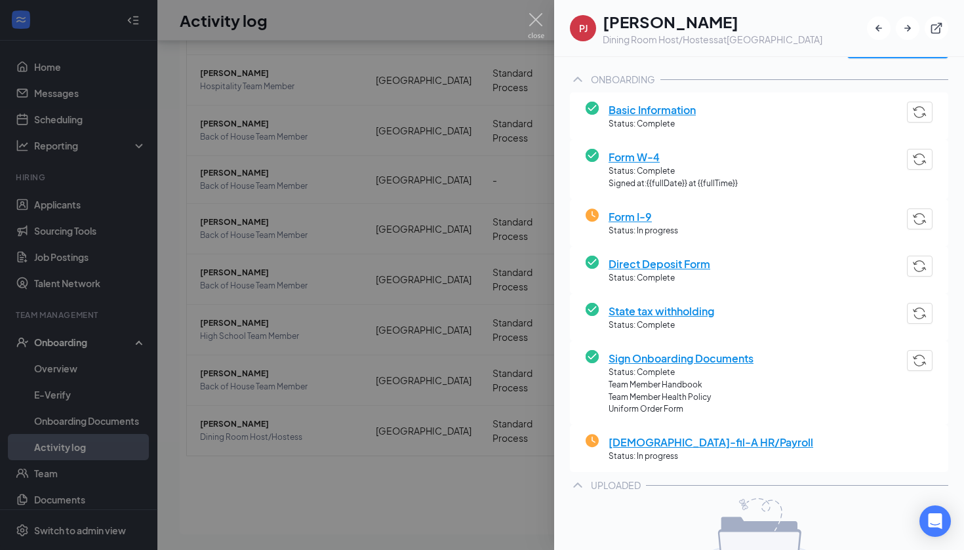
scroll to position [76, 0]
click at [644, 260] on span "Direct Deposit Form" at bounding box center [660, 263] width 102 height 16
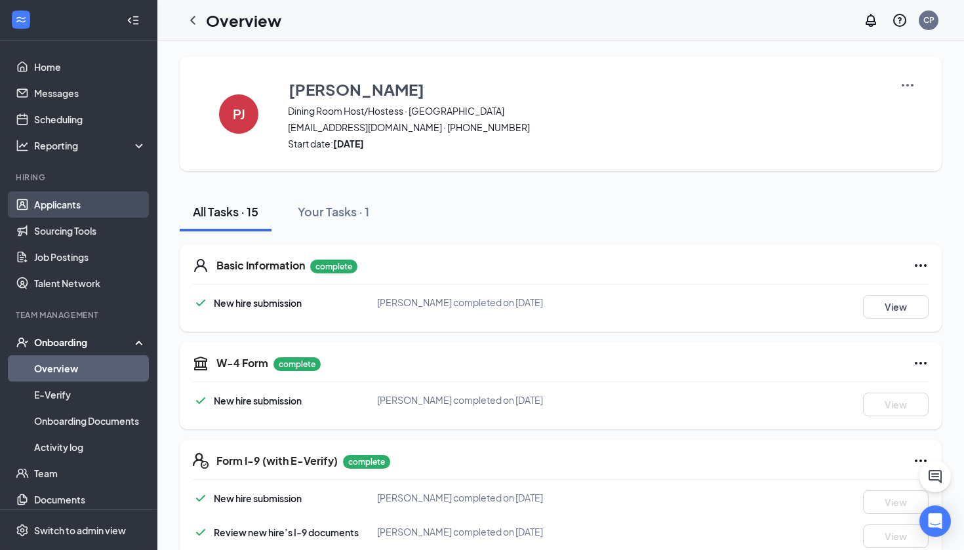
click at [89, 209] on link "Applicants" at bounding box center [90, 205] width 112 height 26
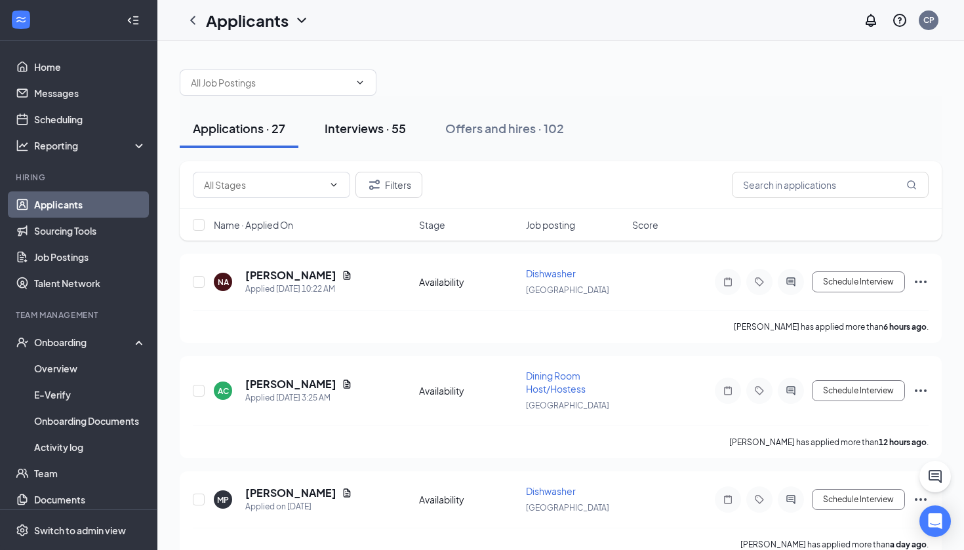
click at [383, 122] on div "Interviews · 55" at bounding box center [365, 128] width 81 height 16
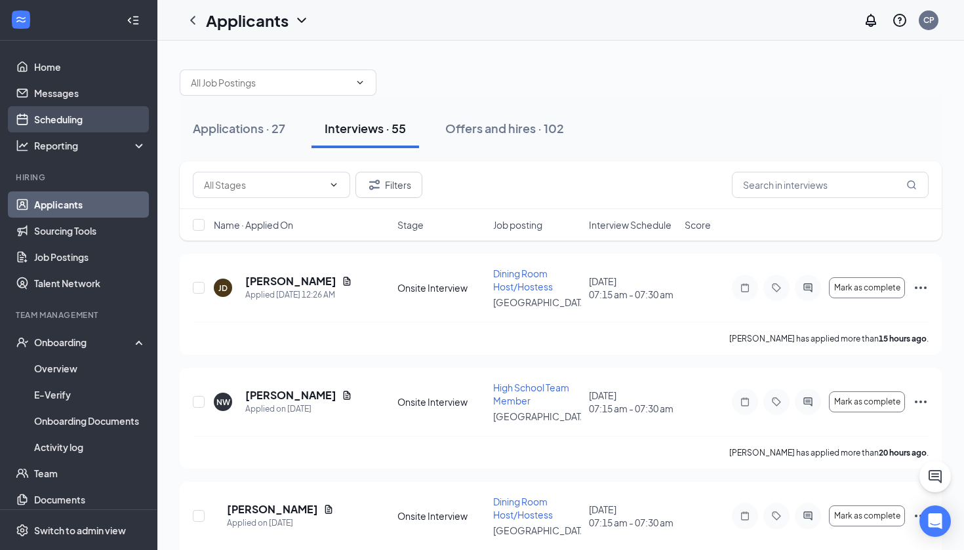
click at [109, 125] on link "Scheduling" at bounding box center [90, 119] width 112 height 26
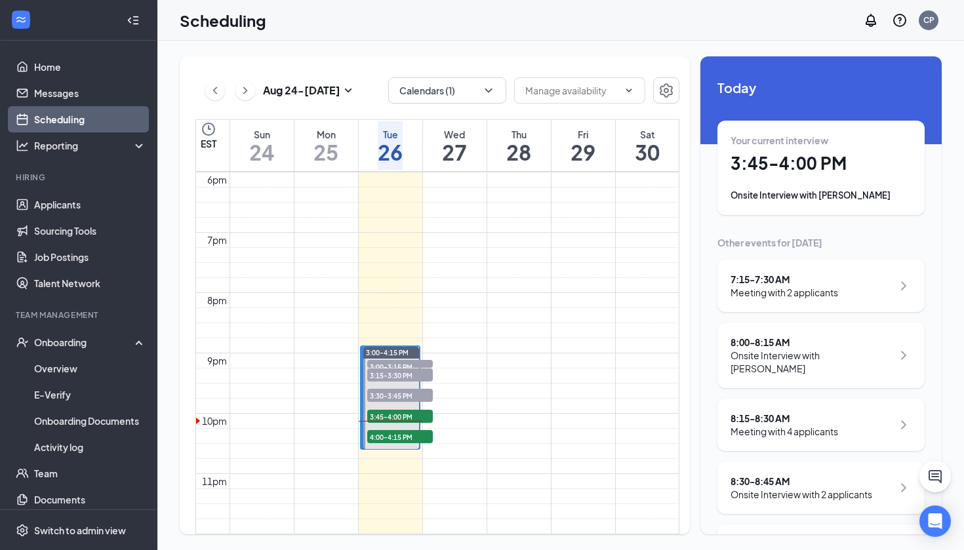
scroll to position [1219, 0]
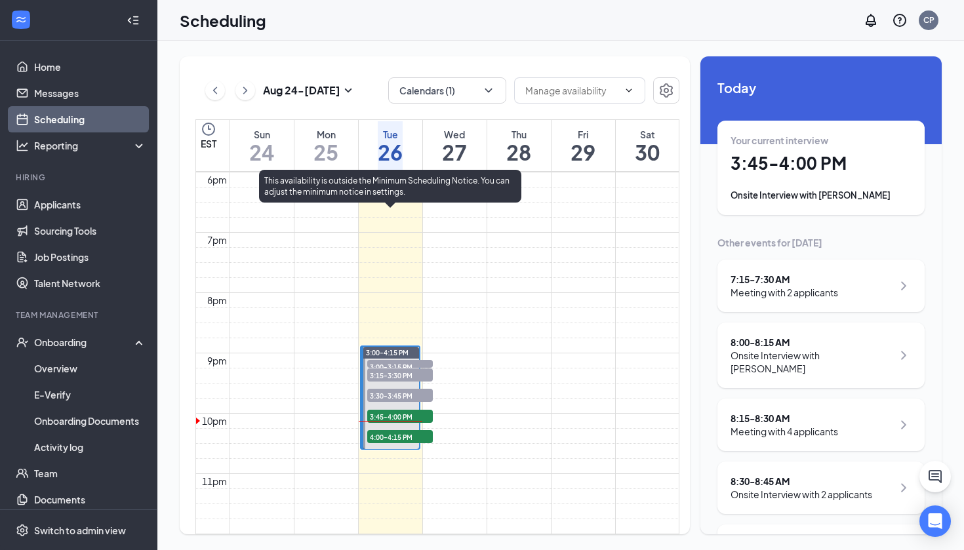
click at [402, 430] on span "4:00-4:15 PM" at bounding box center [400, 436] width 66 height 13
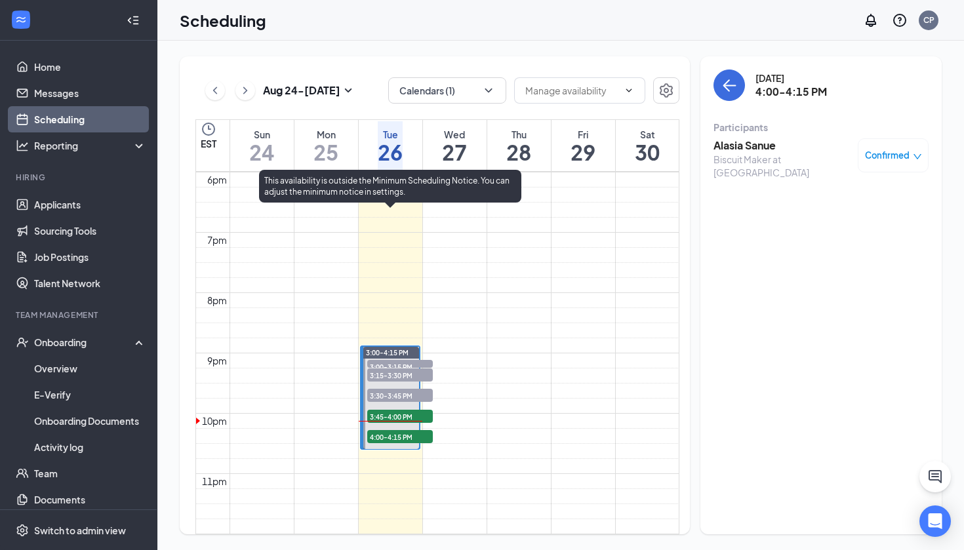
click at [405, 410] on span "3:45-4:00 PM" at bounding box center [400, 416] width 66 height 13
click at [402, 347] on div at bounding box center [391, 398] width 56 height 102
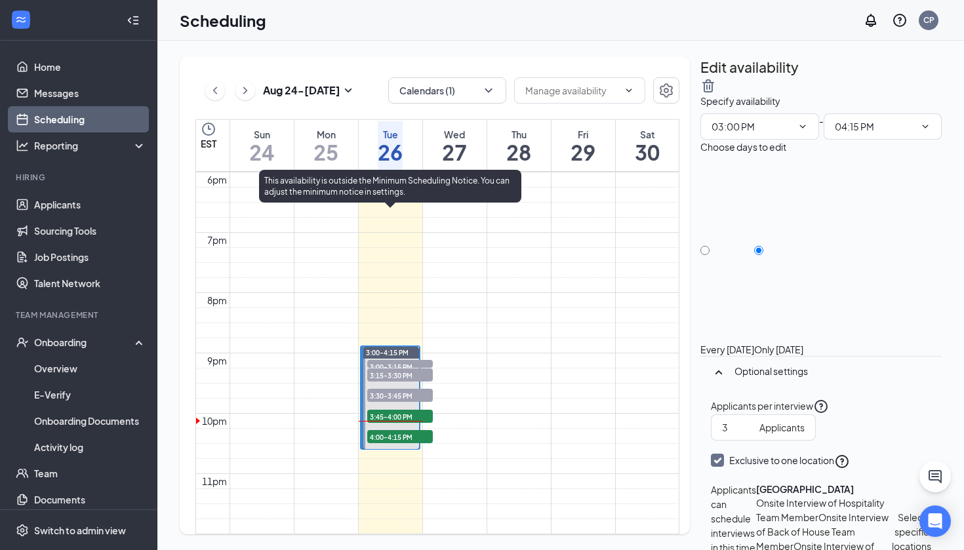
click at [402, 430] on span "4:00-4:15 PM" at bounding box center [400, 436] width 66 height 13
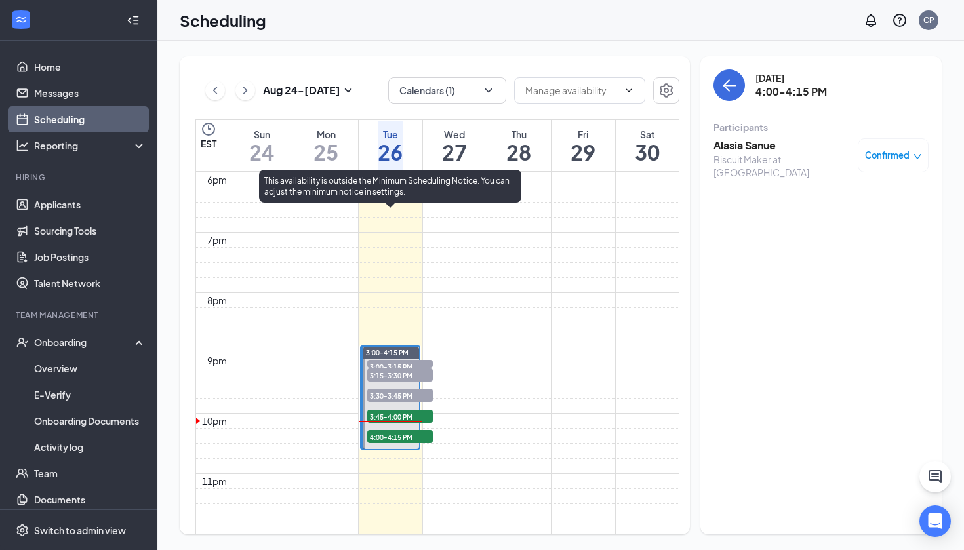
click at [411, 410] on span "3:45-4:00 PM" at bounding box center [400, 416] width 66 height 13
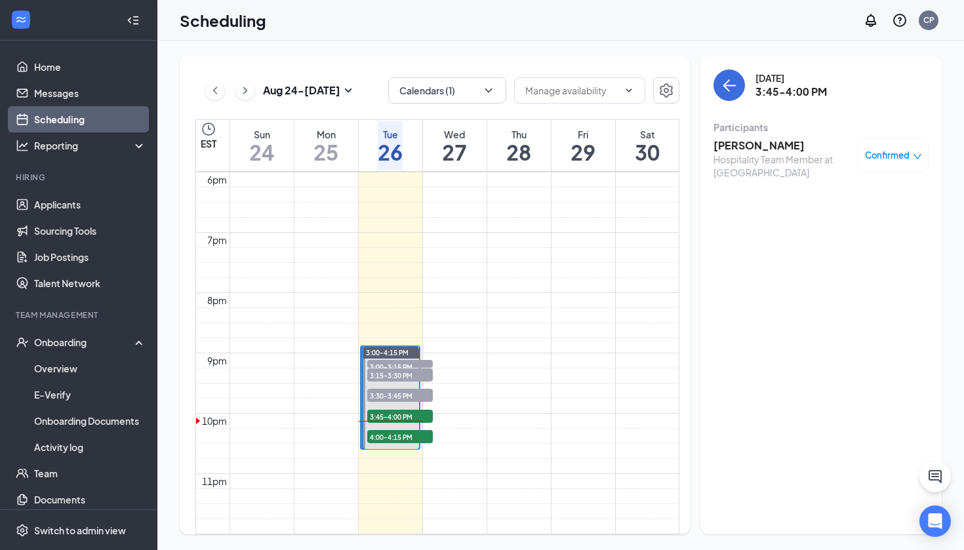
click at [726, 151] on h3 "[PERSON_NAME]" at bounding box center [783, 145] width 138 height 14
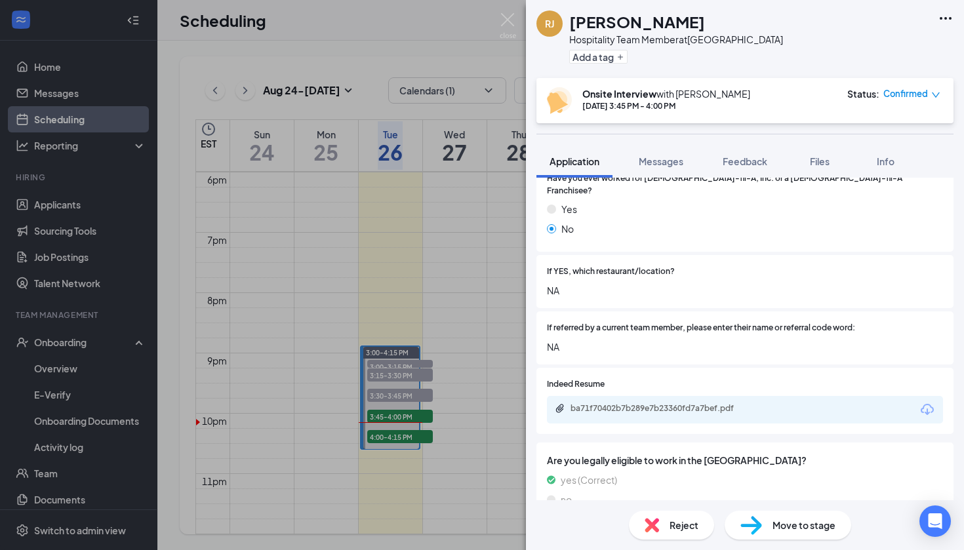
scroll to position [384, 0]
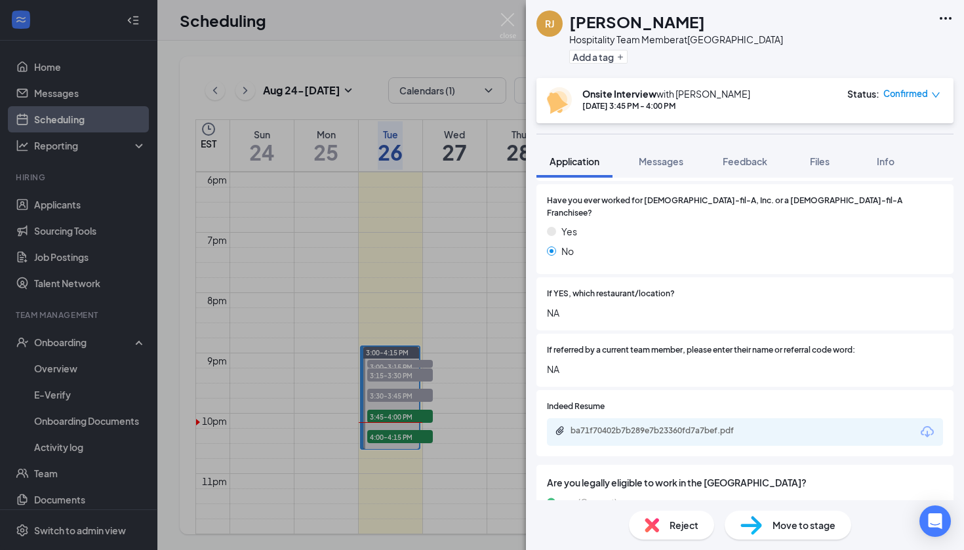
click at [676, 419] on div "ba71f70402b7b289e7b23360fd7a7bef.pdf" at bounding box center [745, 433] width 396 height 28
click at [676, 426] on div "ba71f70402b7b289e7b23360fd7a7bef.pdf" at bounding box center [663, 431] width 184 height 10
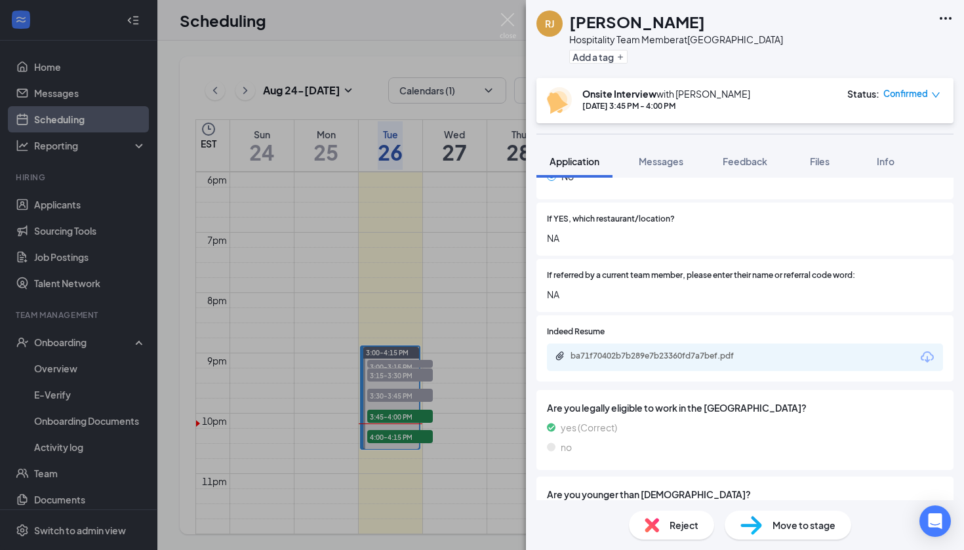
scroll to position [458, 0]
click at [588, 352] on div "ba71f70402b7b289e7b23360fd7a7bef.pdf" at bounding box center [663, 357] width 184 height 10
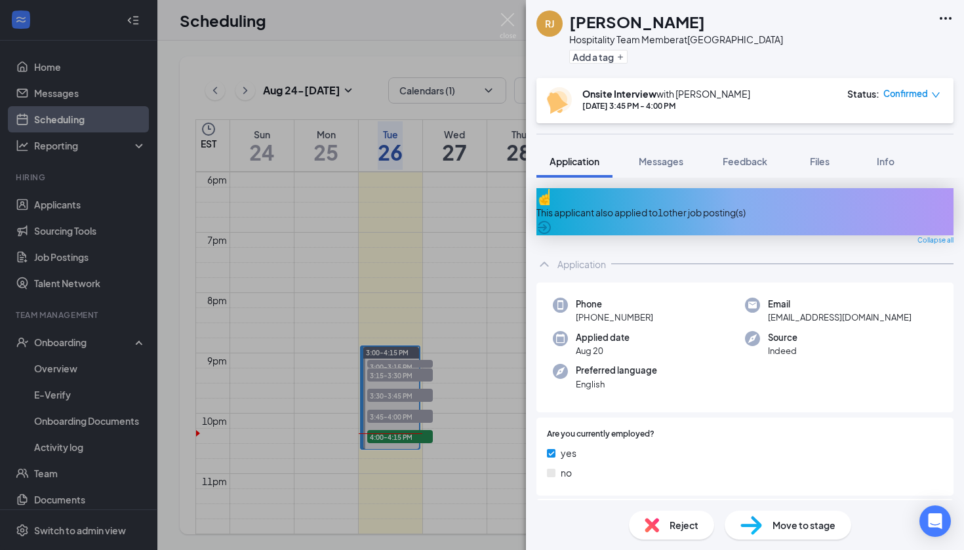
scroll to position [0, 0]
click at [552, 220] on icon "ArrowCircle" at bounding box center [545, 228] width 16 height 16
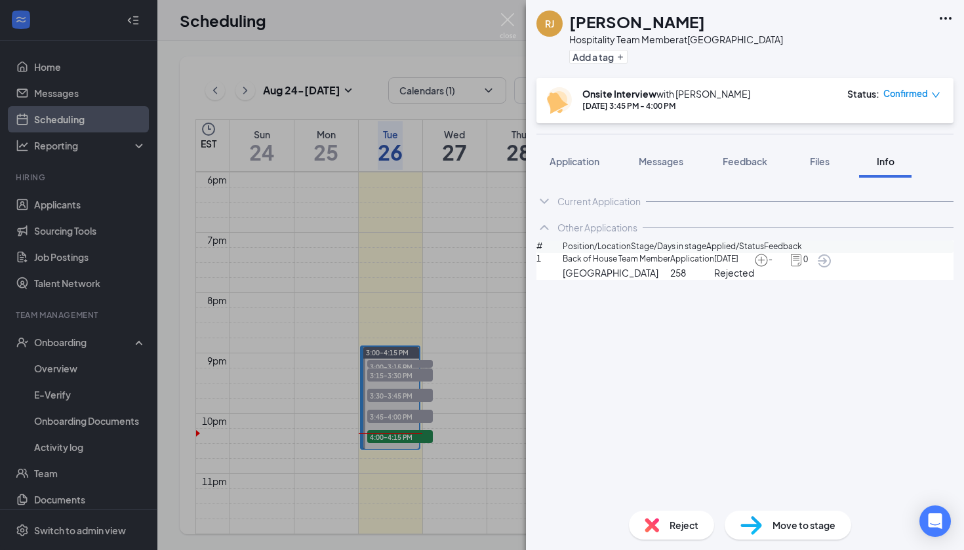
click at [804, 268] on img at bounding box center [796, 260] width 14 height 14
click at [833, 269] on icon "ArrowCircle" at bounding box center [825, 261] width 16 height 16
click at [401, 304] on div "RJ Reginald James Hospitality Team Member at Garners Ferry Road Add a tag Onsit…" at bounding box center [482, 275] width 964 height 550
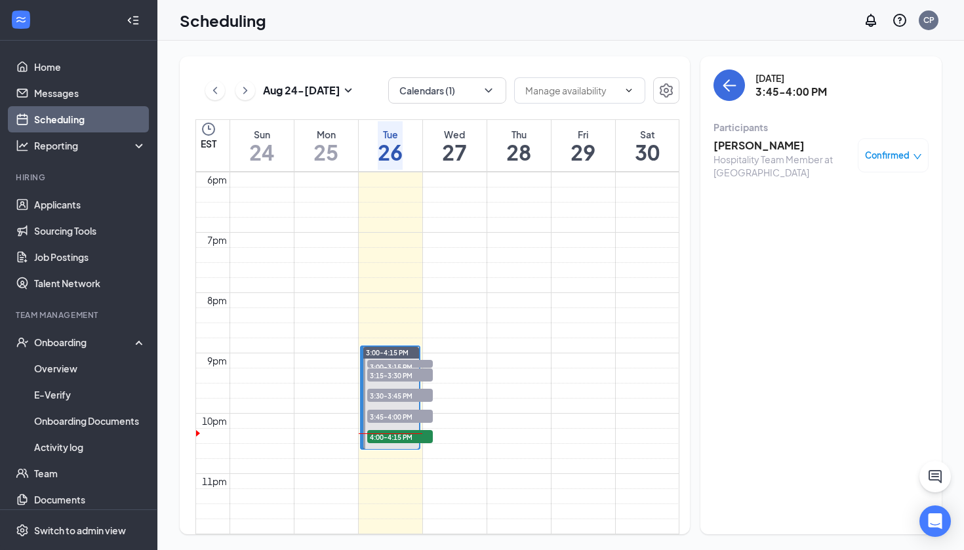
click at [401, 430] on span "4:00-4:15 PM" at bounding box center [400, 436] width 66 height 13
click at [739, 151] on h3 "Alasia Sanue" at bounding box center [783, 145] width 138 height 14
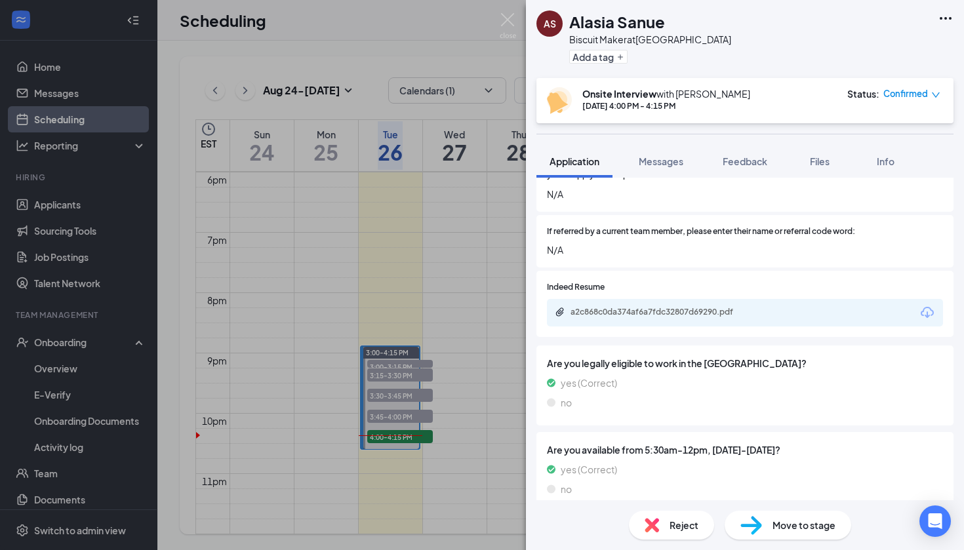
scroll to position [434, 0]
click at [660, 308] on div "a2c868c0da374af6a7fdc32807d69290.pdf" at bounding box center [661, 314] width 213 height 12
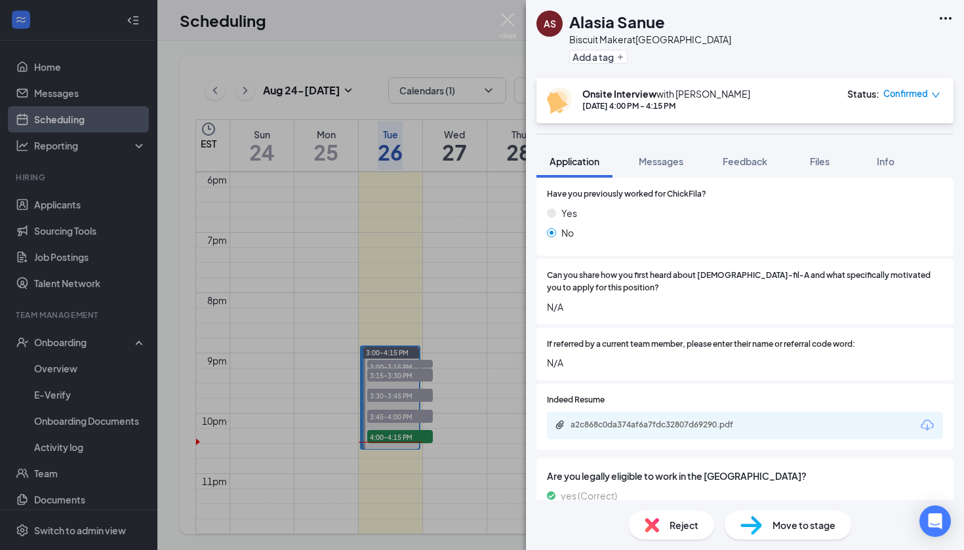
scroll to position [256, 0]
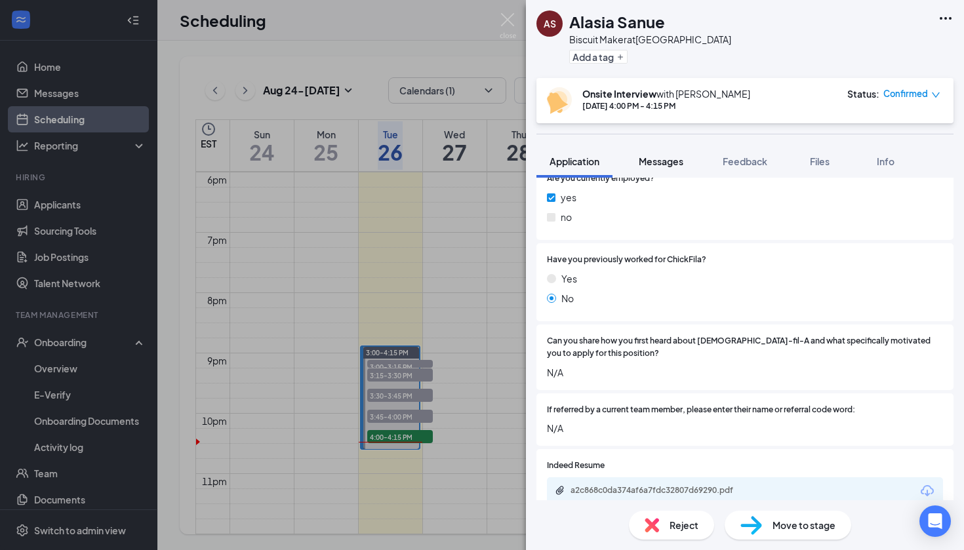
click at [659, 163] on span "Messages" at bounding box center [661, 161] width 45 height 12
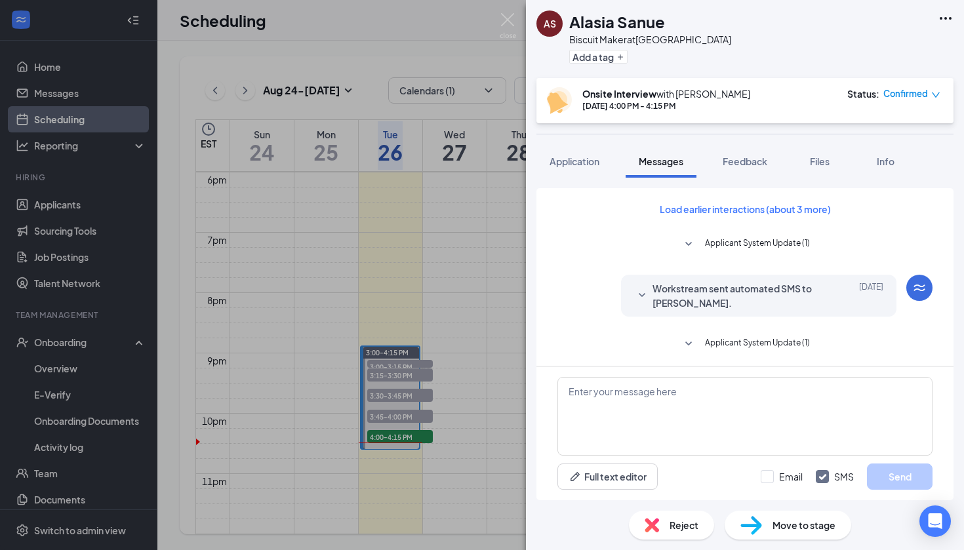
scroll to position [410, 0]
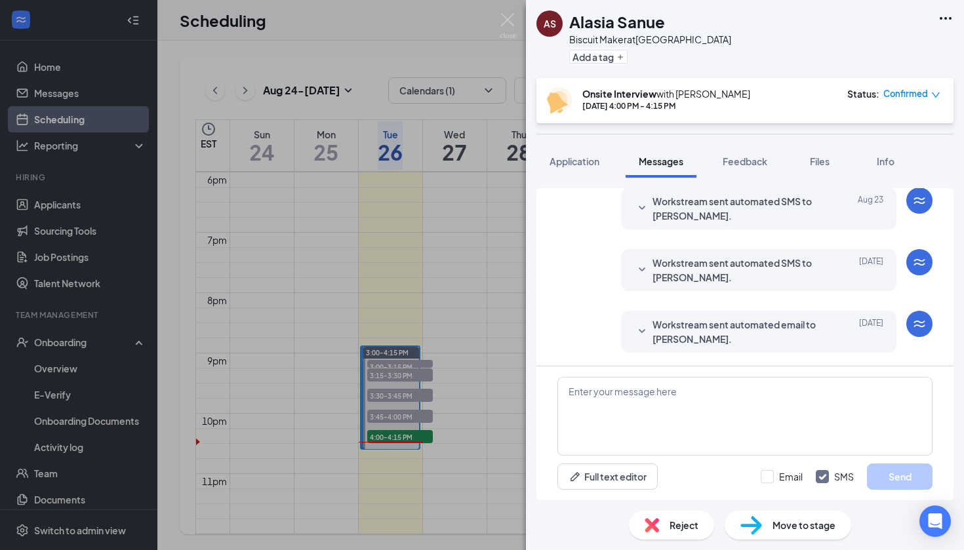
click at [703, 323] on span "Workstream sent automated email to Alasia Sanue." at bounding box center [739, 332] width 172 height 29
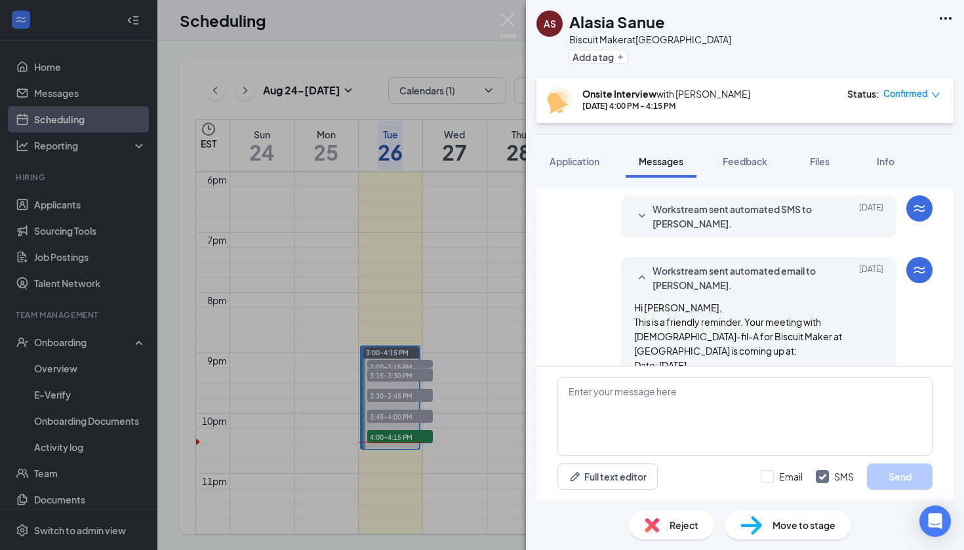
scroll to position [440, 0]
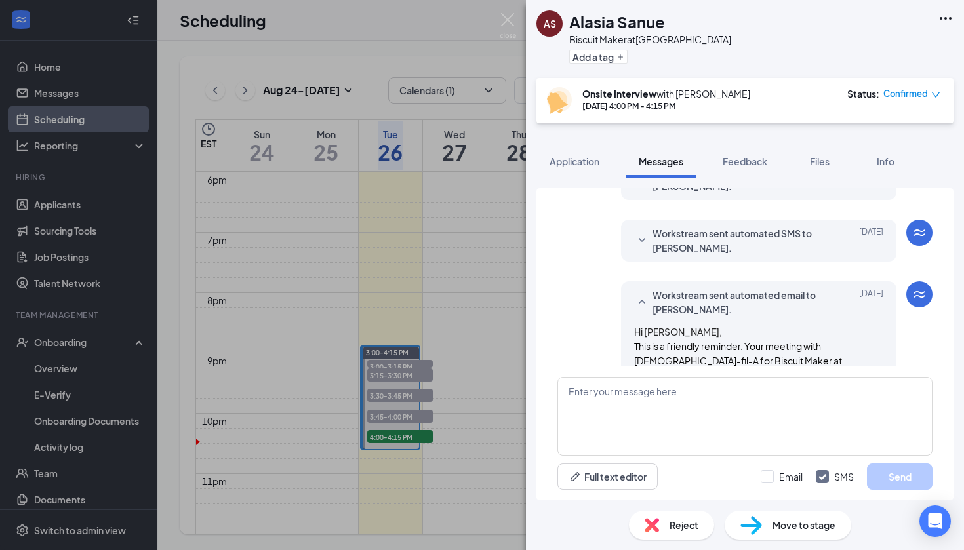
click at [645, 251] on div at bounding box center [642, 240] width 16 height 29
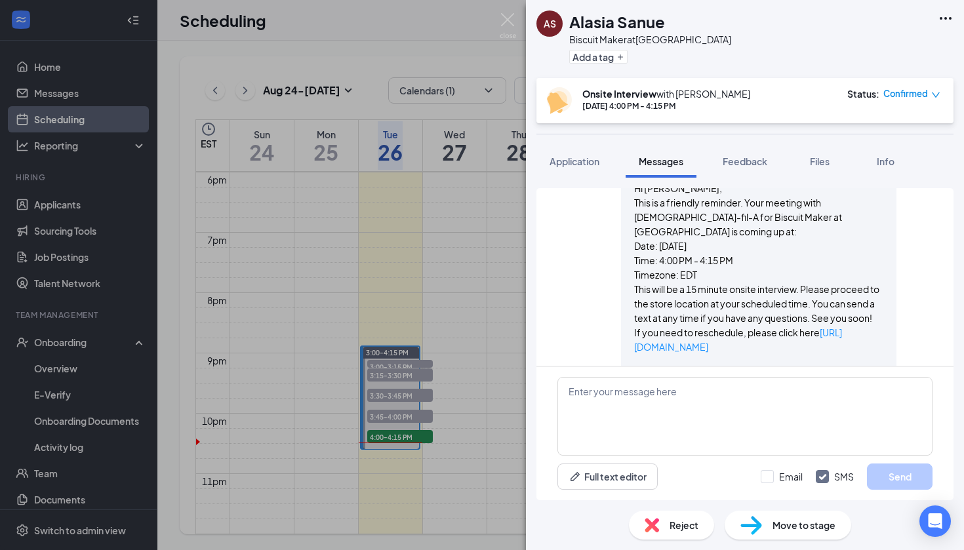
scroll to position [745, 0]
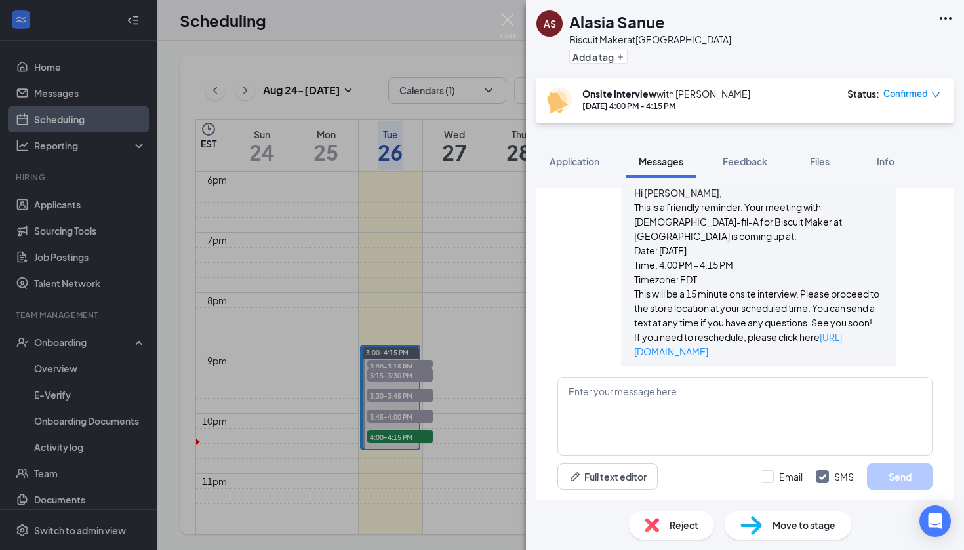
click at [697, 531] on span "Reject" at bounding box center [684, 525] width 29 height 14
checkbox input "true"
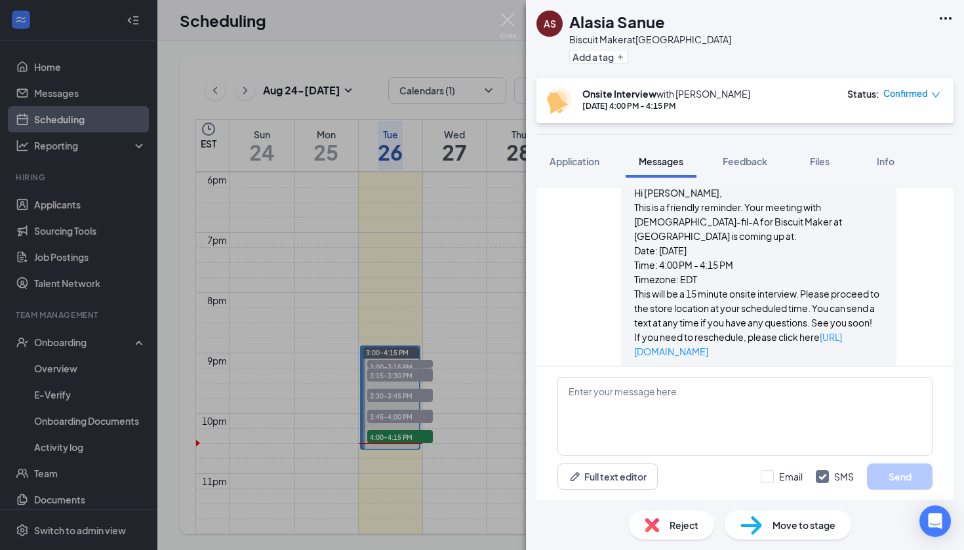
paste textarea "If referred by a current team member, please enter their name or referral code …"
drag, startPoint x: 649, startPoint y: 240, endPoint x: 208, endPoint y: 201, distance: 442.6
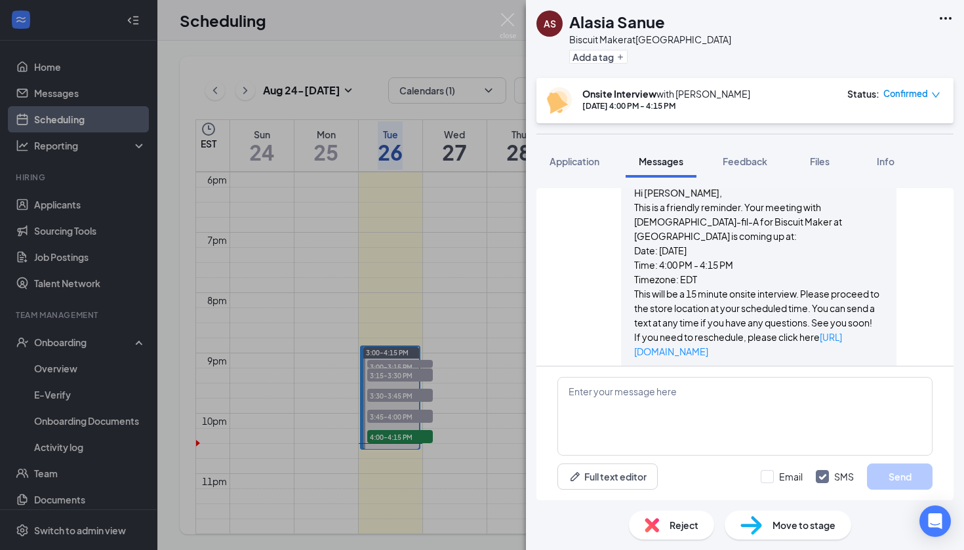
type textarea "No Show for Interview 8/26"
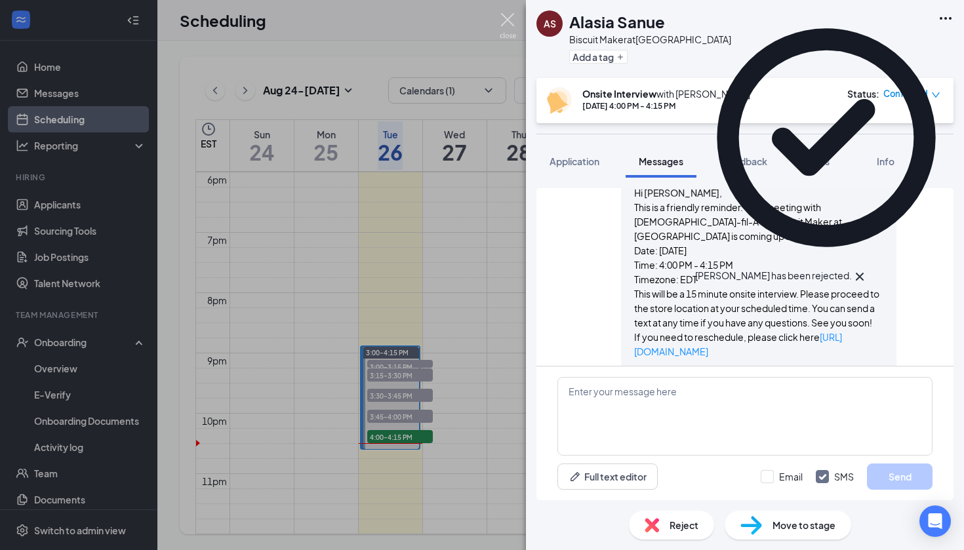
click at [509, 23] on img at bounding box center [508, 26] width 16 height 26
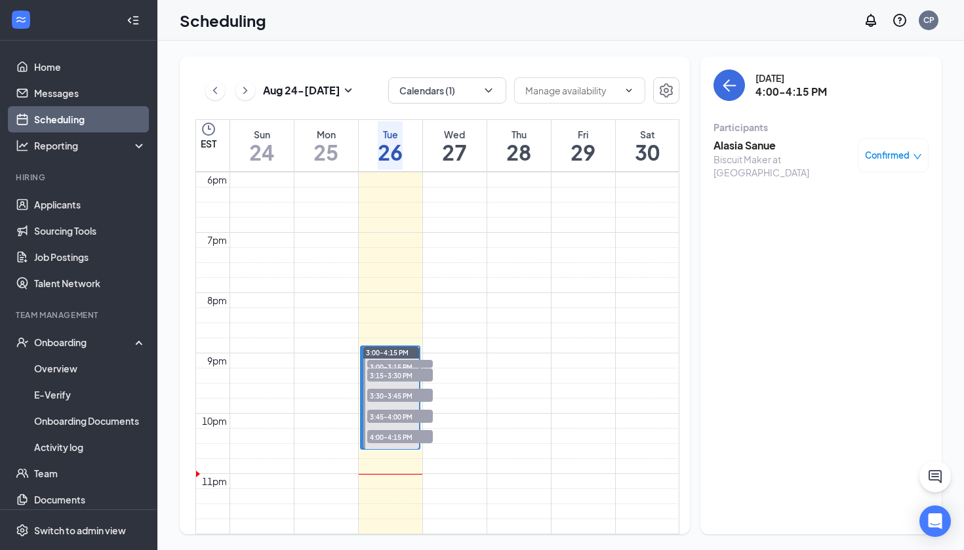
click at [899, 156] on span "Confirmed" at bounding box center [887, 155] width 45 height 13
click at [837, 256] on span "Mark as no-show" at bounding box center [841, 263] width 90 height 14
paste textarea "If referred by a current team member, please enter their name or referral code …"
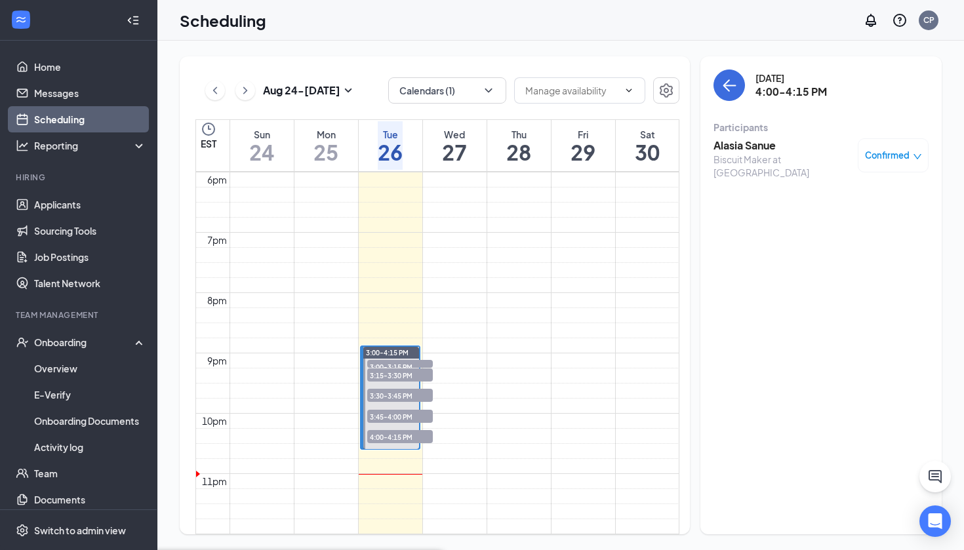
drag, startPoint x: 646, startPoint y: 283, endPoint x: 234, endPoint y: 278, distance: 412.1
type textarea "No Show for Interview 8/26"
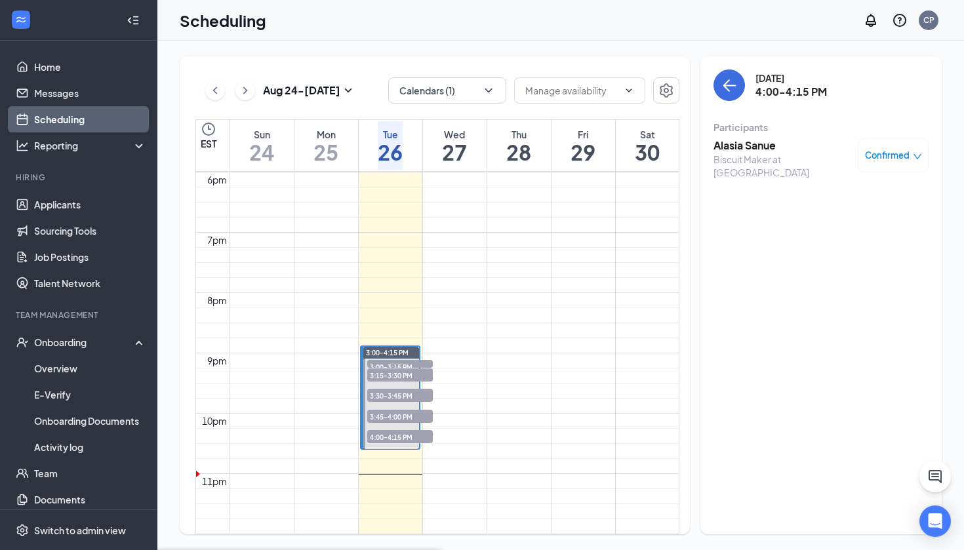
checkbox input "true"
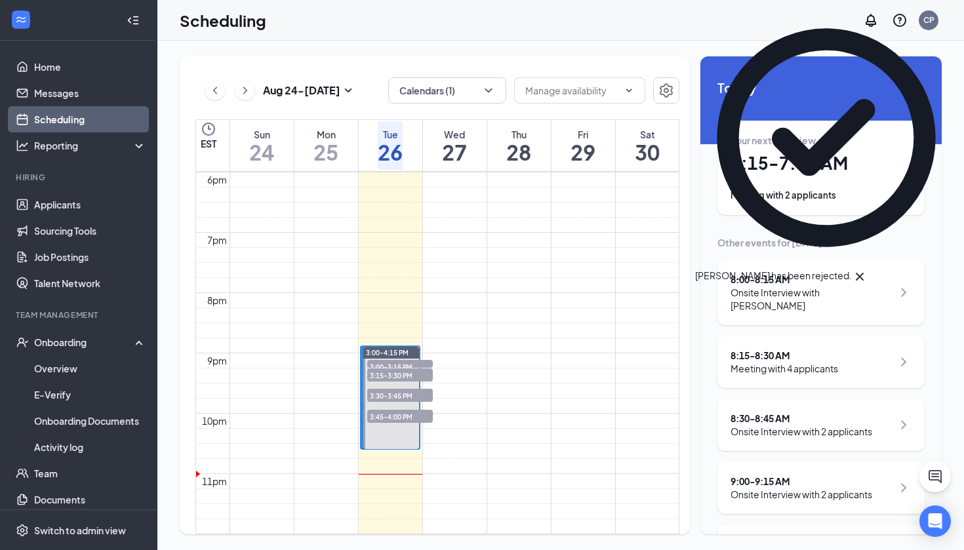
click at [427, 410] on span "3:45-4:00 PM" at bounding box center [400, 416] width 66 height 13
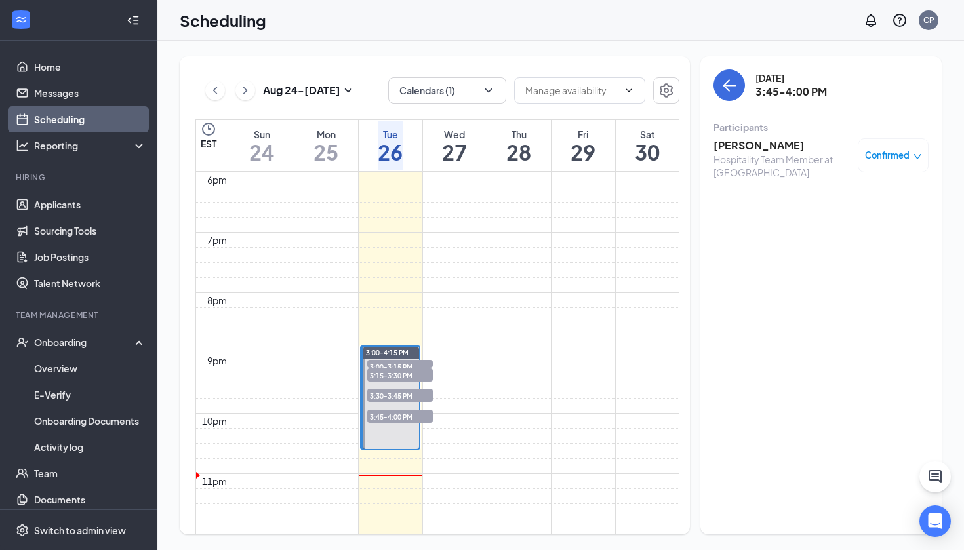
click at [424, 389] on span "3:30-3:45 PM" at bounding box center [400, 395] width 66 height 13
click at [421, 369] on span "3:15-3:30 PM" at bounding box center [400, 375] width 66 height 13
click at [422, 360] on span "3:00-3:15 PM" at bounding box center [400, 366] width 66 height 13
click at [421, 369] on span "3:15-3:30 PM" at bounding box center [400, 375] width 66 height 13
click at [399, 423] on div "1" at bounding box center [400, 429] width 66 height 13
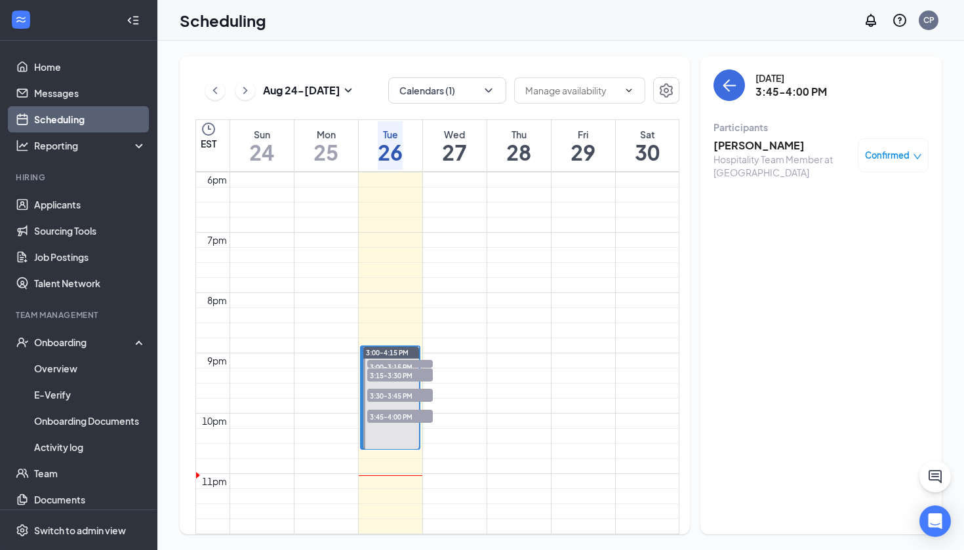
click at [415, 389] on span "3:30-3:45 PM" at bounding box center [400, 395] width 66 height 13
click at [70, 71] on link "Home" at bounding box center [90, 67] width 112 height 26
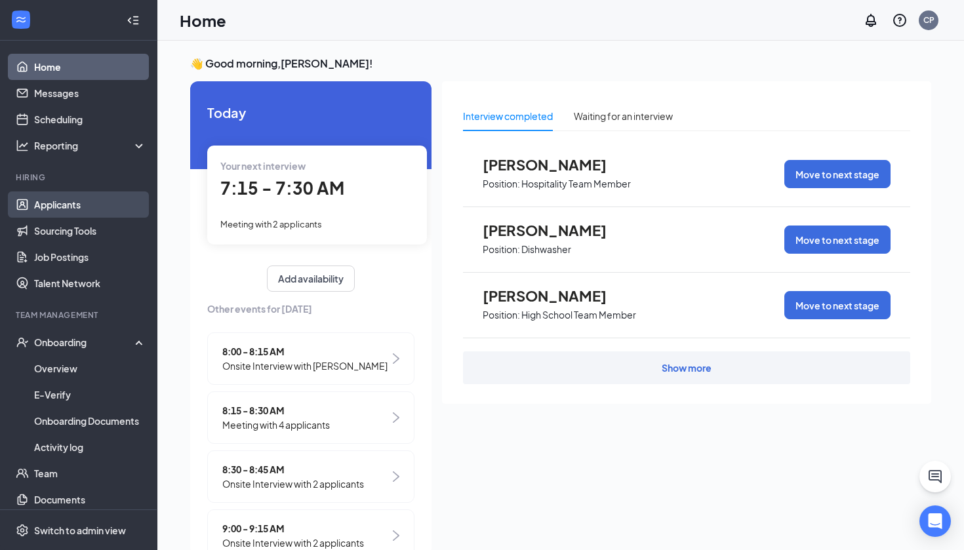
click at [83, 203] on link "Applicants" at bounding box center [90, 205] width 112 height 26
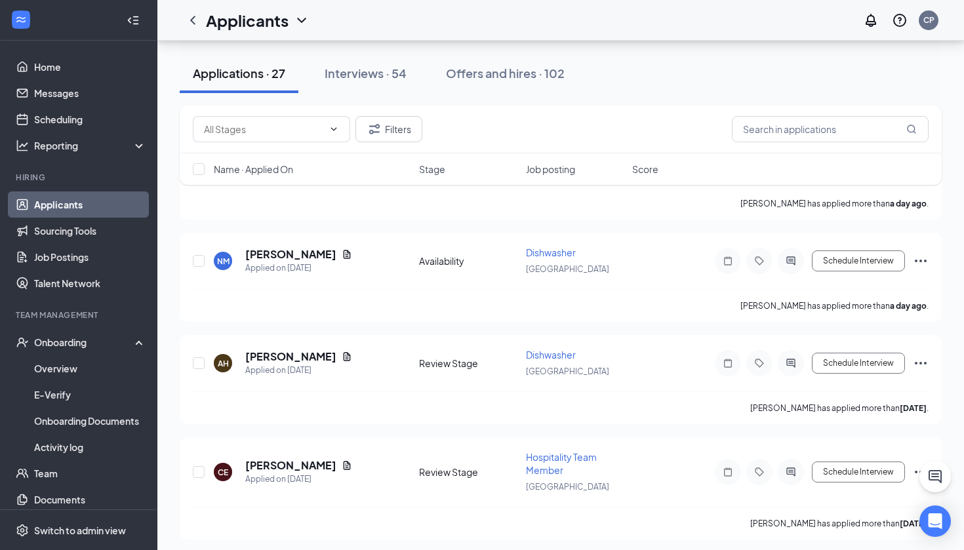
scroll to position [457, 0]
click at [259, 360] on h5 "Anthony Hopkins" at bounding box center [290, 357] width 91 height 14
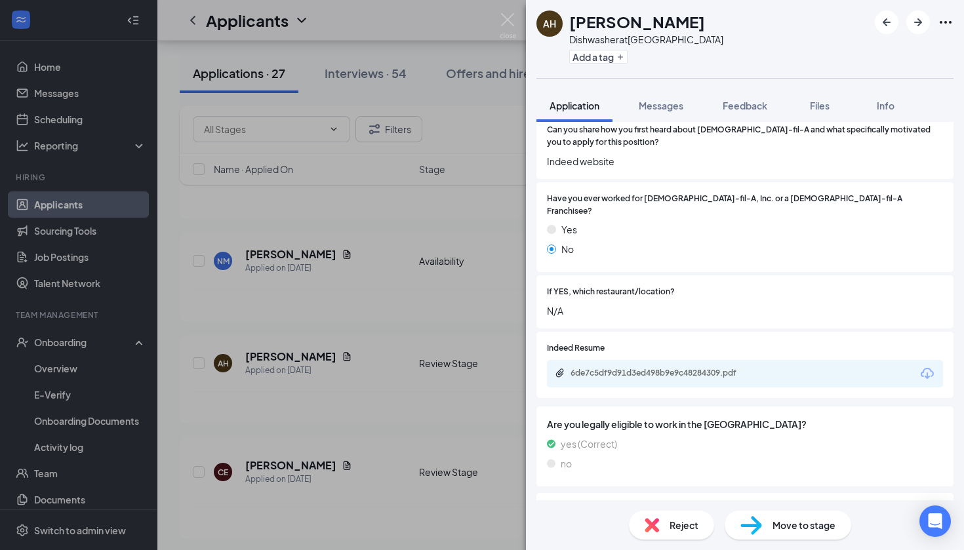
scroll to position [304, 0]
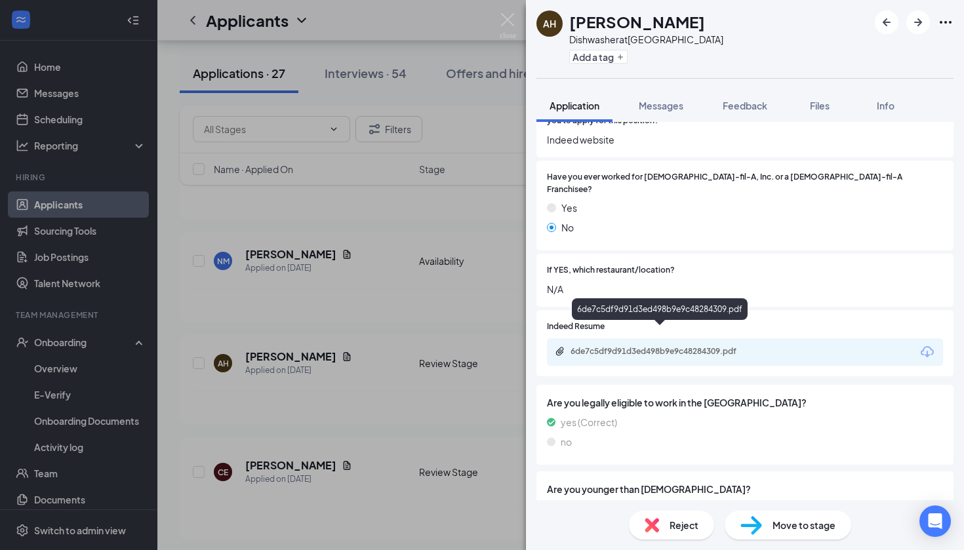
click at [698, 346] on div "6de7c5df9d91d3ed498b9e9c48284309.pdf" at bounding box center [663, 351] width 184 height 10
click at [758, 528] on img at bounding box center [752, 525] width 22 height 19
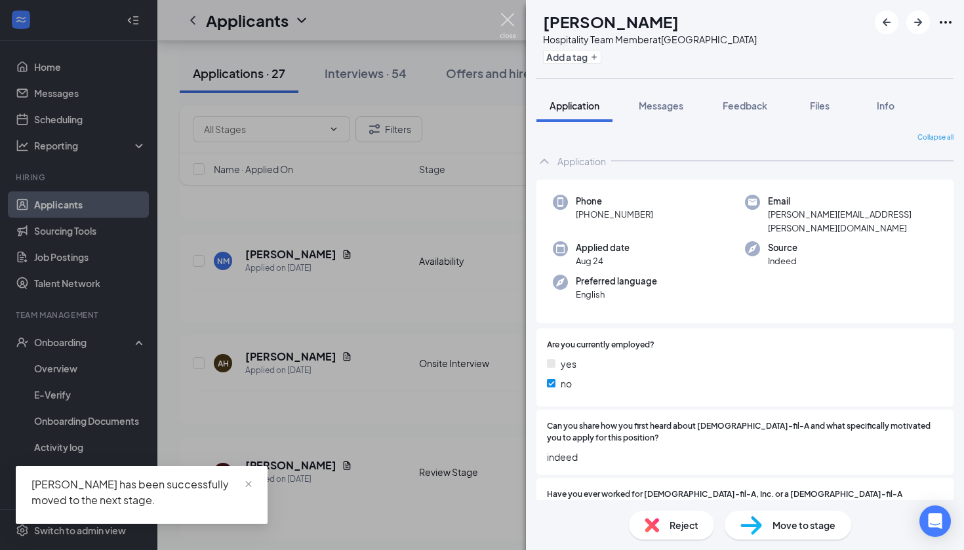
click at [508, 27] on img at bounding box center [508, 26] width 16 height 26
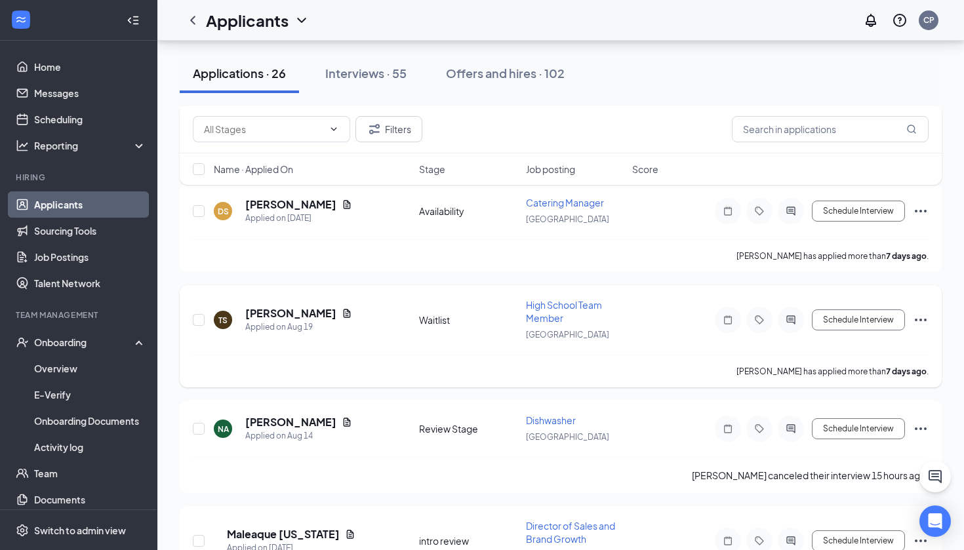
scroll to position [1614, 0]
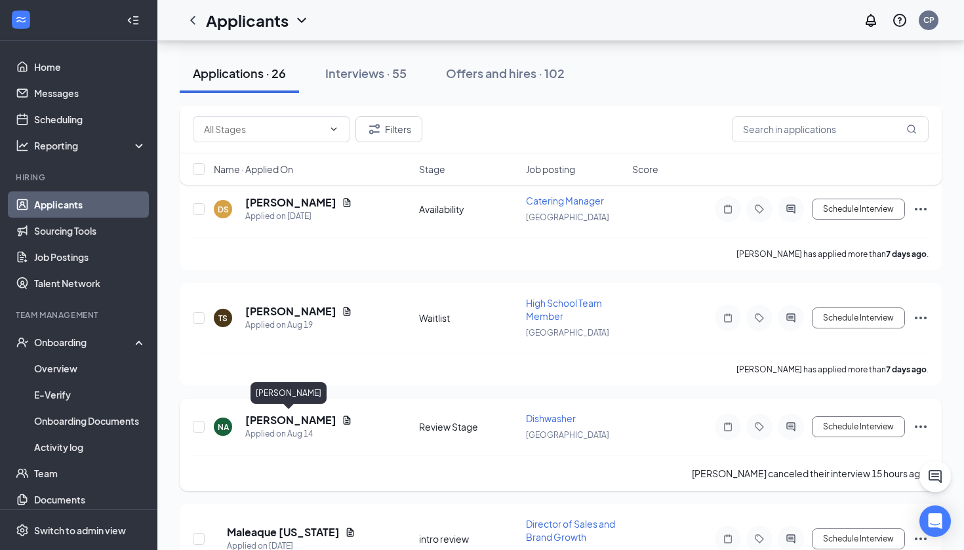
click at [303, 424] on h5 "Noah Anderson" at bounding box center [290, 420] width 91 height 14
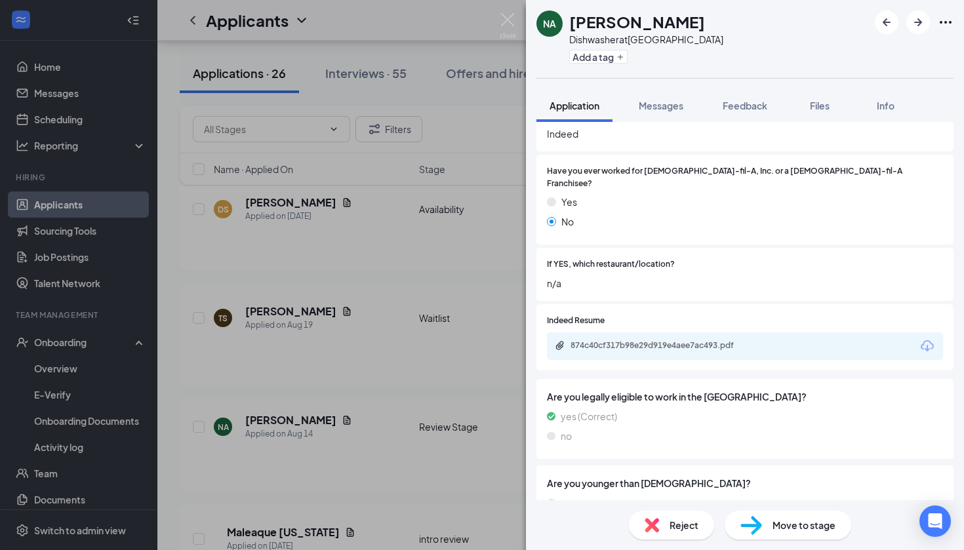
scroll to position [320, 0]
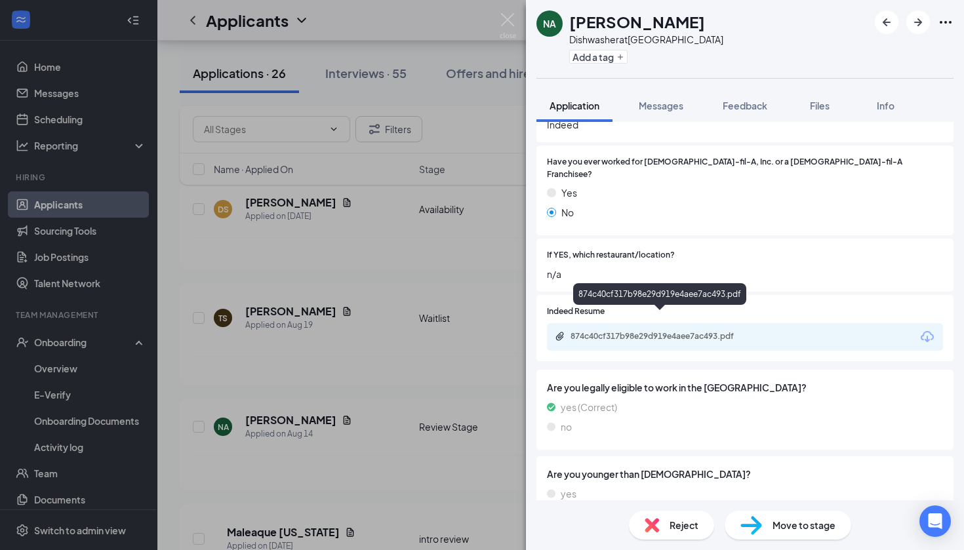
click at [677, 331] on div "874c40cf317b98e29d919e4aee7ac493.pdf" at bounding box center [663, 336] width 184 height 10
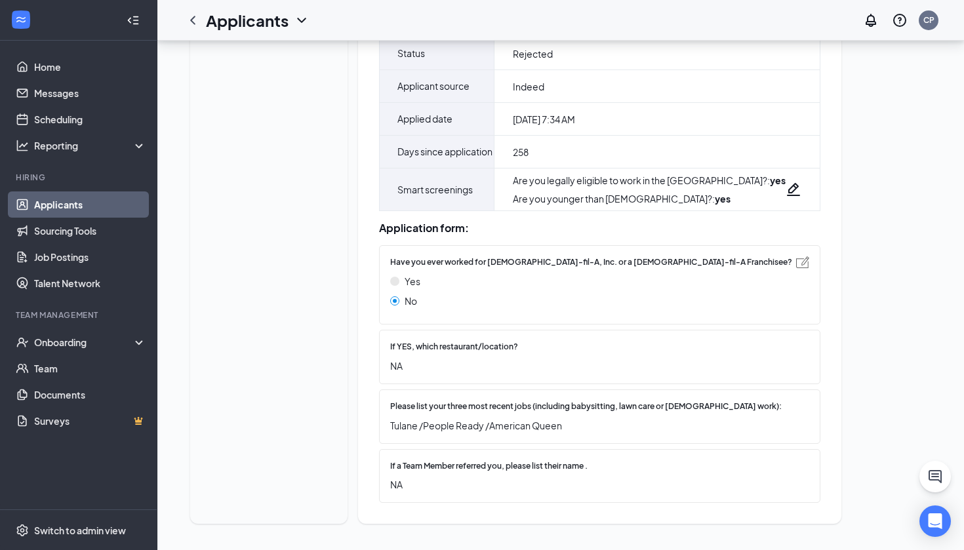
scroll to position [230, 0]
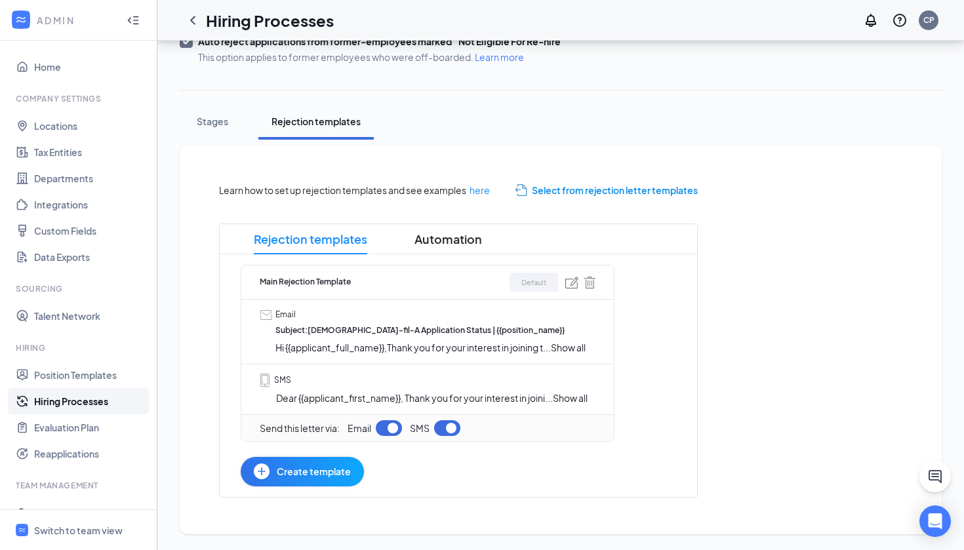
scroll to position [170, 0]
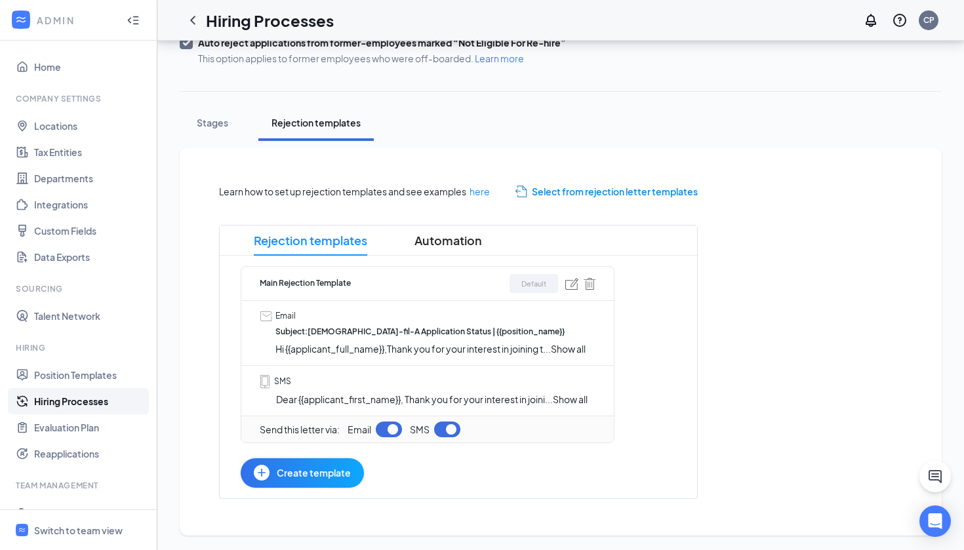
click at [557, 196] on span "Select from rejection letter templates" at bounding box center [615, 191] width 166 height 14
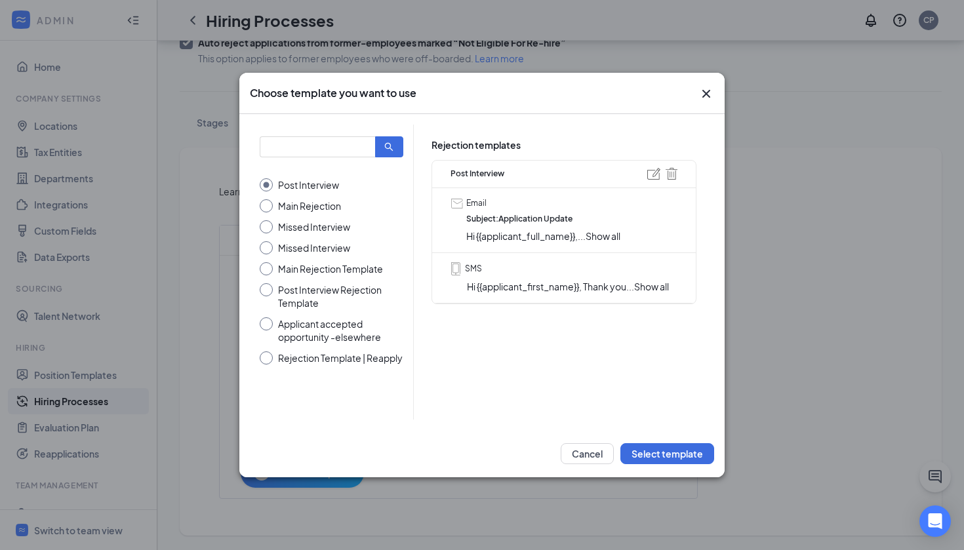
click at [296, 232] on div "Missed Interview" at bounding box center [314, 226] width 72 height 13
click at [296, 232] on input "Missed Interview" at bounding box center [332, 226] width 144 height 13
radio input "true"
radio input "false"
click at [644, 234] on span "Show all" at bounding box center [648, 236] width 35 height 12
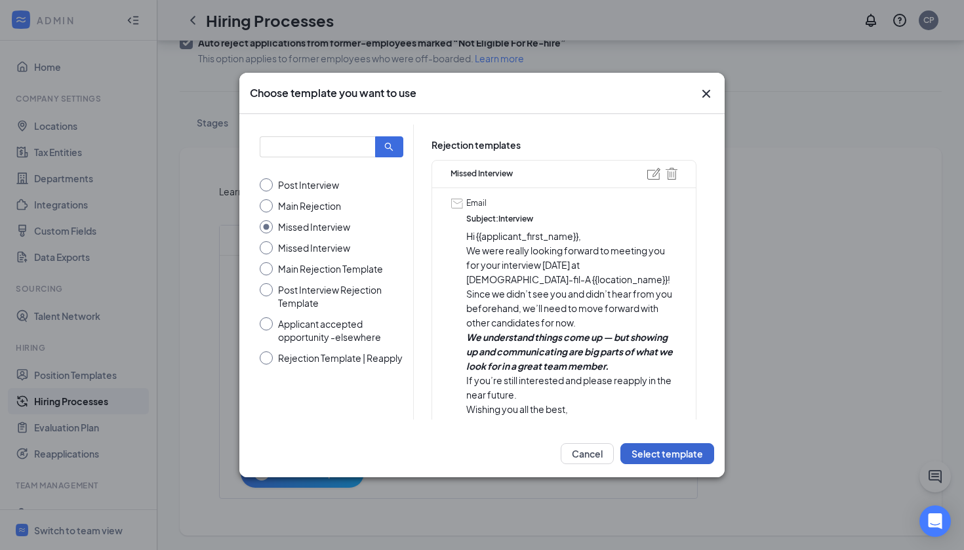
click at [652, 452] on button "Select template" at bounding box center [668, 454] width 94 height 21
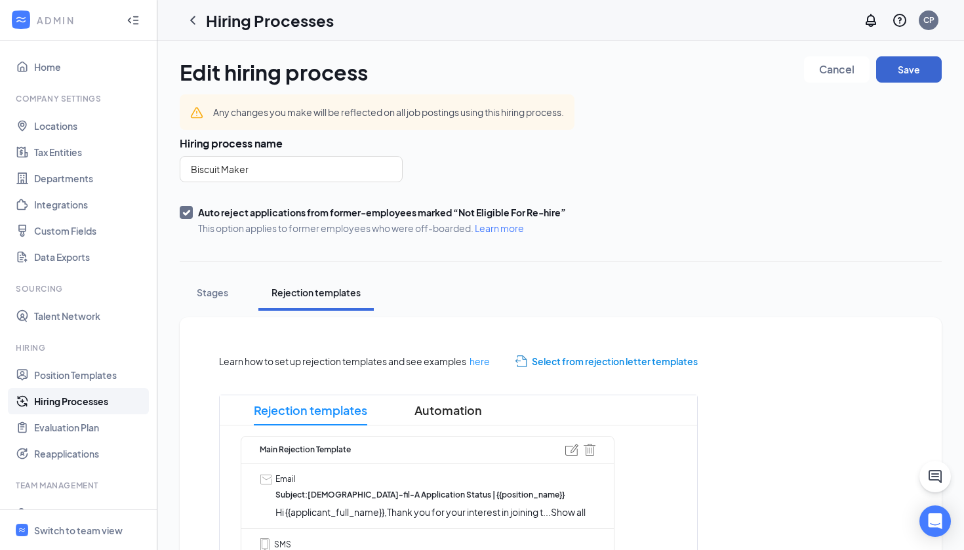
scroll to position [0, 0]
click at [919, 76] on button "Save" at bounding box center [910, 69] width 66 height 26
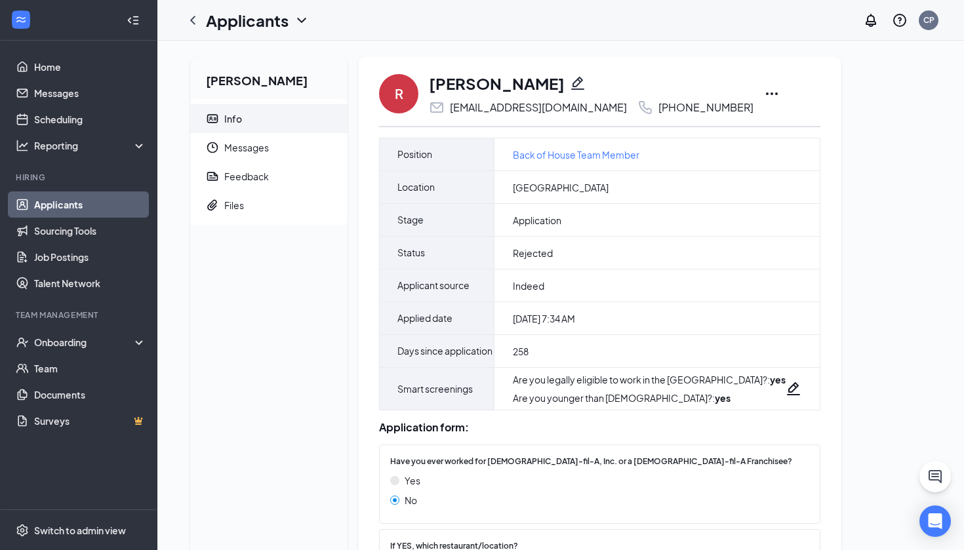
click at [23, 14] on icon "WorkstreamLogo" at bounding box center [20, 19] width 13 height 13
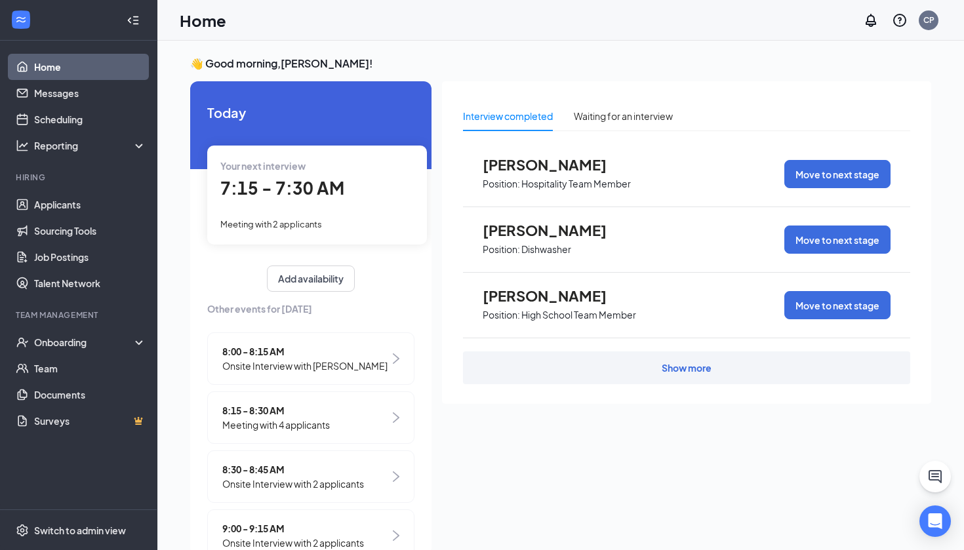
click at [674, 367] on div "Show more" at bounding box center [687, 367] width 50 height 13
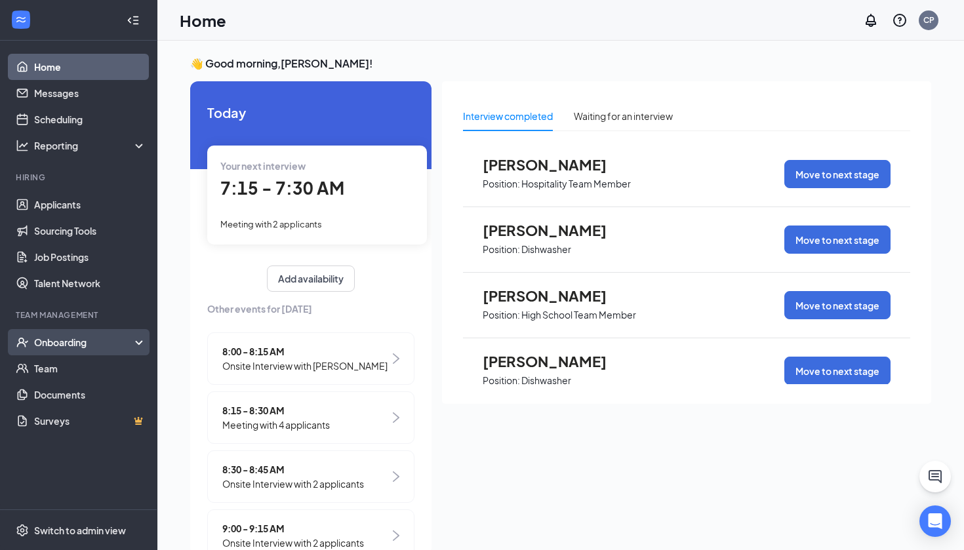
click at [91, 348] on div "Onboarding" at bounding box center [84, 342] width 101 height 13
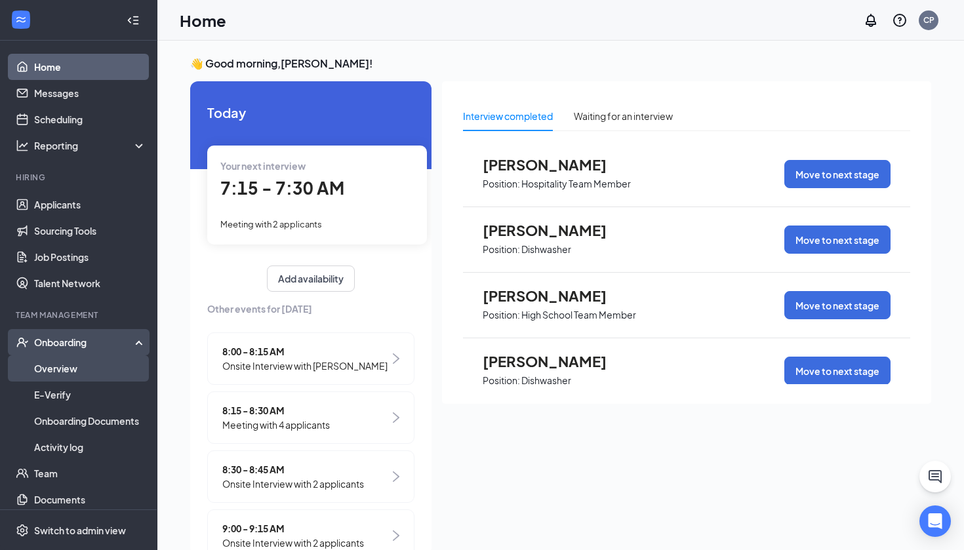
click at [79, 372] on link "Overview" at bounding box center [90, 369] width 112 height 26
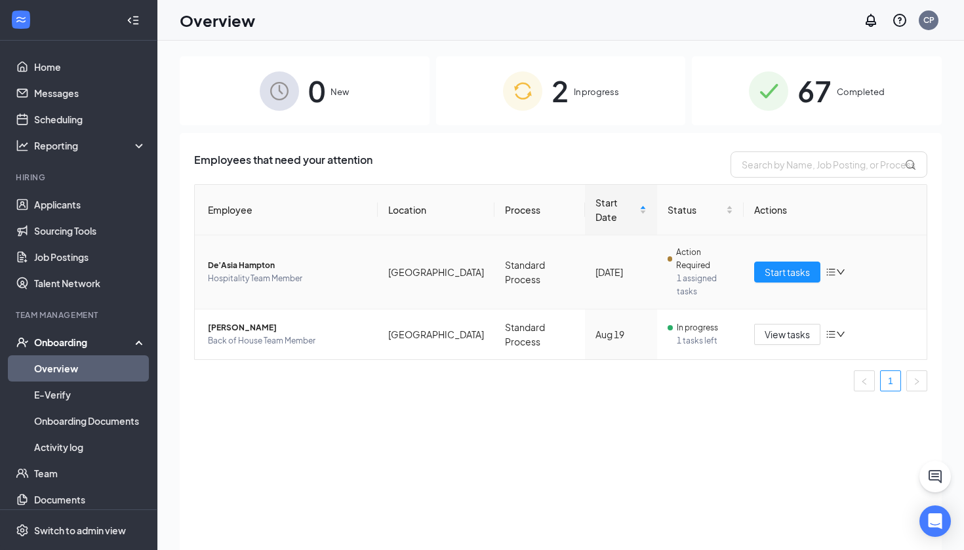
click at [266, 260] on span "De’Asia Hampton" at bounding box center [287, 265] width 159 height 13
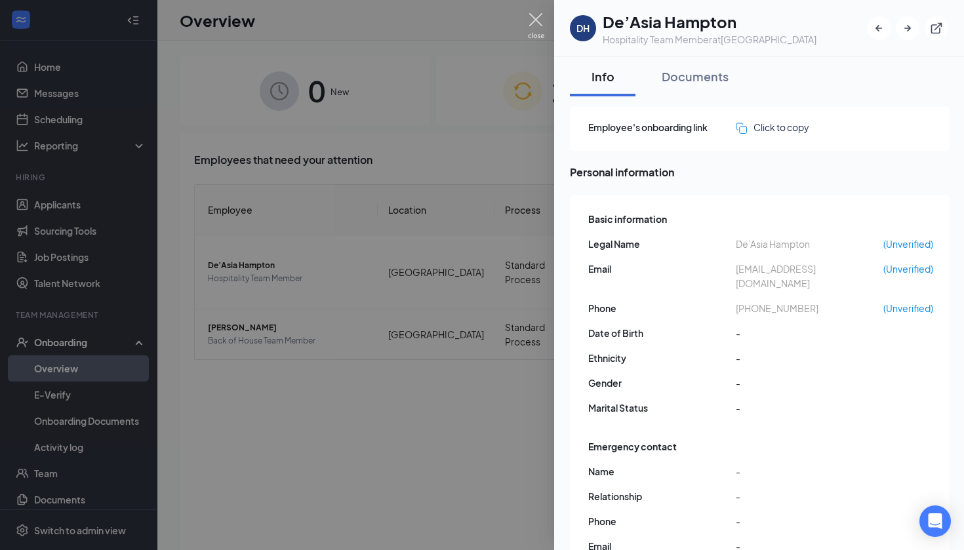
click at [537, 23] on img at bounding box center [536, 26] width 16 height 26
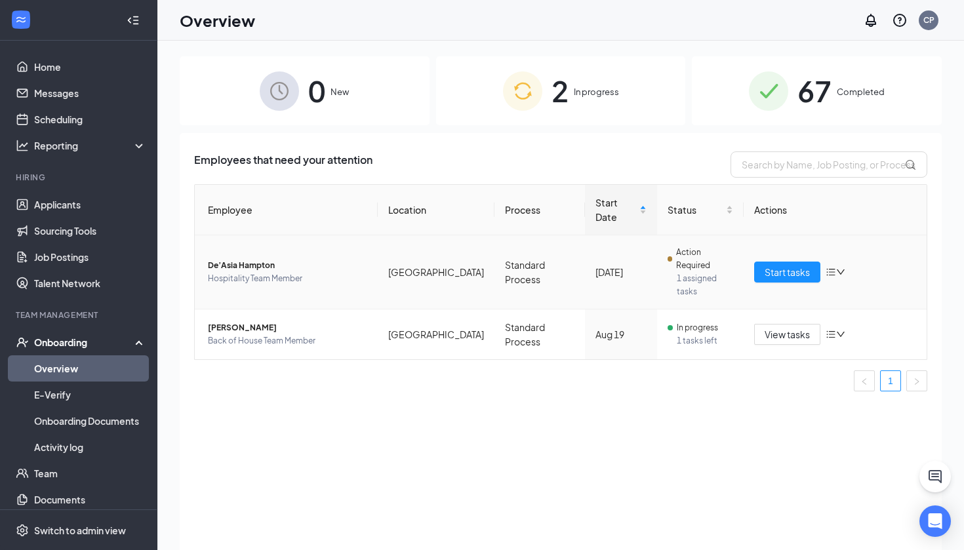
click at [789, 277] on td "Start tasks" at bounding box center [835, 273] width 183 height 74
click at [789, 272] on span "Start tasks" at bounding box center [787, 272] width 45 height 14
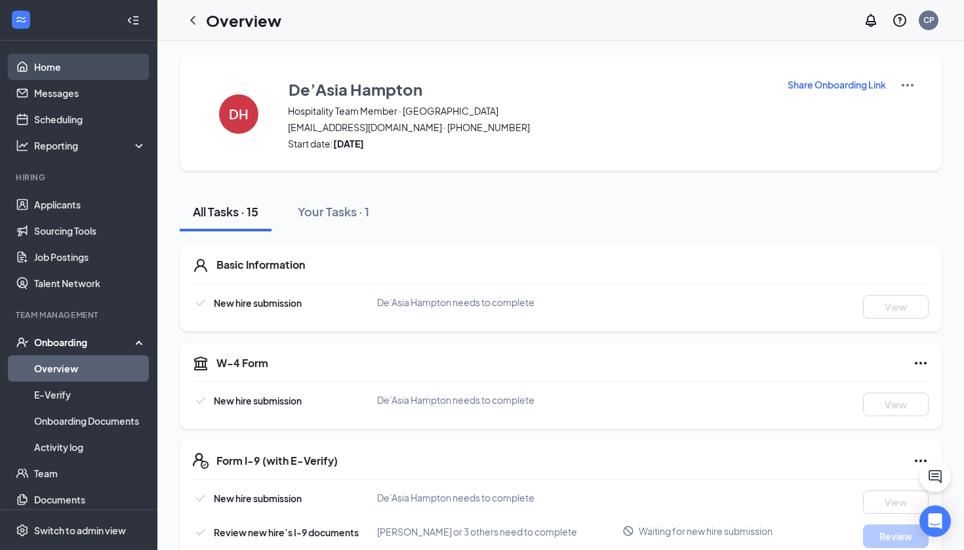
click at [57, 70] on link "Home" at bounding box center [90, 67] width 112 height 26
